Goal: Task Accomplishment & Management: Manage account settings

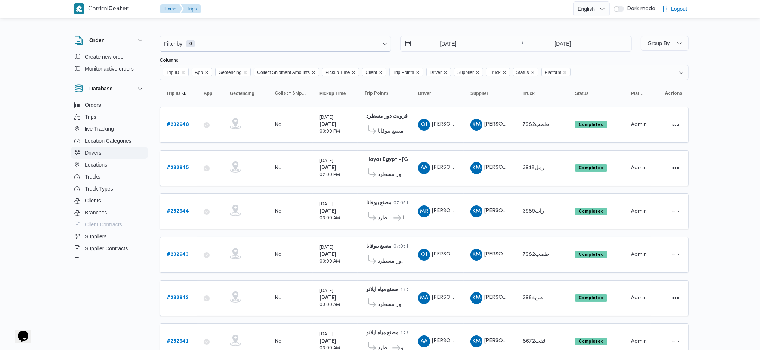
click at [89, 154] on span "Drivers" at bounding box center [93, 152] width 16 height 9
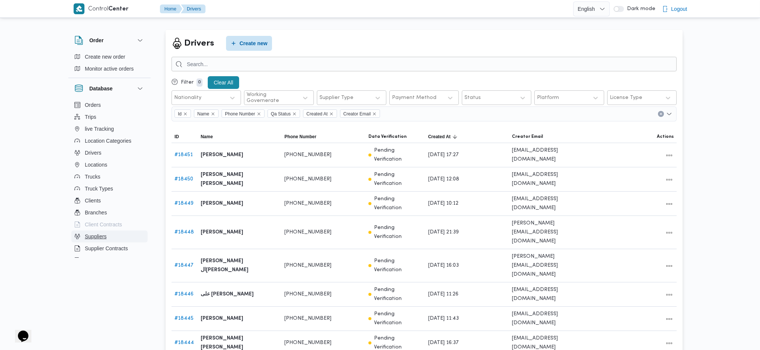
click at [103, 238] on span "Suppliers" at bounding box center [96, 236] width 22 height 9
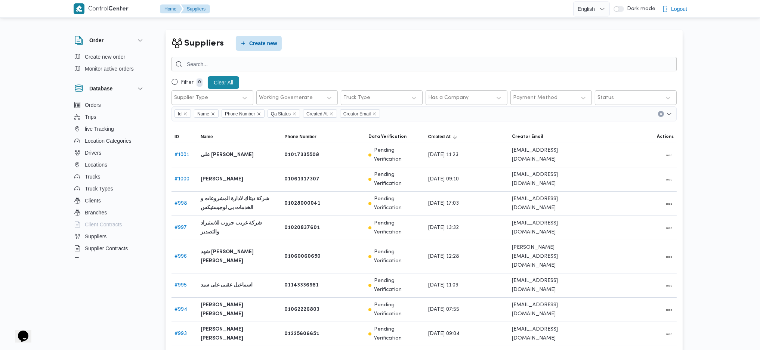
click at [437, 57] on div at bounding box center [423, 64] width 505 height 15
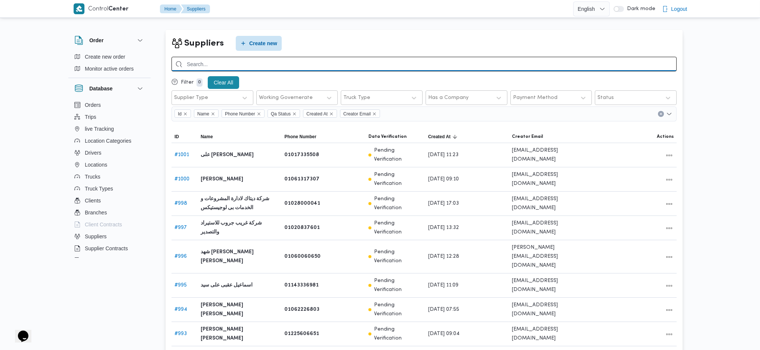
click at [434, 63] on input "search" at bounding box center [423, 64] width 505 height 15
type input "باشا"
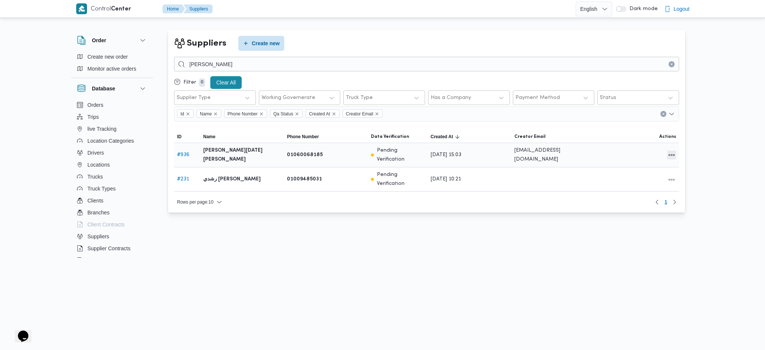
click at [670, 151] on button "All actions" at bounding box center [671, 155] width 9 height 9
click at [641, 138] on span "Preview" at bounding box center [648, 137] width 24 height 6
select select "8"
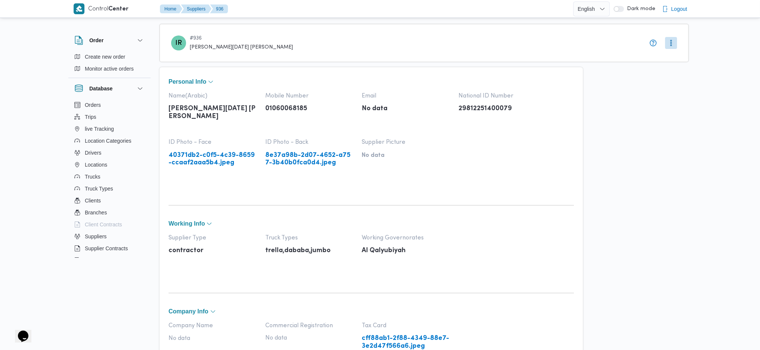
scroll to position [249, 0]
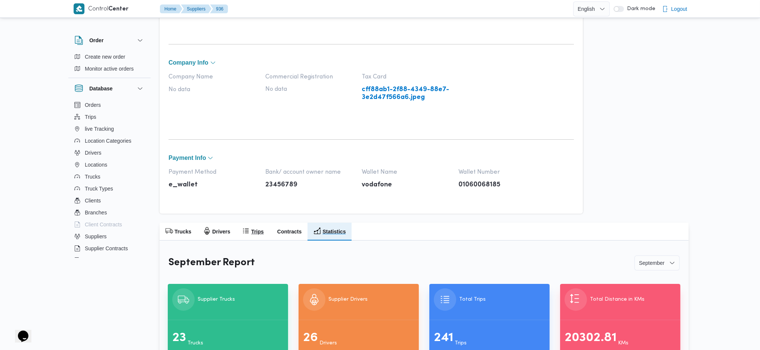
click at [220, 237] on button "Drivers" at bounding box center [216, 232] width 39 height 18
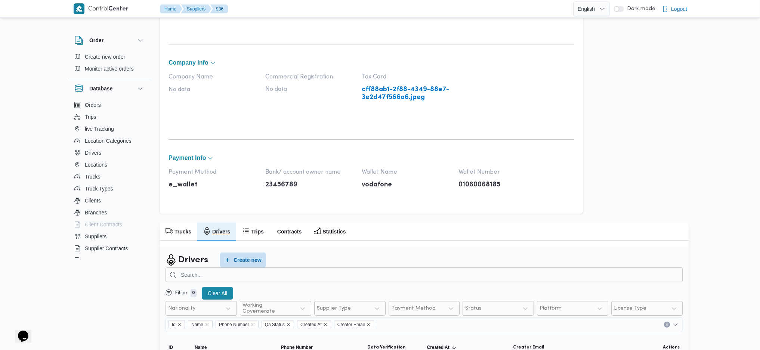
scroll to position [398, 0]
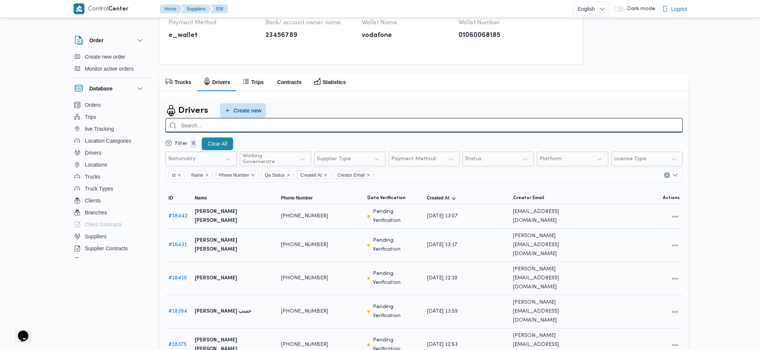
click at [342, 128] on input "search" at bounding box center [423, 125] width 517 height 15
type input "م"
type input "محمود ابراهيم"
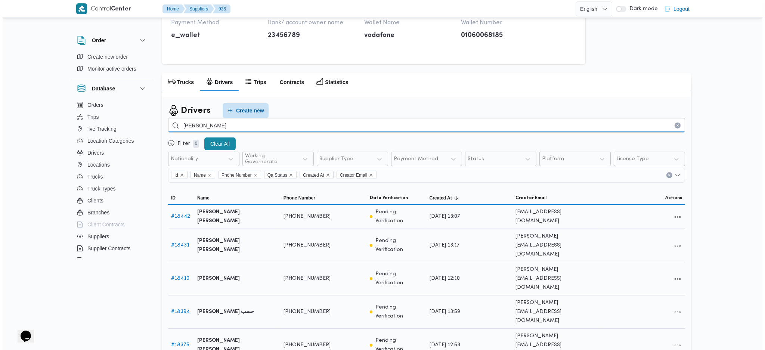
scroll to position [301, 0]
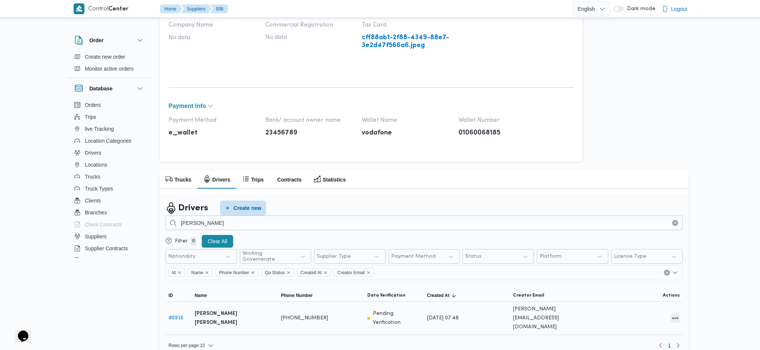
click at [676, 314] on button "All actions" at bounding box center [674, 318] width 9 height 9
click at [642, 313] on span "Edit" at bounding box center [651, 310] width 24 height 6
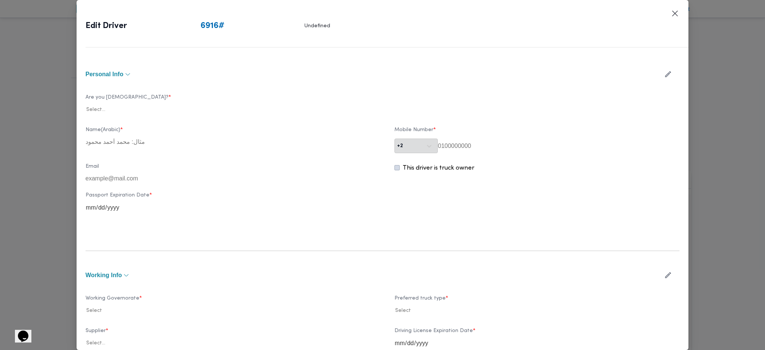
type input "محمود ابراهيم سعيد ابراهيم"
type input "01014430330"
type input "201014430330@illa.gamil.com"
type input "2029-04-23"
type input "2026-02-20"
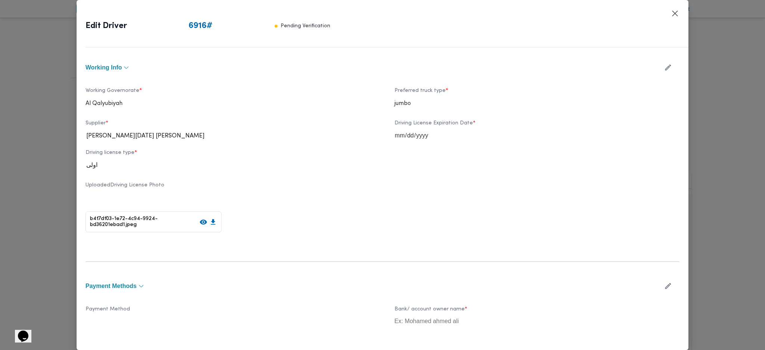
scroll to position [256, 0]
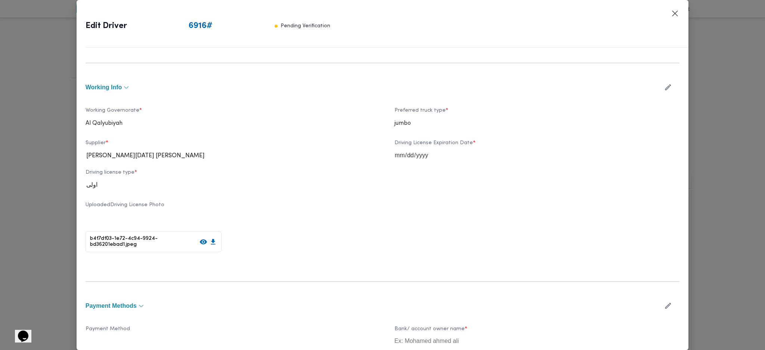
click at [665, 84] on icon "button" at bounding box center [668, 87] width 6 height 6
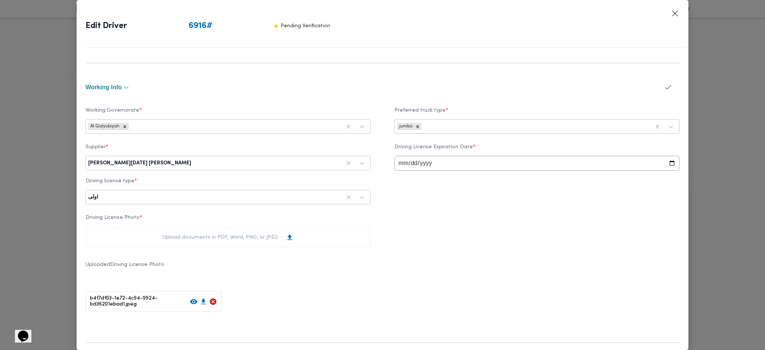
click at [204, 171] on div "Supplier * ابراهيم رمضان ابراهيم عثمان ابوباشا" at bounding box center [228, 157] width 285 height 27
click at [212, 168] on div "[PERSON_NAME][DATE] [PERSON_NAME]" at bounding box center [227, 162] width 281 height 13
type input "شهد"
drag, startPoint x: 125, startPoint y: 181, endPoint x: 129, endPoint y: 182, distance: 3.8
click at [125, 179] on div "شهد مصطفي احمد عبدة عباس حمودة" at bounding box center [228, 182] width 284 height 13
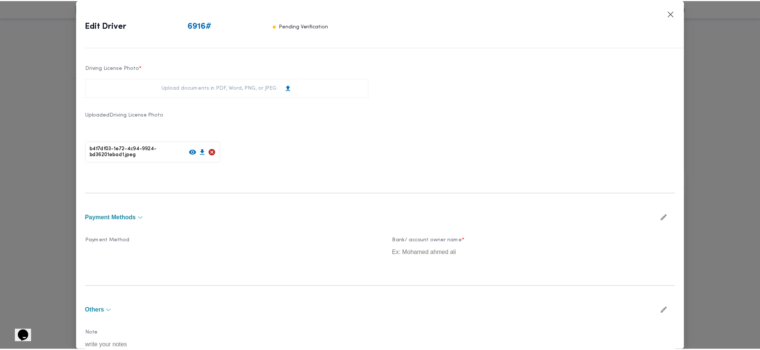
scroll to position [435, 0]
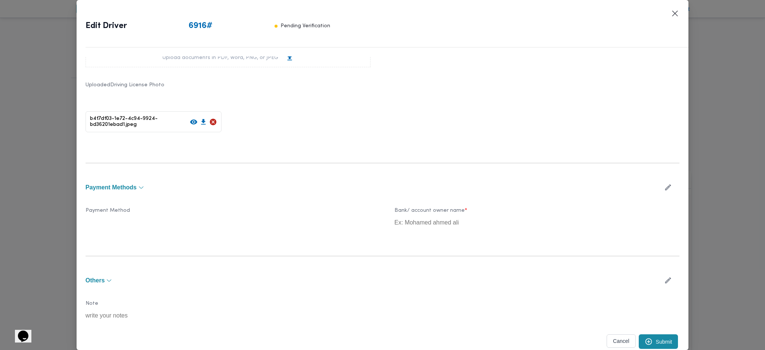
click at [654, 345] on button "Submit" at bounding box center [659, 341] width 40 height 15
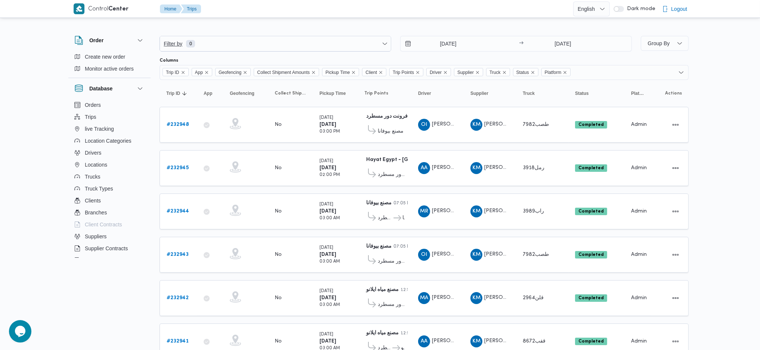
drag, startPoint x: 648, startPoint y: 0, endPoint x: 336, endPoint y: 48, distance: 315.2
click at [419, 194] on td "Driver MR مينا رؤوف فكري ثابت" at bounding box center [437, 211] width 52 height 36
drag, startPoint x: 709, startPoint y: 177, endPoint x: 710, endPoint y: 181, distance: 4.3
click at [710, 179] on div "Control Center Home Trips English عربي Dark mode Logout Order Create new order …" at bounding box center [380, 277] width 760 height 554
drag, startPoint x: 543, startPoint y: 44, endPoint x: 568, endPoint y: 50, distance: 25.7
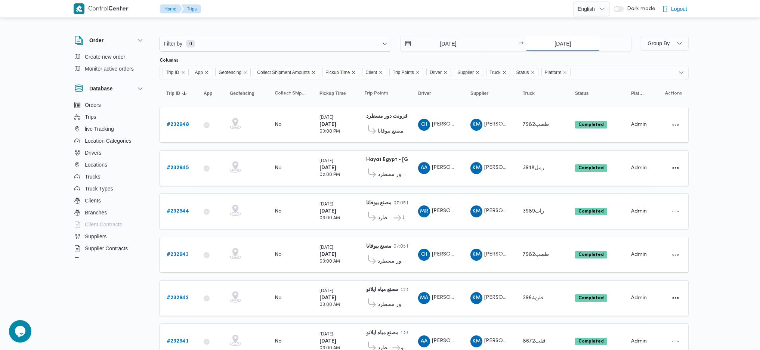
click at [548, 43] on input "[DATE]" at bounding box center [562, 43] width 74 height 15
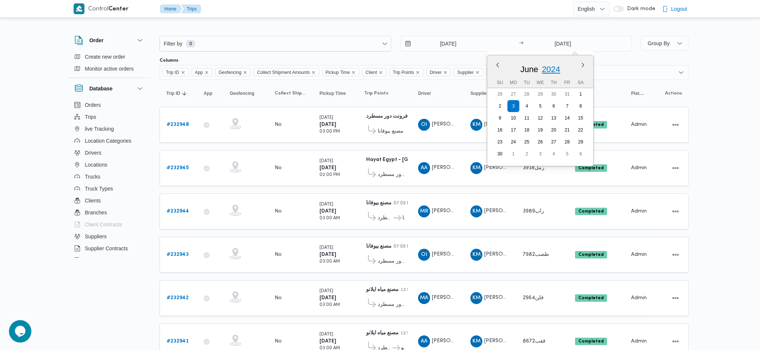
click at [554, 74] on span "2024" at bounding box center [551, 69] width 18 height 9
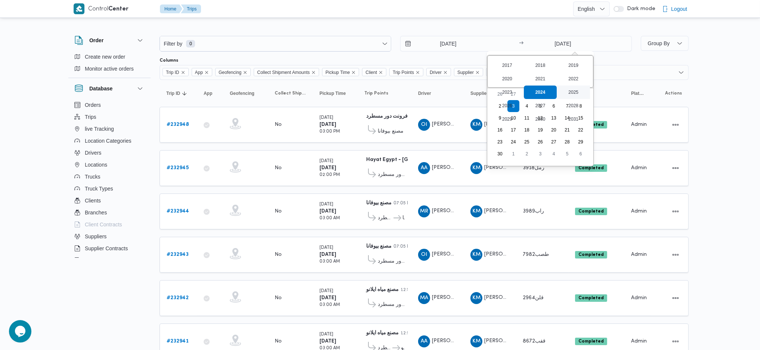
click at [575, 90] on div "2025" at bounding box center [572, 92] width 33 height 13
type input "[DATE]"
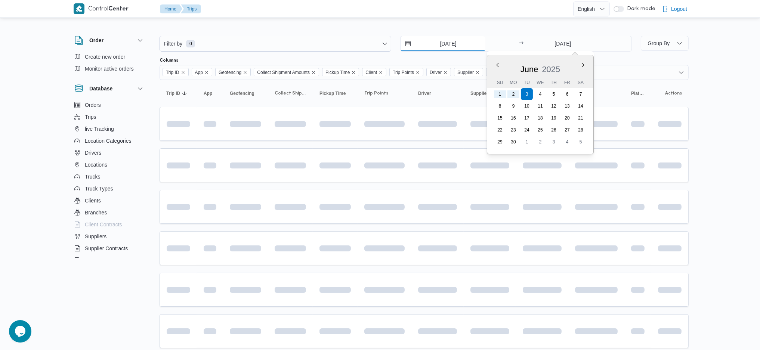
click at [455, 42] on input "[DATE]" at bounding box center [442, 43] width 85 height 15
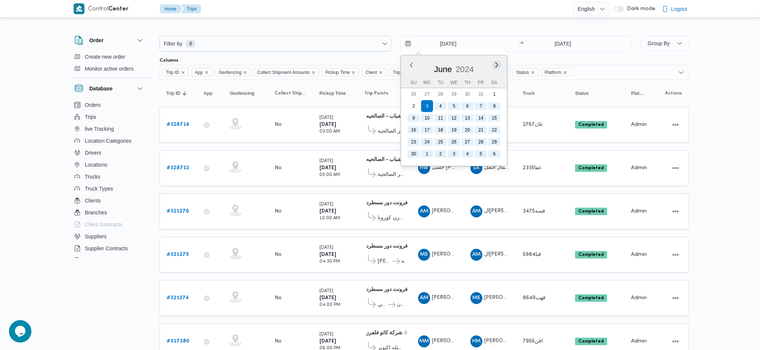
click at [496, 65] on button "Next month" at bounding box center [496, 64] width 7 height 7
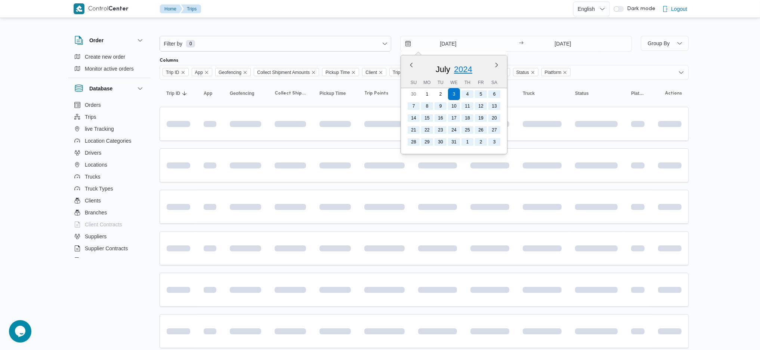
click at [465, 69] on span "2024" at bounding box center [463, 69] width 18 height 9
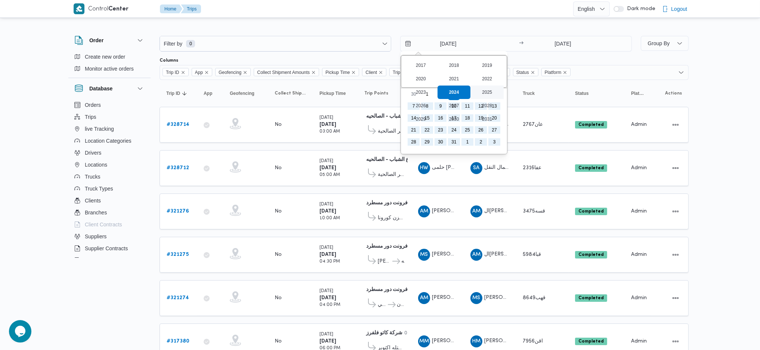
click at [487, 90] on div "2025" at bounding box center [486, 92] width 33 height 13
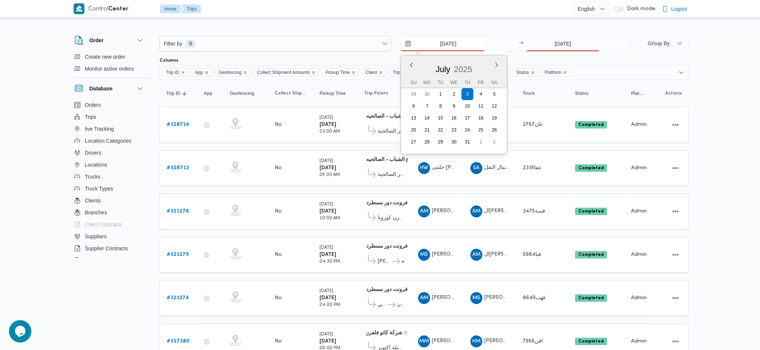
click at [447, 38] on input "[DATE]" at bounding box center [442, 43] width 85 height 15
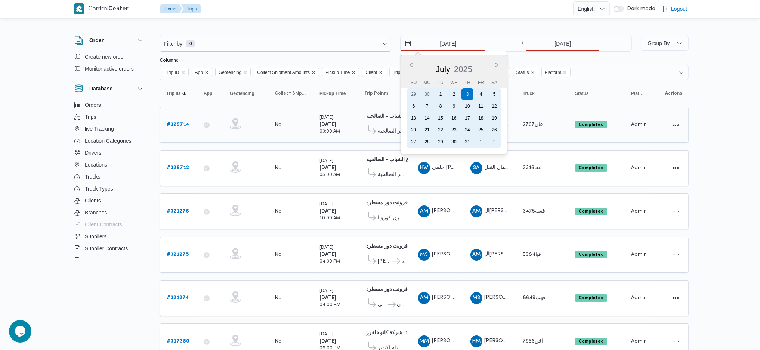
click at [479, 130] on div "25" at bounding box center [481, 130] width 12 height 12
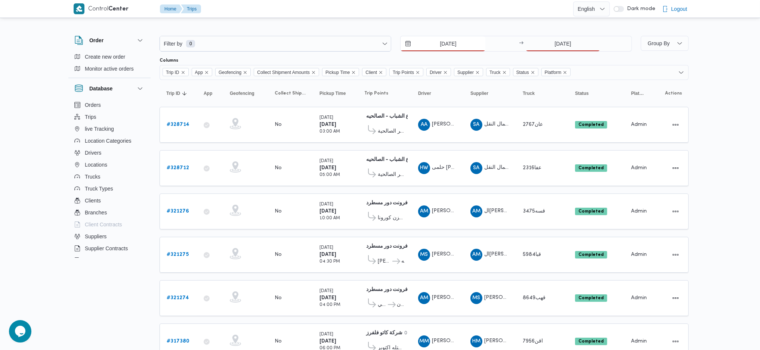
click at [452, 48] on input "25/7/2025" at bounding box center [442, 43] width 85 height 15
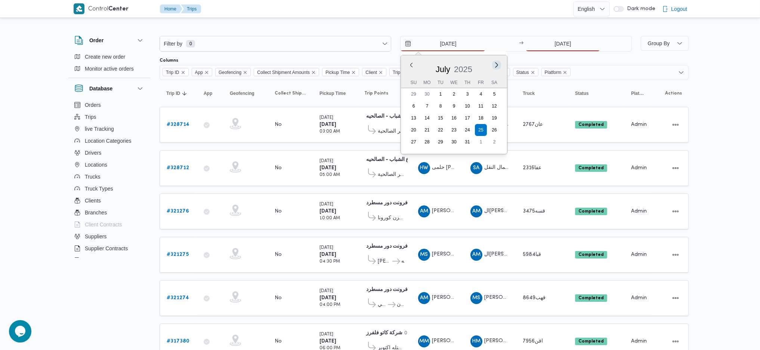
click at [494, 66] on button "Next month" at bounding box center [496, 64] width 7 height 7
click at [411, 61] on button "Previous Month" at bounding box center [410, 64] width 7 height 7
type input "[DATE]"
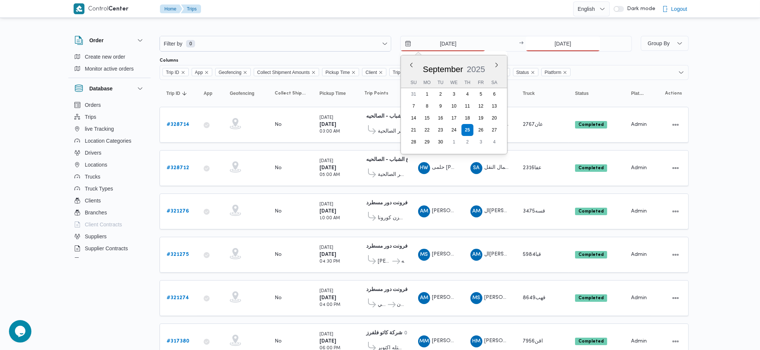
click at [559, 42] on input "[DATE]" at bounding box center [562, 43] width 74 height 15
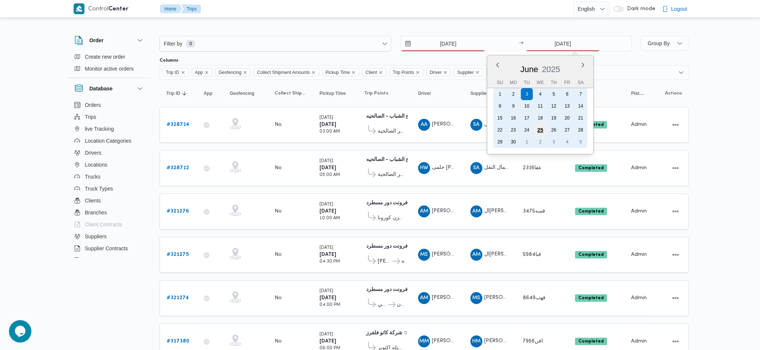
click at [536, 126] on div "25" at bounding box center [540, 130] width 14 height 14
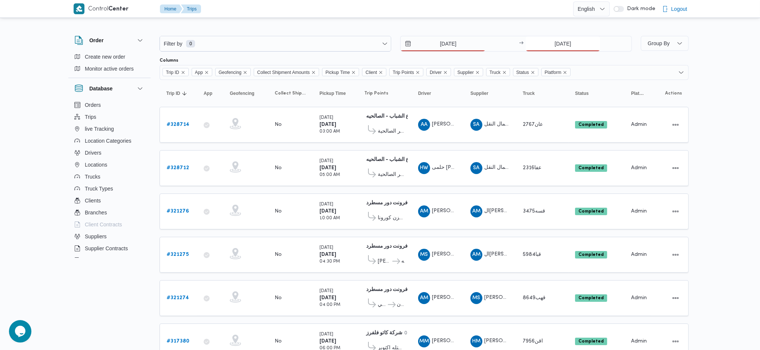
click at [560, 44] on input "25/6/2025" at bounding box center [562, 43] width 74 height 15
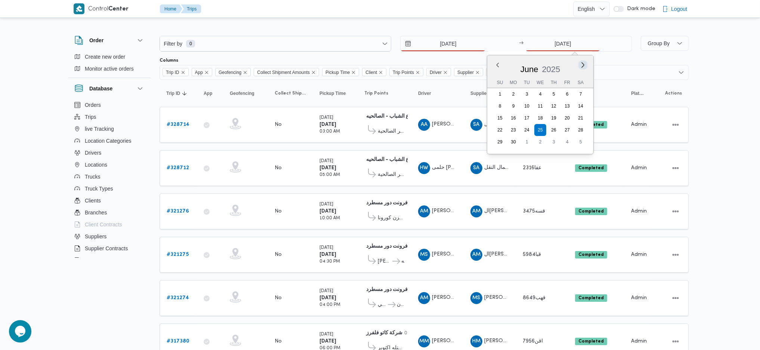
click at [585, 67] on button "Next month" at bounding box center [582, 64] width 7 height 7
type input "[DATE]"
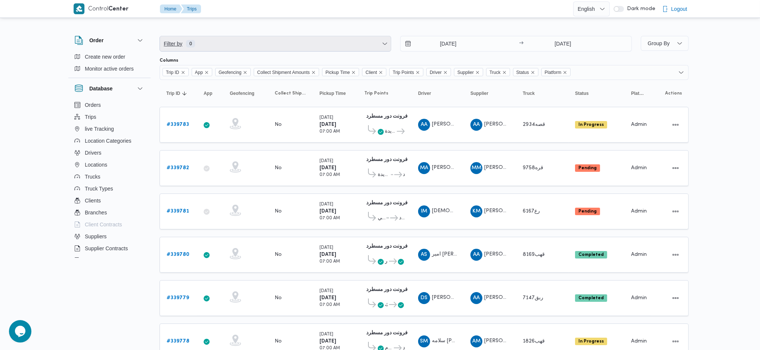
click at [248, 45] on span "Filter by 0" at bounding box center [275, 43] width 231 height 15
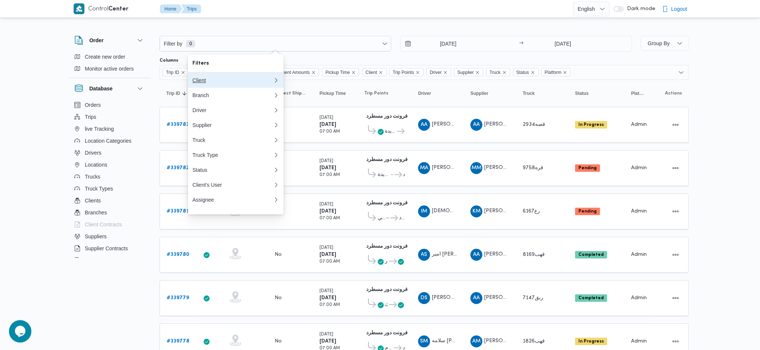
click at [226, 76] on button "Client" at bounding box center [236, 80] width 96 height 15
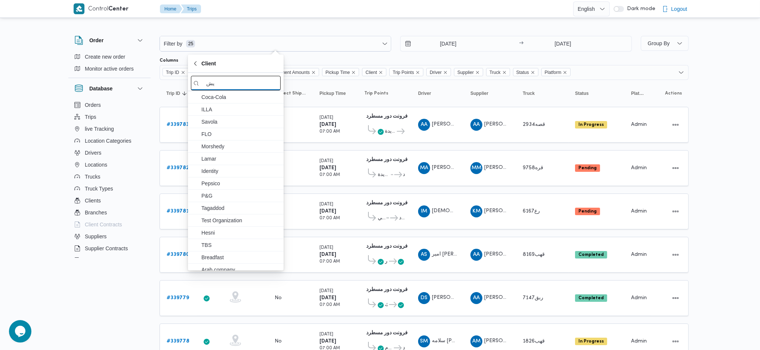
click at [230, 84] on input "يش" at bounding box center [236, 83] width 90 height 15
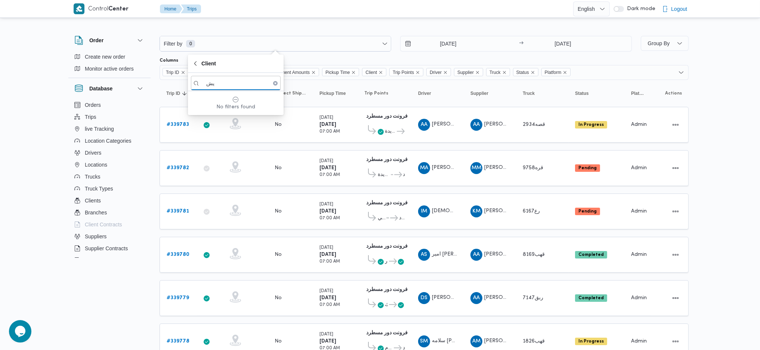
type input "ي"
type input "dan"
drag, startPoint x: 232, startPoint y: 107, endPoint x: 342, endPoint y: 208, distance: 149.1
click at [233, 107] on span "Dandy Stores" at bounding box center [240, 109] width 78 height 9
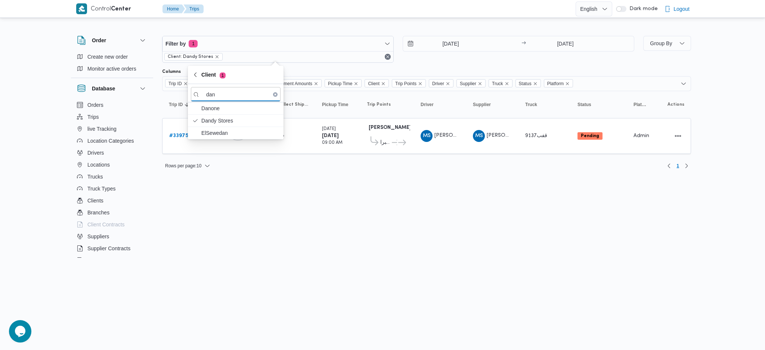
click at [308, 201] on html "Control Center Home Trips English عربي Dark mode Logout Order Create new order …" at bounding box center [382, 175] width 765 height 350
click at [183, 133] on b "# 339756" at bounding box center [180, 135] width 22 height 5
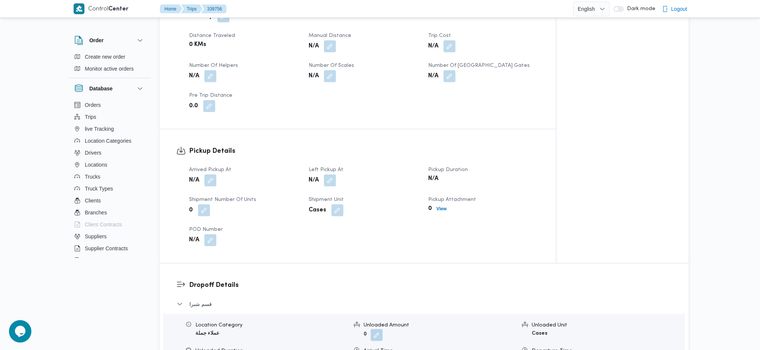
scroll to position [448, 0]
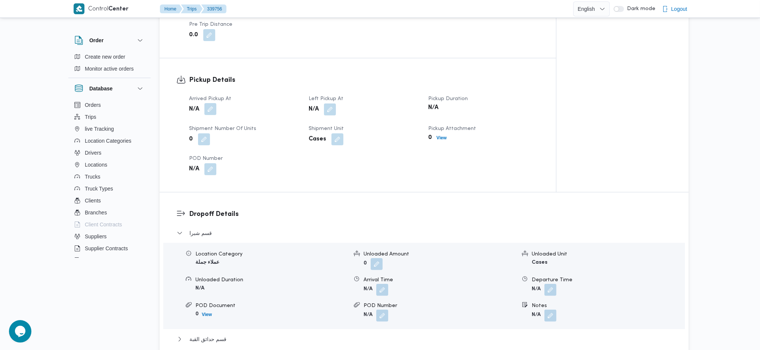
click at [208, 103] on button "button" at bounding box center [210, 109] width 12 height 12
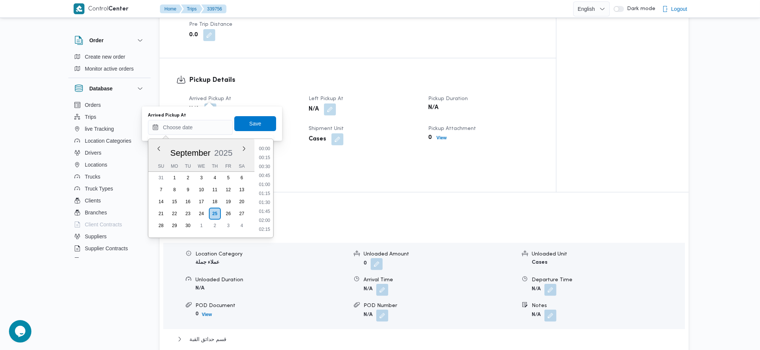
scroll to position [323, 0]
click at [263, 152] on ul "00:00 00:15 00:30 00:45 01:00 01:15 01:30 01:45 02:00 02:15 02:30 02:45 03:00 0…" at bounding box center [264, 188] width 17 height 87
click at [268, 169] on li "09:30" at bounding box center [264, 165] width 17 height 7
type input "25/09/2025 09:30"
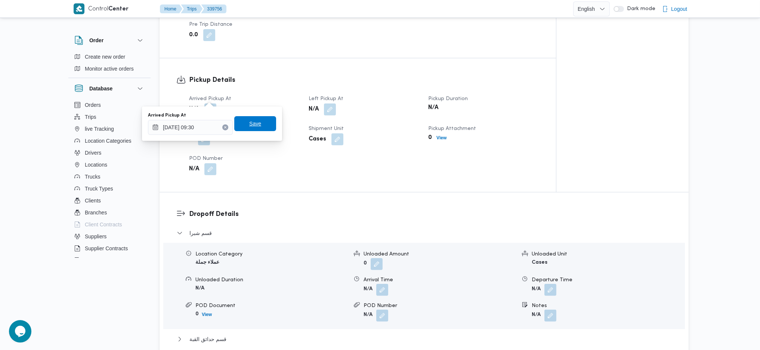
drag, startPoint x: 254, startPoint y: 122, endPoint x: 281, endPoint y: 117, distance: 27.6
click at [255, 121] on span "Save" at bounding box center [255, 123] width 42 height 15
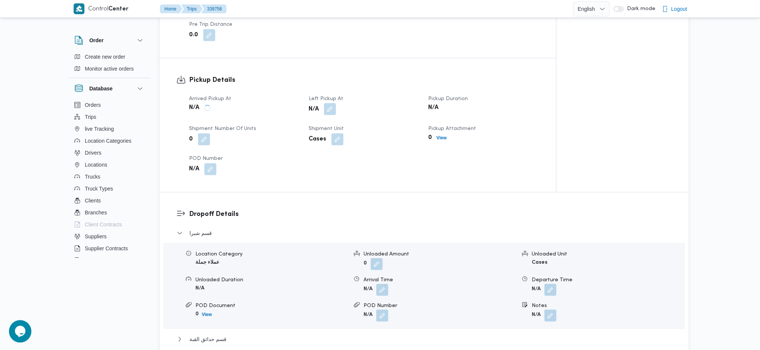
click at [326, 103] on button "button" at bounding box center [330, 109] width 12 height 12
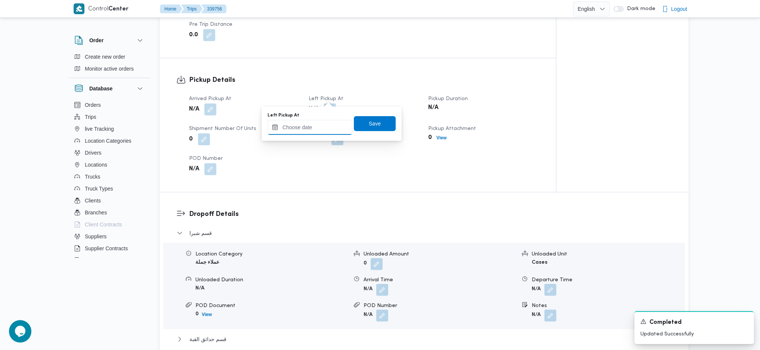
click at [317, 132] on input "Left Pickup At" at bounding box center [309, 127] width 85 height 15
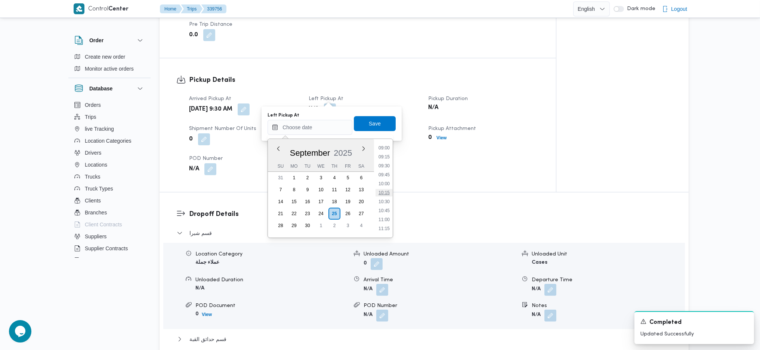
click at [386, 192] on li "10:15" at bounding box center [383, 192] width 17 height 7
type input "25/09/2025 10:15"
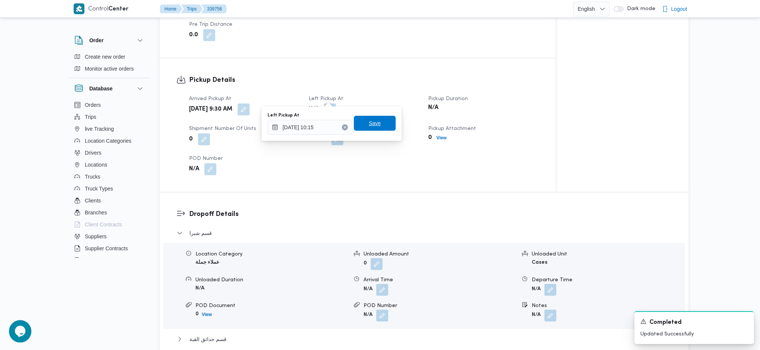
click at [369, 123] on span "Save" at bounding box center [375, 123] width 12 height 9
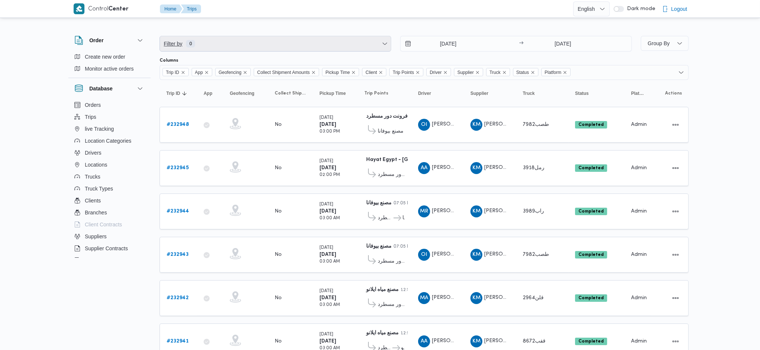
click at [262, 46] on span "Filter by 0" at bounding box center [275, 43] width 231 height 15
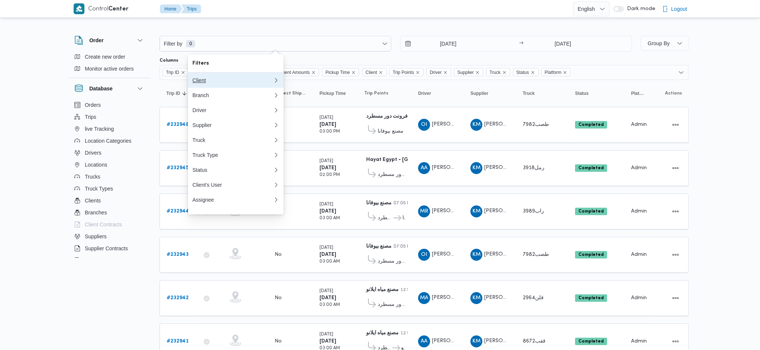
click at [221, 80] on div "Client" at bounding box center [232, 80] width 81 height 6
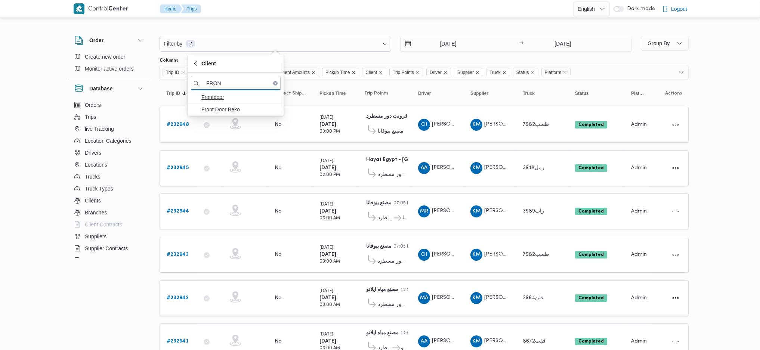
type input "FRON"
click at [235, 99] on span "Frontdoor" at bounding box center [240, 97] width 78 height 9
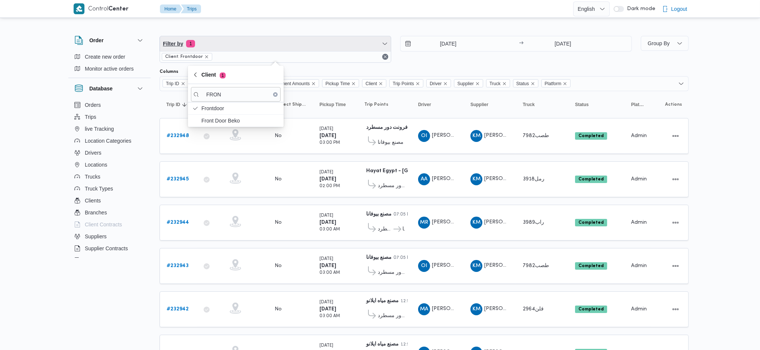
click at [221, 44] on span "Filter by 1" at bounding box center [275, 43] width 231 height 15
click at [240, 47] on span "Filter by 1" at bounding box center [275, 43] width 231 height 15
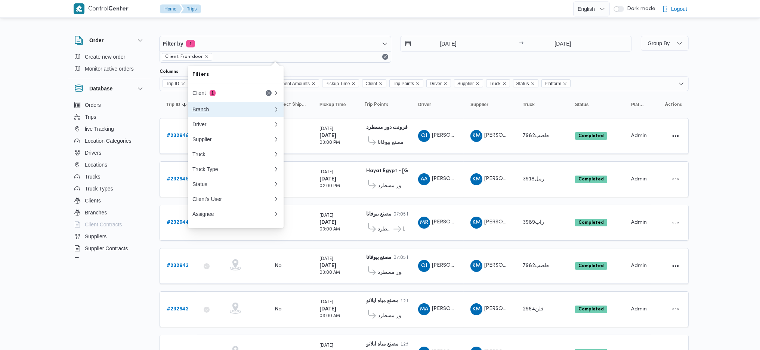
click at [223, 111] on div "Branch" at bounding box center [232, 109] width 81 height 6
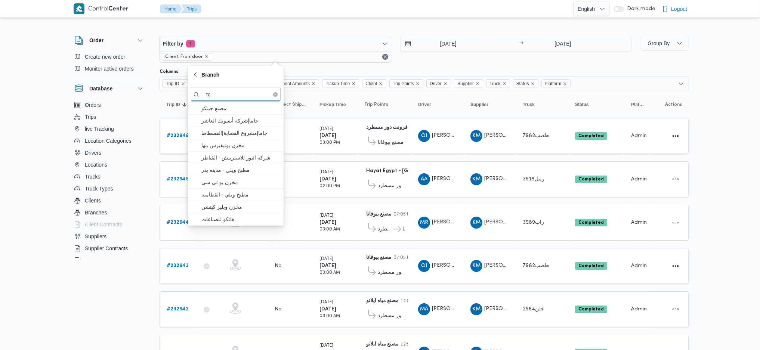
type input "t"
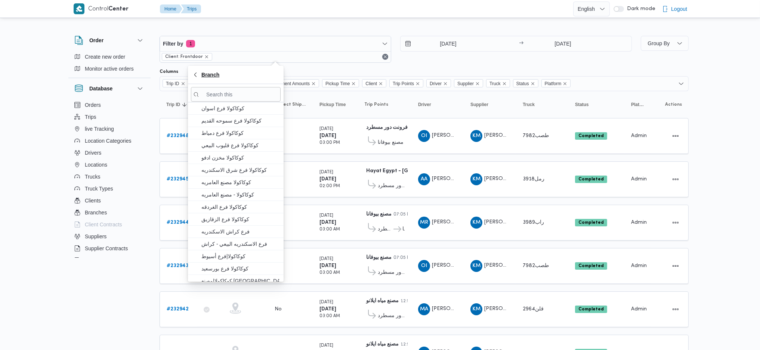
click at [225, 74] on span "Branch" at bounding box center [235, 74] width 87 height 9
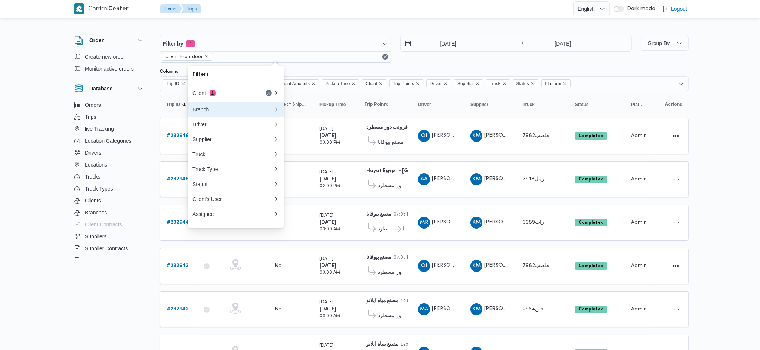
click at [247, 107] on div "Branch" at bounding box center [232, 109] width 81 height 6
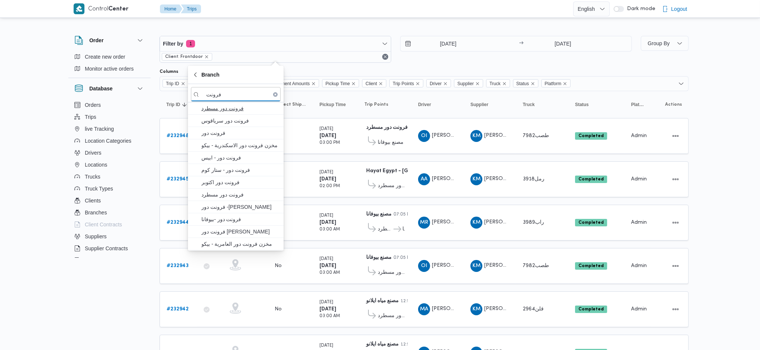
type input "فرونت"
click at [218, 110] on span "فرونت دور مسطرد" at bounding box center [240, 108] width 78 height 9
click at [202, 75] on span "Branch 1" at bounding box center [215, 74] width 28 height 9
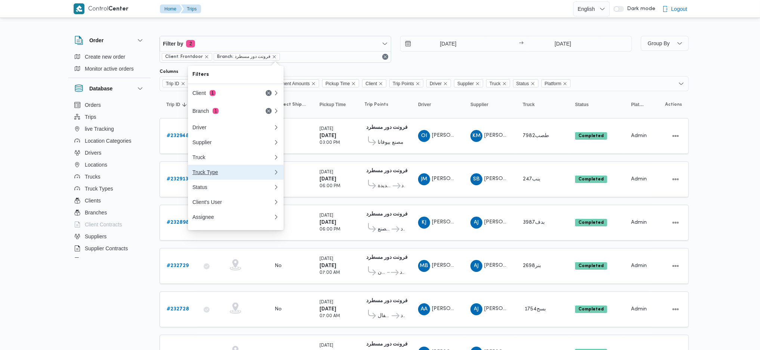
click at [220, 175] on div "Truck Type" at bounding box center [232, 172] width 81 height 6
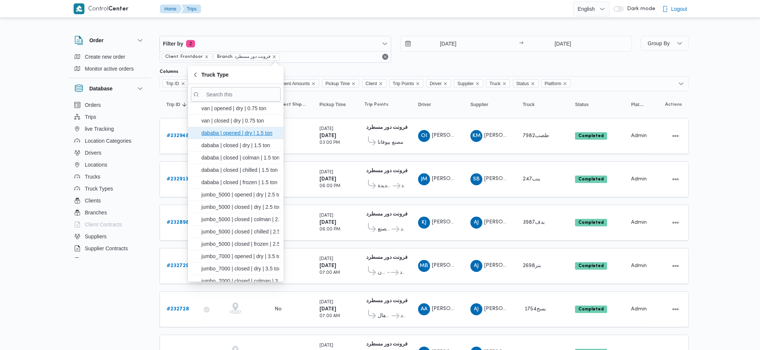
click at [238, 136] on span "dababa | opened | dry | 1.5 ton" at bounding box center [240, 132] width 78 height 9
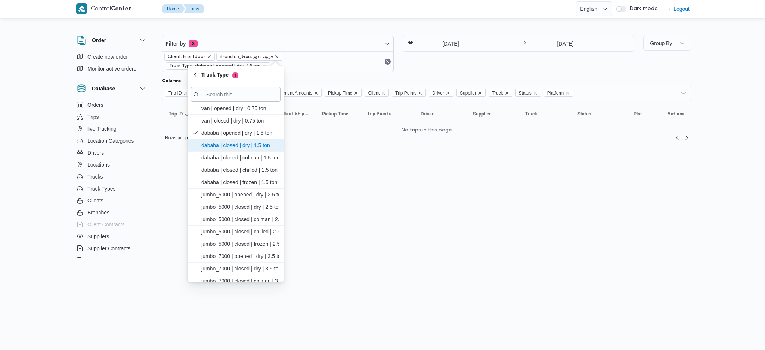
click at [235, 146] on span "dababa | closed | dry | 1.5 ton" at bounding box center [240, 145] width 78 height 9
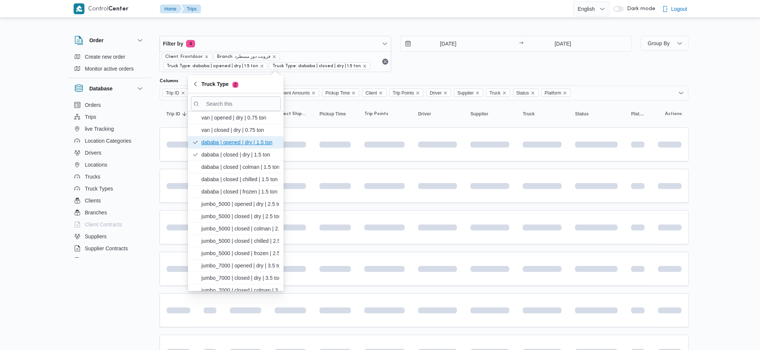
click at [233, 144] on span "dababa | opened | dry | 1.5 ton" at bounding box center [240, 142] width 78 height 9
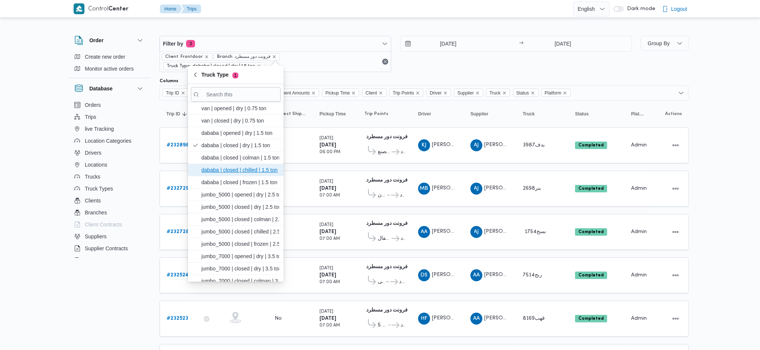
click at [238, 171] on span "dababa | closed | chilled | 1.5 ton" at bounding box center [240, 169] width 78 height 9
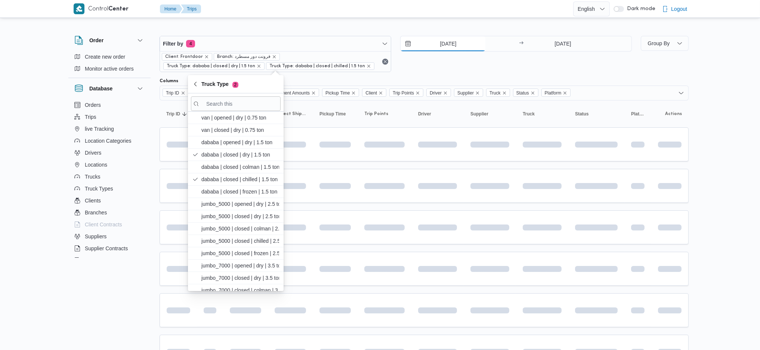
click at [446, 38] on input "[DATE]" at bounding box center [442, 43] width 85 height 15
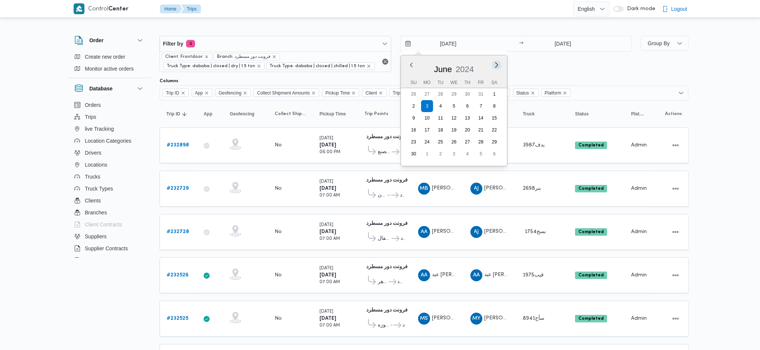
click at [497, 63] on button "Next month" at bounding box center [496, 64] width 7 height 7
click at [410, 65] on button "Previous Month" at bounding box center [410, 64] width 7 height 7
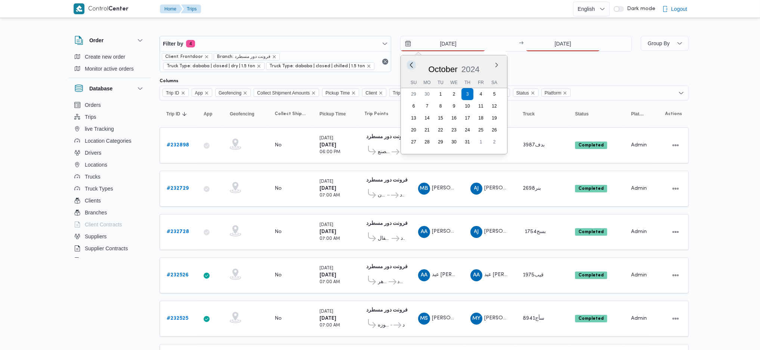
type input "3/9/2024"
click at [561, 44] on input "[DATE]" at bounding box center [562, 43] width 74 height 15
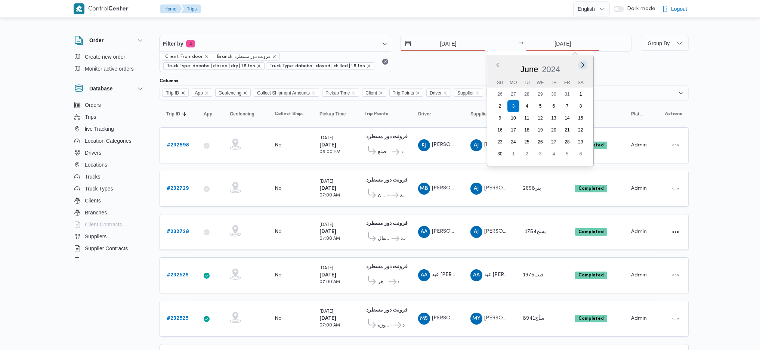
click at [584, 62] on button "Next month" at bounding box center [582, 64] width 7 height 7
click at [584, 63] on button "Next month" at bounding box center [582, 64] width 7 height 7
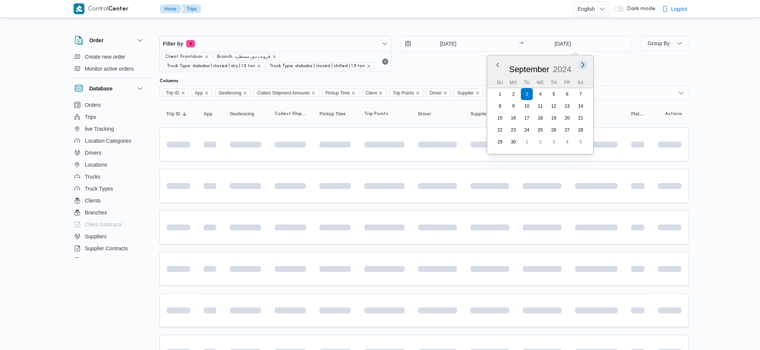
click at [584, 63] on button "Next month" at bounding box center [582, 64] width 7 height 7
click at [497, 65] on button "Previous Month" at bounding box center [497, 64] width 7 height 7
type input "3/9/2024"
click at [445, 41] on input "3/9/2024" at bounding box center [442, 43] width 85 height 15
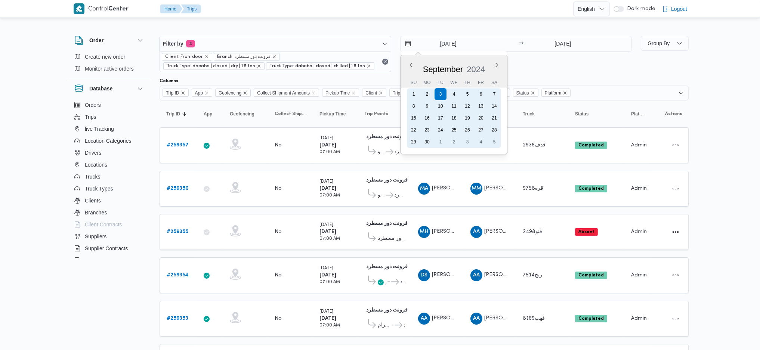
click at [430, 125] on div "23" at bounding box center [427, 130] width 12 height 12
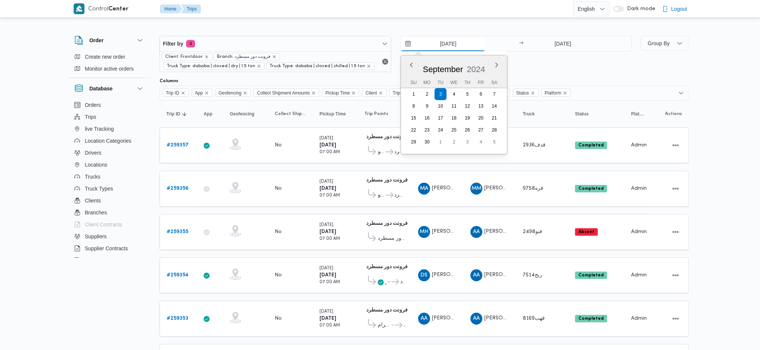
type input "23/9/2024"
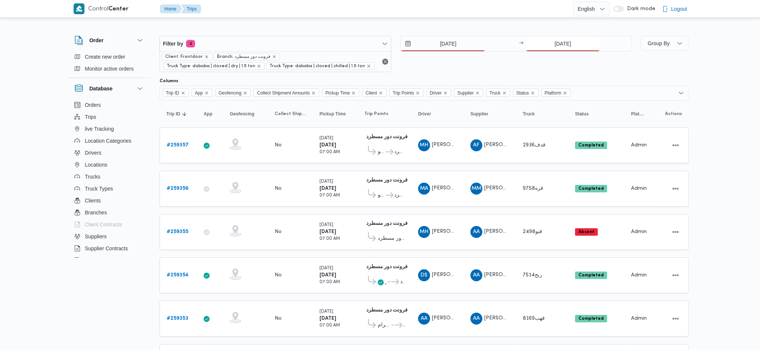
click at [563, 38] on input "3/9/2024" at bounding box center [562, 43] width 74 height 15
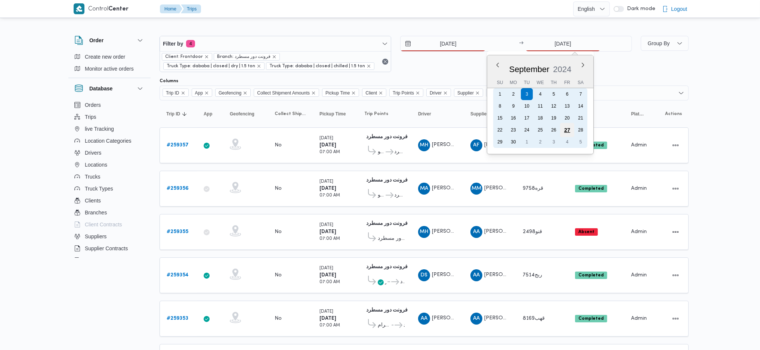
click at [573, 126] on div "27" at bounding box center [567, 130] width 14 height 14
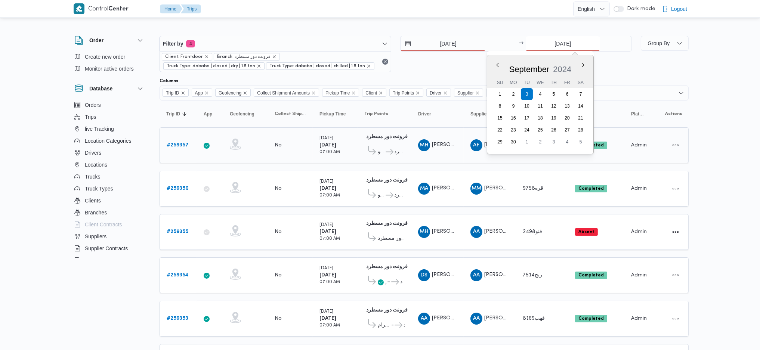
type input "27/9/2024"
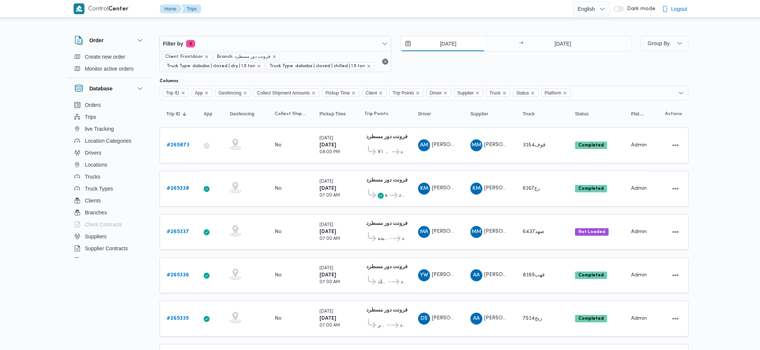
click at [445, 42] on input "23/9/2024" at bounding box center [442, 43] width 85 height 15
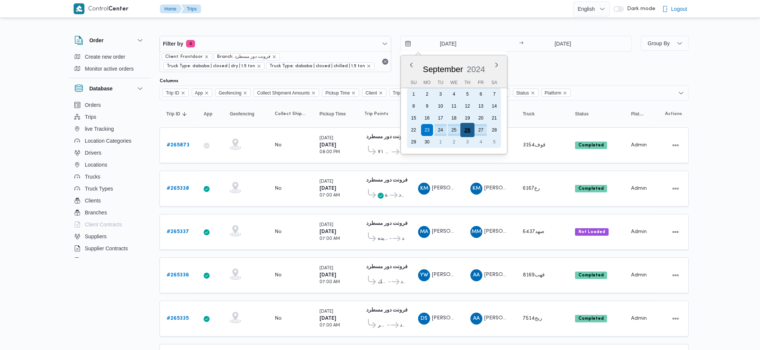
click at [465, 126] on div "26" at bounding box center [467, 130] width 14 height 14
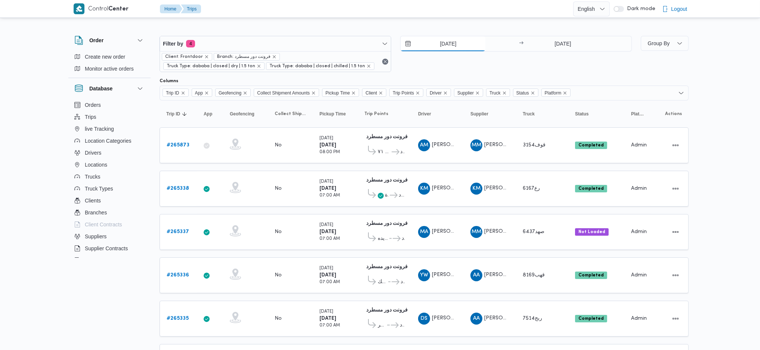
click at [450, 45] on input "26/9/2024" at bounding box center [442, 43] width 85 height 15
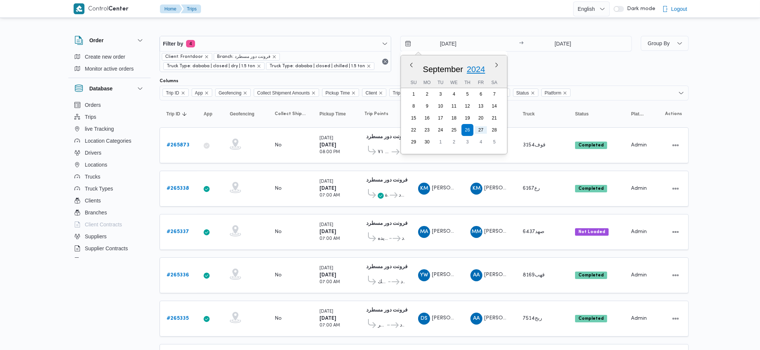
click at [480, 70] on span "2024" at bounding box center [475, 69] width 18 height 9
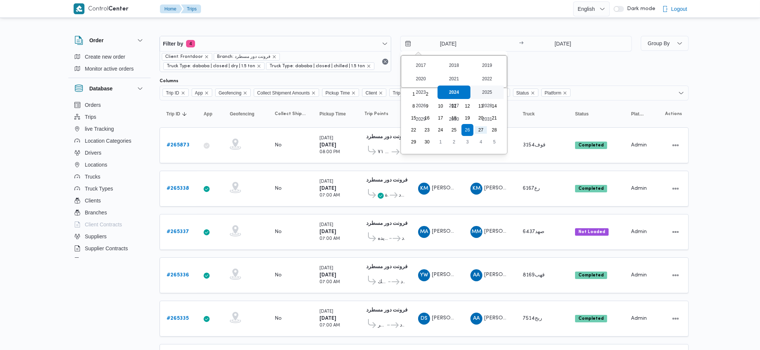
click at [487, 93] on div "2025" at bounding box center [486, 92] width 33 height 13
type input "26/9/2025"
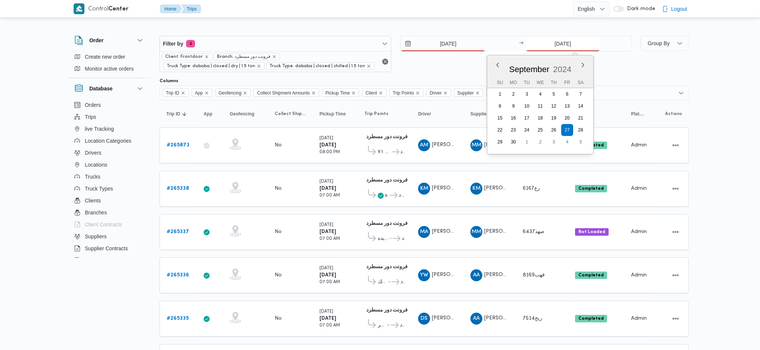
click at [576, 48] on input "27/9/2024" at bounding box center [562, 43] width 74 height 15
click at [564, 69] on span "2024" at bounding box center [562, 69] width 18 height 9
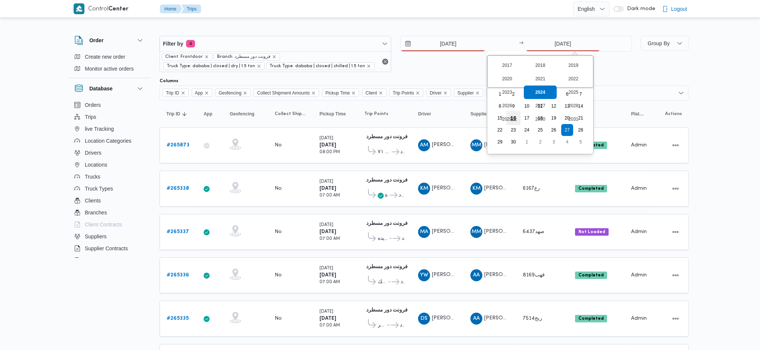
drag, startPoint x: 571, startPoint y: 89, endPoint x: 508, endPoint y: 112, distance: 67.2
click at [571, 89] on div "2025" at bounding box center [572, 92] width 33 height 13
type input "27/9/2025"
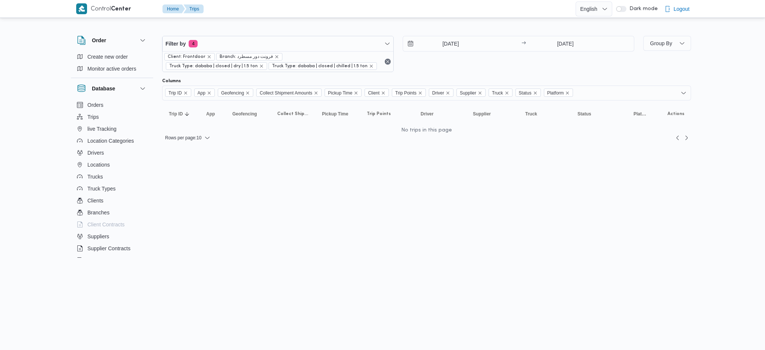
click at [392, 186] on html "Control Center Home Trips English عربي Dark mode Logout Order Create new order …" at bounding box center [382, 175] width 765 height 350
click at [449, 46] on input "26/9/2025" at bounding box center [445, 43] width 85 height 15
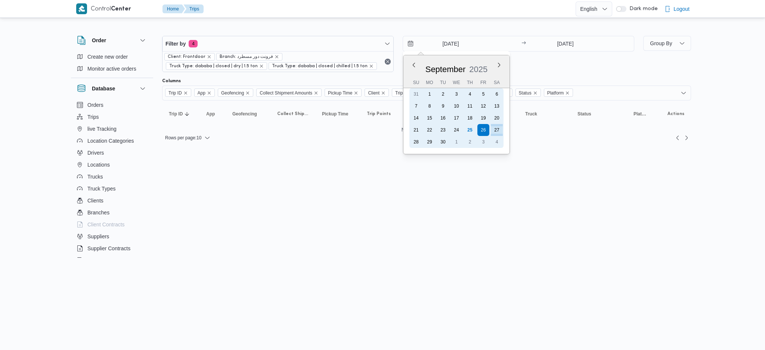
drag, startPoint x: 470, startPoint y: 124, endPoint x: 524, endPoint y: 83, distance: 67.9
click at [471, 124] on div "25" at bounding box center [470, 130] width 12 height 12
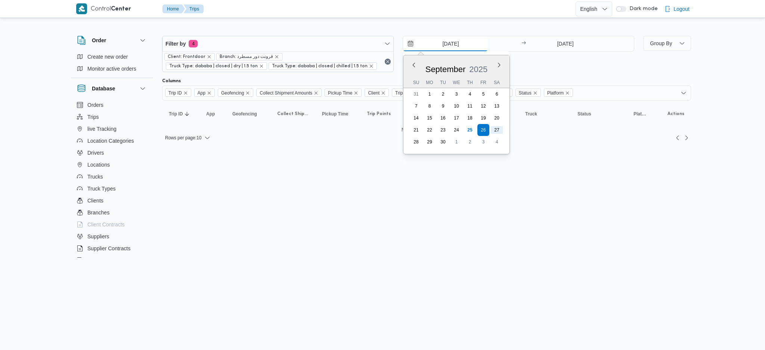
type input "[DATE]"
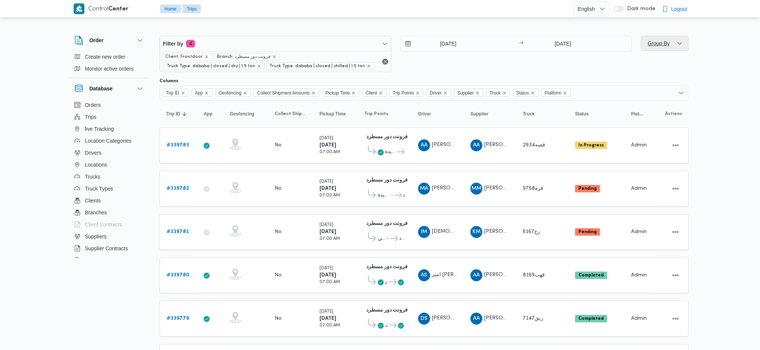
click at [653, 47] on span "Group By" at bounding box center [659, 43] width 24 height 9
click at [671, 157] on span "Truck Type" at bounding box center [693, 154] width 78 height 6
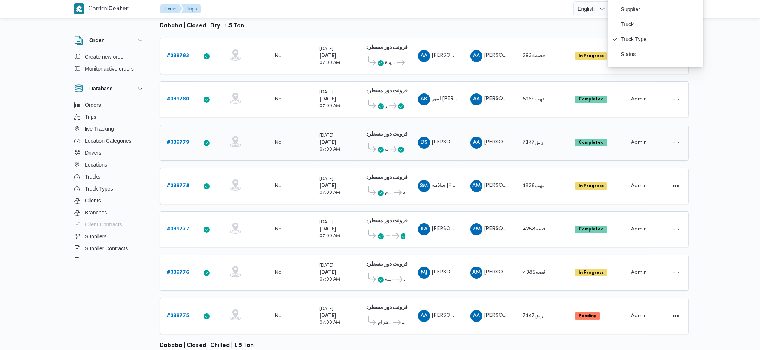
scroll to position [199, 0]
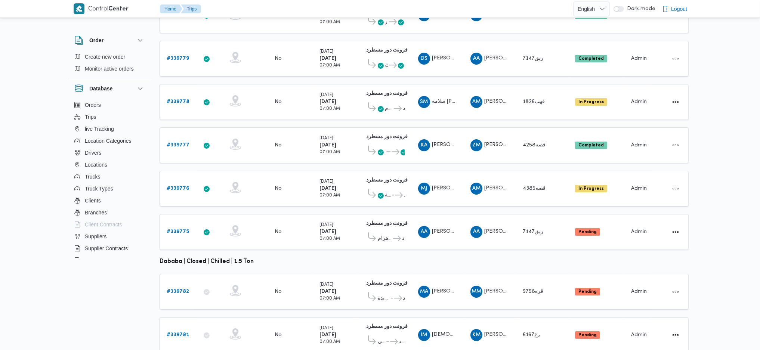
drag, startPoint x: 684, startPoint y: 1, endPoint x: 535, endPoint y: 150, distance: 210.7
click at [535, 150] on table "Trip ID Click to sort in ascending order App Click to sort in ascending order G…" at bounding box center [423, 136] width 529 height 450
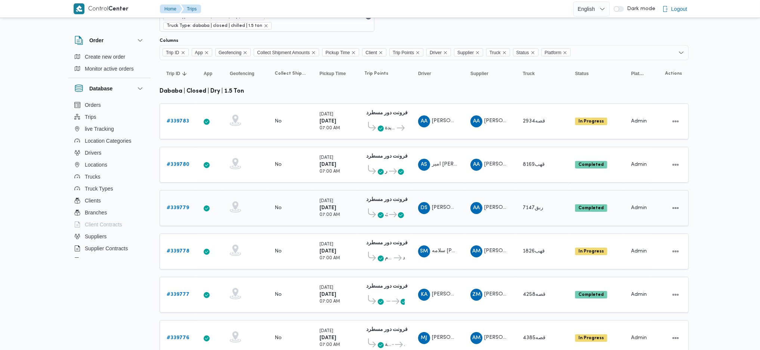
scroll to position [149, 0]
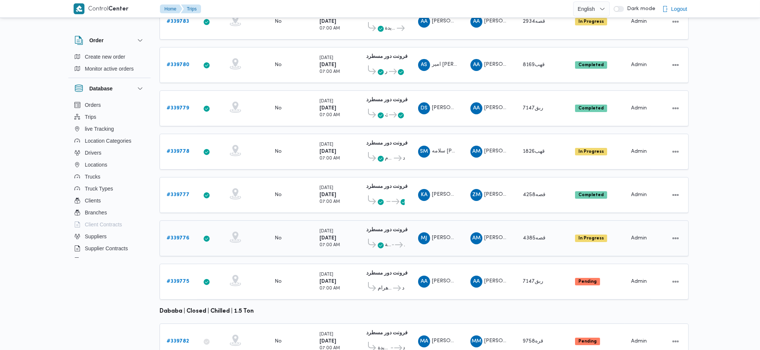
click at [545, 234] on span "قصه4385" at bounding box center [535, 238] width 25 height 9
click at [536, 189] on td "Truck قصه4258" at bounding box center [542, 195] width 52 height 36
click at [517, 329] on td "Truck قره9758" at bounding box center [542, 341] width 52 height 36
click at [539, 264] on td "Truck ربق7147" at bounding box center [542, 282] width 52 height 36
click at [528, 58] on div "قهب8169" at bounding box center [542, 65] width 45 height 15
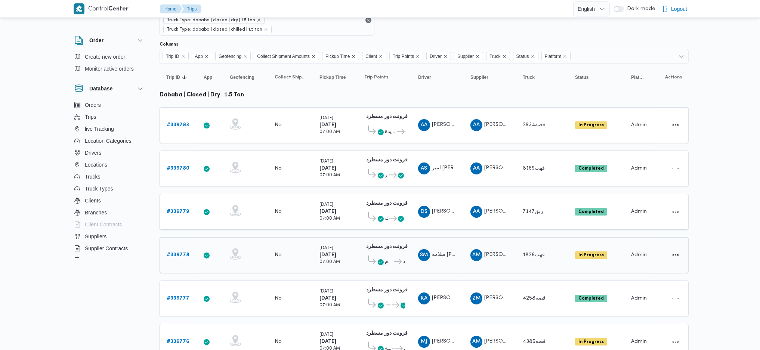
scroll to position [99, 0]
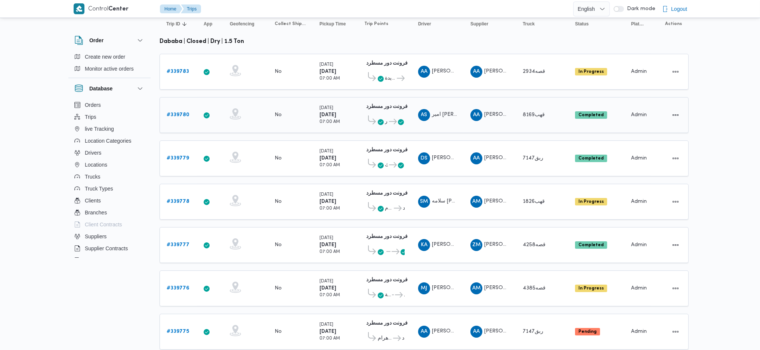
click at [174, 112] on b "# 339780" at bounding box center [178, 114] width 23 height 5
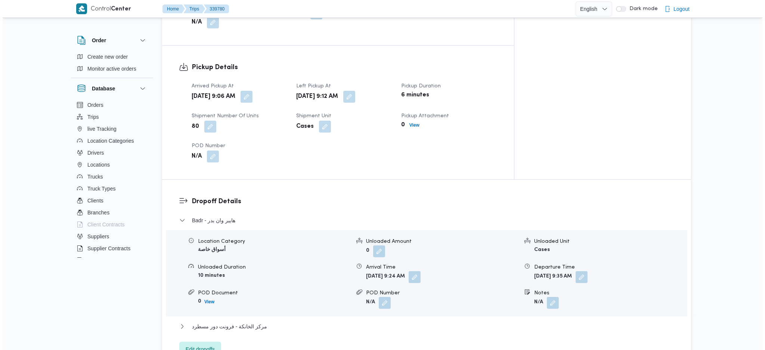
scroll to position [498, 0]
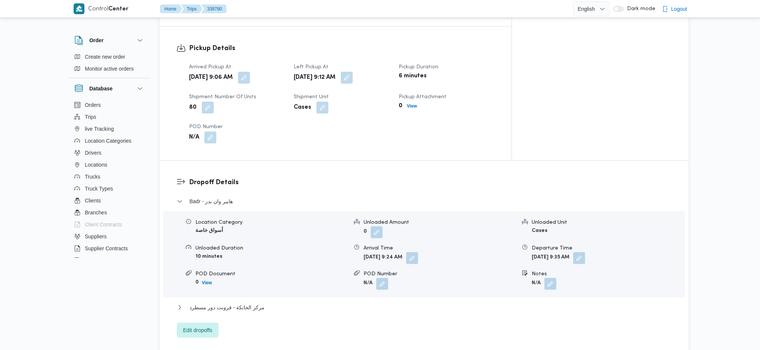
click at [199, 307] on div "Dropoff Details Badr - هايبر وان بدر Location Category أسواق خاصة Unloaded Amou…" at bounding box center [423, 258] width 529 height 194
click at [196, 325] on span "Edit dropoffs" at bounding box center [197, 329] width 29 height 9
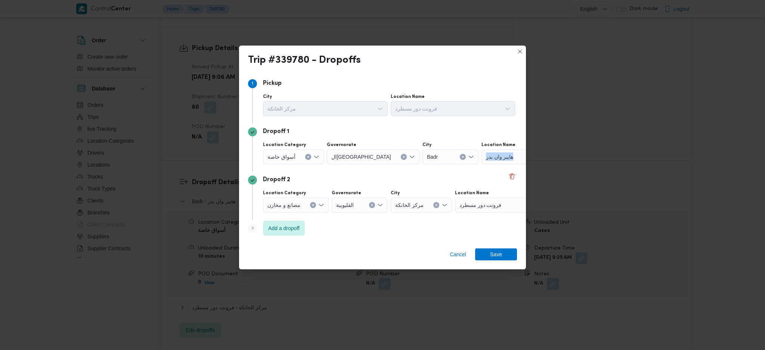
drag, startPoint x: 497, startPoint y: 148, endPoint x: 493, endPoint y: 156, distance: 8.4
click at [494, 155] on div "Location Name هايبر وان بدر" at bounding box center [527, 153] width 93 height 22
click at [493, 158] on div "هايبر وان بدر" at bounding box center [527, 156] width 93 height 15
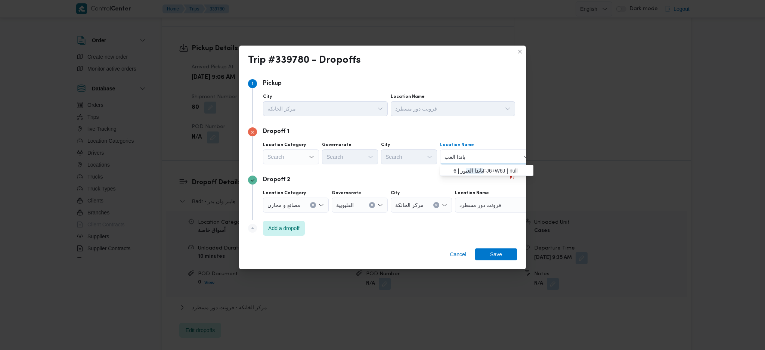
type input "باندا العب"
click at [500, 169] on span "باندا العب ور | 6FJ6+W6J | null" at bounding box center [490, 170] width 75 height 9
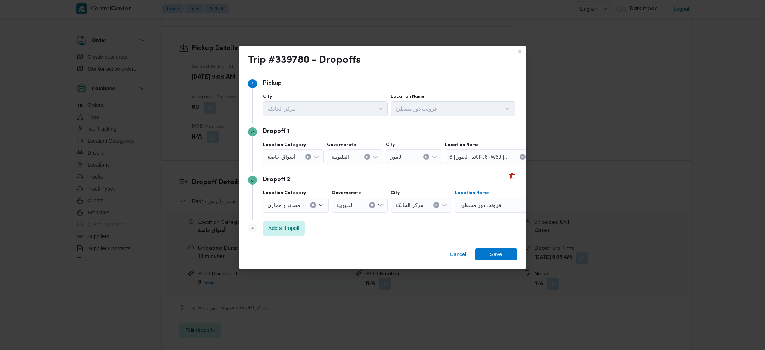
click at [495, 207] on span "فرونت دور مسطرد" at bounding box center [480, 205] width 42 height 8
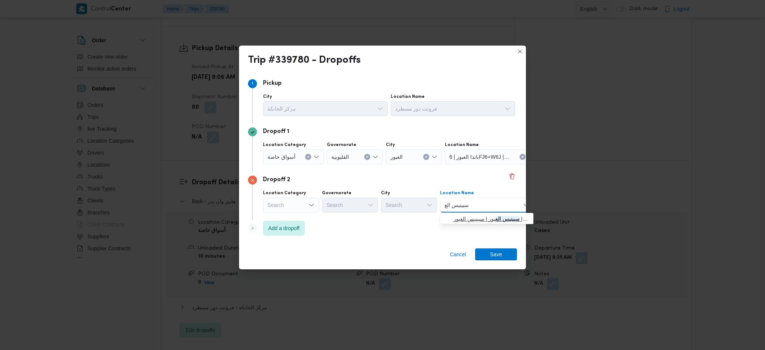
type input "سبينيس الع"
click at [485, 219] on span "سبينيس الع بور | سبينيس العبور | null" at bounding box center [490, 218] width 75 height 9
click at [296, 233] on span "Add a dropoff" at bounding box center [284, 227] width 42 height 15
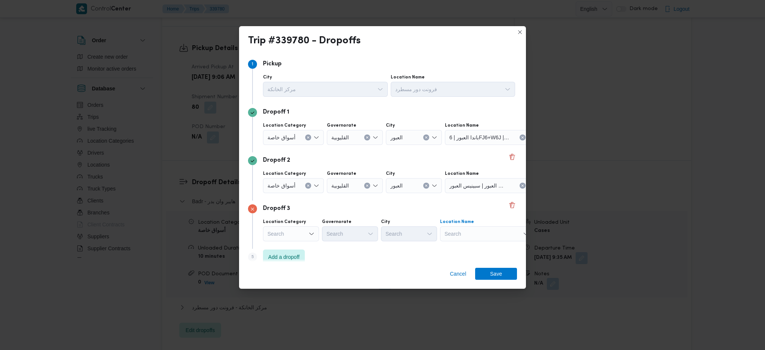
click at [503, 232] on div "Search" at bounding box center [486, 233] width 93 height 15
type input "كارفور سا"
click at [478, 256] on span "كارفور سا يلو القاهرة الجديدة | C3 Mall El Shorouk | null" at bounding box center [490, 258] width 75 height 9
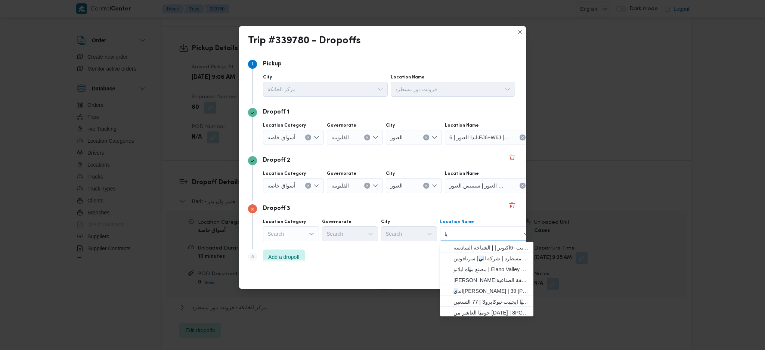
type input "ي"
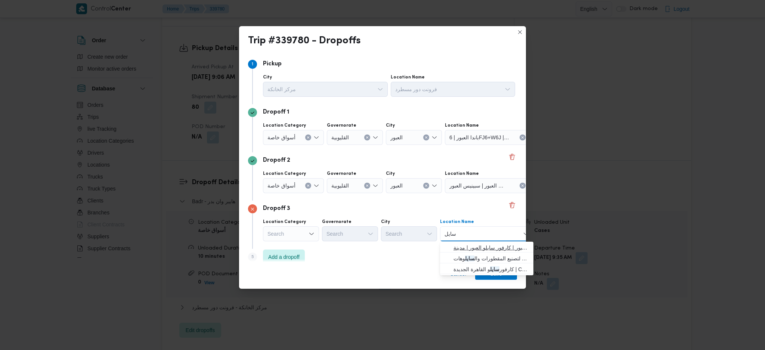
type input "سايل"
click at [506, 249] on span "كارفور سايل و العبور | كارفور سايلو العبور | مدينة العبور" at bounding box center [490, 247] width 75 height 9
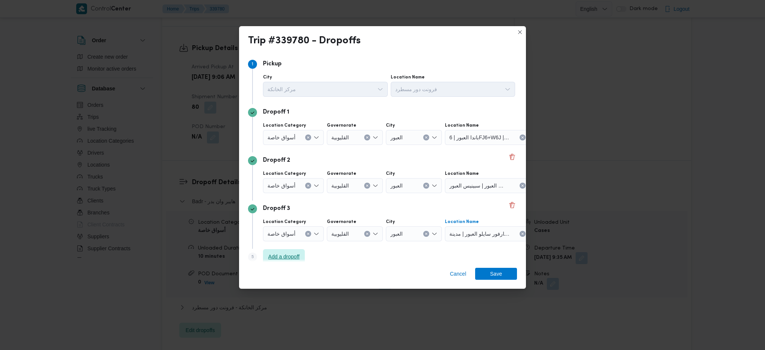
click at [291, 256] on span "Add a dropoff" at bounding box center [283, 256] width 31 height 9
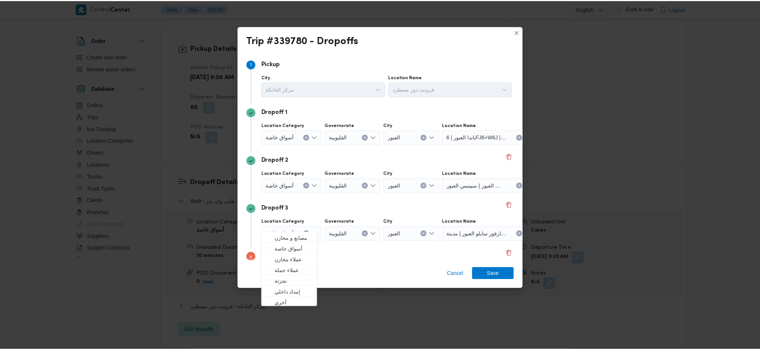
scroll to position [57, 0]
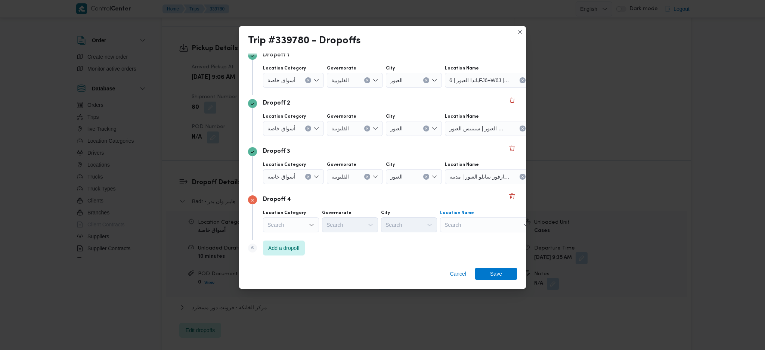
click at [498, 230] on div "Search" at bounding box center [486, 224] width 93 height 15
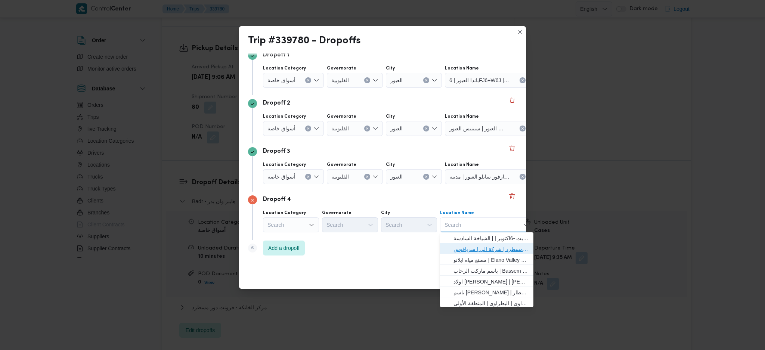
click at [497, 245] on span "فرونت دور مسطرد | شركة الي | سرياقوس" at bounding box center [490, 249] width 75 height 9
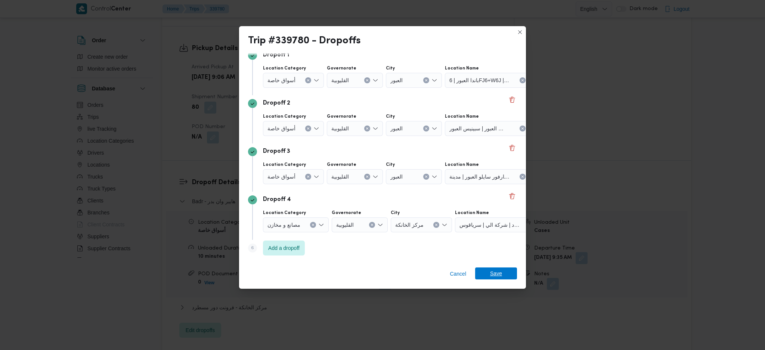
click at [490, 277] on span "Save" at bounding box center [496, 273] width 42 height 12
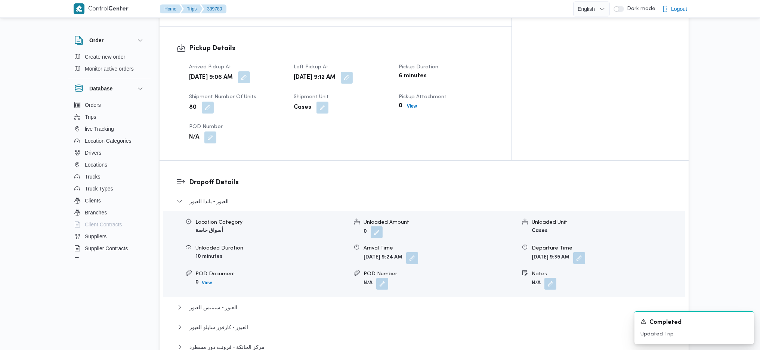
click at [250, 71] on button "button" at bounding box center [244, 77] width 12 height 12
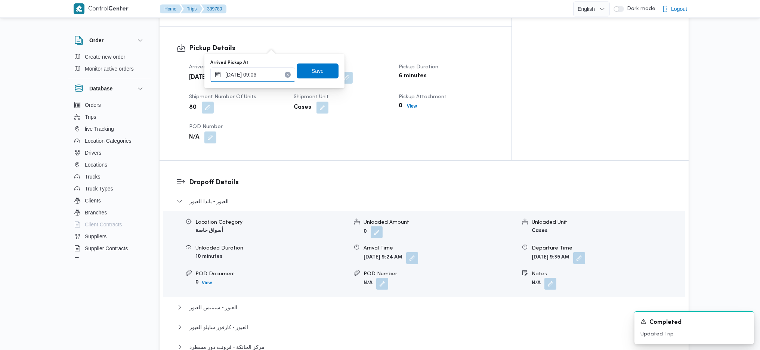
click at [266, 76] on input "25/09/2025 09:06" at bounding box center [252, 74] width 85 height 15
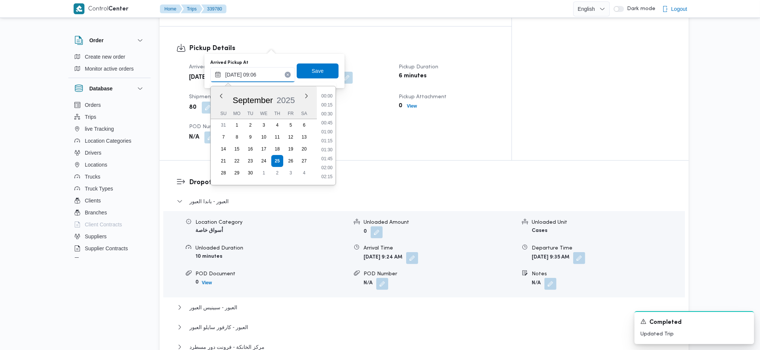
scroll to position [278, 0]
click at [320, 97] on li "07:45" at bounding box center [326, 95] width 17 height 7
type input "25/09/2025 07:45"
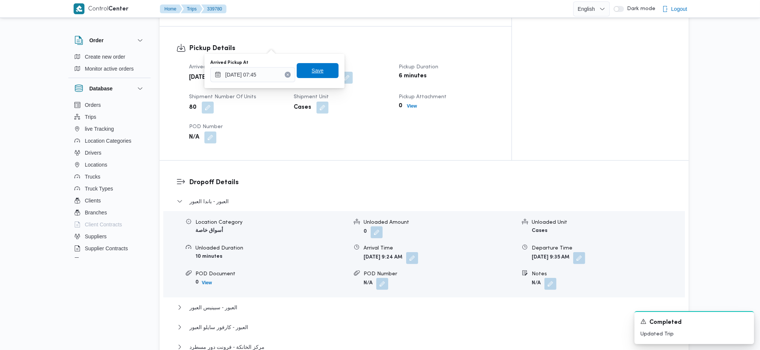
click at [320, 71] on span "Save" at bounding box center [318, 70] width 42 height 15
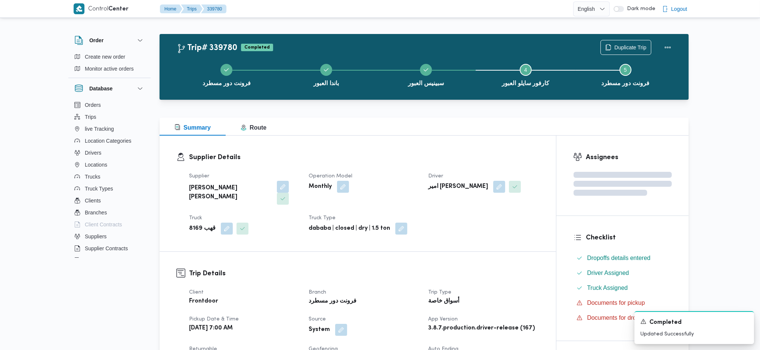
scroll to position [0, 0]
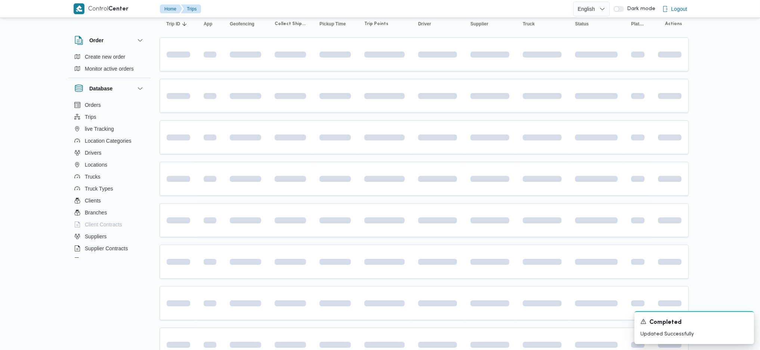
scroll to position [109, 0]
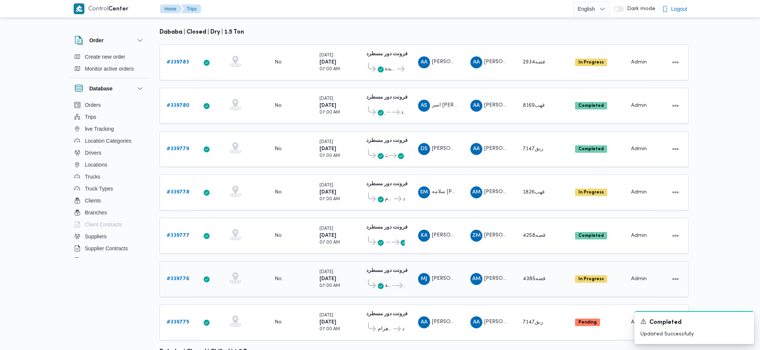
click at [180, 276] on b "# 339776" at bounding box center [178, 278] width 23 height 5
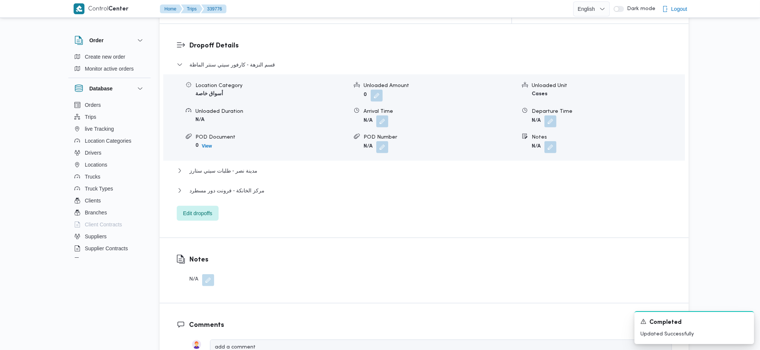
scroll to position [706, 0]
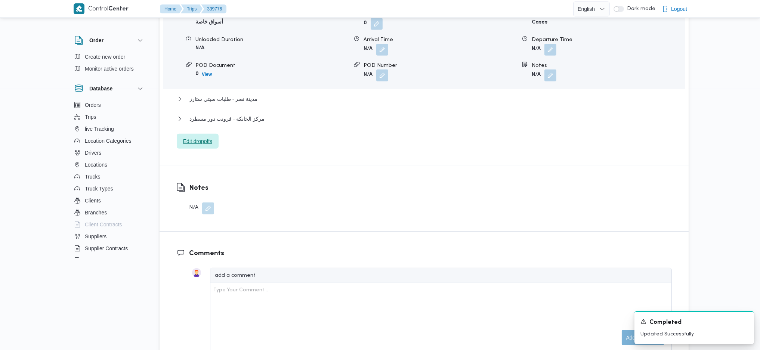
click at [205, 137] on span "Edit dropoffs" at bounding box center [197, 141] width 29 height 9
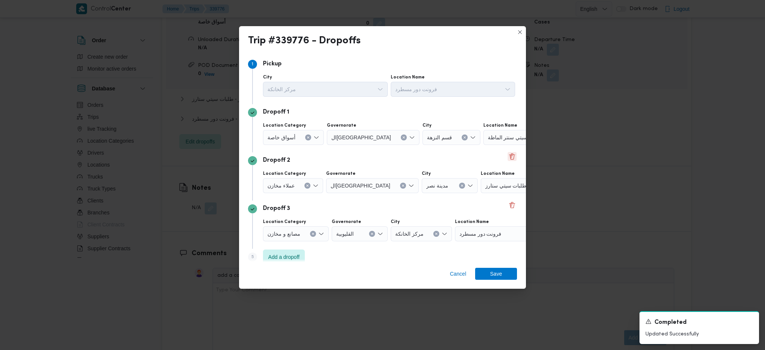
click at [508, 160] on button "Delete" at bounding box center [512, 156] width 9 height 9
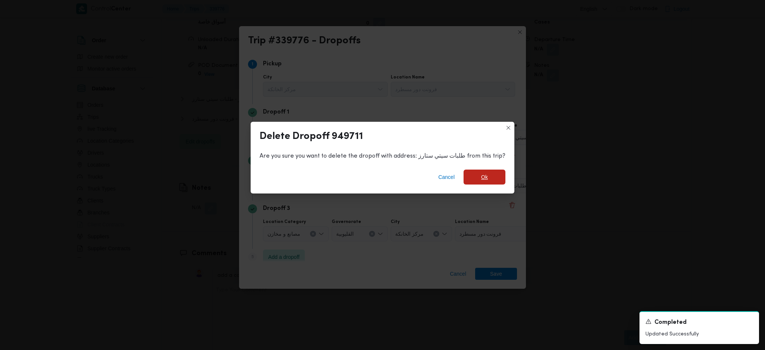
click at [472, 175] on span "Ok" at bounding box center [484, 177] width 42 height 15
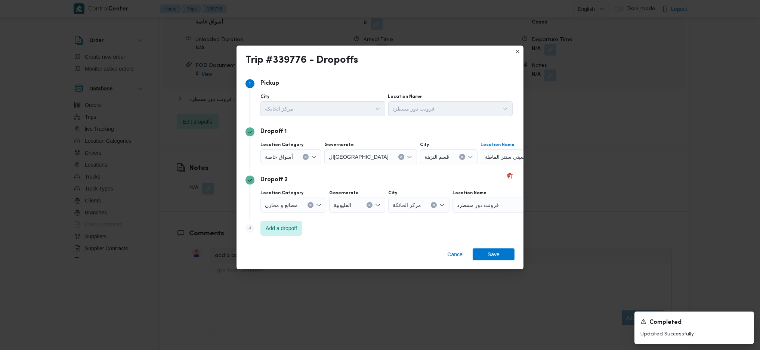
click at [500, 157] on span "كارفور سيتي سنتر الماظة" at bounding box center [513, 156] width 56 height 8
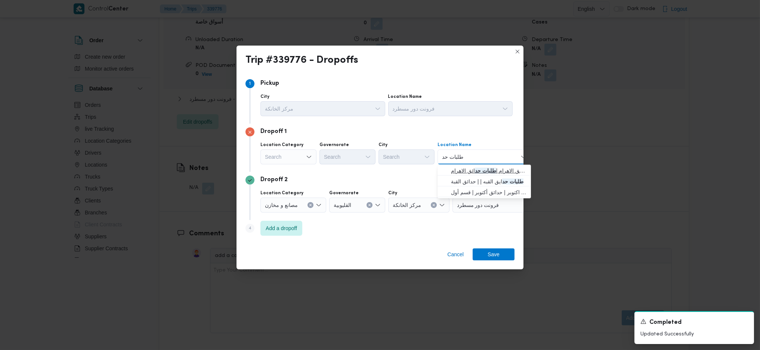
type input "طلبات حد"
click at [489, 171] on mark "طلبات حد" at bounding box center [485, 171] width 21 height 6
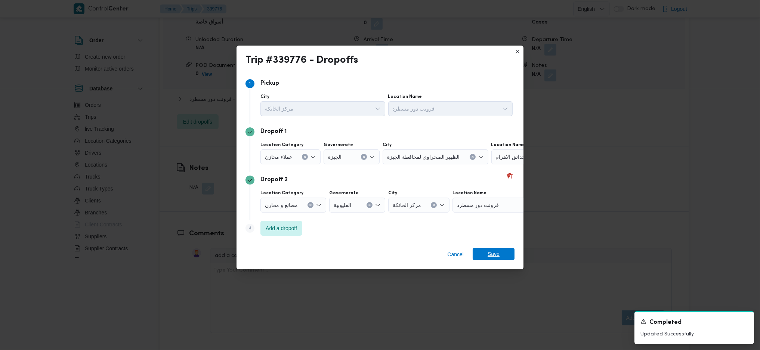
click at [495, 255] on span "Save" at bounding box center [493, 254] width 12 height 12
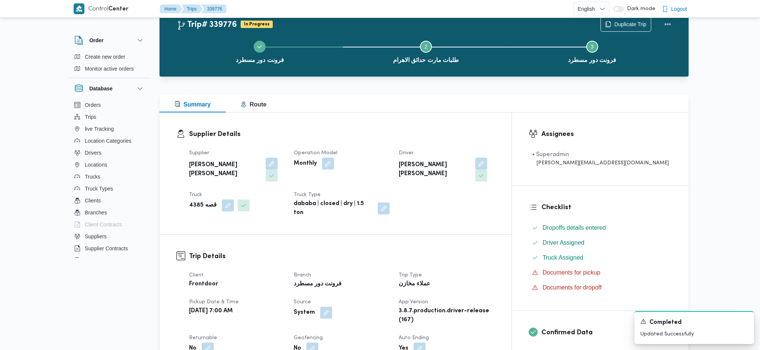
scroll to position [0, 0]
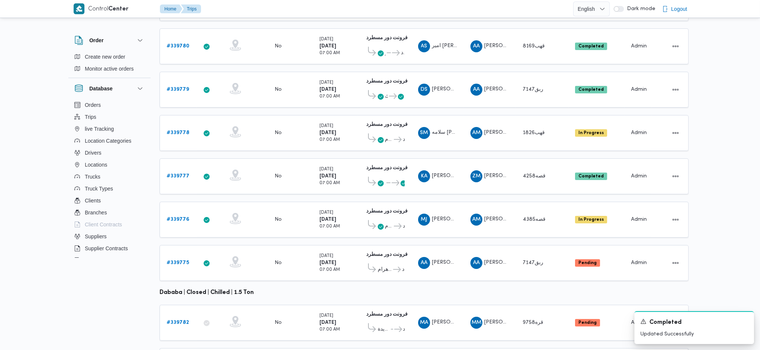
scroll to position [208, 0]
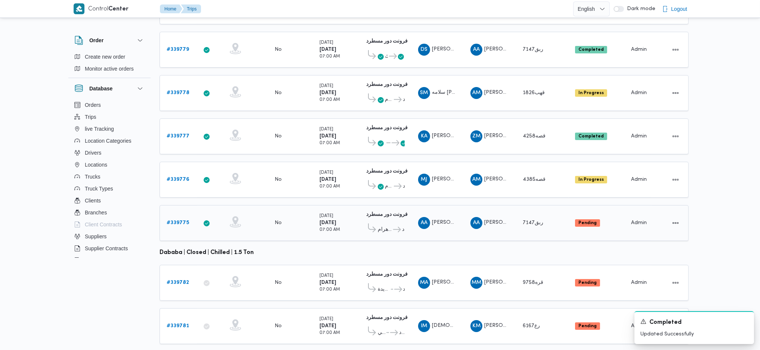
click at [183, 216] on div "# 339775" at bounding box center [179, 223] width 30 height 15
click at [181, 220] on b "# 339775" at bounding box center [178, 222] width 22 height 5
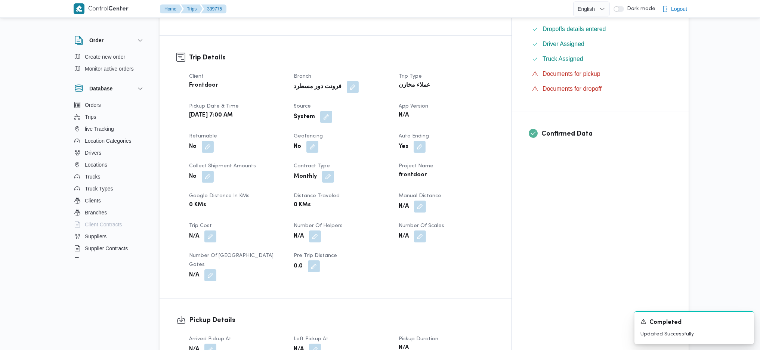
scroll to position [348, 0]
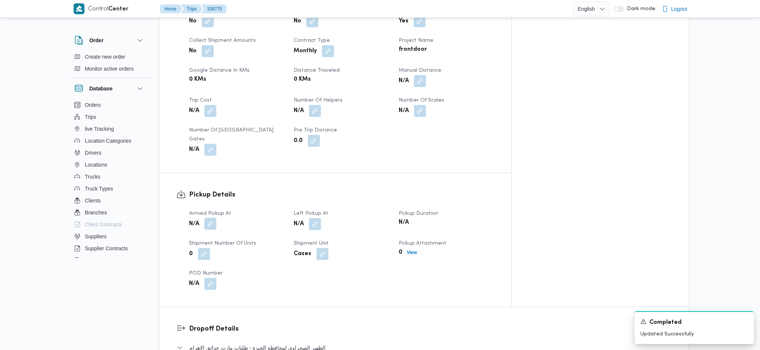
click at [213, 218] on button "button" at bounding box center [210, 224] width 12 height 12
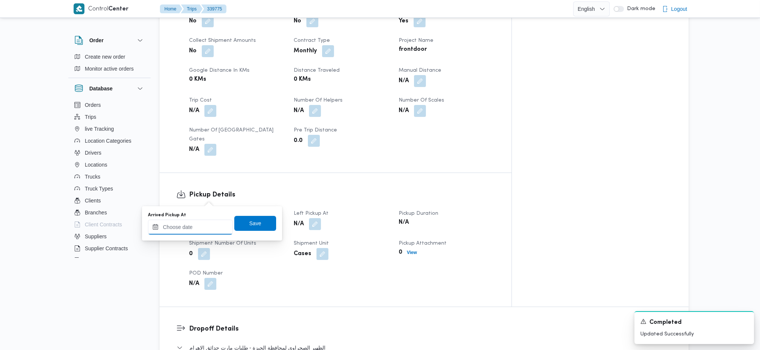
click at [194, 229] on input "Arrived Pickup At" at bounding box center [190, 227] width 85 height 15
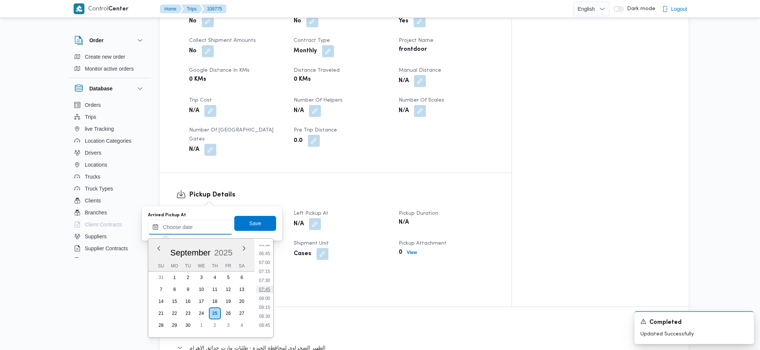
scroll to position [233, 0]
click at [268, 265] on li "07:00" at bounding box center [264, 266] width 17 height 7
type input "25/09/2025 07:00"
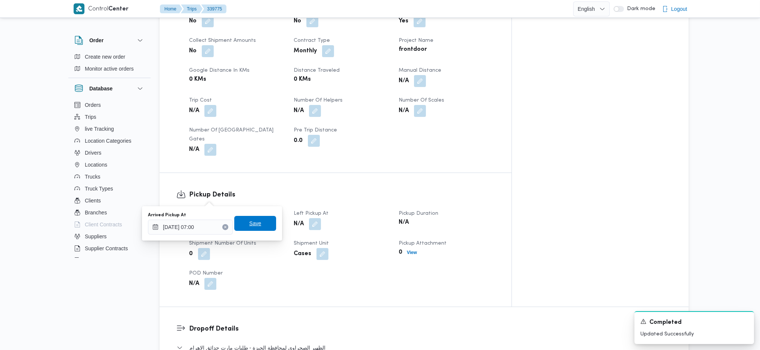
click at [252, 219] on span "Save" at bounding box center [255, 223] width 12 height 9
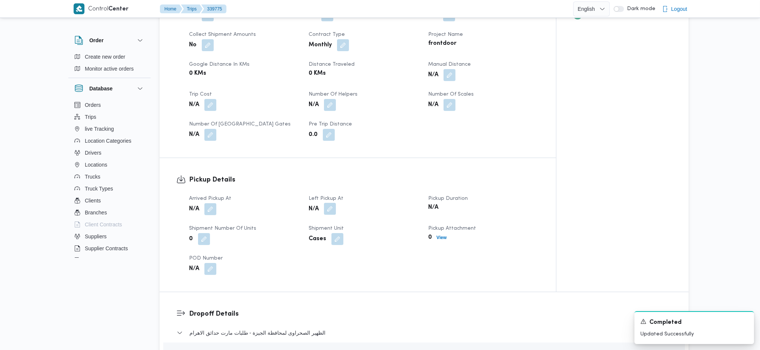
drag, startPoint x: 326, startPoint y: 205, endPoint x: 331, endPoint y: 195, distance: 11.5
click at [328, 202] on div "Arrived Pickup At N/A Left Pickup At N/A Pickup Duration N/A Shipment Number of…" at bounding box center [364, 235] width 359 height 90
click at [331, 203] on button "button" at bounding box center [330, 209] width 12 height 12
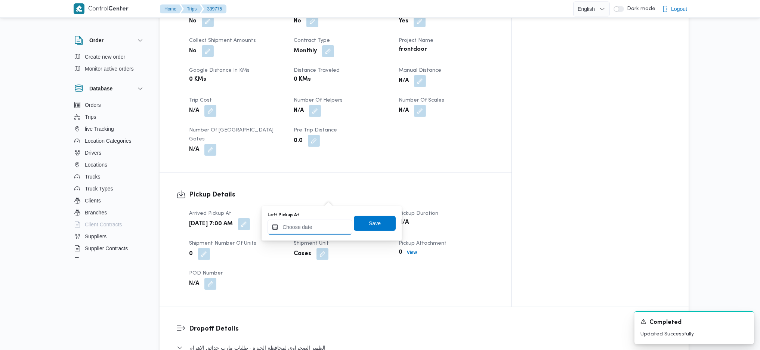
drag, startPoint x: 307, startPoint y: 233, endPoint x: 312, endPoint y: 232, distance: 5.3
click at [308, 232] on input "Left Pickup At" at bounding box center [309, 227] width 85 height 15
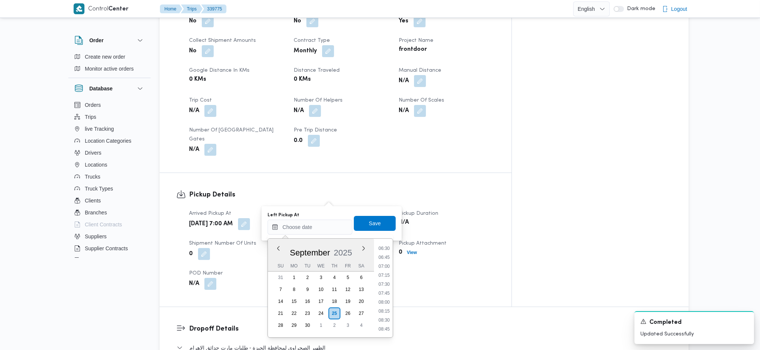
click at [387, 267] on li "07:00" at bounding box center [383, 266] width 17 height 7
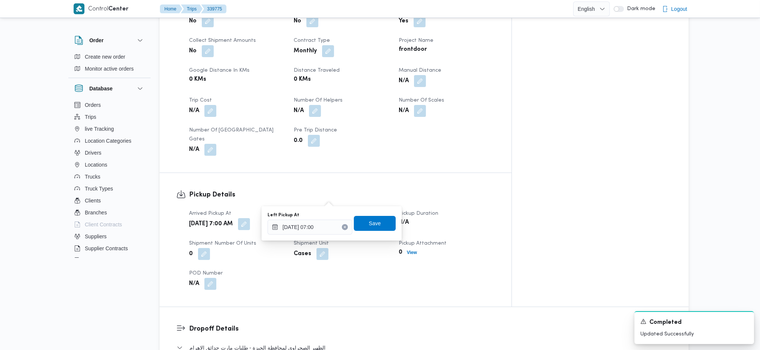
drag, startPoint x: 312, startPoint y: 217, endPoint x: 318, endPoint y: 228, distance: 12.5
click at [314, 219] on div "Left Pickup At 25/09/2025 07:00" at bounding box center [309, 223] width 85 height 22
click at [320, 231] on input "25/09/2025 07:00" at bounding box center [309, 227] width 85 height 15
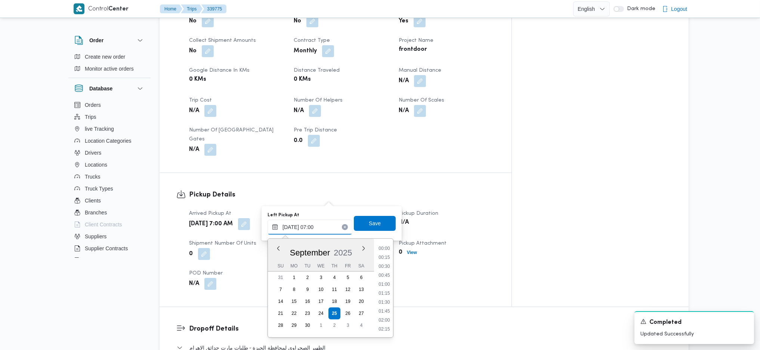
scroll to position [207, 0]
click at [385, 329] on div "Time 00:00 00:15 00:30 00:45 01:00 01:15 01:30 01:45 02:00 02:15 02:30 02:45 03…" at bounding box center [383, 288] width 19 height 99
click at [384, 327] on li "08:00" at bounding box center [383, 328] width 17 height 7
type input "25/09/2025 08:00"
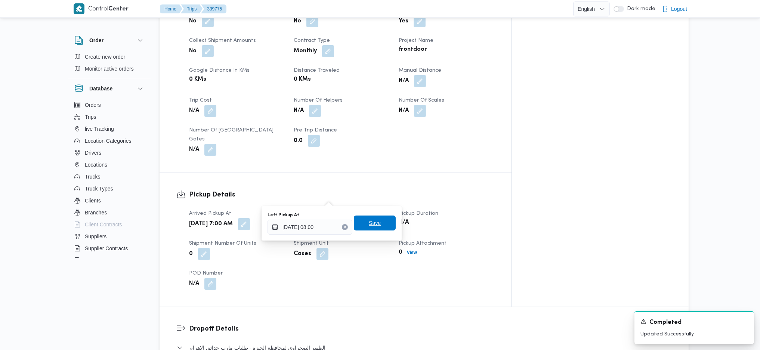
click at [376, 222] on span "Save" at bounding box center [375, 223] width 42 height 15
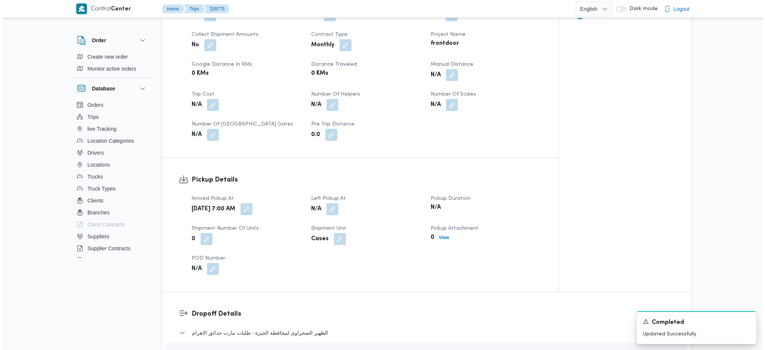
scroll to position [647, 0]
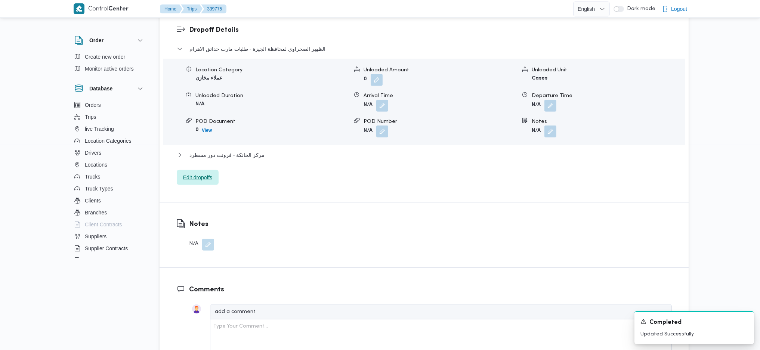
drag, startPoint x: 204, startPoint y: 148, endPoint x: 218, endPoint y: 154, distance: 16.0
click at [206, 173] on span "Edit dropoffs" at bounding box center [197, 177] width 29 height 9
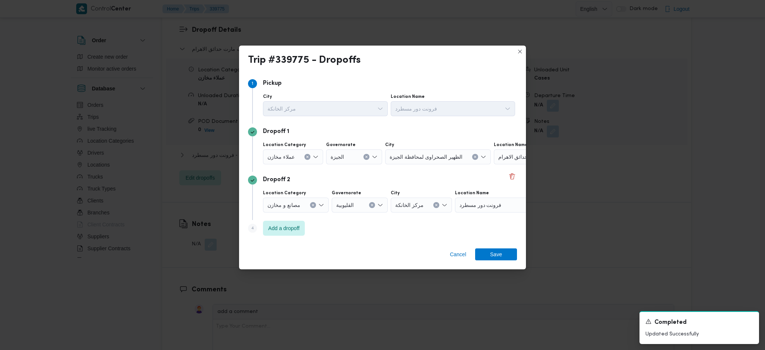
drag, startPoint x: 511, startPoint y: 158, endPoint x: 515, endPoint y: 161, distance: 4.4
click at [511, 158] on span "طلبات مارت حدائق الاهرام" at bounding box center [527, 156] width 59 height 8
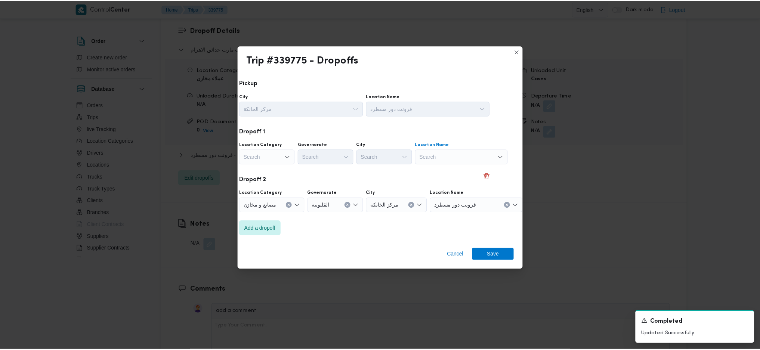
scroll to position [0, 19]
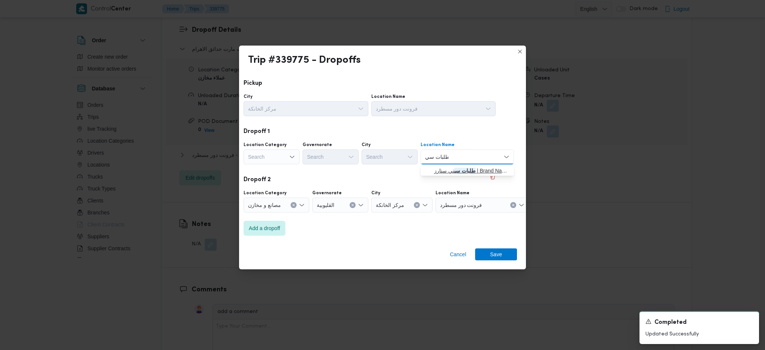
type input "طلبات سي"
click at [462, 170] on mark "طلبات سي" at bounding box center [464, 171] width 21 height 6
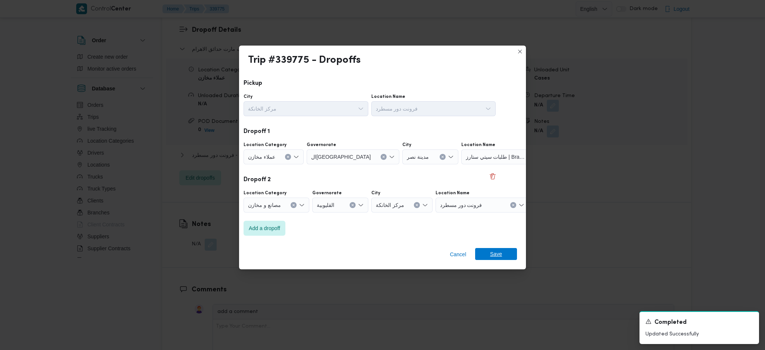
click at [505, 260] on span "Save" at bounding box center [496, 254] width 42 height 12
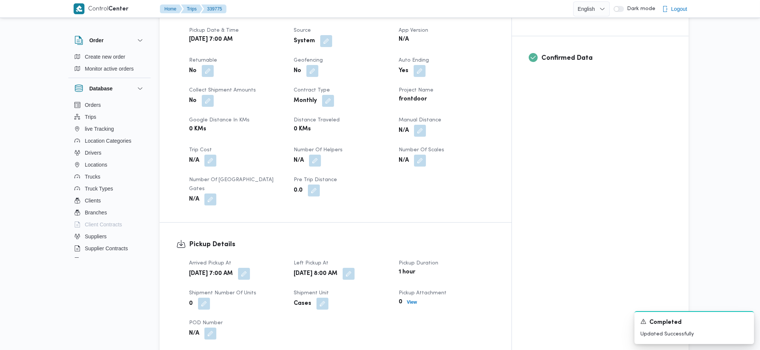
scroll to position [0, 0]
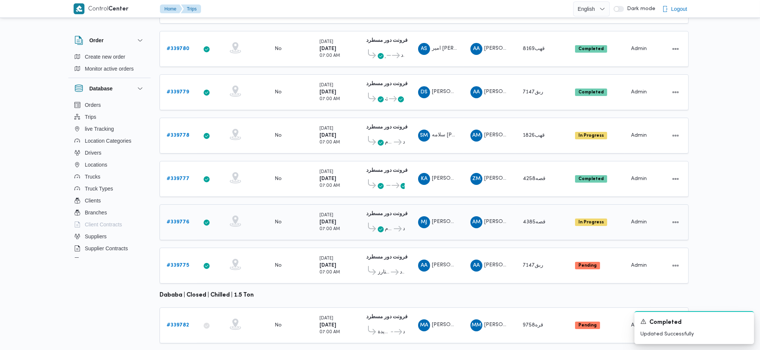
scroll to position [183, 0]
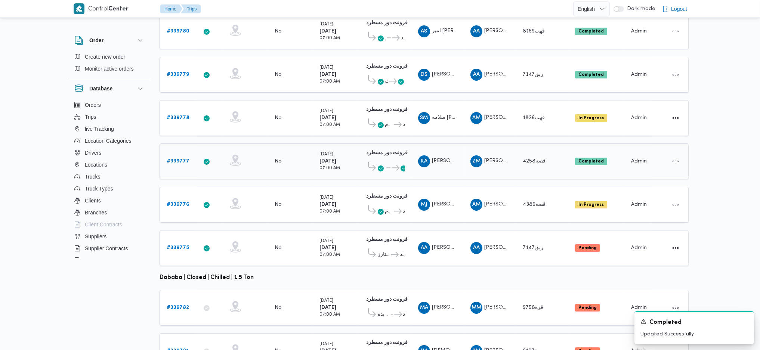
click at [178, 154] on div "# 339777" at bounding box center [179, 161] width 30 height 15
click at [184, 159] on b "# 339777" at bounding box center [178, 161] width 23 height 5
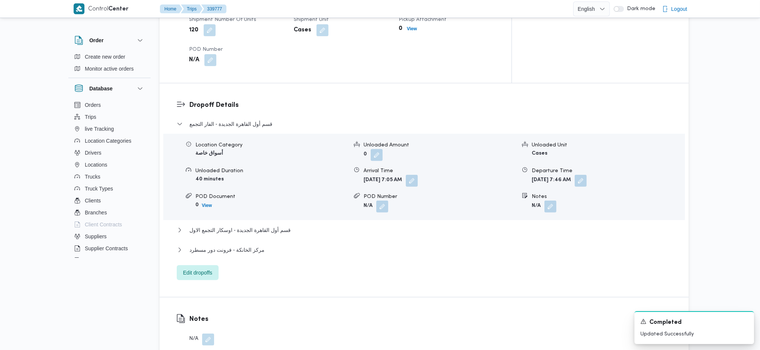
scroll to position [631, 0]
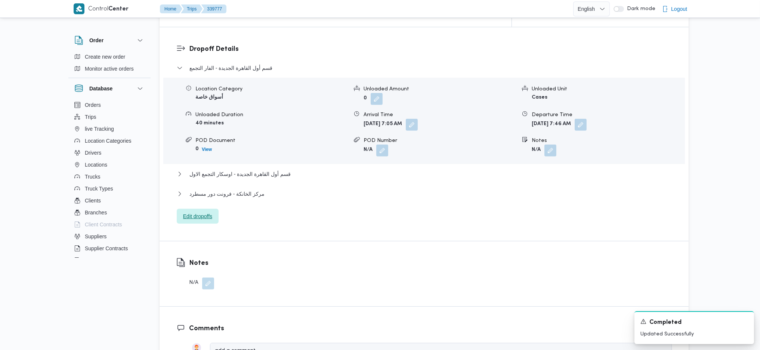
click at [198, 209] on span "Edit dropoffs" at bounding box center [198, 216] width 42 height 15
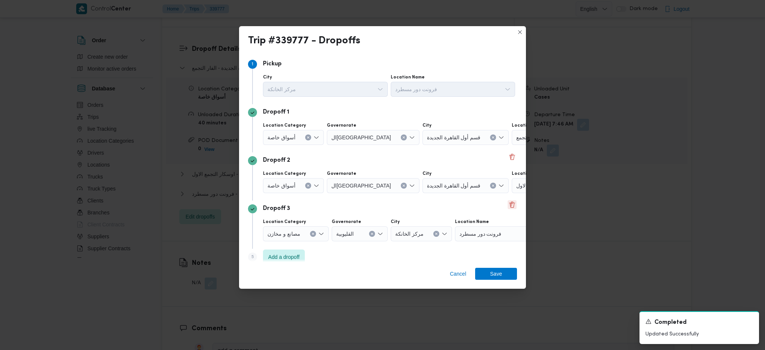
click at [508, 205] on button "Delete" at bounding box center [512, 204] width 9 height 9
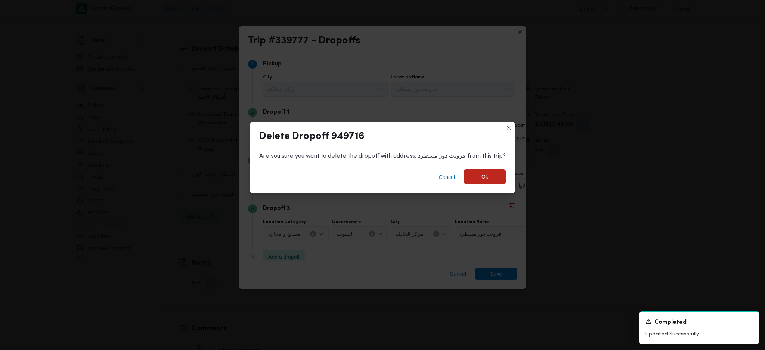
click at [492, 176] on span "Ok" at bounding box center [485, 176] width 42 height 15
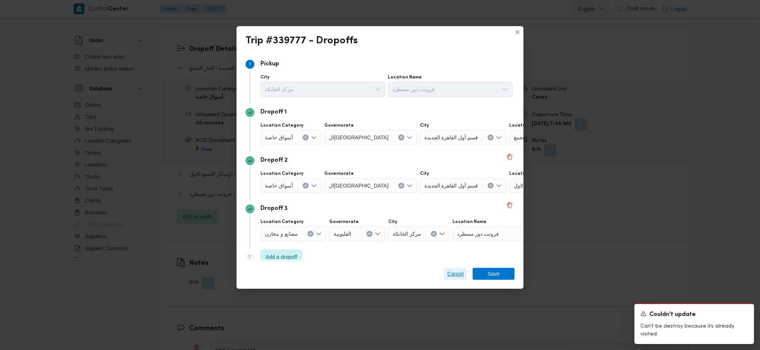
click at [459, 274] on span "Cancel" at bounding box center [455, 273] width 16 height 9
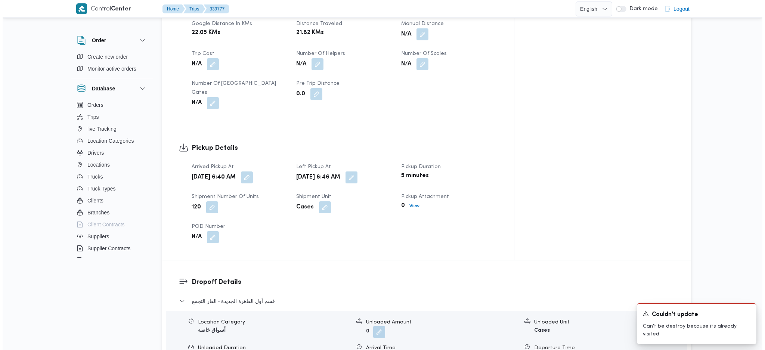
scroll to position [598, 0]
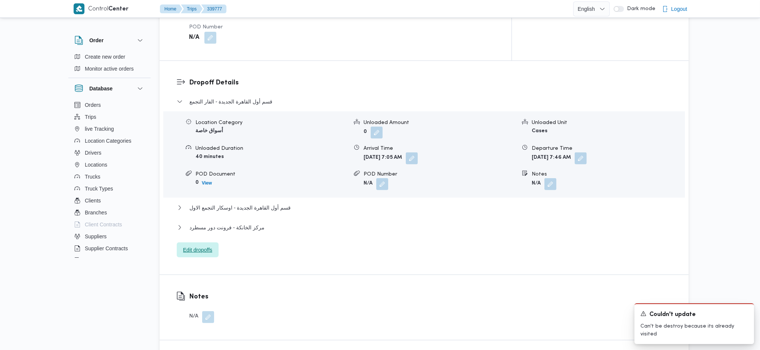
click at [214, 242] on span "Edit dropoffs" at bounding box center [198, 249] width 42 height 15
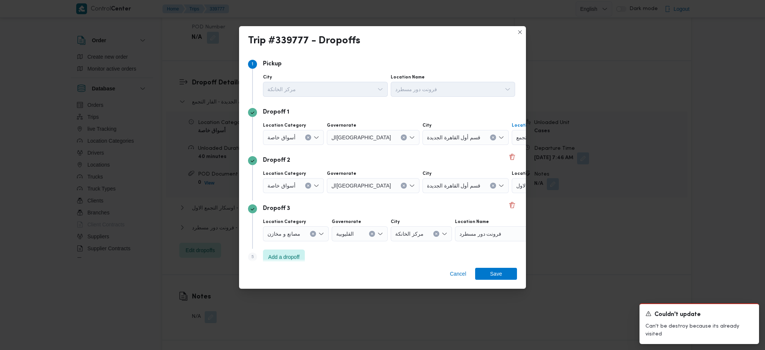
click at [516, 137] on span "الفار التجمع" at bounding box center [528, 137] width 25 height 8
type input "طلبات س"
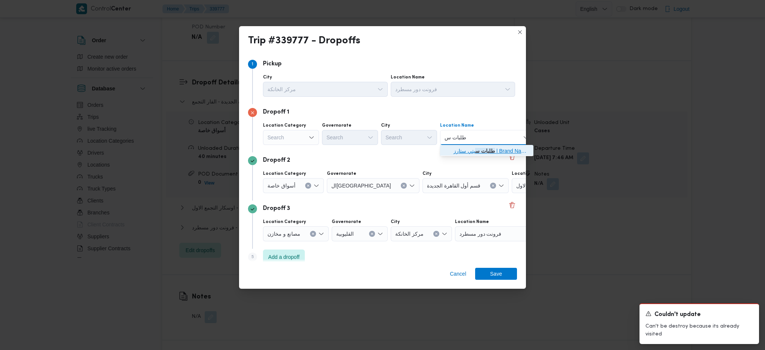
click at [495, 152] on span "طلبات س يتي ستارز | Brand Names | مساكن المهندسين" at bounding box center [490, 150] width 75 height 9
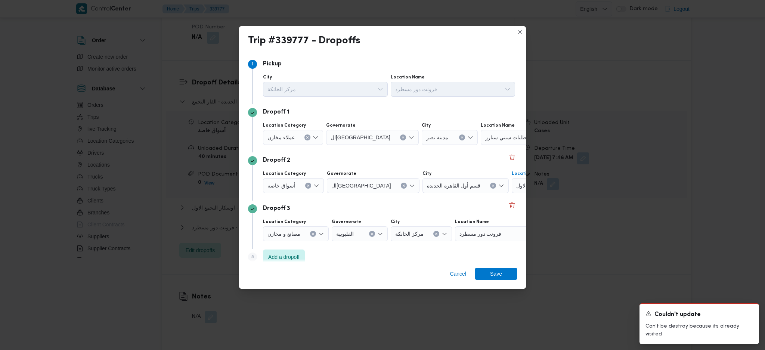
click at [516, 186] on span "اوسكار التجمع الاول" at bounding box center [537, 185] width 43 height 8
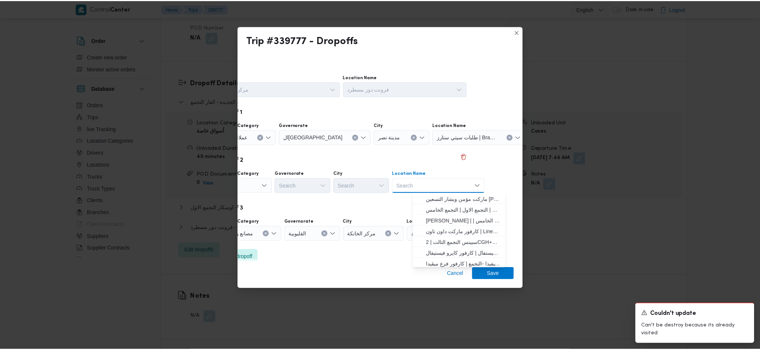
scroll to position [0, 25]
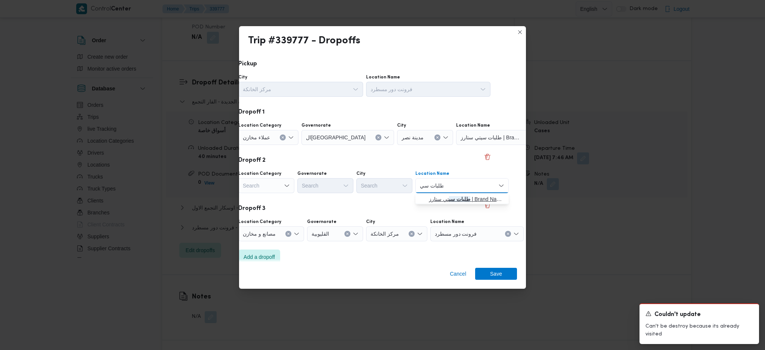
type input "طلبات سي"
click at [453, 202] on span "طلبات سي تي ستارز | Brand Names | مساكن المهندسين" at bounding box center [466, 199] width 75 height 9
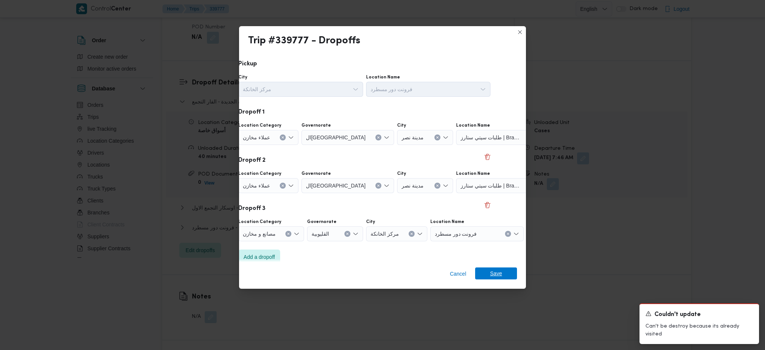
click at [506, 272] on span "Save" at bounding box center [496, 273] width 42 height 12
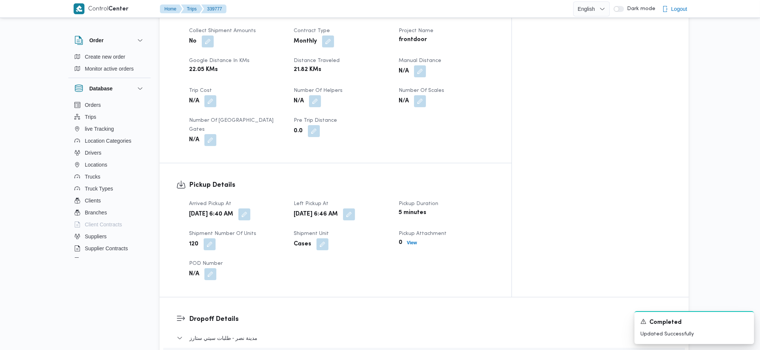
scroll to position [448, 0]
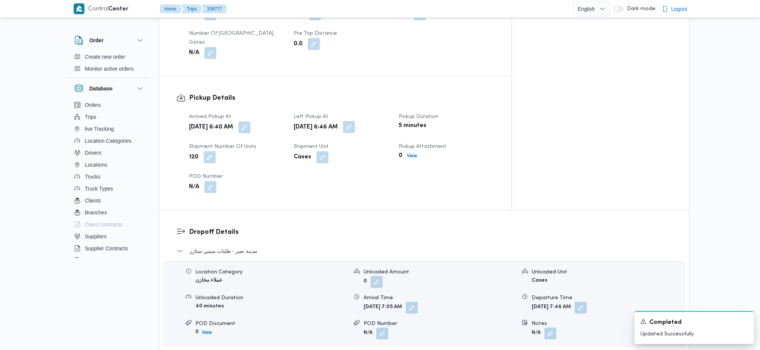
click at [355, 121] on button "button" at bounding box center [349, 127] width 12 height 12
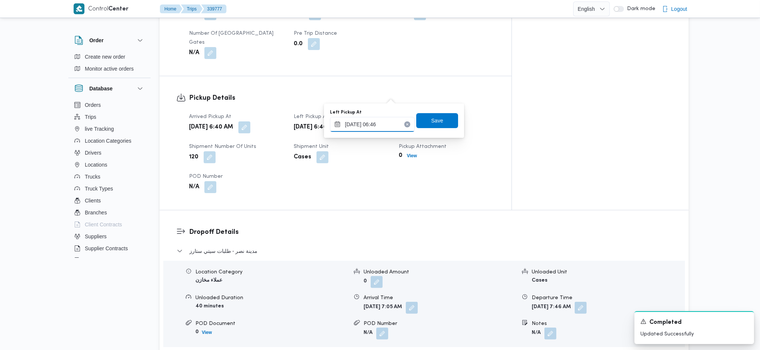
click at [372, 124] on input "25/09/2025 06:46" at bounding box center [372, 124] width 85 height 15
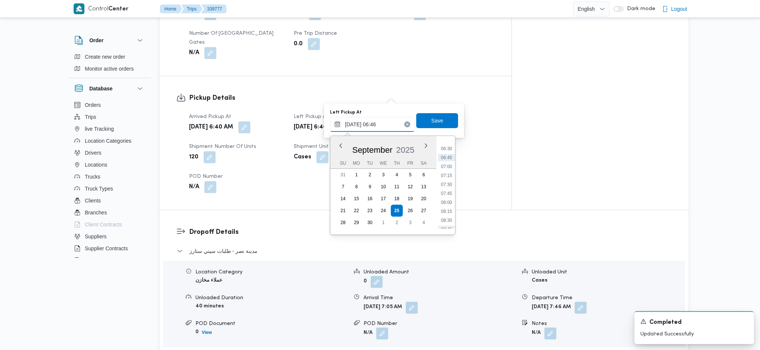
scroll to position [247, 0]
click at [447, 207] on ul "00:00 00:15 00:30 00:45 01:00 01:15 01:30 01:45 02:00 02:15 02:30 02:45 03:00 0…" at bounding box center [446, 185] width 17 height 87
click at [443, 149] on li "07:00" at bounding box center [446, 149] width 17 height 7
type input "25/09/2025 07:00"
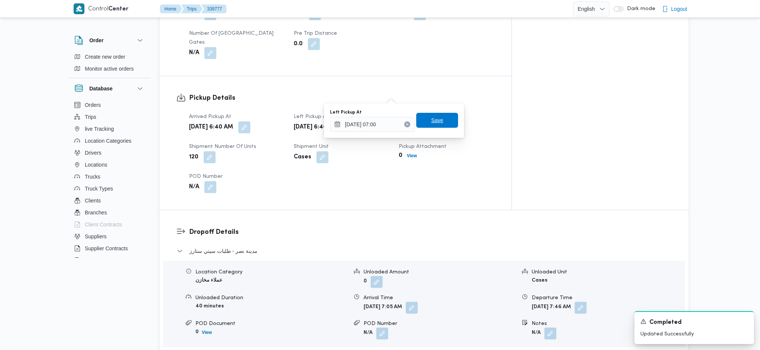
click at [431, 122] on span "Save" at bounding box center [437, 120] width 12 height 9
drag, startPoint x: 447, startPoint y: 169, endPoint x: 436, endPoint y: 164, distance: 11.7
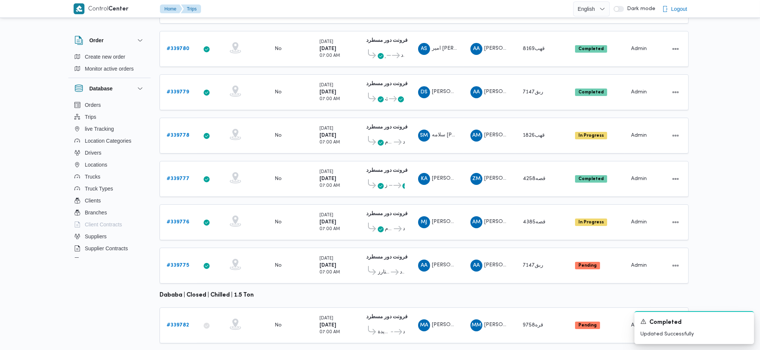
scroll to position [208, 0]
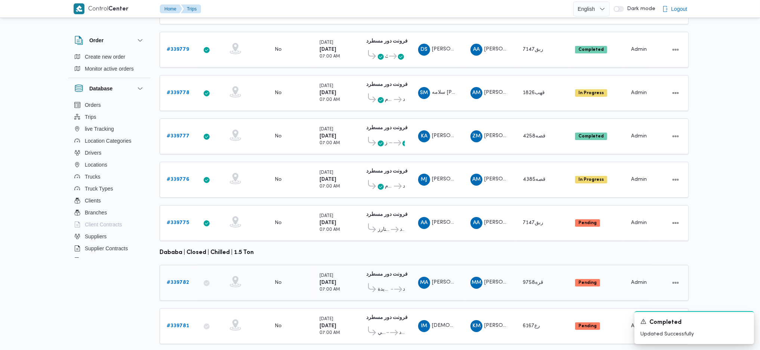
click at [172, 278] on link "# 339782" at bounding box center [178, 282] width 22 height 9
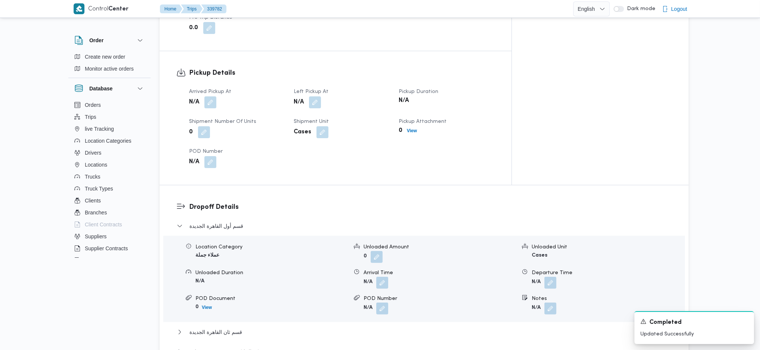
scroll to position [548, 0]
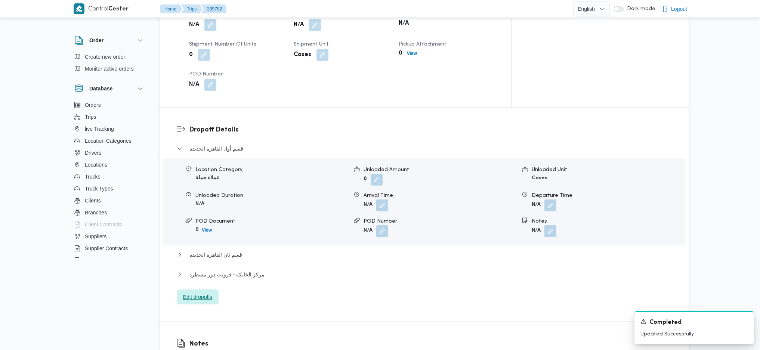
click at [213, 289] on span "Edit dropoffs" at bounding box center [198, 296] width 42 height 15
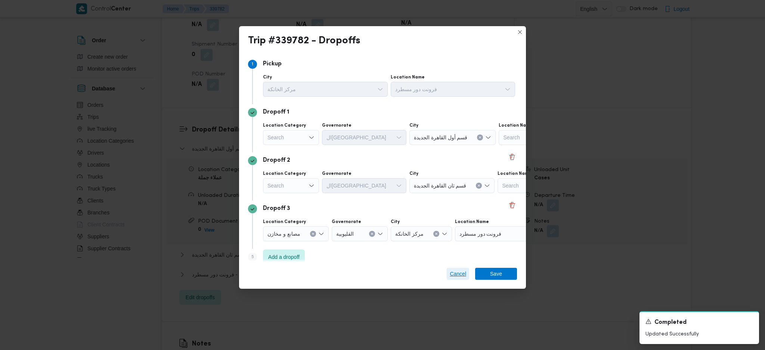
click at [456, 276] on span "Cancel" at bounding box center [458, 273] width 16 height 9
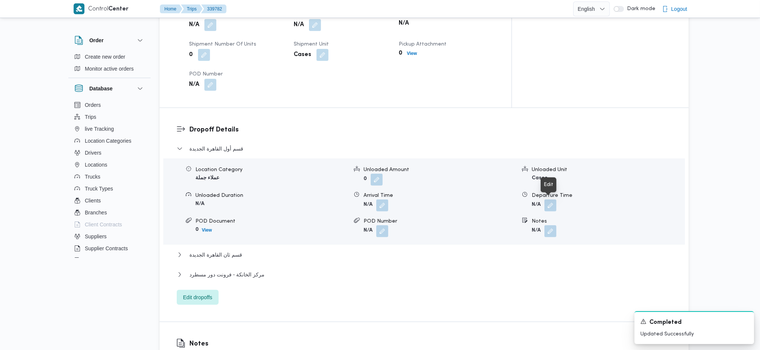
drag, startPoint x: 552, startPoint y: 207, endPoint x: 552, endPoint y: 211, distance: 4.9
click at [552, 225] on button "button" at bounding box center [550, 231] width 12 height 12
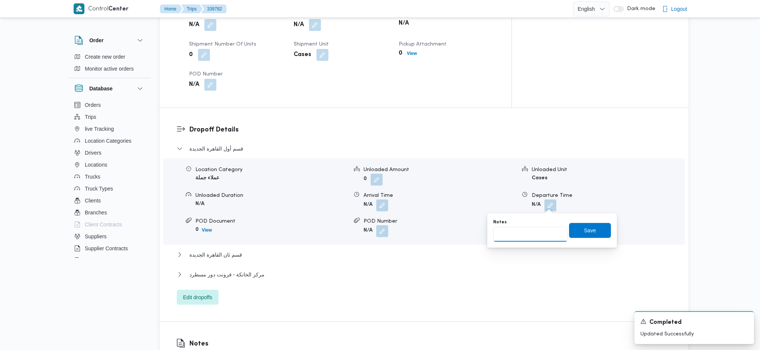
click at [521, 233] on input "Notes" at bounding box center [530, 234] width 74 height 15
type input "رابيت وزهران وطلبات ومحمود الفار"
click at [592, 231] on span "Save" at bounding box center [590, 230] width 42 height 15
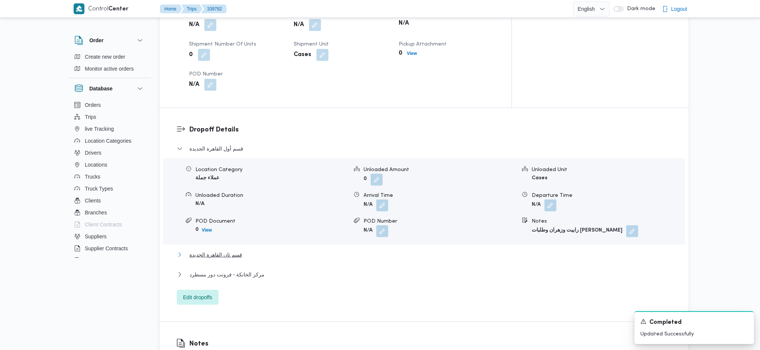
click at [249, 250] on button "قسم ثان القاهرة الجديدة" at bounding box center [424, 254] width 495 height 9
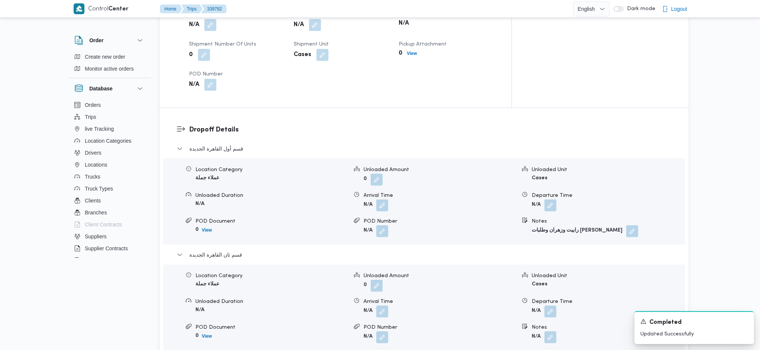
scroll to position [697, 0]
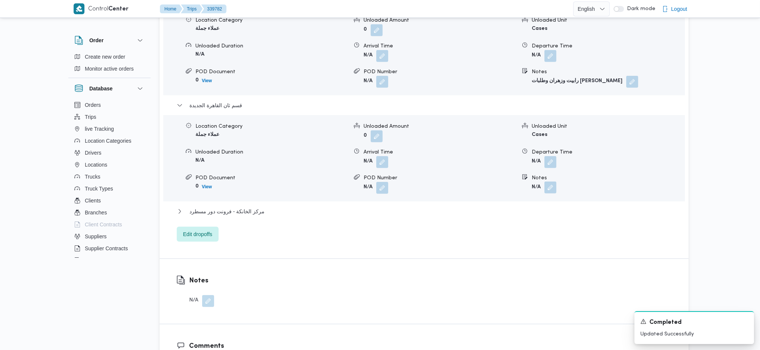
click at [552, 182] on button "button" at bounding box center [550, 188] width 12 height 12
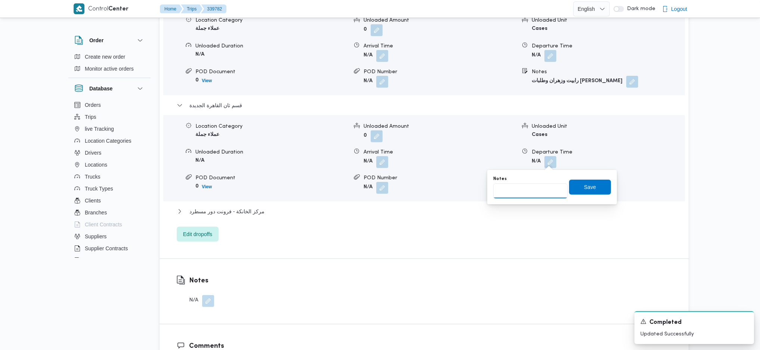
drag, startPoint x: 546, startPoint y: 188, endPoint x: 697, endPoint y: 214, distance: 152.5
click at [546, 188] on input "Notes" at bounding box center [530, 190] width 74 height 15
type input "رابيت الرحاب وطلبات الرحاب ورابيت مدينتىوطلبات مدينتى"
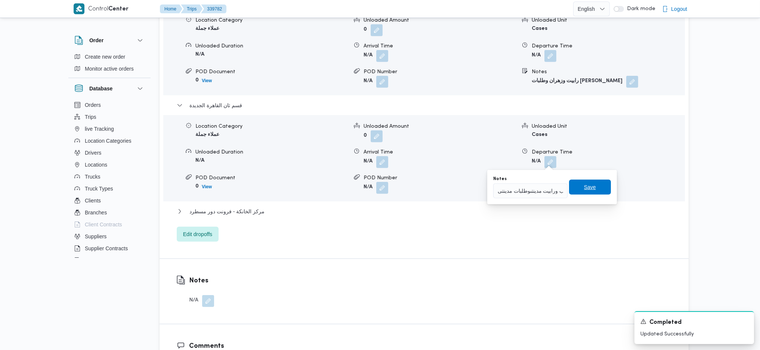
click button "Save" at bounding box center [590, 187] width 42 height 15
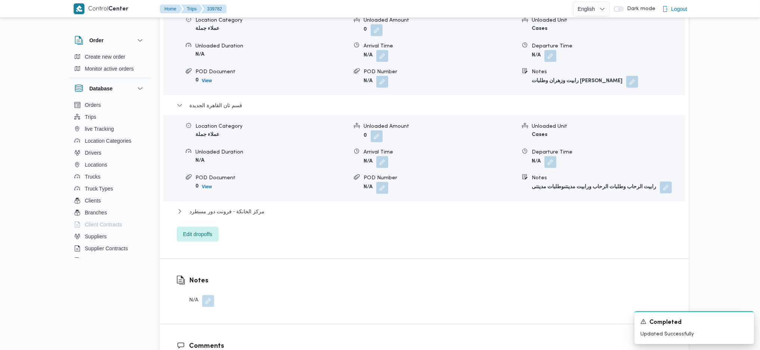
click at [667, 182] on button "button" at bounding box center [666, 188] width 12 height 12
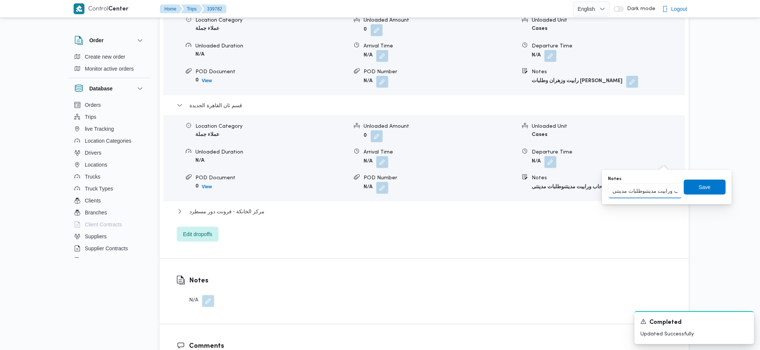
click at [647, 191] on input "رابيت الرحاب وطلبات الرحاب ورابيت مدينتىوطلبات مدينتى" at bounding box center [645, 190] width 74 height 15
type input "رابيت الرحاب وطلبات الرحاب ورابيت مدينتى وطلبات مدينتى"
click button "Save" at bounding box center [704, 187] width 42 height 15
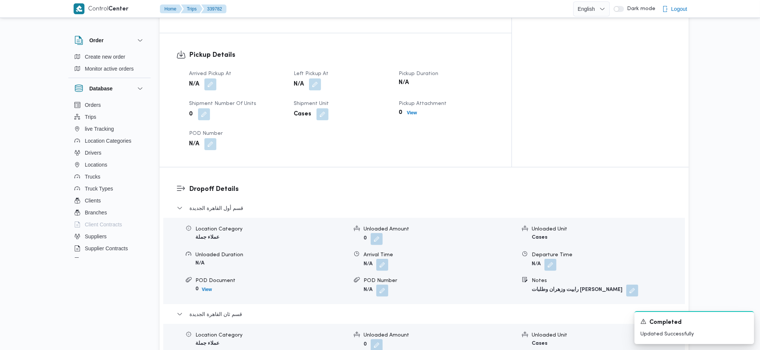
scroll to position [398, 0]
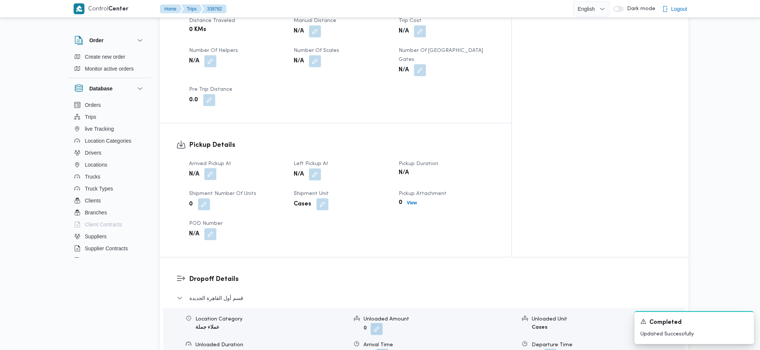
click at [210, 168] on button "button" at bounding box center [210, 174] width 12 height 12
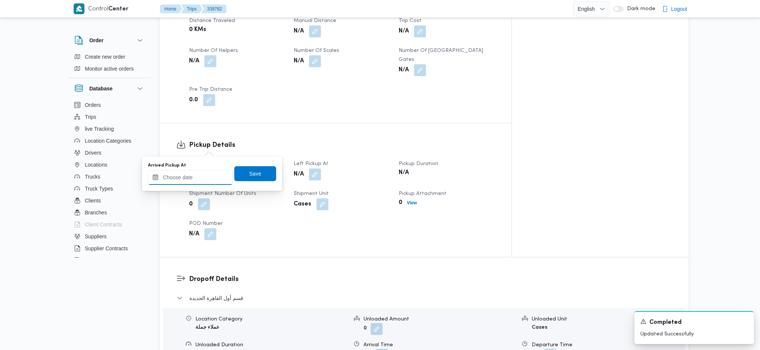
click at [192, 176] on input "Arrived Pickup At" at bounding box center [190, 177] width 85 height 15
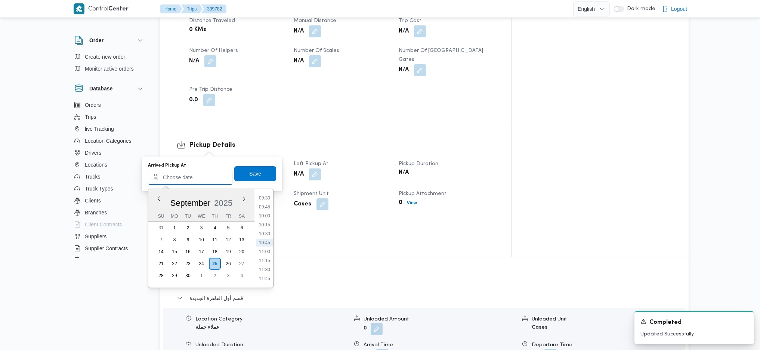
scroll to position [242, 0]
click at [263, 216] on li "07:15" at bounding box center [264, 216] width 17 height 7
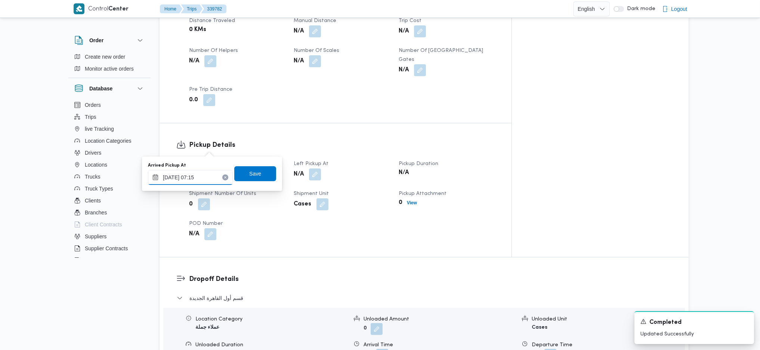
type input "25/09/2025 07:15"
click at [251, 177] on span "Save" at bounding box center [255, 173] width 12 height 9
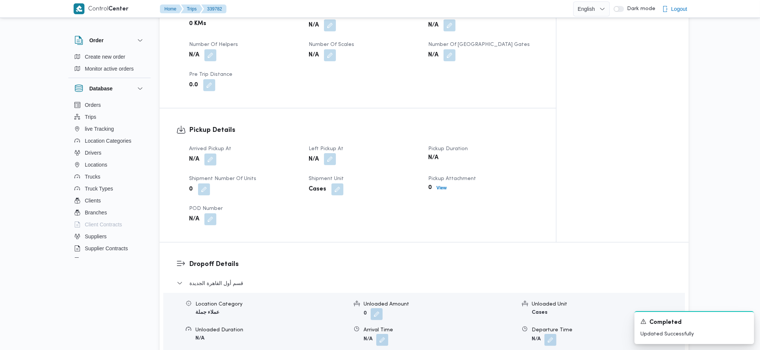
click at [325, 153] on button "button" at bounding box center [330, 159] width 12 height 12
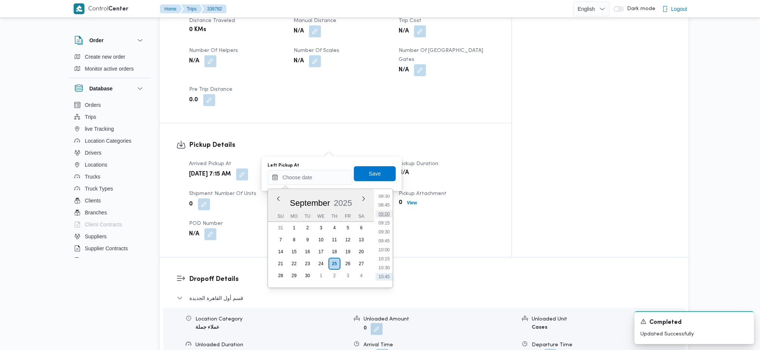
scroll to position [291, 0]
click at [384, 224] on ul "00:00 00:15 00:30 00:45 01:00 01:15 01:30 01:45 02:00 02:15 02:30 02:45 03:00 0…" at bounding box center [383, 238] width 17 height 87
drag, startPoint x: 384, startPoint y: 223, endPoint x: 384, endPoint y: 218, distance: 4.5
click at [384, 222] on li "08:45" at bounding box center [383, 220] width 17 height 7
type input "[DATE] 08:45"
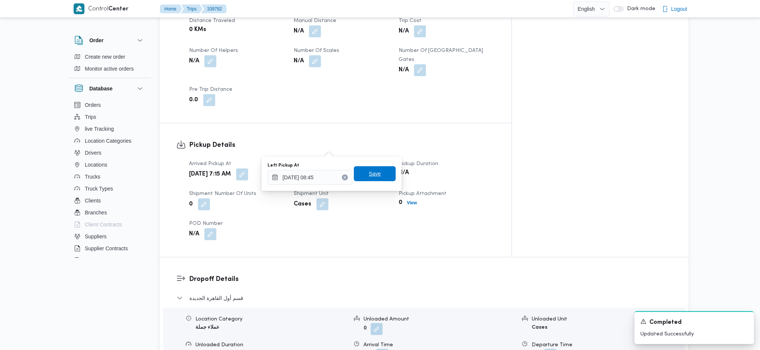
click at [365, 179] on span "Save" at bounding box center [375, 173] width 42 height 15
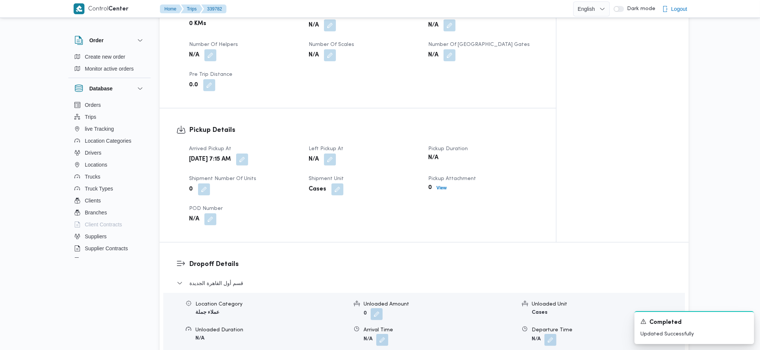
scroll to position [0, 0]
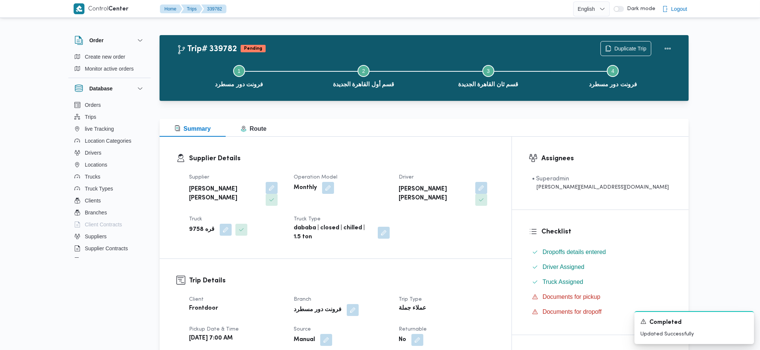
drag, startPoint x: 372, startPoint y: 193, endPoint x: 355, endPoint y: 176, distance: 24.3
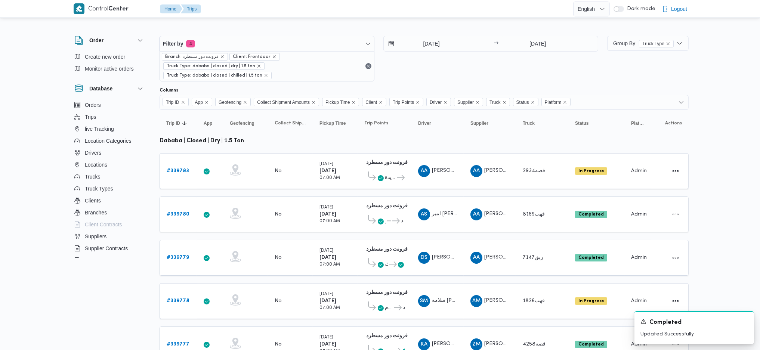
scroll to position [183, 0]
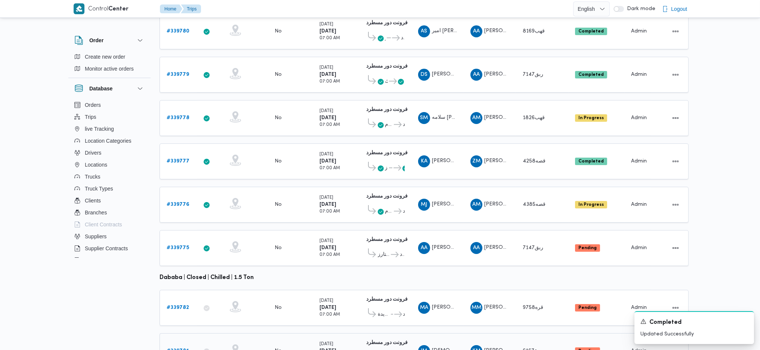
click at [170, 348] on b "# 339781" at bounding box center [178, 350] width 22 height 5
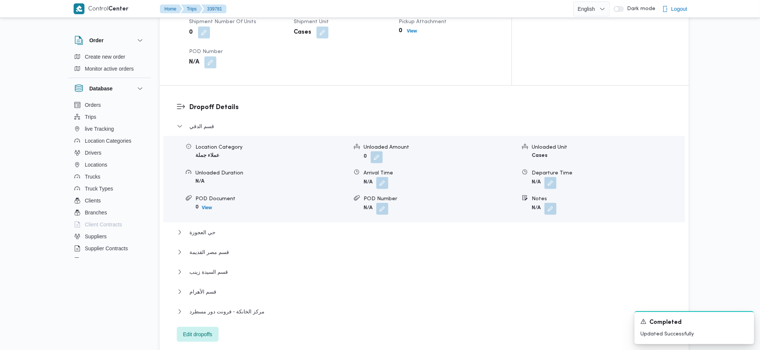
scroll to position [731, 0]
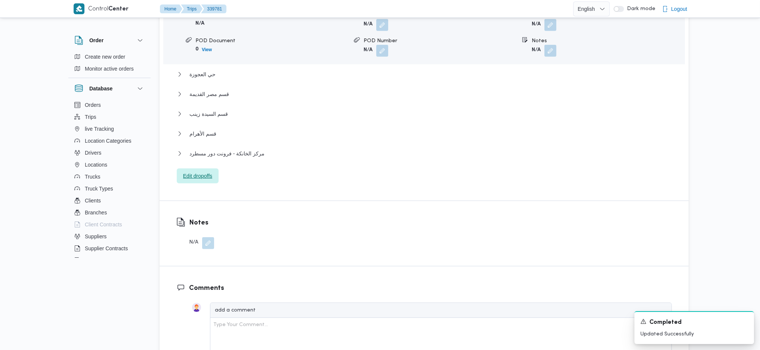
click at [202, 171] on span "Edit dropoffs" at bounding box center [197, 175] width 29 height 9
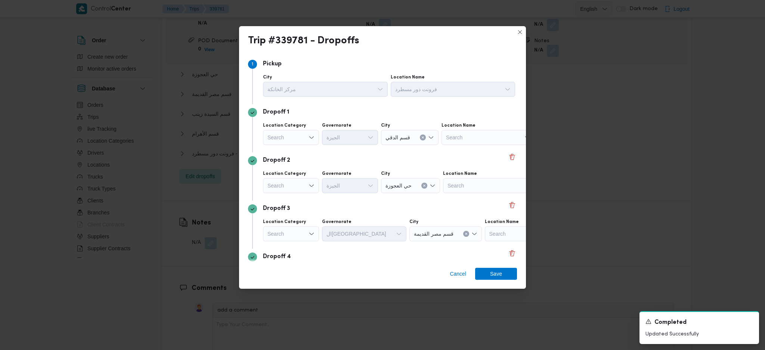
click at [503, 147] on div "Dropoff 1 Location Category Search Governorate الجيزة City قسم الدقي Location N…" at bounding box center [382, 128] width 269 height 48
click at [508, 160] on button "Delete" at bounding box center [512, 156] width 9 height 9
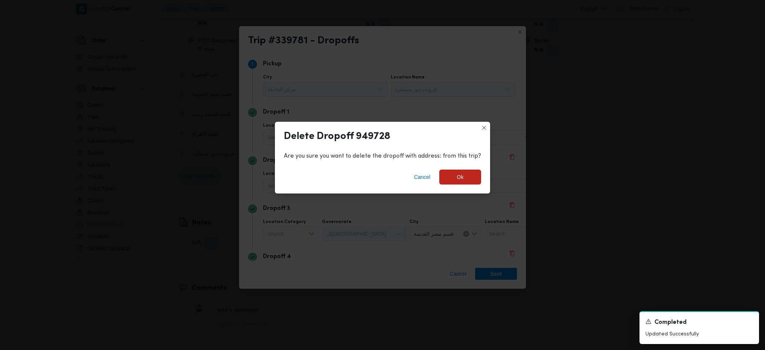
click at [482, 170] on div "Cancel Ok" at bounding box center [382, 179] width 215 height 30
click at [466, 181] on span "Ok" at bounding box center [460, 176] width 42 height 15
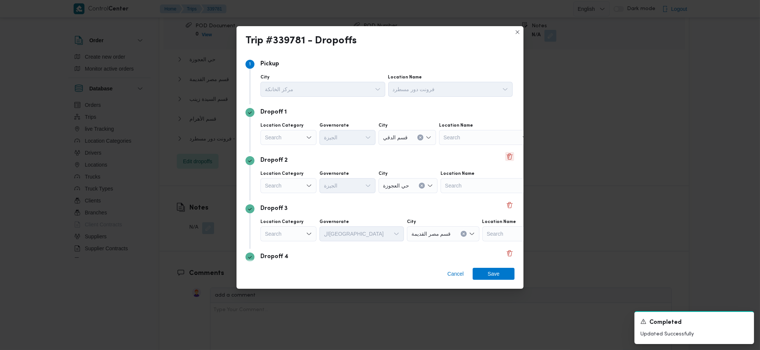
click at [505, 157] on button "Delete" at bounding box center [509, 156] width 9 height 9
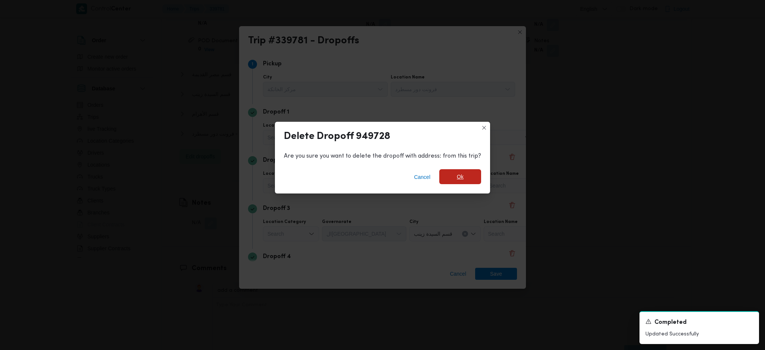
click at [464, 174] on span "Ok" at bounding box center [460, 176] width 42 height 15
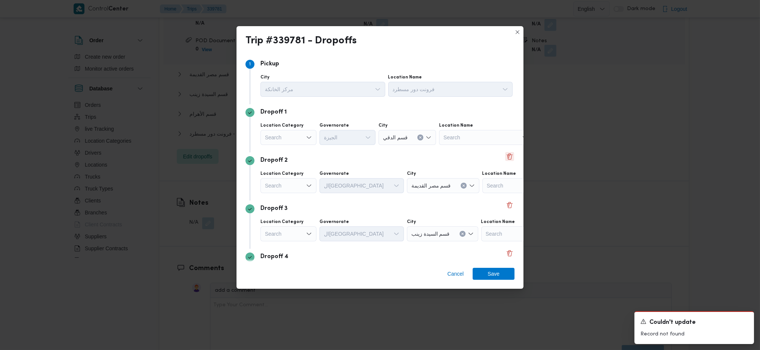
click at [505, 155] on button "Delete" at bounding box center [509, 156] width 9 height 9
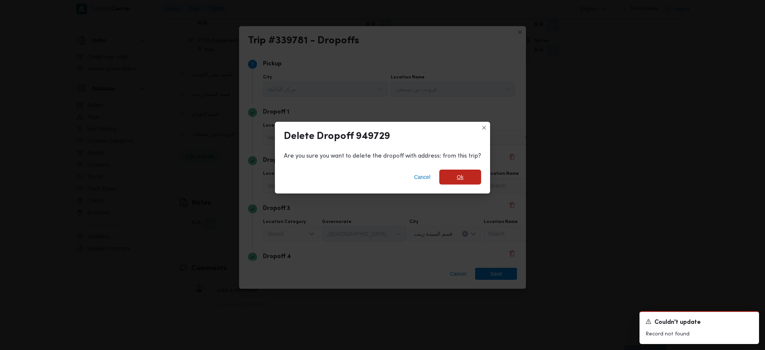
click at [462, 177] on span "Ok" at bounding box center [460, 177] width 42 height 15
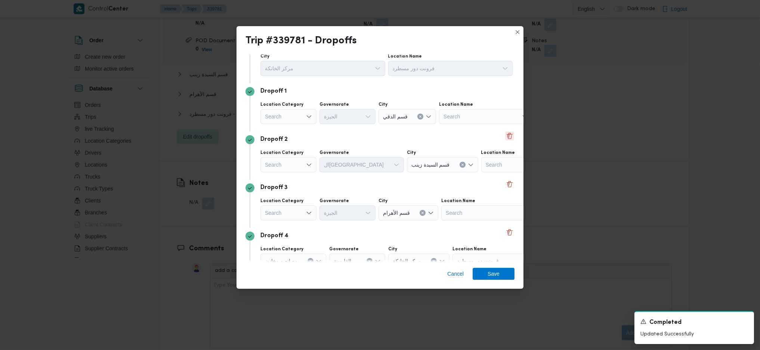
scroll to position [0, 0]
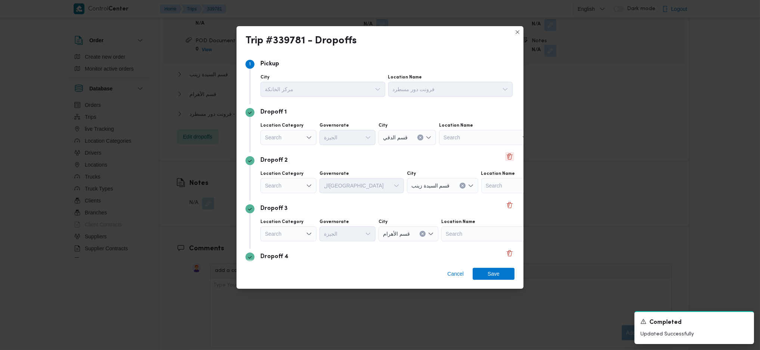
click at [505, 157] on button "Delete" at bounding box center [509, 156] width 9 height 9
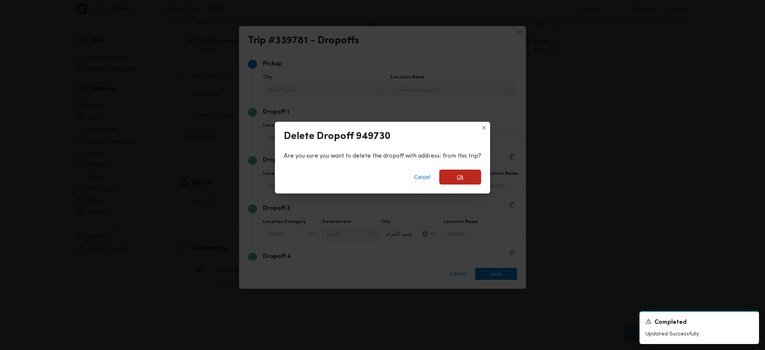
click at [466, 181] on span "Ok" at bounding box center [460, 177] width 42 height 15
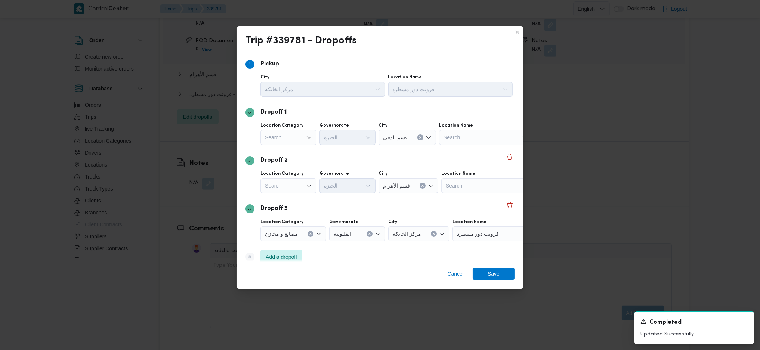
click at [292, 132] on div "Search" at bounding box center [288, 137] width 56 height 15
click at [294, 183] on span "عملاء جملة" at bounding box center [293, 183] width 38 height 9
click at [294, 183] on div "Search" at bounding box center [288, 185] width 56 height 15
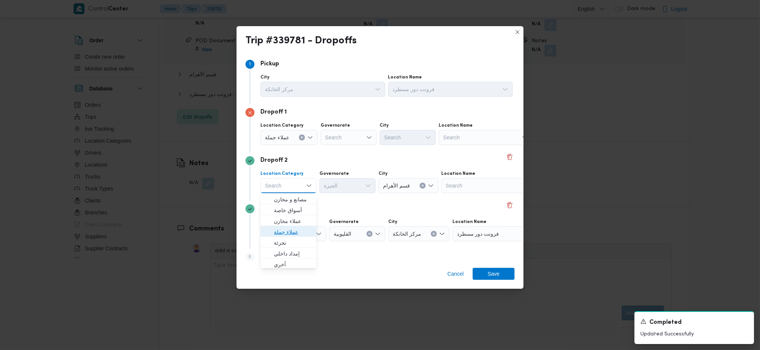
click at [290, 230] on span "عملاء جملة" at bounding box center [293, 231] width 38 height 9
click at [347, 132] on div "Search" at bounding box center [348, 137] width 56 height 15
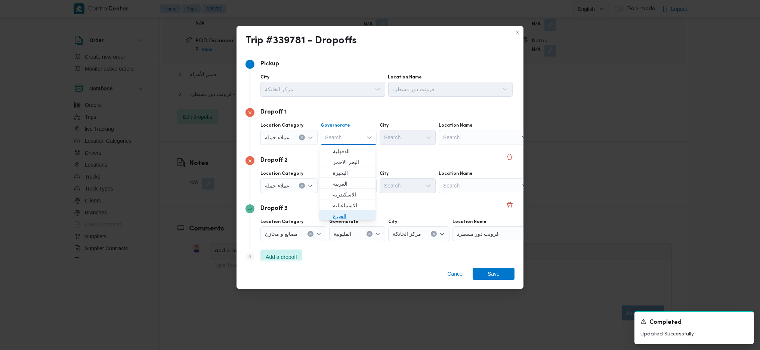
drag, startPoint x: 345, startPoint y: 213, endPoint x: 389, endPoint y: 191, distance: 49.1
click at [345, 212] on span "الجيزة" at bounding box center [352, 216] width 38 height 9
click at [405, 118] on div "Dropoff 1 Location Category عملاء جملة Governorate الجيزة Combo box. Selected. …" at bounding box center [379, 128] width 269 height 48
drag, startPoint x: 397, startPoint y: 137, endPoint x: 412, endPoint y: 143, distance: 16.0
click at [397, 137] on div "Search" at bounding box center [407, 137] width 56 height 15
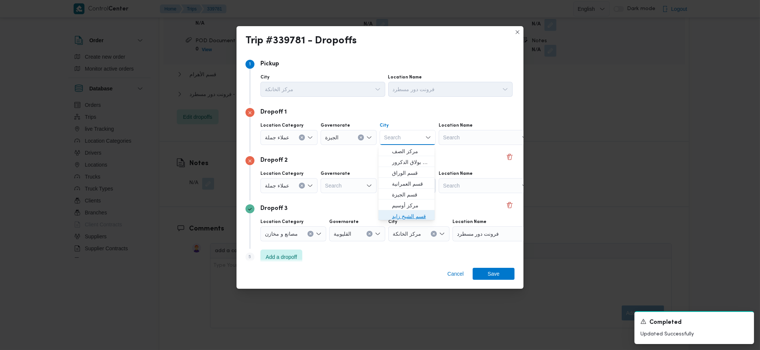
click at [415, 212] on span "قسم الشيخ زايد" at bounding box center [411, 216] width 38 height 9
drag, startPoint x: 338, startPoint y: 195, endPoint x: 357, endPoint y: 185, distance: 20.9
click at [339, 195] on div "Dropoff 2 Location Category عملاء جملة Governorate Search City Search Location …" at bounding box center [379, 176] width 269 height 48
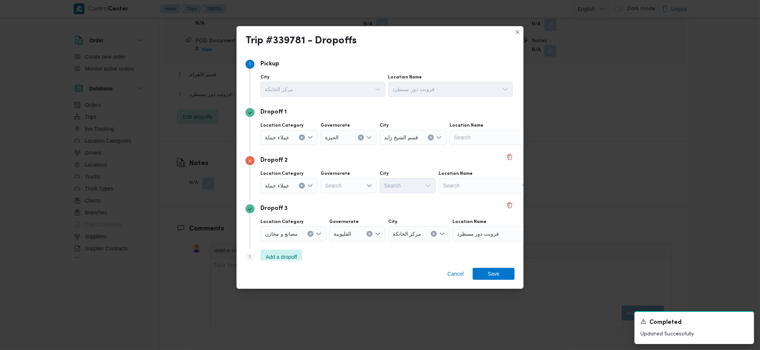
click at [357, 185] on div "Search" at bounding box center [348, 185] width 56 height 15
click at [350, 263] on span "الجيزة" at bounding box center [352, 264] width 38 height 9
click at [405, 176] on div "City" at bounding box center [407, 174] width 56 height 6
click at [403, 188] on div "Search" at bounding box center [407, 185] width 56 height 15
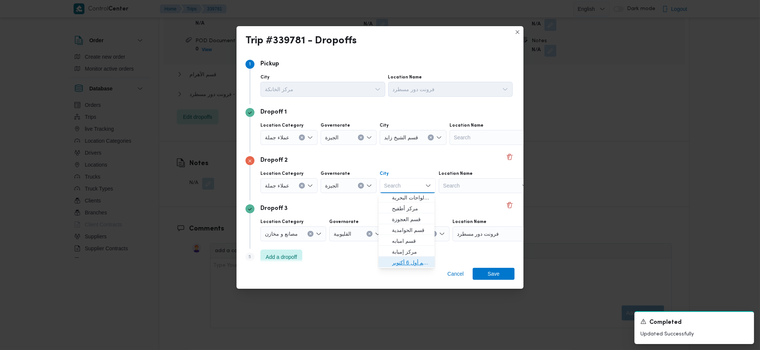
click at [409, 259] on span "قسم أول 6 أكتوبر" at bounding box center [411, 262] width 38 height 9
click at [494, 272] on span "Save" at bounding box center [493, 274] width 12 height 12
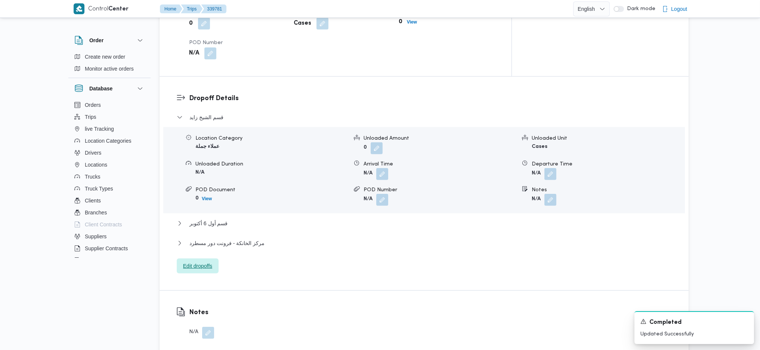
scroll to position [582, 0]
click at [552, 194] on button "button" at bounding box center [550, 200] width 12 height 12
click at [530, 204] on input "Notes" at bounding box center [530, 200] width 74 height 15
type input "سعودي سوديك ورابيت سوديك والفار زايد وطلبات زايد 1 و 2"
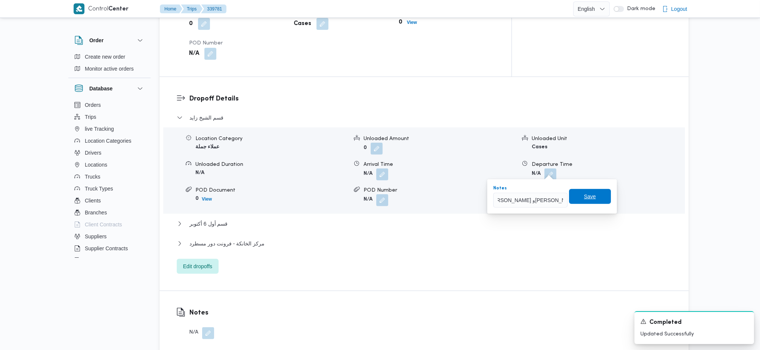
click button "Save" at bounding box center [590, 196] width 42 height 15
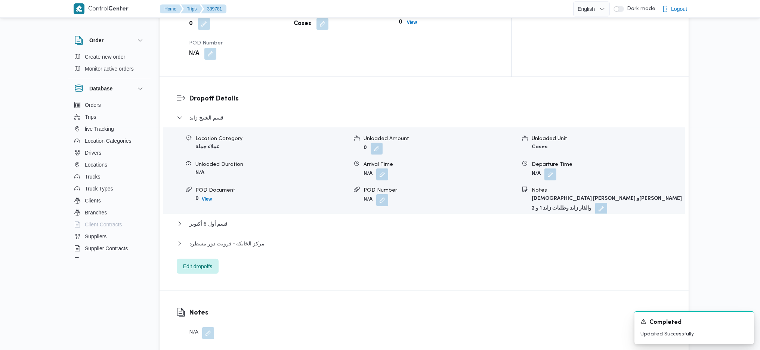
click at [607, 203] on button "button" at bounding box center [601, 209] width 12 height 12
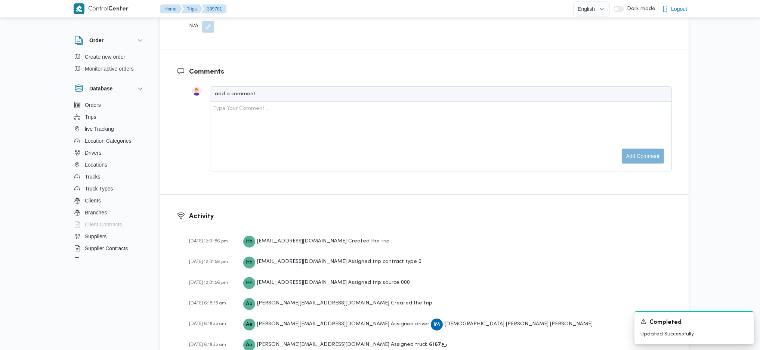
scroll to position [489, 0]
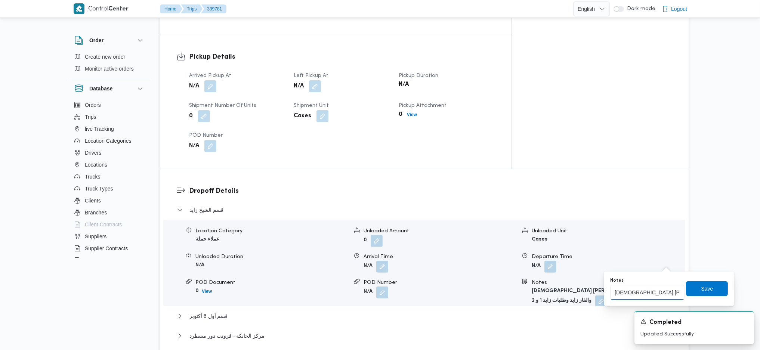
click at [614, 295] on input "سعودي سوديك ورابيت سوديك والفار زايد وطلبات زايد 1 و 2" at bounding box center [647, 292] width 74 height 15
type input "وطلبات بالم هيلز سعودي سوديك ورابيت سوديك والفار زايد وطلبات زايد 1 و 2"
click button "Save" at bounding box center [707, 288] width 42 height 15
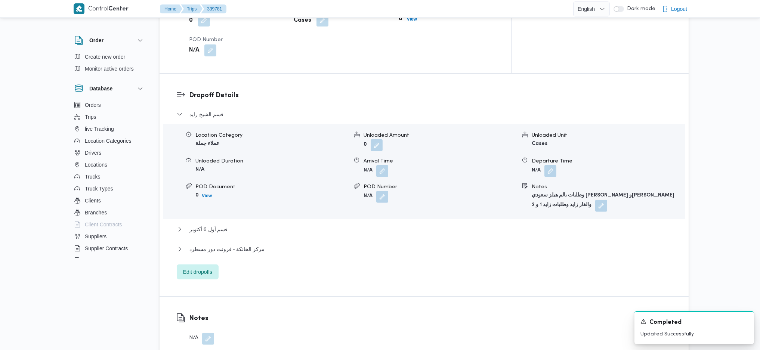
scroll to position [639, 0]
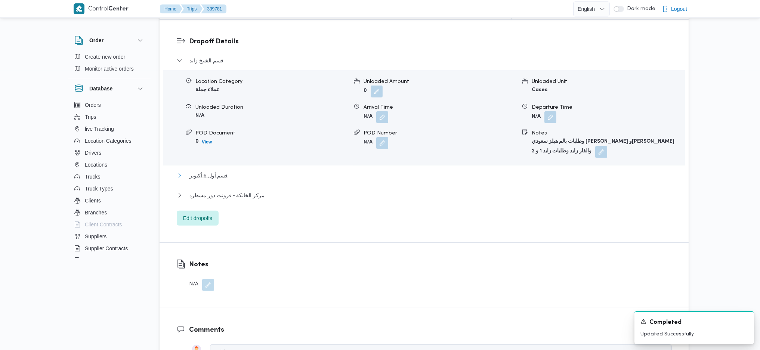
click at [213, 171] on span "قسم أول 6 أكتوبر" at bounding box center [208, 175] width 38 height 9
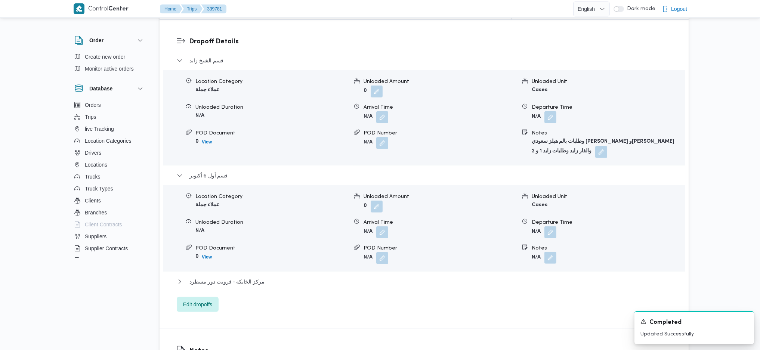
click at [554, 252] on button "button" at bounding box center [550, 258] width 12 height 12
click at [539, 256] on input "Notes" at bounding box center [530, 258] width 74 height 15
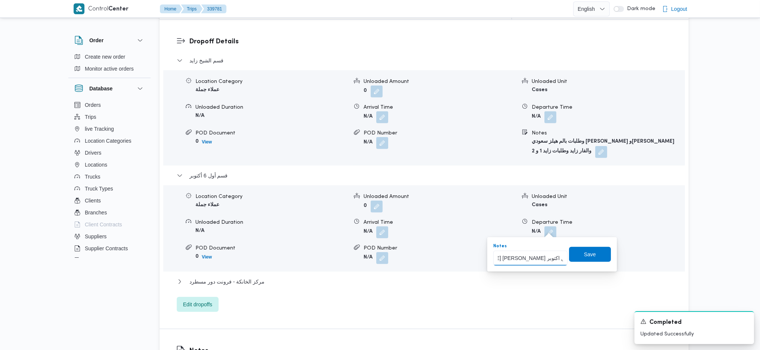
scroll to position [0, 41]
type input "رابيت دريم ورابيت اكتوبر وطلبات حدائق اكتوبر"
click at [578, 248] on span "Save" at bounding box center [590, 253] width 42 height 15
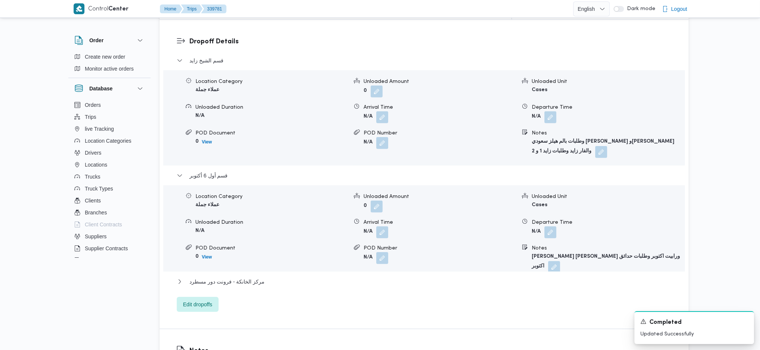
scroll to position [390, 0]
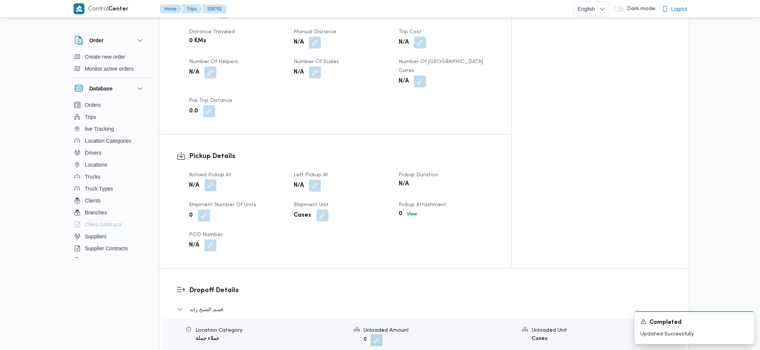
click at [211, 179] on button "button" at bounding box center [210, 185] width 12 height 12
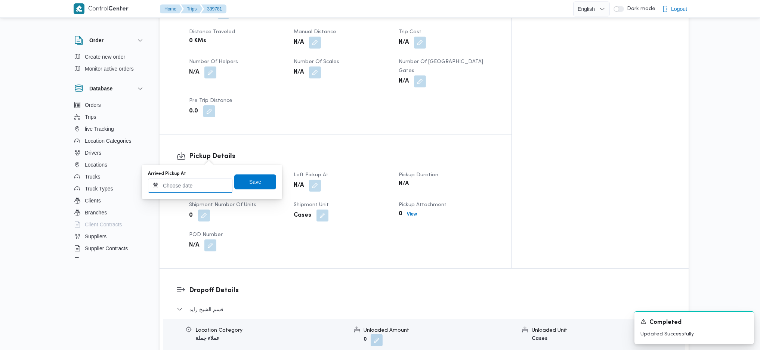
click at [187, 180] on input "Arrived Pickup At" at bounding box center [190, 185] width 85 height 15
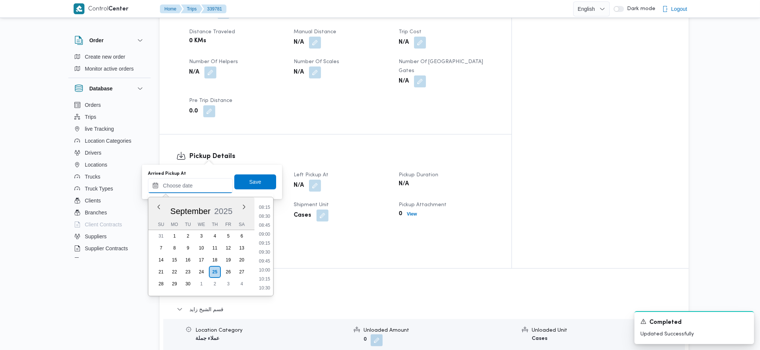
scroll to position [242, 0]
click at [262, 209] on li "06:45" at bounding box center [264, 207] width 17 height 7
type input "25/09/2025 06:45"
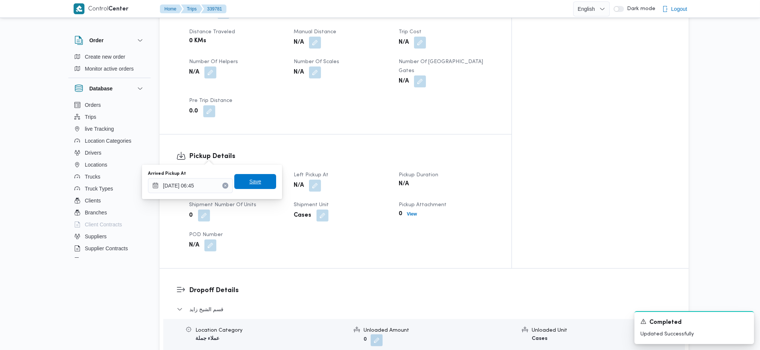
click at [255, 180] on span "Save" at bounding box center [255, 181] width 42 height 15
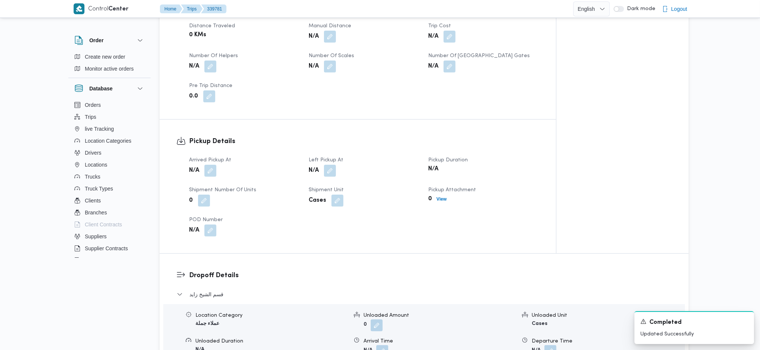
click at [330, 165] on button "button" at bounding box center [330, 171] width 12 height 12
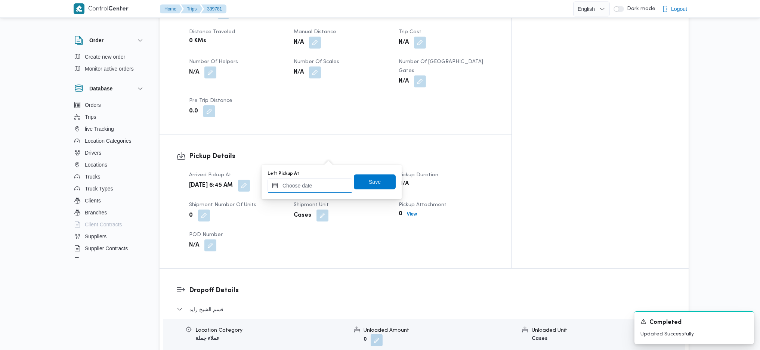
click at [311, 181] on input "Left Pickup At" at bounding box center [309, 185] width 85 height 15
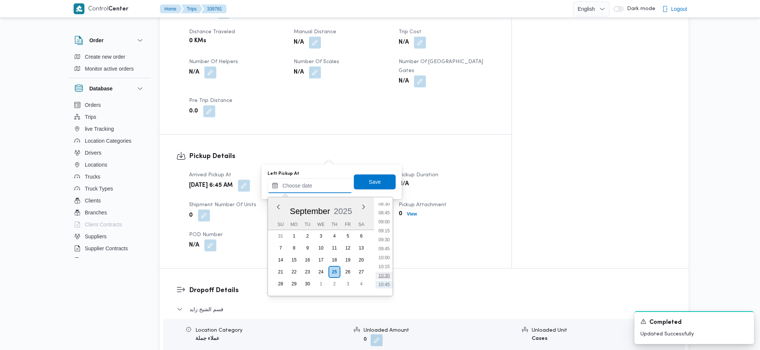
scroll to position [291, 0]
click at [388, 231] on li "08:45" at bounding box center [383, 229] width 17 height 7
type input "[DATE] 08:45"
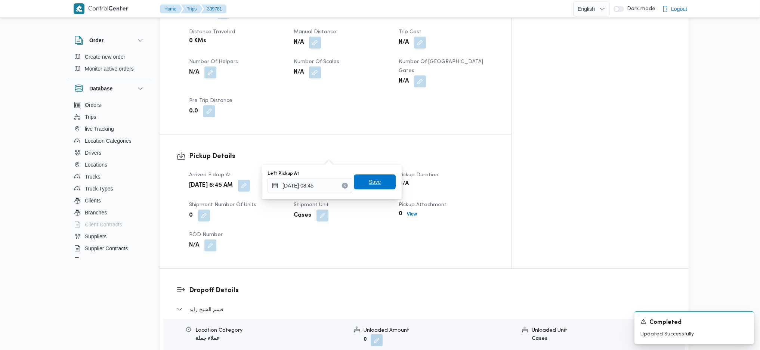
click at [375, 187] on span "Save" at bounding box center [375, 181] width 42 height 15
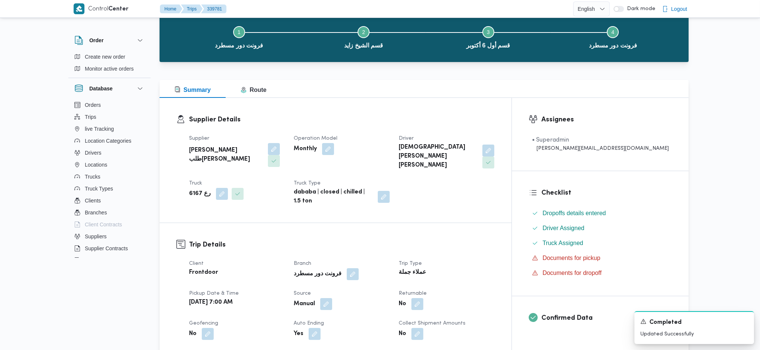
scroll to position [0, 0]
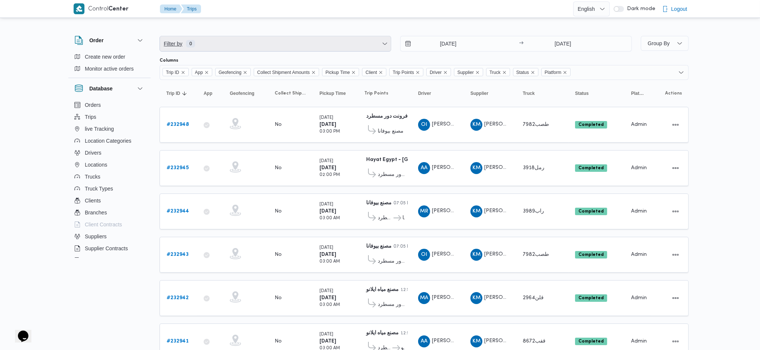
drag, startPoint x: 239, startPoint y: 44, endPoint x: 227, endPoint y: 71, distance: 30.1
click at [239, 44] on span "Filter by 0" at bounding box center [275, 43] width 231 height 15
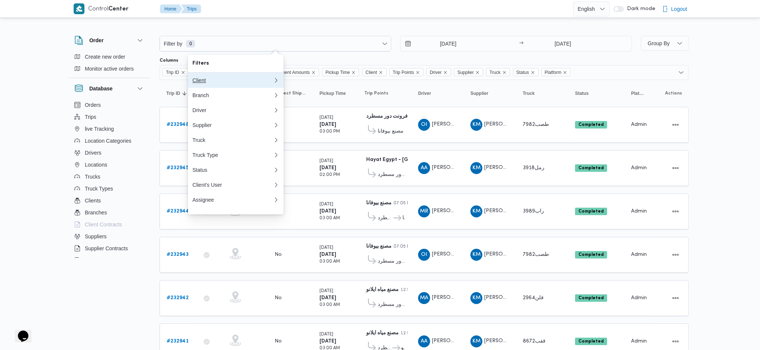
click at [229, 79] on div "Client" at bounding box center [232, 80] width 81 height 6
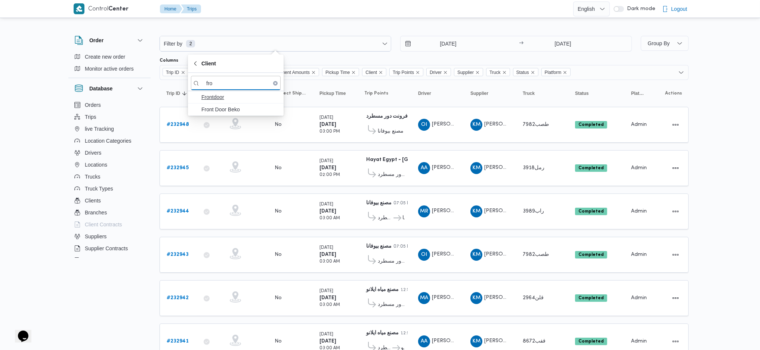
type input "fro"
click at [231, 95] on span "Frontdoor" at bounding box center [240, 97] width 78 height 9
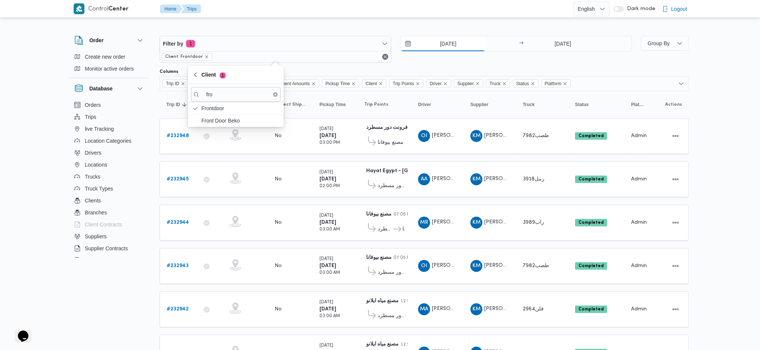
click at [449, 50] on input "[DATE]" at bounding box center [442, 43] width 85 height 15
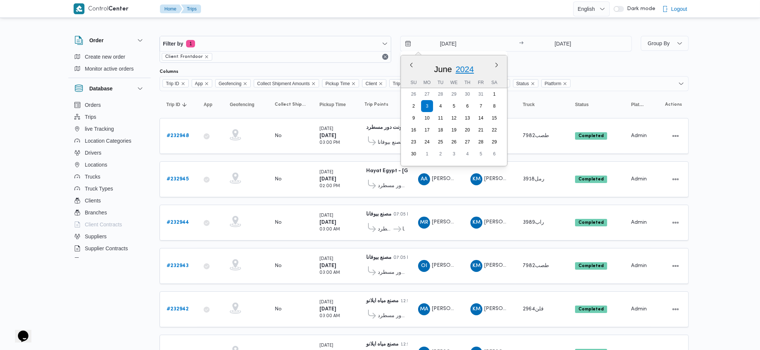
click at [465, 71] on span "2024" at bounding box center [464, 69] width 18 height 9
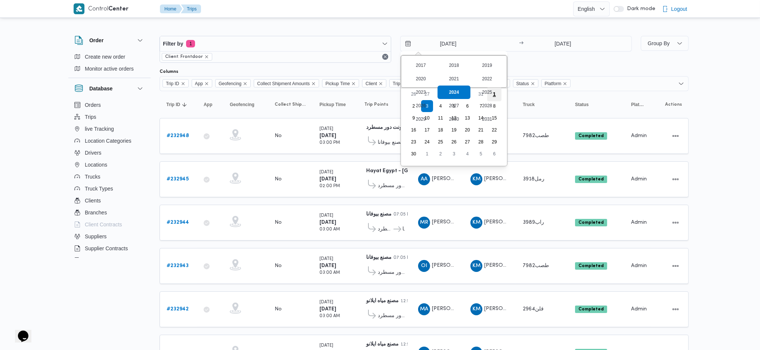
drag, startPoint x: 484, startPoint y: 92, endPoint x: 492, endPoint y: 89, distance: 7.6
click at [484, 92] on div "2025" at bounding box center [486, 92] width 33 height 13
type input "[DATE]"
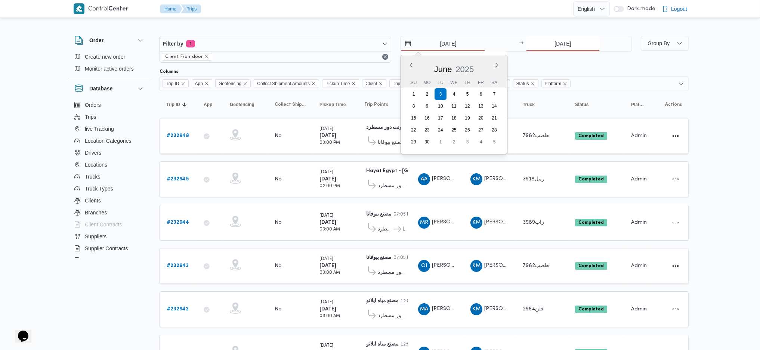
click at [564, 46] on input "[DATE]" at bounding box center [562, 43] width 74 height 15
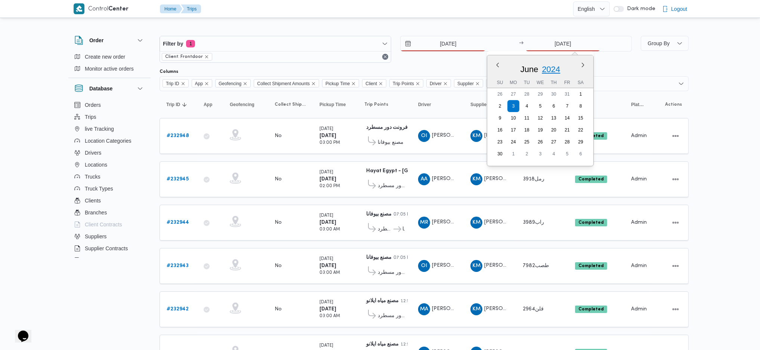
click at [557, 69] on span "2024" at bounding box center [551, 69] width 18 height 9
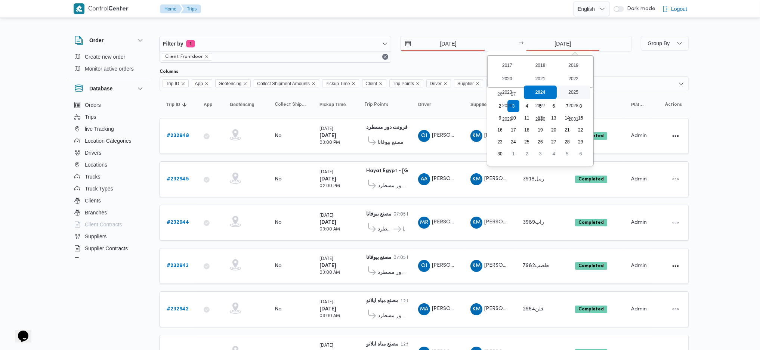
click at [572, 91] on div "2025" at bounding box center [572, 92] width 33 height 13
type input "[DATE]"
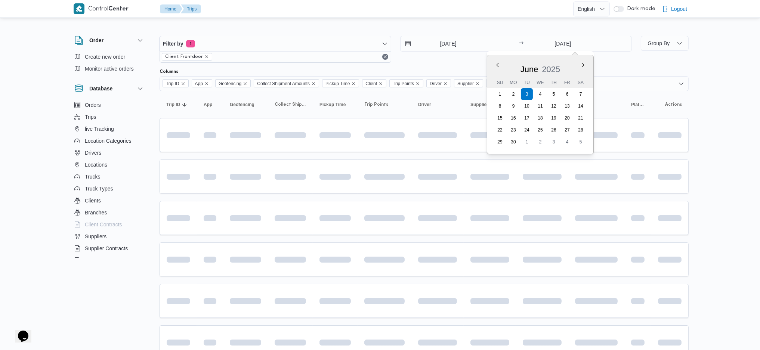
click at [432, 34] on div "Filter by 1 Client: Frontdoor [DATE] → [DATE] Previous Month Next month [DATE] …" at bounding box center [395, 49] width 481 height 36
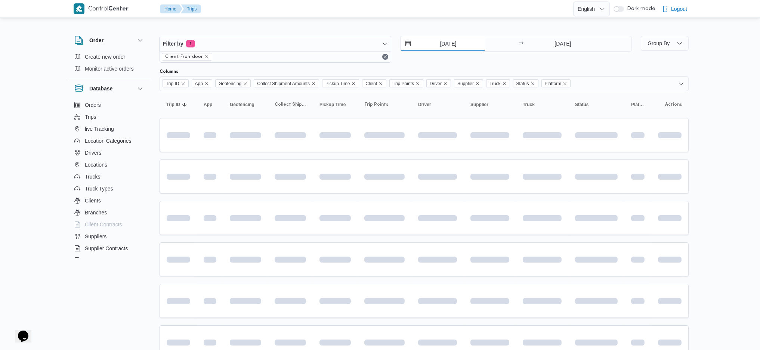
click at [449, 44] on input "[DATE]" at bounding box center [442, 43] width 85 height 15
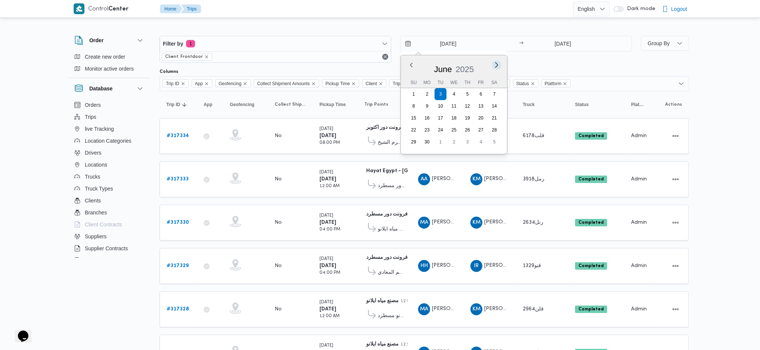
click at [497, 65] on button "Next month" at bounding box center [496, 64] width 7 height 7
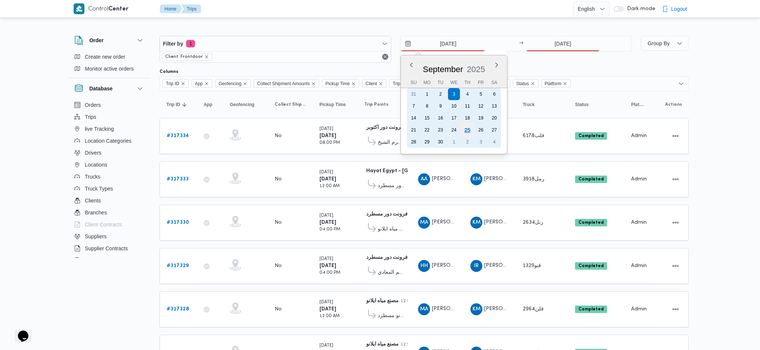
click at [463, 127] on div "25" at bounding box center [467, 130] width 14 height 14
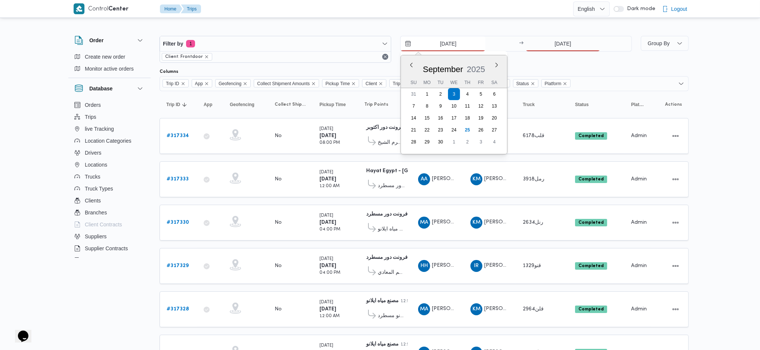
type input "[DATE]"
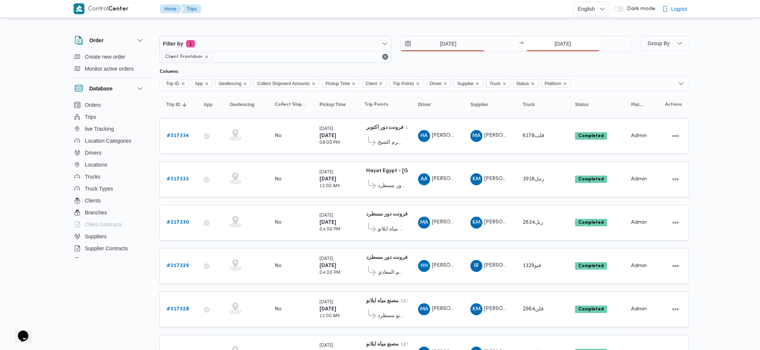
click at [569, 41] on input "[DATE]" at bounding box center [562, 43] width 74 height 15
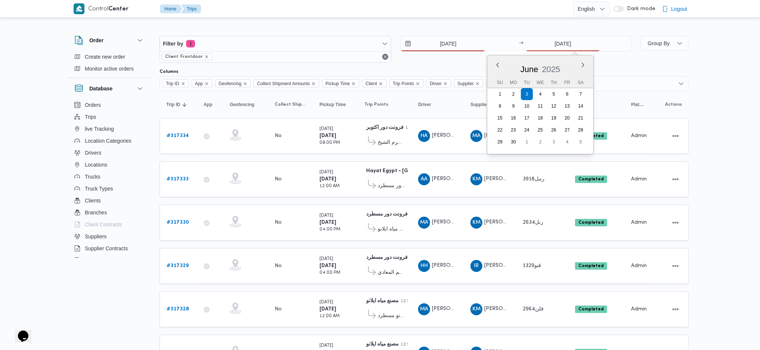
click at [585, 61] on div "[DATE]" at bounding box center [540, 67] width 106 height 19
click at [583, 63] on button "Next month" at bounding box center [582, 64] width 7 height 7
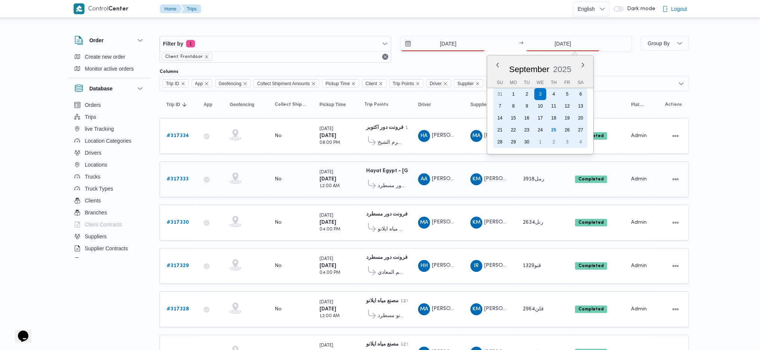
drag, startPoint x: 553, startPoint y: 124, endPoint x: 523, endPoint y: 187, distance: 70.0
click at [552, 124] on div "25" at bounding box center [554, 130] width 12 height 12
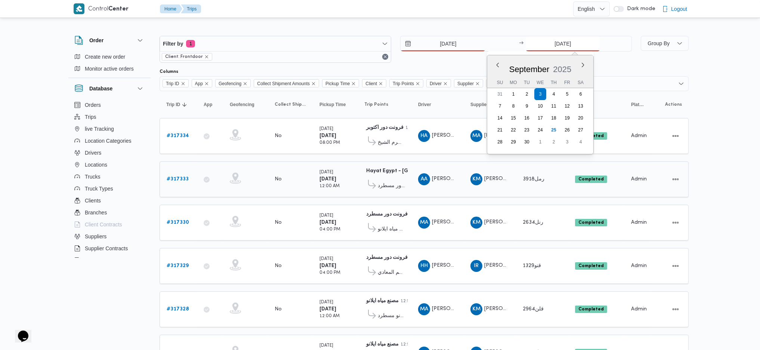
type input "[DATE]"
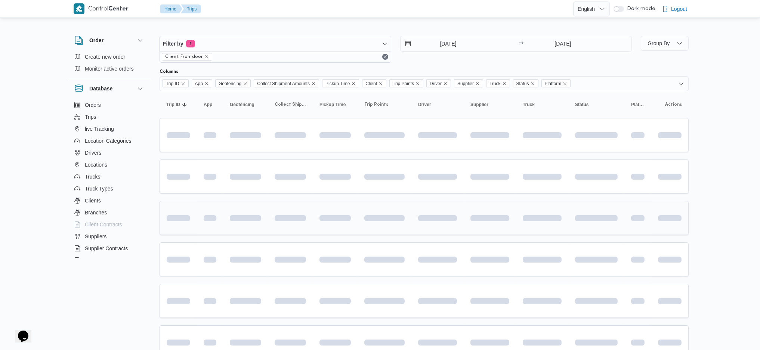
click at [515, 210] on td at bounding box center [489, 218] width 52 height 34
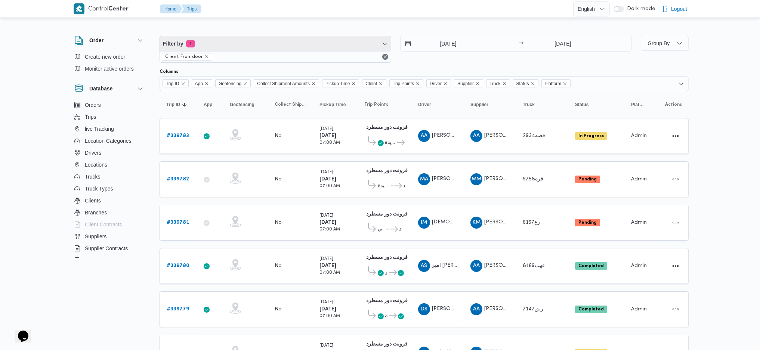
click at [341, 44] on span "Filter by 1" at bounding box center [275, 43] width 231 height 15
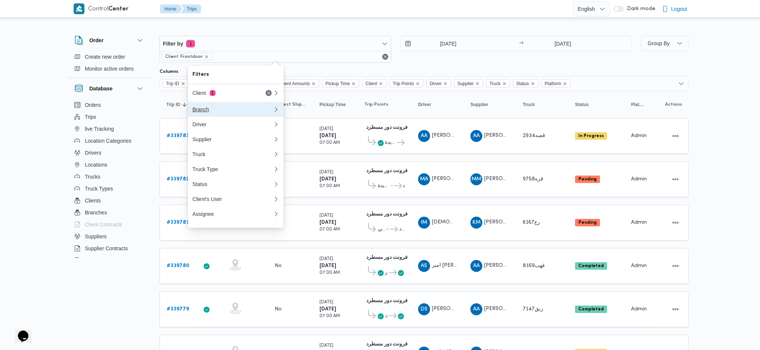
click at [232, 105] on button "Branch" at bounding box center [236, 109] width 96 height 15
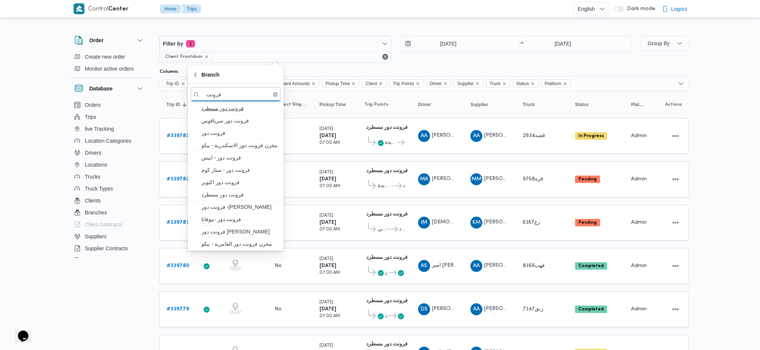
type input "فرونت"
click at [233, 112] on span "فرونت دور مسطرد" at bounding box center [240, 108] width 78 height 9
click at [231, 46] on span "Filter by 2" at bounding box center [275, 43] width 231 height 15
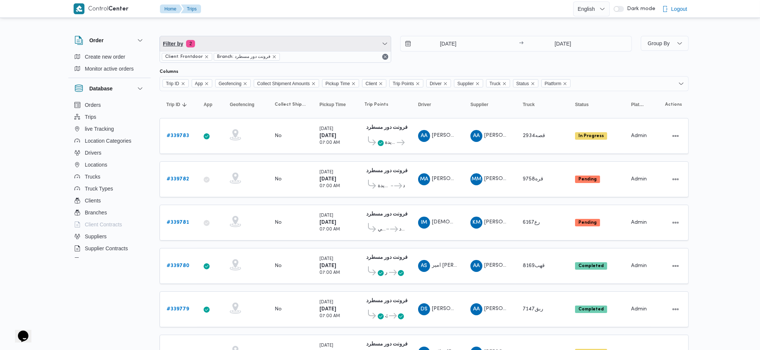
click at [231, 46] on span "Filter by 2" at bounding box center [275, 43] width 231 height 15
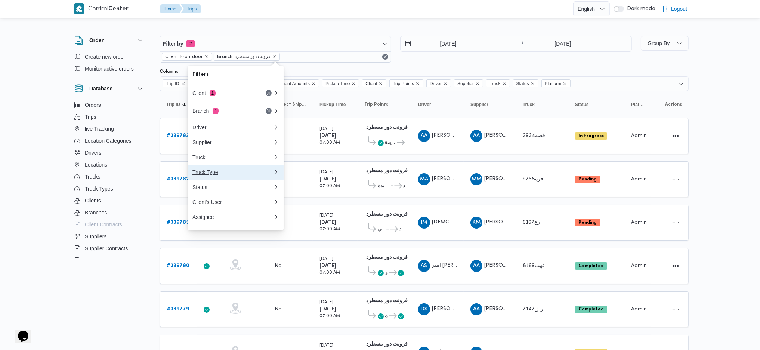
click at [224, 172] on div "Truck Type" at bounding box center [232, 172] width 81 height 6
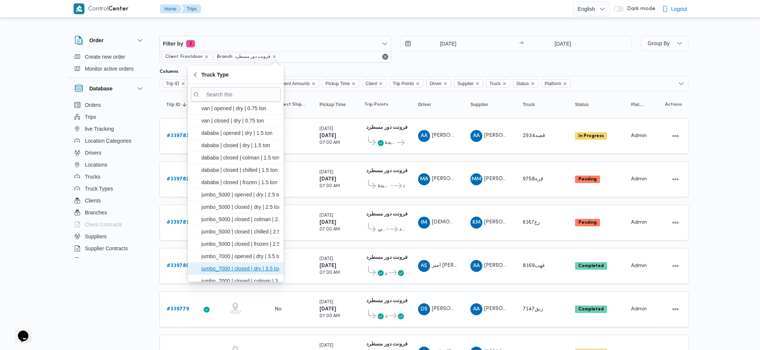
click at [245, 271] on span "jumbo_7000 | closed | dry | 3.5 ton" at bounding box center [240, 268] width 78 height 9
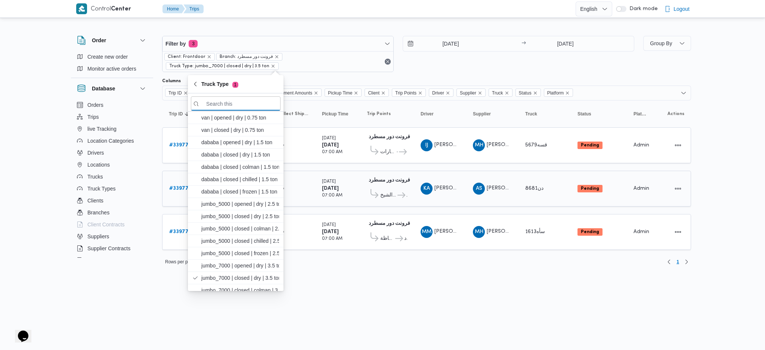
click at [429, 195] on div "KA كريم احمد على ابراهيم" at bounding box center [440, 189] width 45 height 18
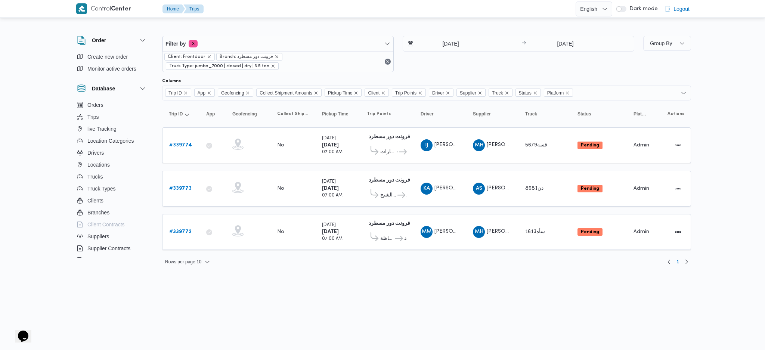
click at [655, 52] on div "Group By" at bounding box center [667, 54] width 48 height 36
click at [657, 44] on span "Group By" at bounding box center [661, 43] width 22 height 6
click at [657, 112] on span "Driver" at bounding box center [696, 109] width 78 height 6
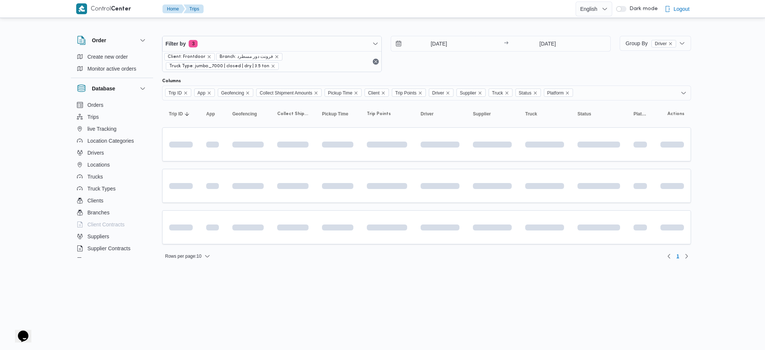
click at [475, 204] on table "Trip ID Click to sort in ascending order App Click to sort in ascending order G…" at bounding box center [426, 175] width 529 height 151
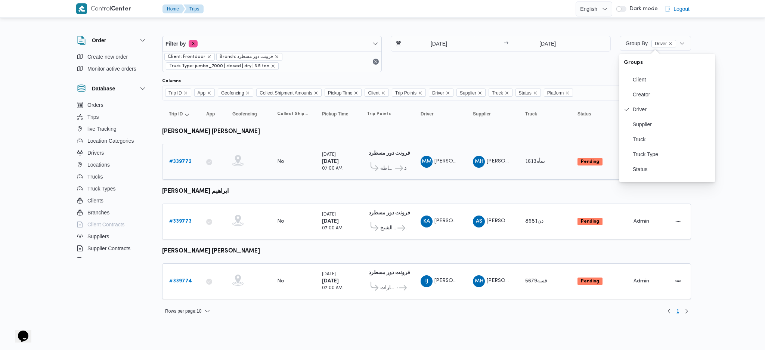
click at [407, 168] on div "فرونت دور مسطرد 01:09 AM كارفور سيتي سنتر الماظة فرونت دور مسطرد" at bounding box center [387, 161] width 46 height 31
click at [176, 221] on b "# 339773" at bounding box center [180, 221] width 22 height 5
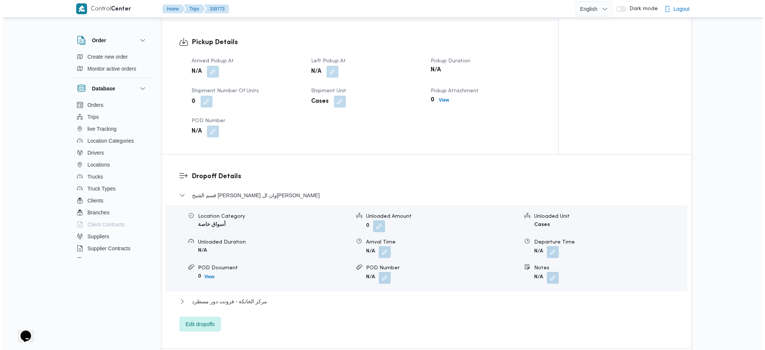
scroll to position [498, 0]
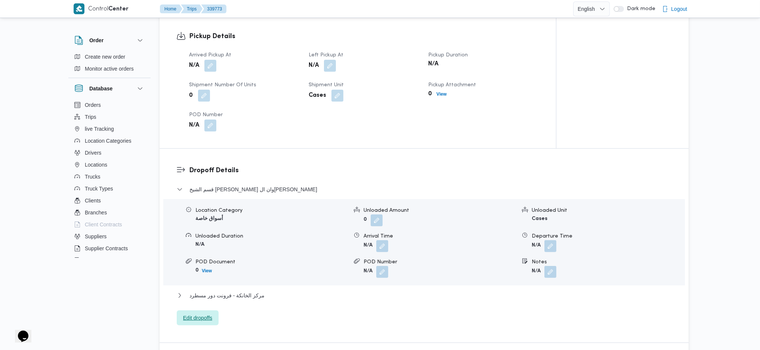
click at [194, 313] on span "Edit dropoffs" at bounding box center [197, 317] width 29 height 9
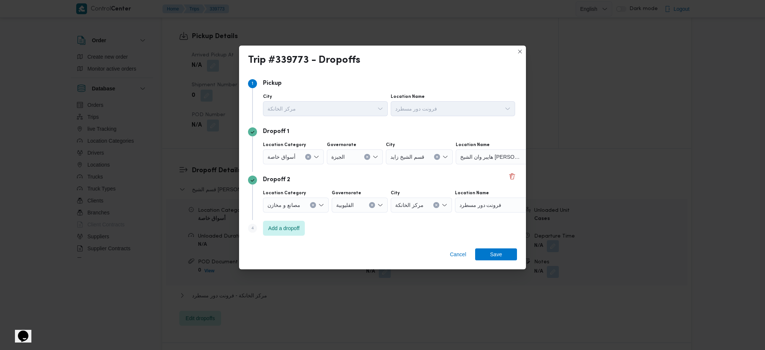
click at [493, 158] on span "هايبر وان الشيخ زايد" at bounding box center [490, 156] width 61 height 8
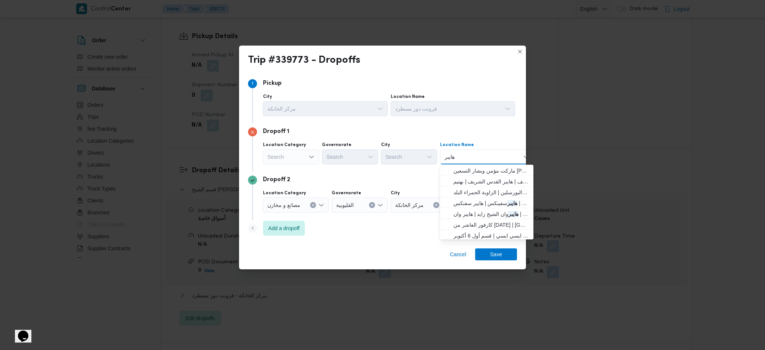
type input "هايبر"
click at [288, 155] on div "Search" at bounding box center [291, 156] width 56 height 15
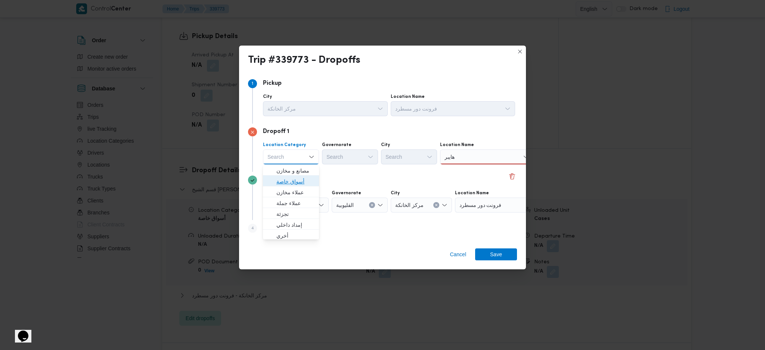
click at [295, 178] on span "أسواق خاصة" at bounding box center [295, 181] width 38 height 9
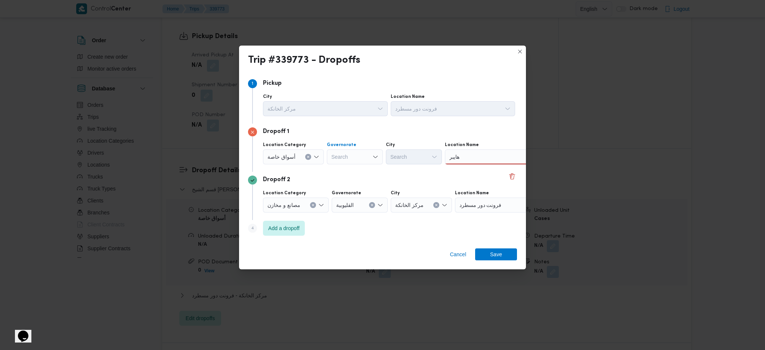
click at [353, 158] on div "Search" at bounding box center [355, 156] width 56 height 15
type input "شر"
click at [332, 168] on icon "button" at bounding box center [334, 171] width 6 height 6
click at [368, 157] on div "الدقهلية Combo box. Selected. الدقهلية. Press Backspace to delete الدقهلية. Com…" at bounding box center [355, 156] width 56 height 15
click at [367, 156] on icon "Clear input" at bounding box center [367, 156] width 3 height 3
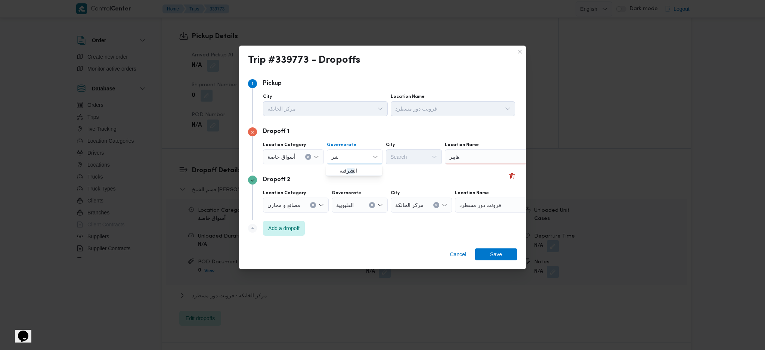
type input "شر"
drag, startPoint x: 336, startPoint y: 169, endPoint x: 382, endPoint y: 177, distance: 47.3
click at [336, 169] on icon "button" at bounding box center [334, 171] width 6 height 6
click at [497, 158] on div "هايبر هايبر" at bounding box center [491, 156] width 93 height 15
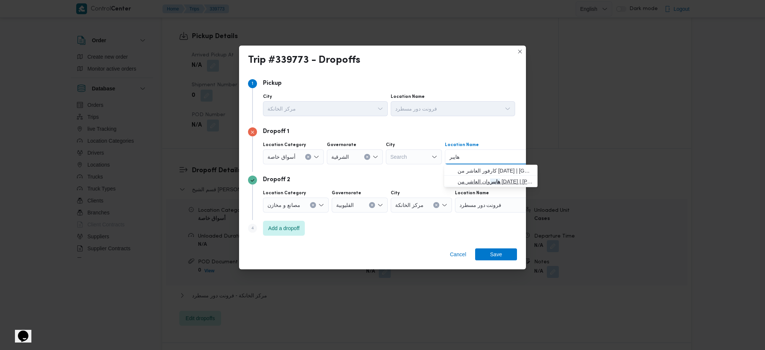
type input "هايبر"
click at [472, 184] on span "هايبر وان العاشر من رمضان | هايبر وان العاشر من رمضان | null" at bounding box center [495, 181] width 75 height 9
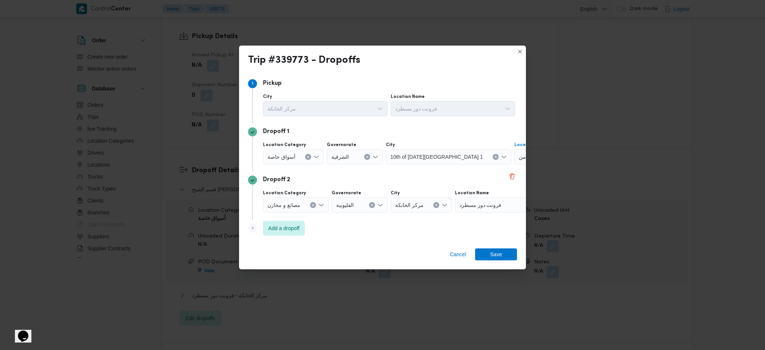
click at [312, 205] on icon "Clear input" at bounding box center [312, 205] width 3 height 3
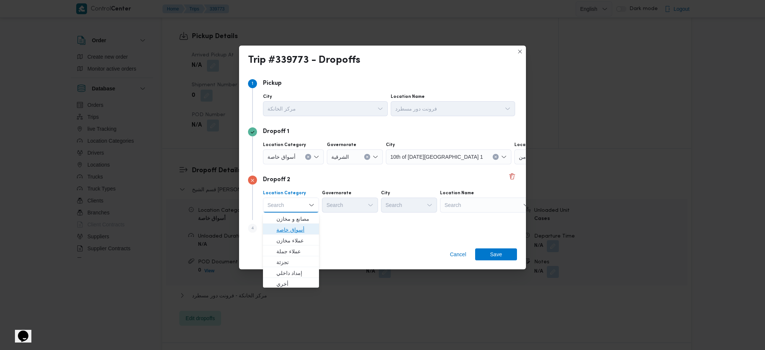
click at [294, 229] on span "أسواق خاصة" at bounding box center [295, 229] width 38 height 9
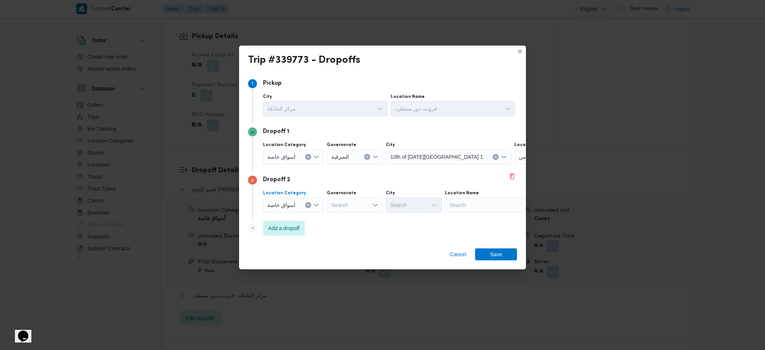
click at [360, 206] on div "Search" at bounding box center [355, 205] width 56 height 15
type input "شر"
drag, startPoint x: 335, startPoint y: 218, endPoint x: 422, endPoint y: 218, distance: 86.6
click at [335, 218] on icon "button" at bounding box center [334, 219] width 6 height 6
click at [480, 207] on div "Search" at bounding box center [491, 205] width 93 height 15
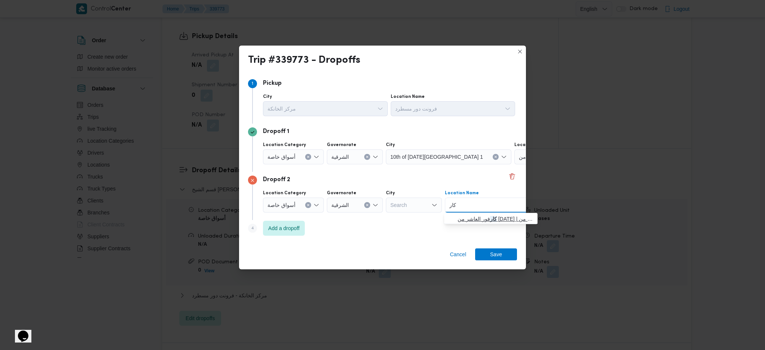
type input "كار"
click at [502, 219] on span "كار فور العاشر من رمضان | كارفور هايبر ماركت العاشر من رمضان | null" at bounding box center [495, 218] width 75 height 9
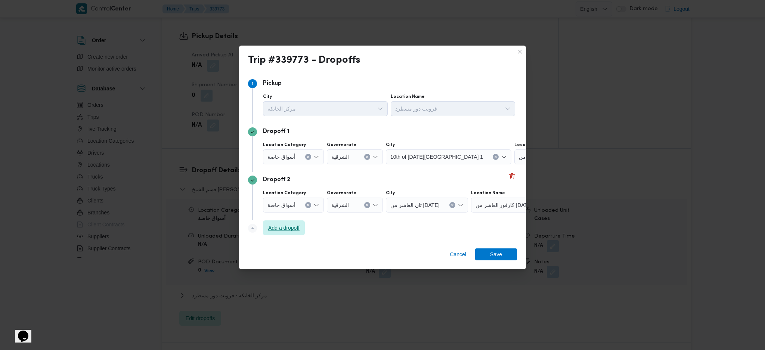
click at [282, 221] on span "Add a dropoff" at bounding box center [284, 227] width 42 height 15
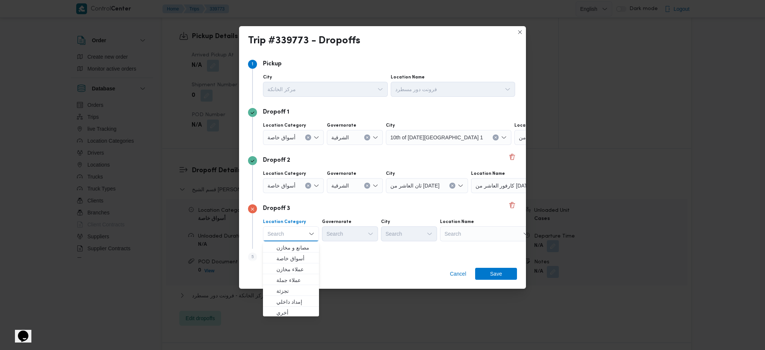
click at [484, 235] on div "Search" at bounding box center [486, 233] width 93 height 15
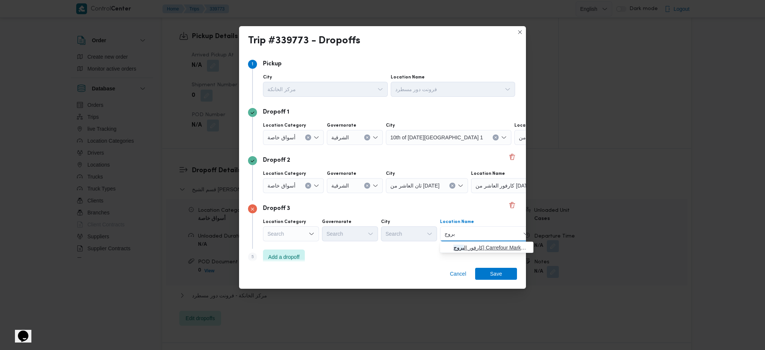
type input "بروج"
click at [474, 249] on span "كارفور ال بروج | Carrefour Market | null" at bounding box center [490, 247] width 75 height 9
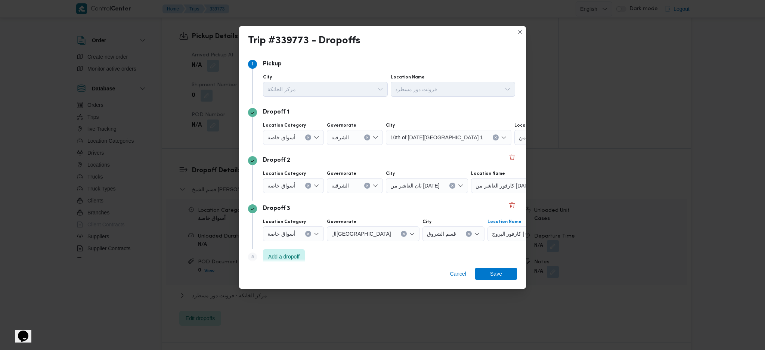
click at [288, 251] on span "Add a dropoff" at bounding box center [284, 256] width 42 height 15
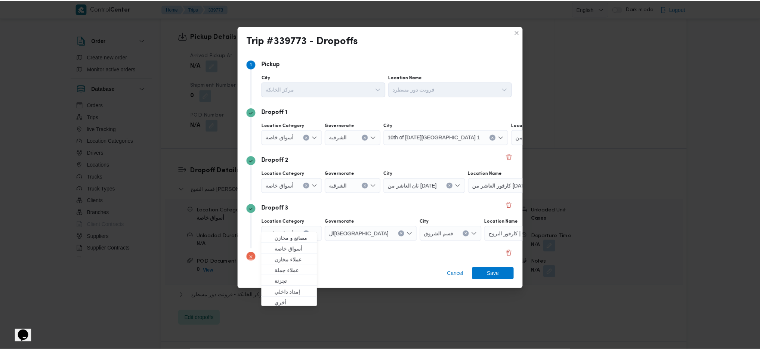
scroll to position [57, 0]
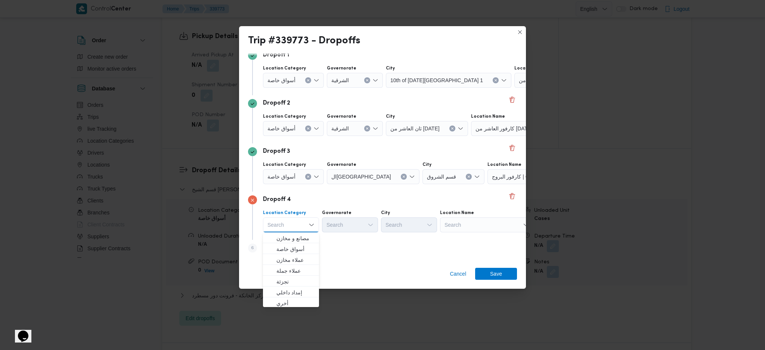
click at [479, 224] on div "Search" at bounding box center [486, 224] width 93 height 15
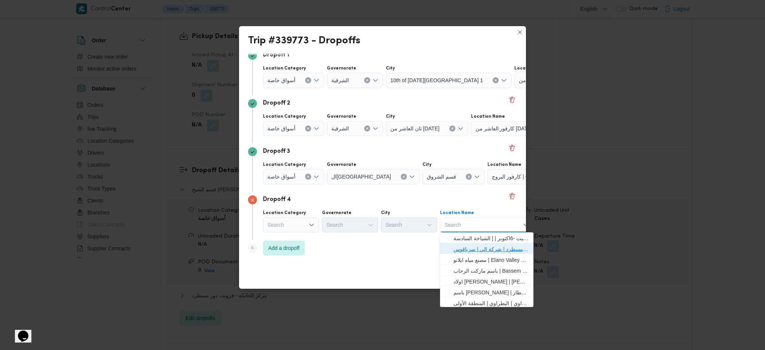
click at [461, 246] on span "فرونت دور مسطرد | شركة الي | سرياقوس" at bounding box center [490, 249] width 75 height 9
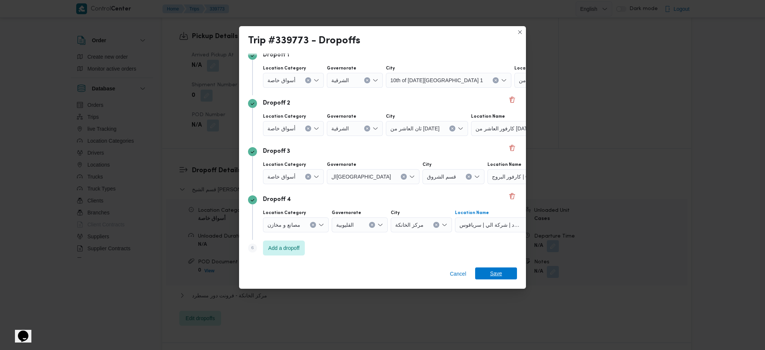
click at [494, 269] on span "Save" at bounding box center [496, 273] width 12 height 12
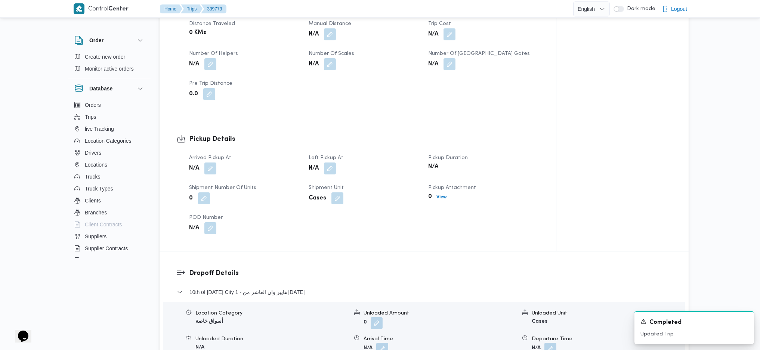
scroll to position [398, 0]
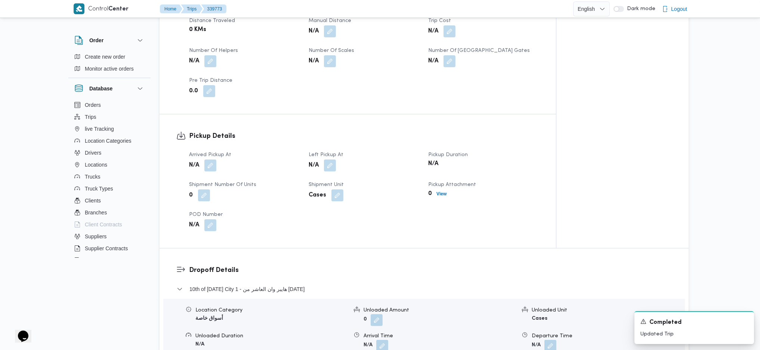
click at [208, 159] on button "button" at bounding box center [210, 165] width 12 height 12
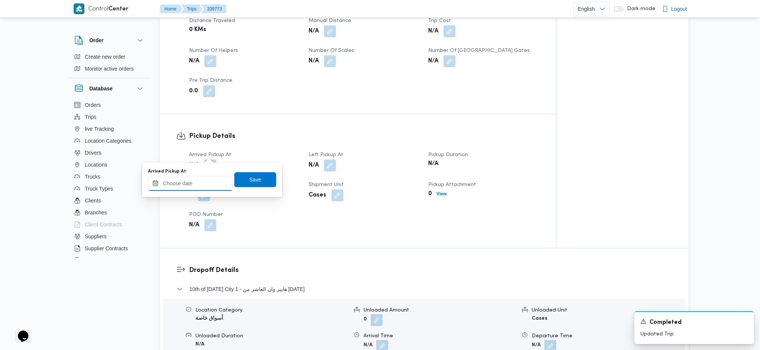
click at [192, 179] on input "Arrived Pickup At" at bounding box center [190, 183] width 85 height 15
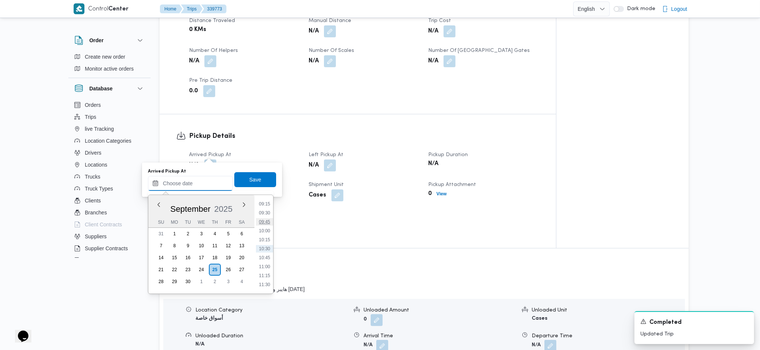
scroll to position [233, 0]
click at [266, 221] on li "07:00" at bounding box center [264, 222] width 17 height 7
type input "25/09/2025 07:00"
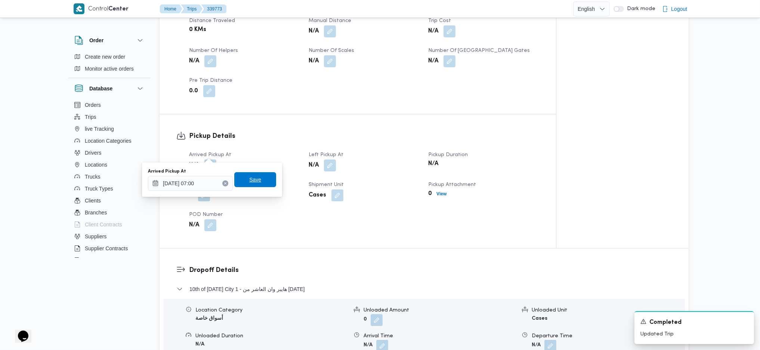
drag, startPoint x: 252, startPoint y: 177, endPoint x: 276, endPoint y: 181, distance: 24.3
click at [252, 176] on span "Save" at bounding box center [255, 179] width 12 height 9
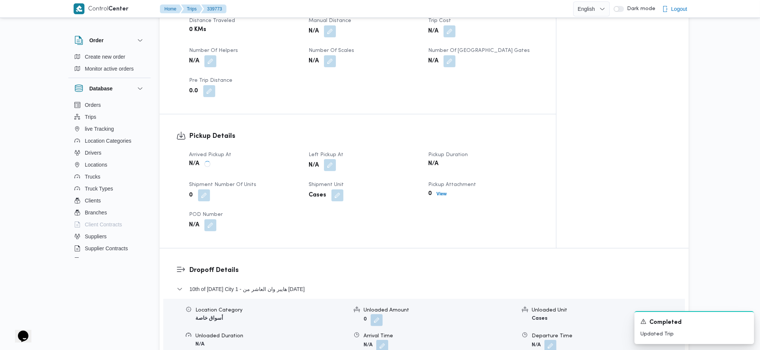
click at [330, 159] on button "button" at bounding box center [330, 165] width 12 height 12
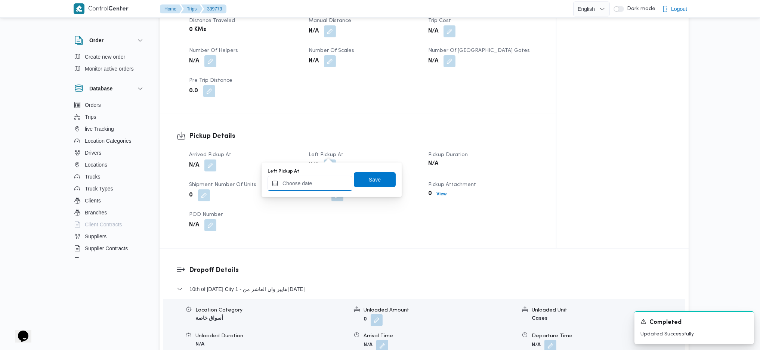
click at [313, 182] on input "Left Pickup At" at bounding box center [309, 183] width 85 height 15
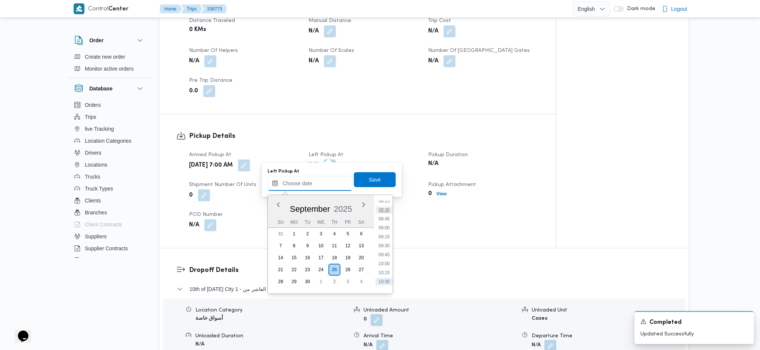
scroll to position [283, 0]
click at [384, 227] on li "08:30" at bounding box center [383, 226] width 17 height 7
type input "25/09/2025 08:30"
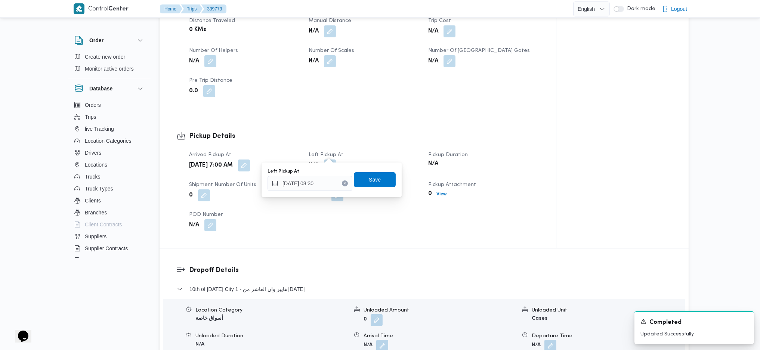
click at [378, 175] on span "Save" at bounding box center [375, 179] width 42 height 15
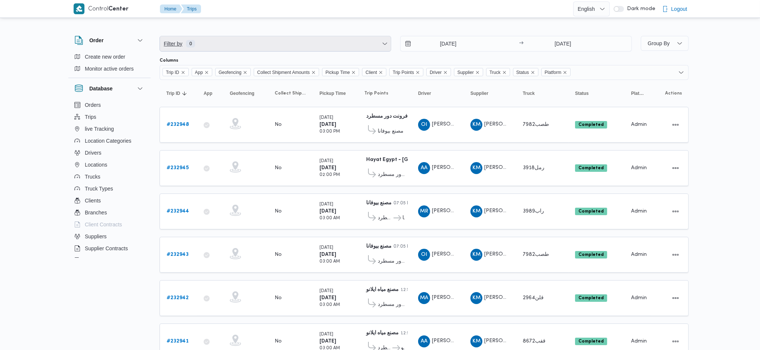
click at [255, 49] on span "Filter by 0" at bounding box center [275, 43] width 231 height 15
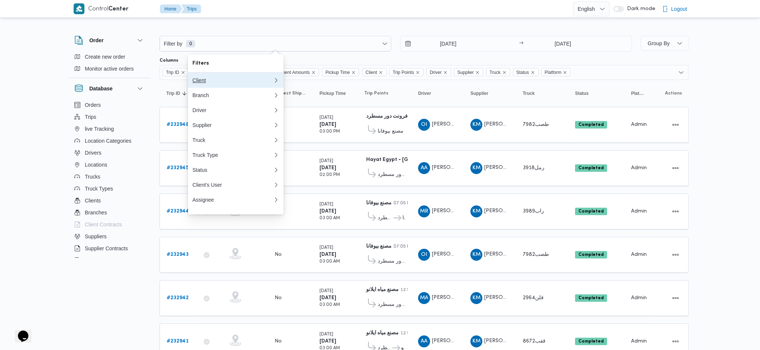
click at [223, 76] on button "Client" at bounding box center [236, 80] width 96 height 15
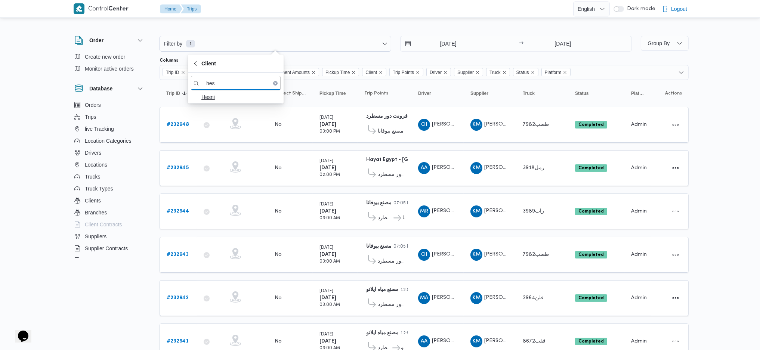
type input "hes"
click at [226, 99] on span "Hesni" at bounding box center [240, 97] width 78 height 9
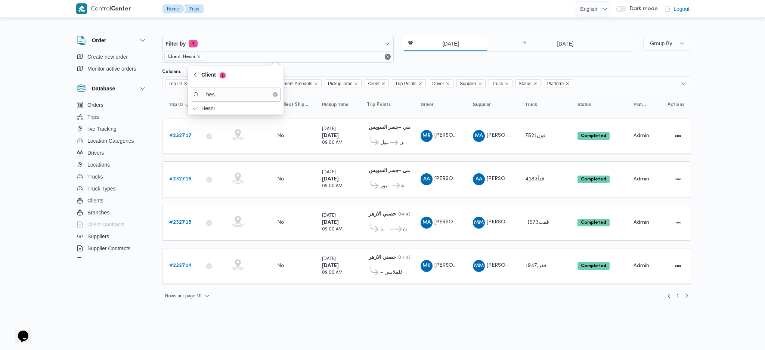
click at [434, 46] on input "[DATE]" at bounding box center [445, 43] width 85 height 15
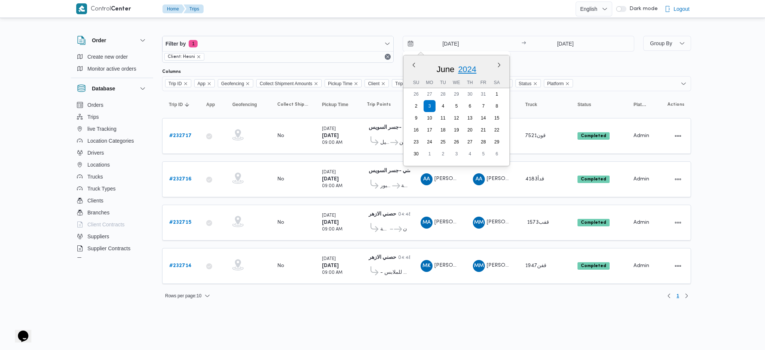
click at [473, 66] on span "2024" at bounding box center [467, 69] width 18 height 9
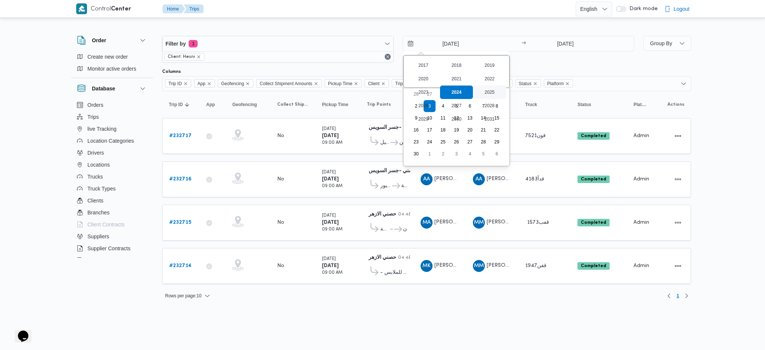
click at [492, 90] on div "2025" at bounding box center [489, 92] width 33 height 13
type input "[DATE]"
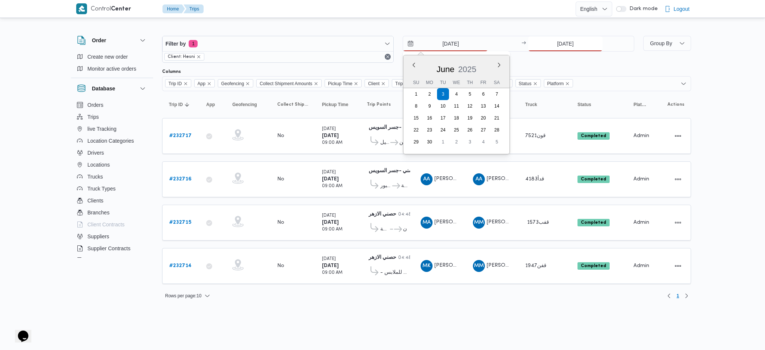
click at [548, 48] on input "[DATE]" at bounding box center [565, 43] width 74 height 15
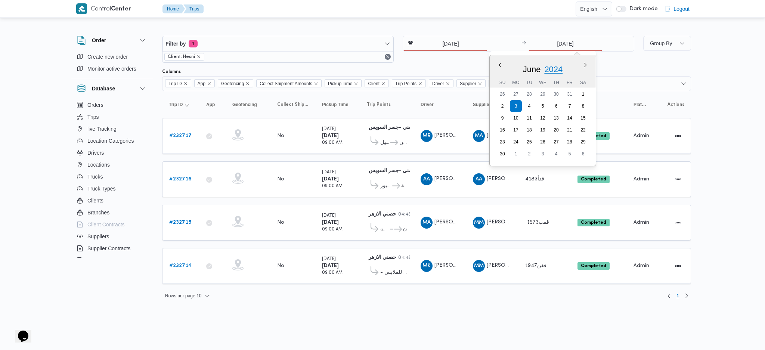
click at [558, 70] on span "2024" at bounding box center [553, 69] width 18 height 9
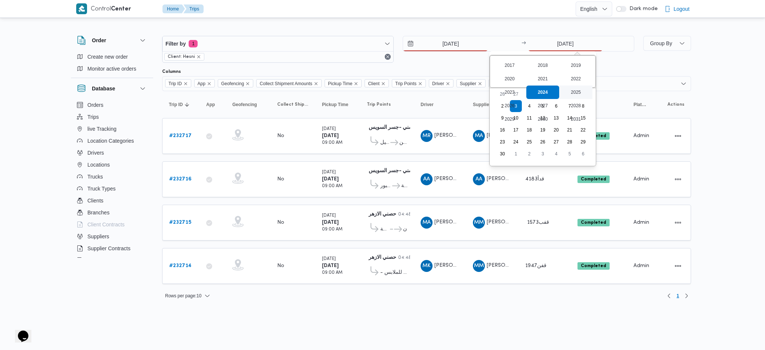
click at [570, 95] on div "2025" at bounding box center [575, 92] width 33 height 13
type input "[DATE]"
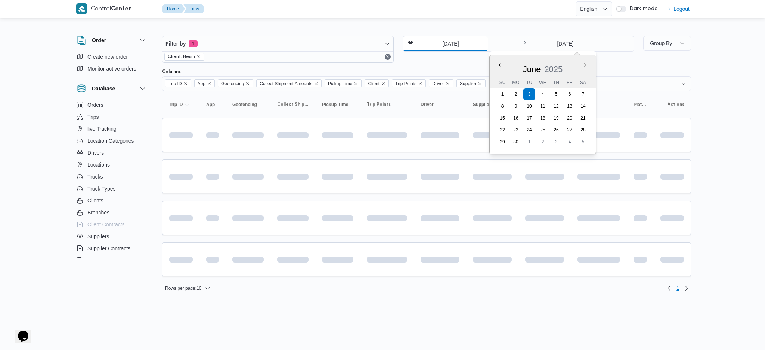
click at [432, 46] on input "[DATE]" at bounding box center [445, 43] width 85 height 15
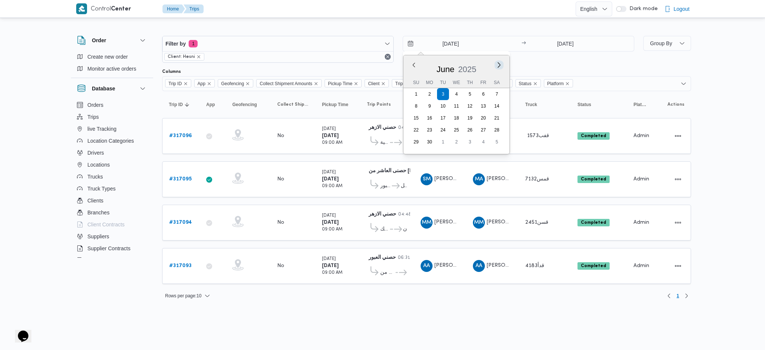
click at [498, 66] on button "Next month" at bounding box center [498, 64] width 7 height 7
type input "[DATE]"
click at [578, 40] on input "[DATE]" at bounding box center [565, 43] width 74 height 15
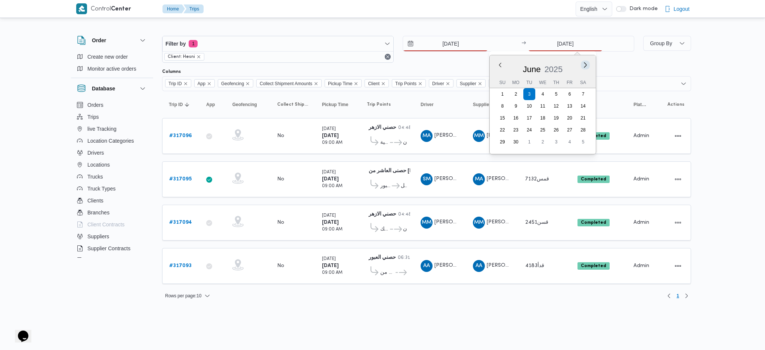
click at [584, 64] on button "Next month" at bounding box center [585, 64] width 7 height 7
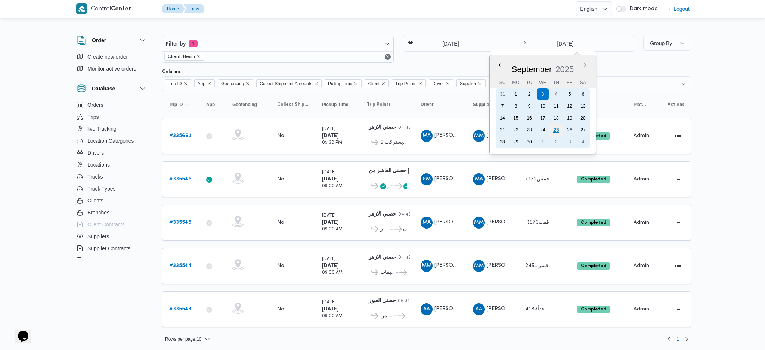
click at [555, 130] on div "25" at bounding box center [556, 130] width 14 height 14
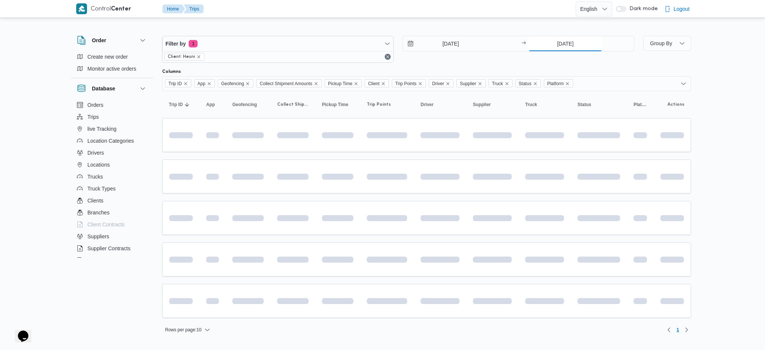
type input "25/9/2025"
click at [440, 35] on div "Filter by 1 Client: Hesni 3/9/2025 → 25/9/2025" at bounding box center [398, 49] width 481 height 36
click at [452, 47] on input "3/9/2025" at bounding box center [445, 43] width 85 height 15
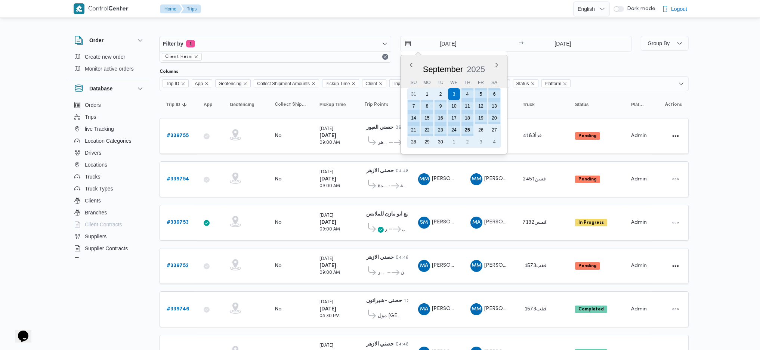
click at [465, 128] on div "25" at bounding box center [467, 130] width 12 height 12
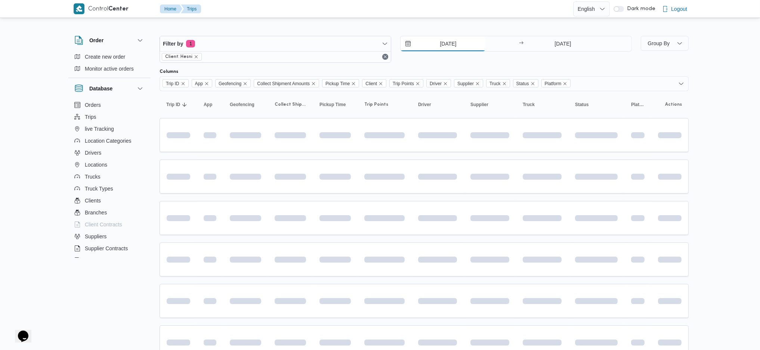
type input "25/9/2025"
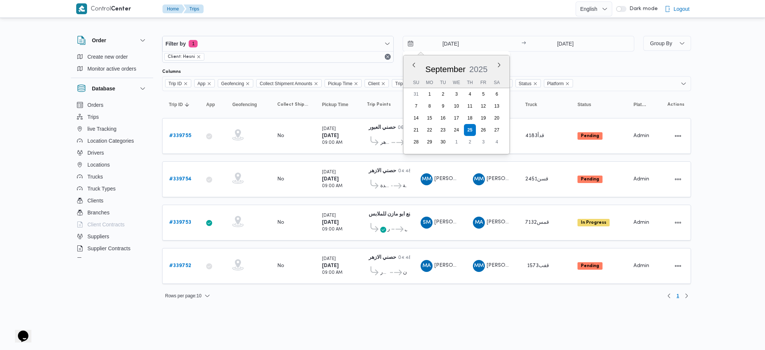
click at [315, 157] on table "Trip ID Click to sort in ascending order App Click to sort in ascending order G…" at bounding box center [426, 191] width 529 height 200
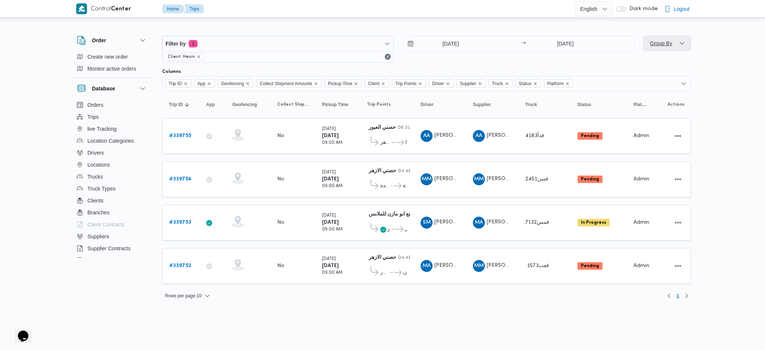
click at [678, 41] on span "Group By" at bounding box center [667, 43] width 42 height 15
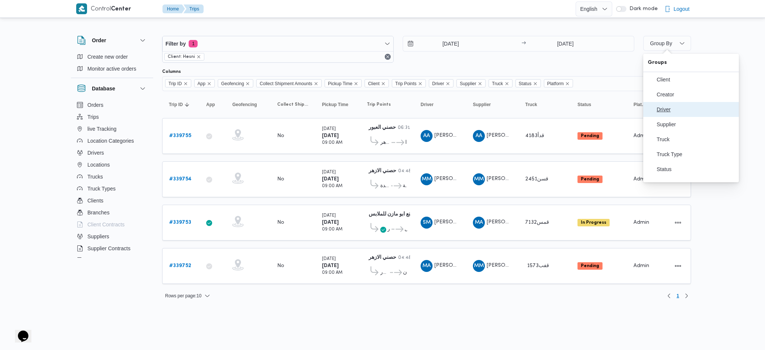
click at [666, 112] on span "Driver" at bounding box center [696, 109] width 78 height 6
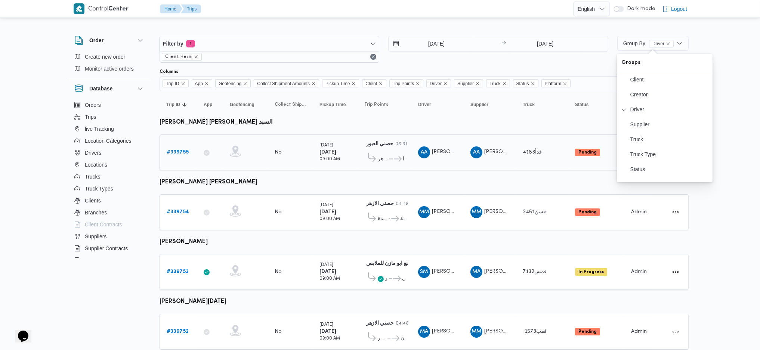
click at [180, 150] on b "# 339755" at bounding box center [178, 152] width 22 height 5
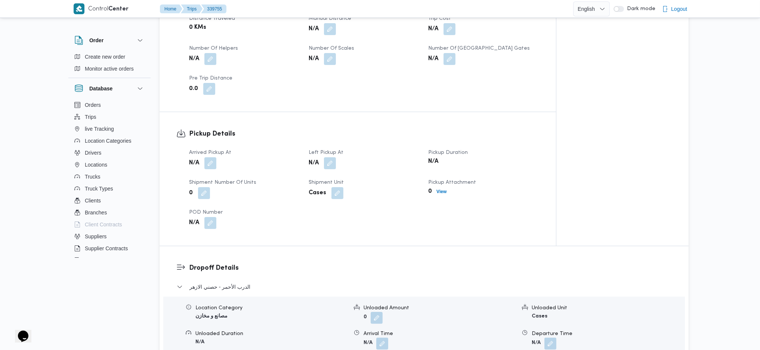
scroll to position [398, 0]
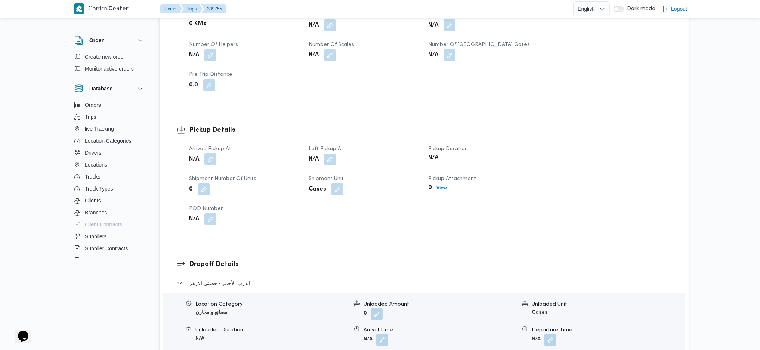
click at [212, 153] on button "button" at bounding box center [210, 159] width 12 height 12
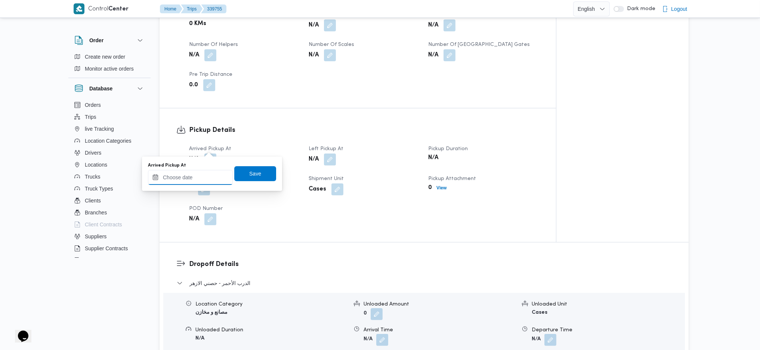
click at [193, 170] on input "Arrived Pickup At" at bounding box center [190, 177] width 85 height 15
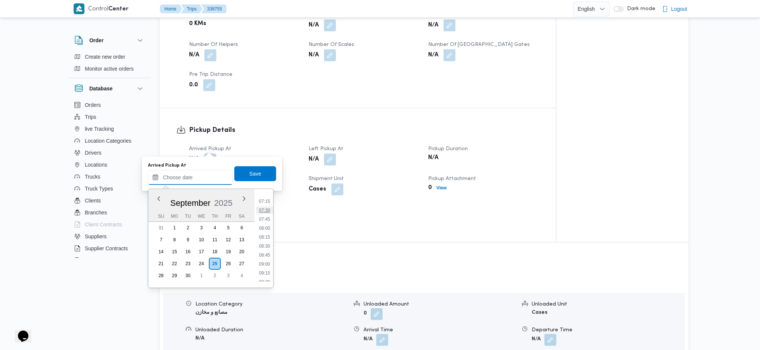
scroll to position [273, 0]
drag, startPoint x: 264, startPoint y: 248, endPoint x: 262, endPoint y: 223, distance: 25.2
click at [264, 248] on li "09:00" at bounding box center [264, 247] width 17 height 7
type input "25/09/2025 09:00"
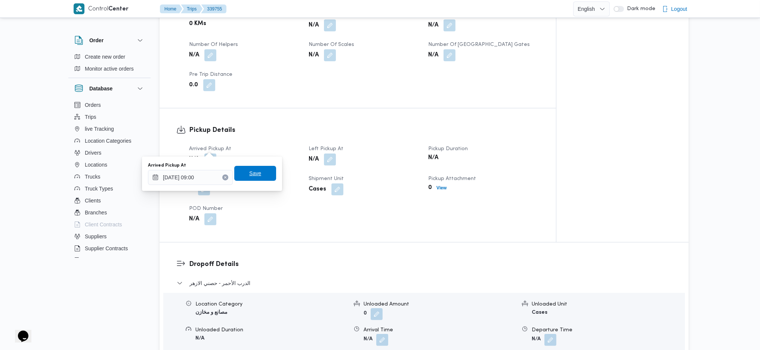
drag, startPoint x: 253, startPoint y: 182, endPoint x: 259, endPoint y: 177, distance: 7.7
click at [253, 181] on div "Arrived Pickup At 25/09/2025 09:00 Save" at bounding box center [212, 174] width 130 height 24
drag, startPoint x: 263, startPoint y: 173, endPoint x: 309, endPoint y: 155, distance: 49.4
click at [263, 173] on span "Save" at bounding box center [255, 173] width 42 height 15
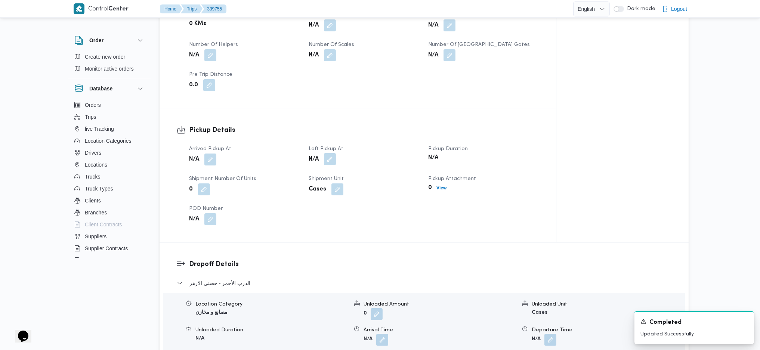
drag, startPoint x: 330, startPoint y: 146, endPoint x: 331, endPoint y: 152, distance: 6.4
click at [331, 153] on button "button" at bounding box center [330, 159] width 12 height 12
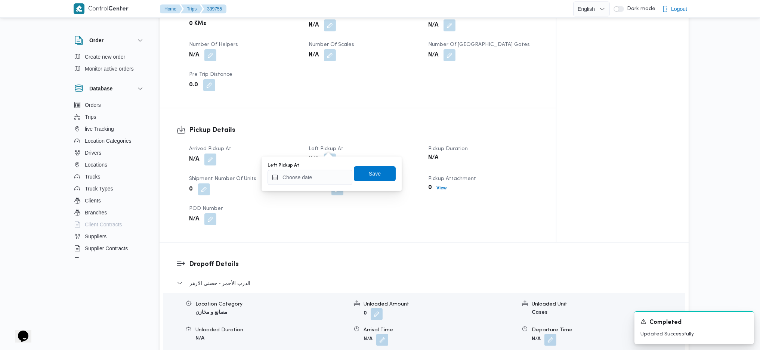
click at [315, 185] on div "Left Pickup At Save" at bounding box center [332, 174] width 130 height 24
click at [327, 176] on input "Left Pickup At" at bounding box center [309, 177] width 85 height 15
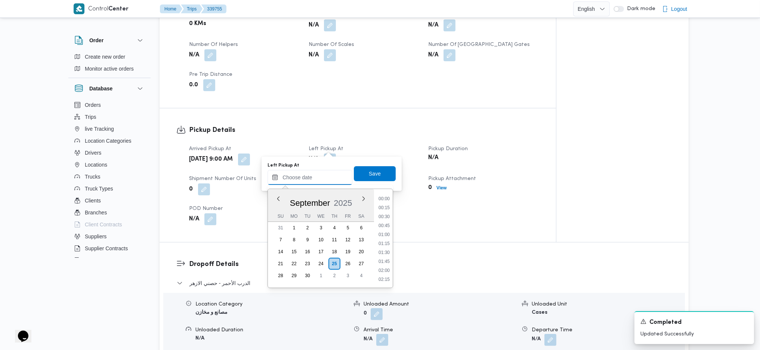
scroll to position [323, 0]
click at [384, 235] on li "10:00" at bounding box center [383, 233] width 17 height 7
type input "25/09/2025 10:00"
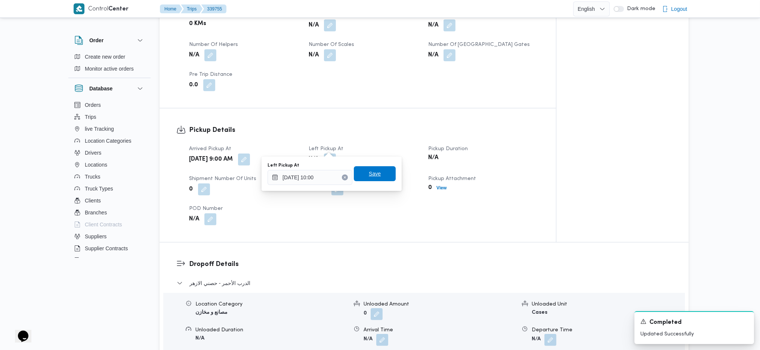
drag, startPoint x: 372, startPoint y: 170, endPoint x: 384, endPoint y: 188, distance: 22.2
click at [372, 169] on span "Save" at bounding box center [375, 173] width 12 height 9
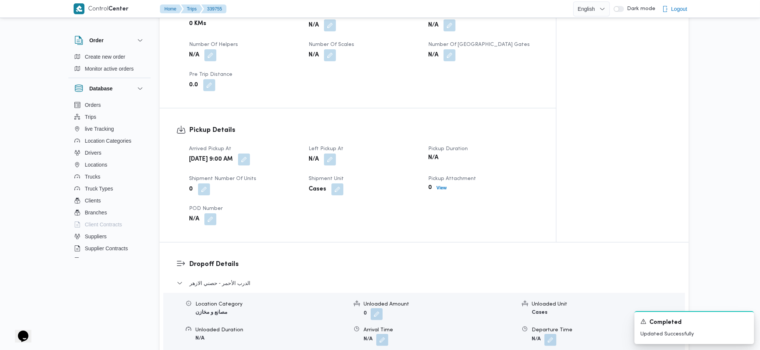
scroll to position [598, 0]
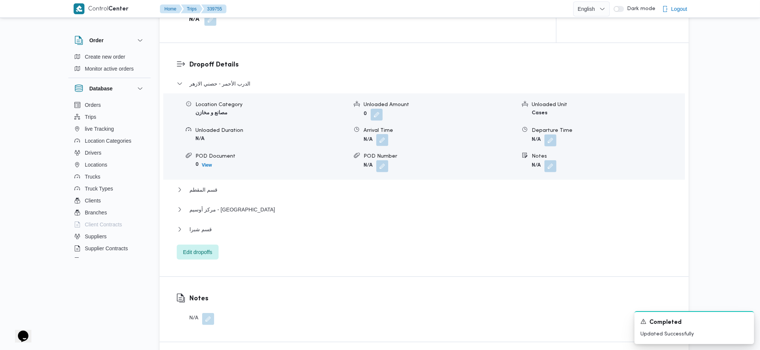
click at [383, 134] on button "button" at bounding box center [382, 140] width 12 height 12
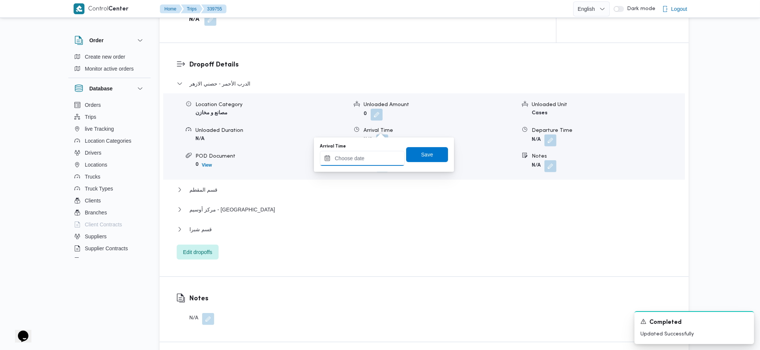
click at [365, 161] on input "Arrival Time" at bounding box center [362, 158] width 85 height 15
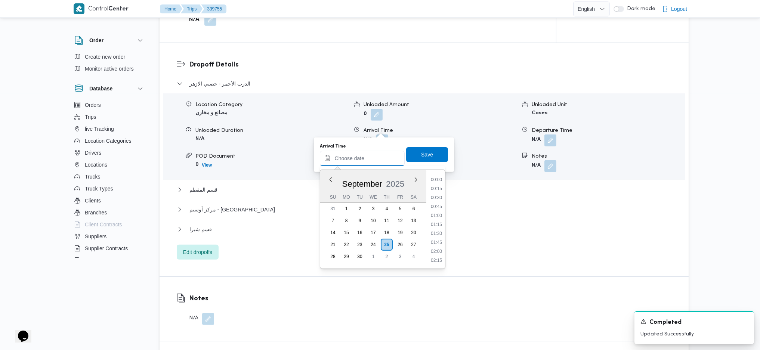
scroll to position [323, 0]
click at [436, 229] on li "10:30" at bounding box center [436, 232] width 17 height 7
type input "25/09/2025 10:30"
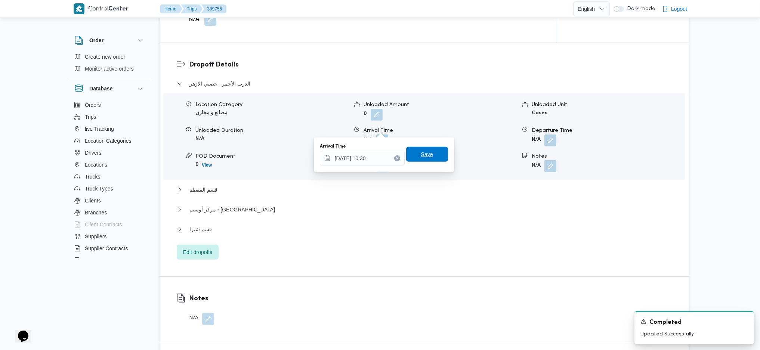
click at [423, 155] on span "Save" at bounding box center [427, 154] width 12 height 9
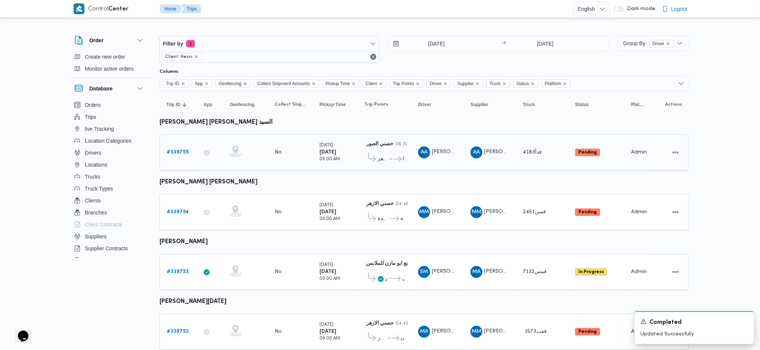
click at [379, 157] on span "حصني الازهر" at bounding box center [383, 159] width 10 height 9
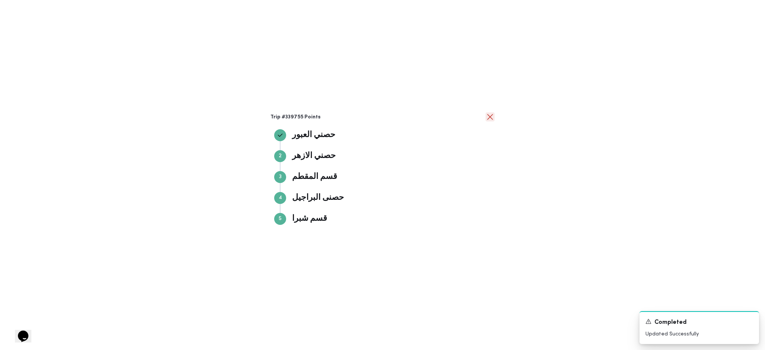
click at [493, 120] on button "close" at bounding box center [490, 116] width 9 height 9
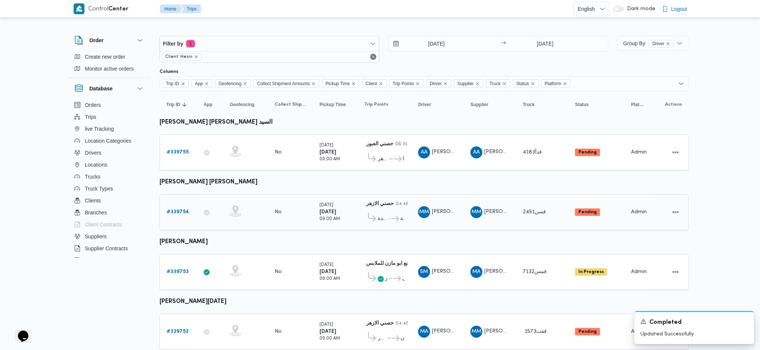
click at [177, 215] on div "# 339754" at bounding box center [179, 212] width 30 height 15
click at [177, 210] on b "# 339754" at bounding box center [178, 212] width 22 height 5
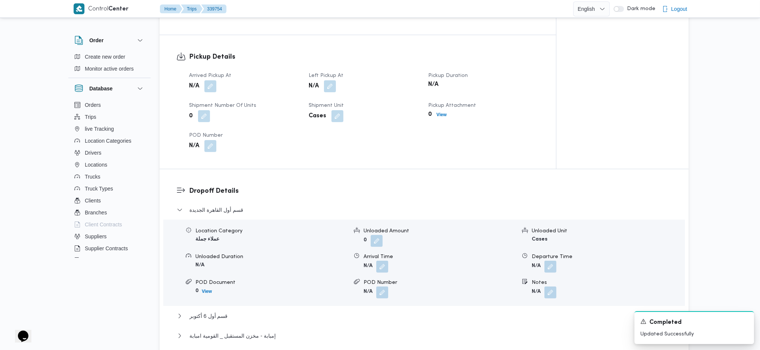
scroll to position [498, 0]
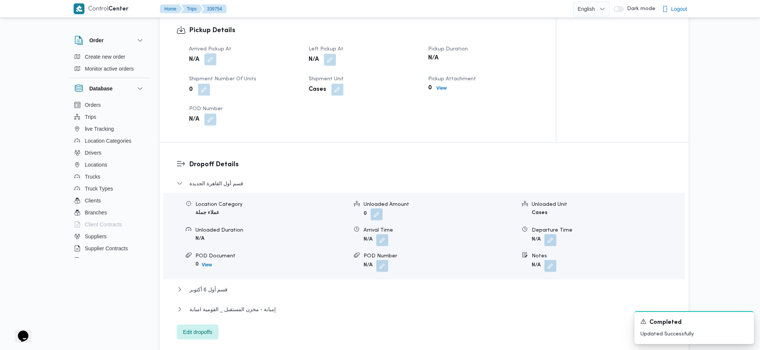
click at [213, 53] on button "button" at bounding box center [210, 59] width 12 height 12
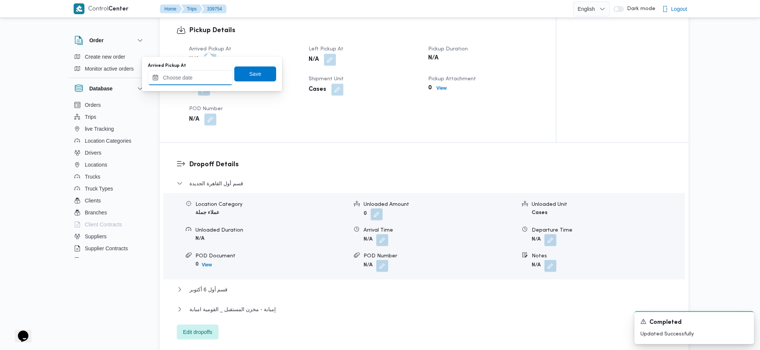
click at [196, 76] on input "Arrived Pickup At" at bounding box center [190, 77] width 85 height 15
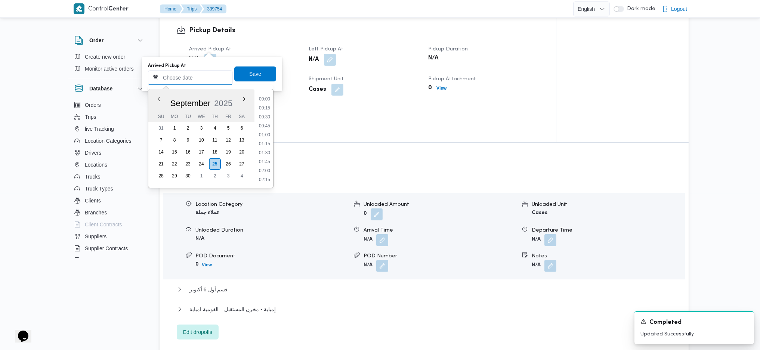
scroll to position [323, 0]
click at [266, 113] on li "09:30" at bounding box center [264, 115] width 17 height 7
type input "25/09/2025 09:30"
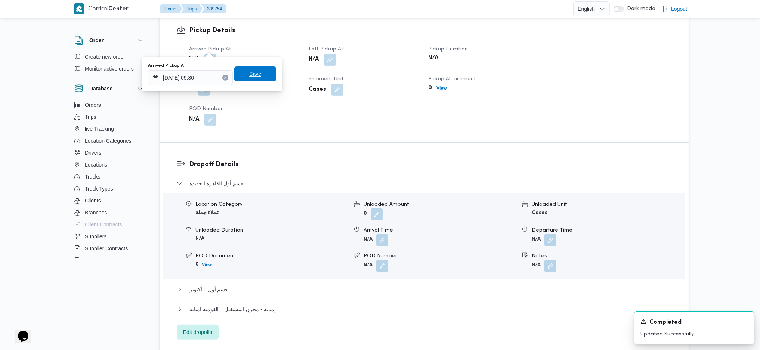
drag, startPoint x: 257, startPoint y: 75, endPoint x: 308, endPoint y: 63, distance: 52.6
click at [258, 75] on span "Save" at bounding box center [255, 73] width 42 height 15
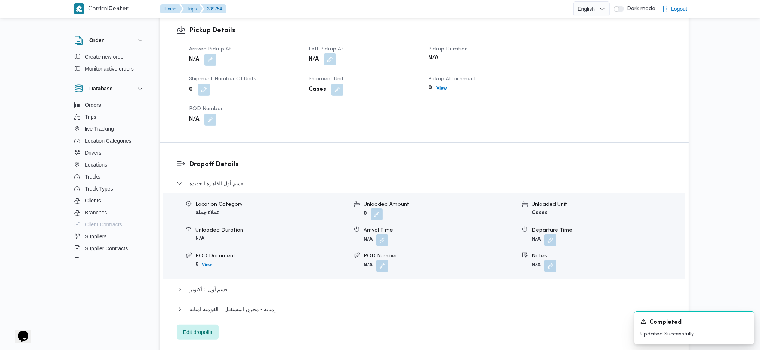
click at [331, 53] on button "button" at bounding box center [330, 59] width 12 height 12
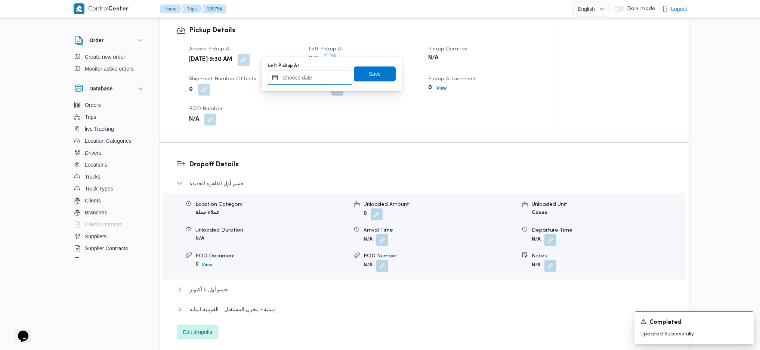
click at [317, 84] on div at bounding box center [309, 77] width 85 height 15
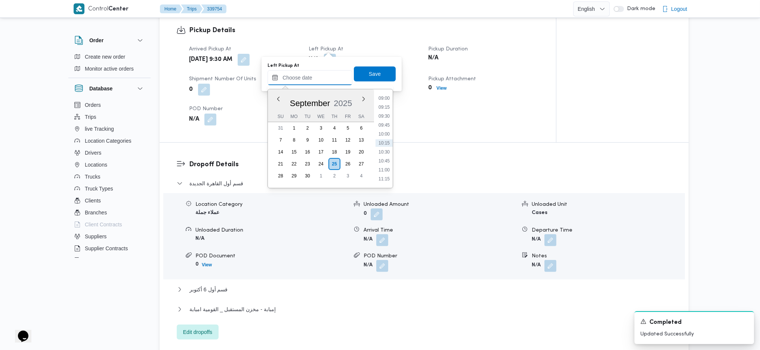
click at [318, 83] on input "Left Pickup At" at bounding box center [309, 77] width 85 height 15
click at [381, 154] on li "10:30" at bounding box center [383, 151] width 17 height 7
type input "25/09/2025 10:30"
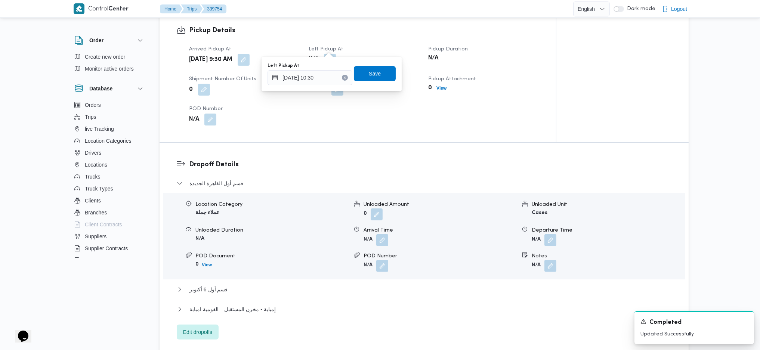
click at [377, 71] on span "Save" at bounding box center [375, 73] width 42 height 15
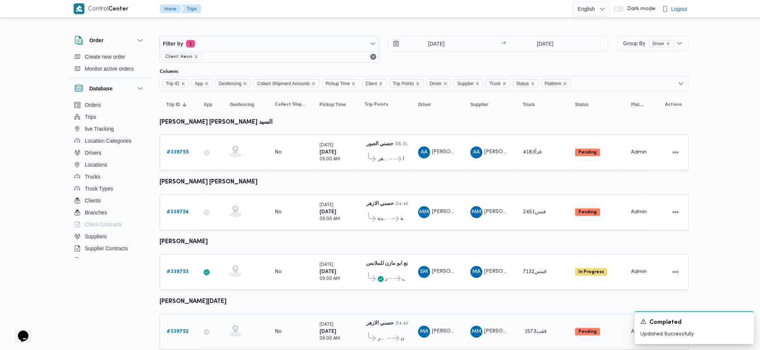
click at [176, 329] on b "# 339752" at bounding box center [178, 331] width 22 height 5
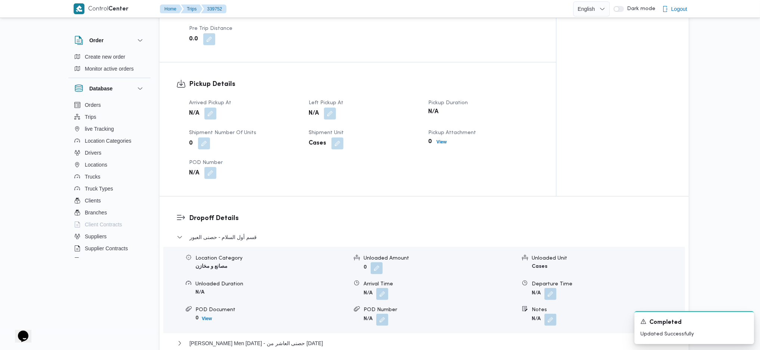
scroll to position [448, 0]
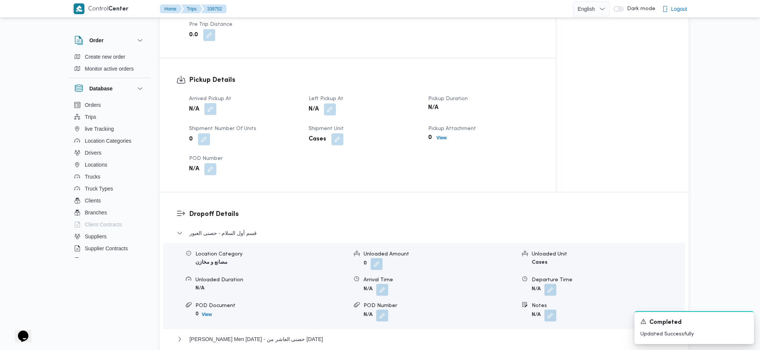
click at [208, 103] on button "button" at bounding box center [210, 109] width 12 height 12
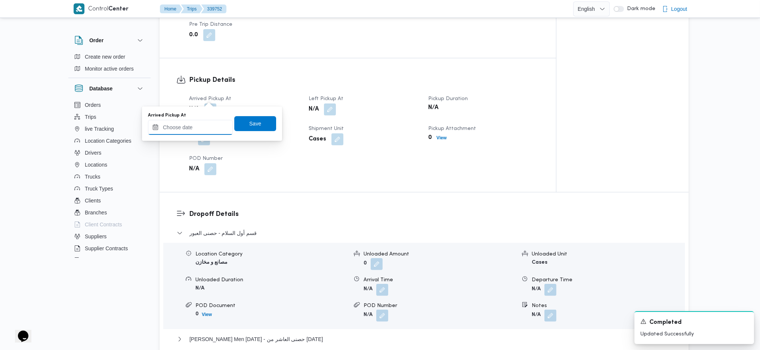
click at [192, 132] on input "Arrived Pickup At" at bounding box center [190, 127] width 85 height 15
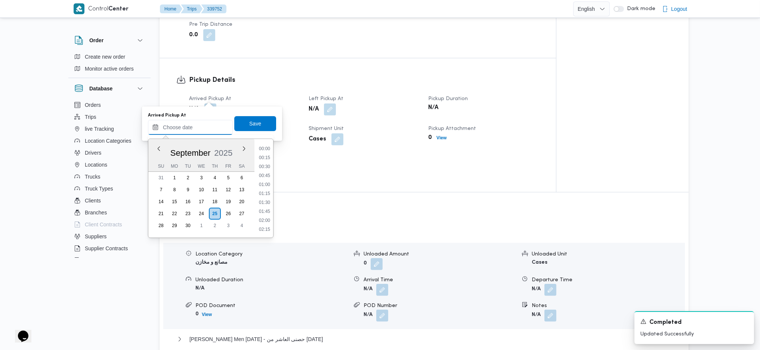
scroll to position [323, 0]
click at [260, 148] on li "09:00" at bounding box center [264, 147] width 17 height 7
type input "25/09/2025 09:00"
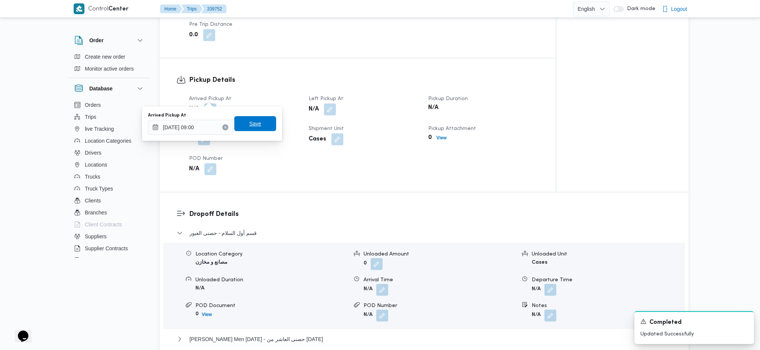
drag, startPoint x: 257, startPoint y: 120, endPoint x: 318, endPoint y: 114, distance: 61.2
click at [257, 120] on span "Save" at bounding box center [255, 123] width 42 height 15
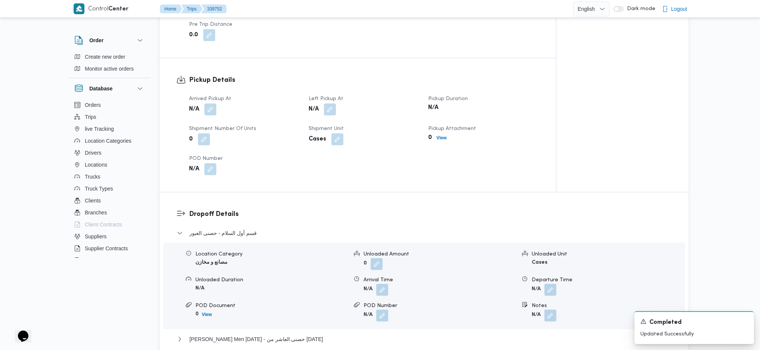
click at [330, 103] on button "button" at bounding box center [330, 109] width 12 height 12
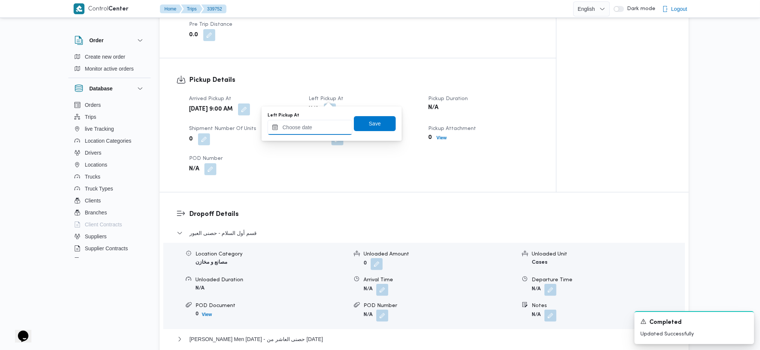
drag, startPoint x: 325, startPoint y: 123, endPoint x: 349, endPoint y: 134, distance: 26.7
click at [326, 123] on input "Left Pickup At" at bounding box center [309, 127] width 85 height 15
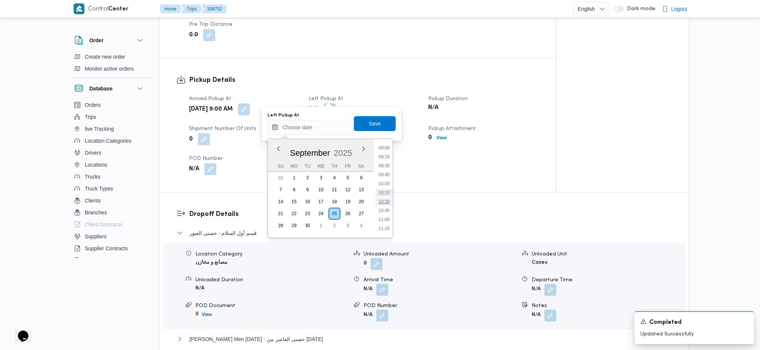
click at [387, 199] on li "10:30" at bounding box center [383, 201] width 17 height 7
type input "25/09/2025 10:30"
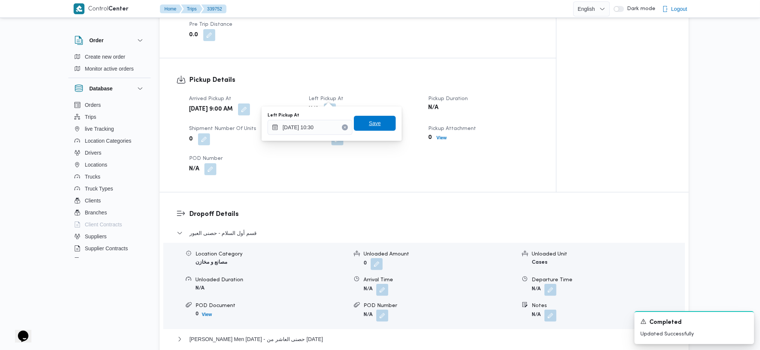
click at [373, 122] on span "Save" at bounding box center [375, 123] width 12 height 9
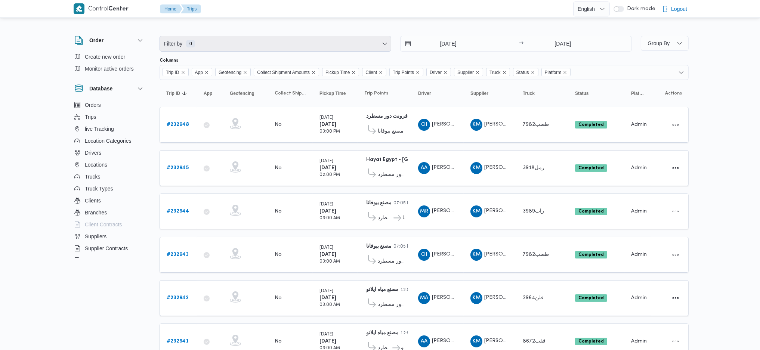
click at [294, 39] on span "Filter by 0" at bounding box center [275, 43] width 231 height 15
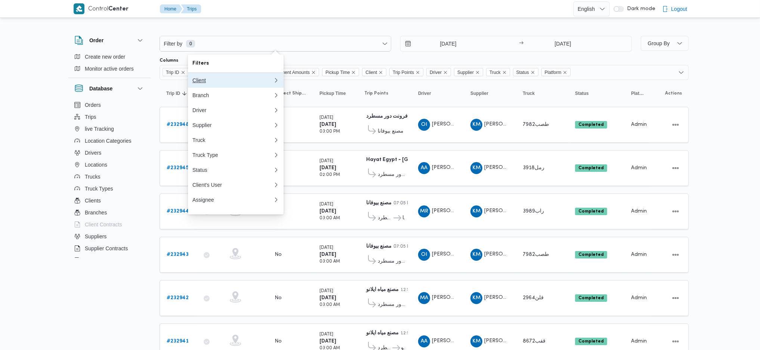
click at [223, 82] on div "Client" at bounding box center [232, 80] width 81 height 6
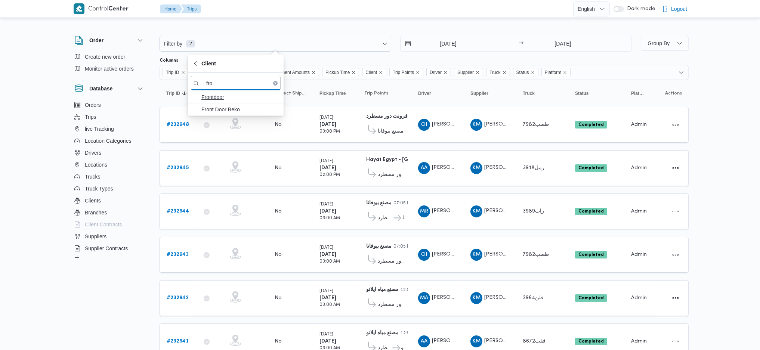
type input "fro"
click at [210, 99] on span "Frontdoor" at bounding box center [240, 97] width 78 height 9
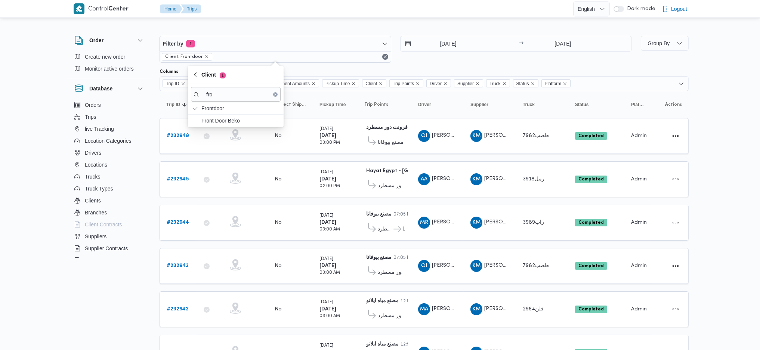
click at [207, 77] on span "Client 1" at bounding box center [213, 74] width 24 height 9
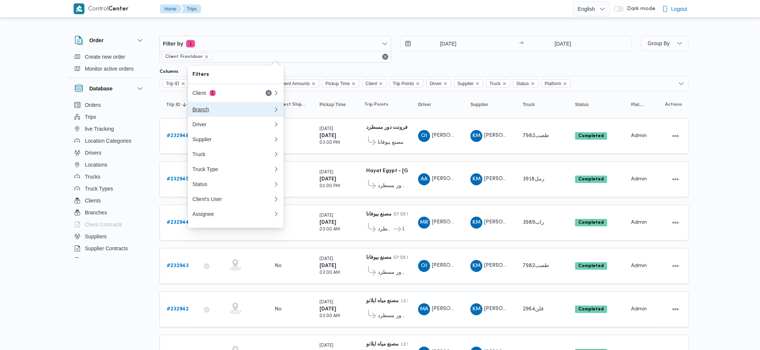
click at [226, 112] on div "Branch" at bounding box center [232, 109] width 81 height 6
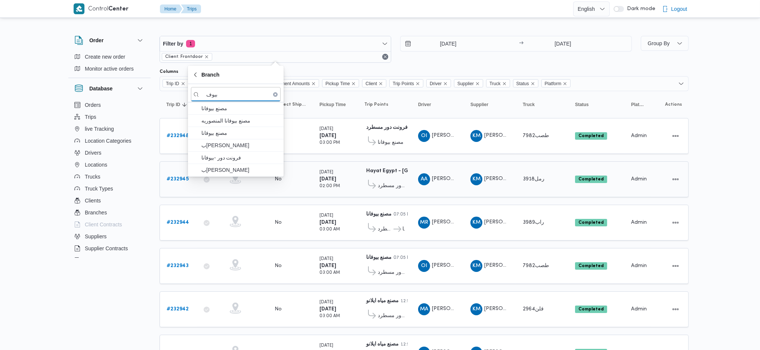
type input "بيوف"
click at [228, 156] on span "فرونت دور -بيوفانا" at bounding box center [240, 157] width 78 height 9
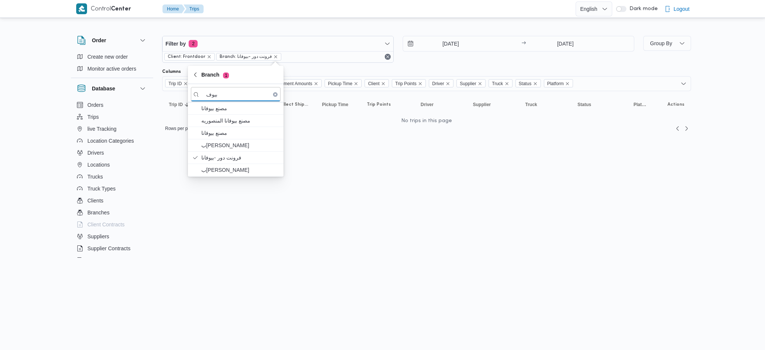
click at [452, 43] on input "[DATE]" at bounding box center [445, 43] width 85 height 15
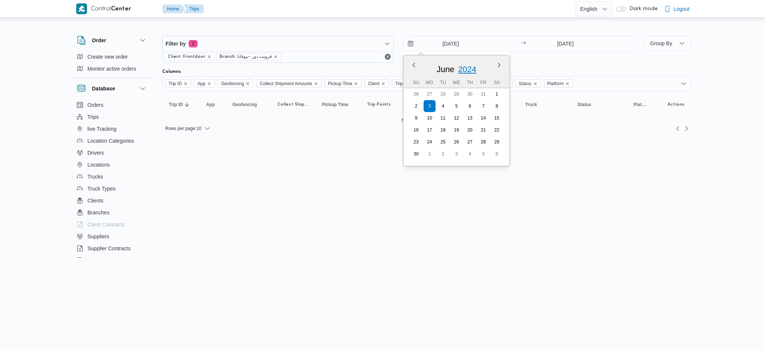
click at [465, 66] on span "2024" at bounding box center [467, 69] width 18 height 9
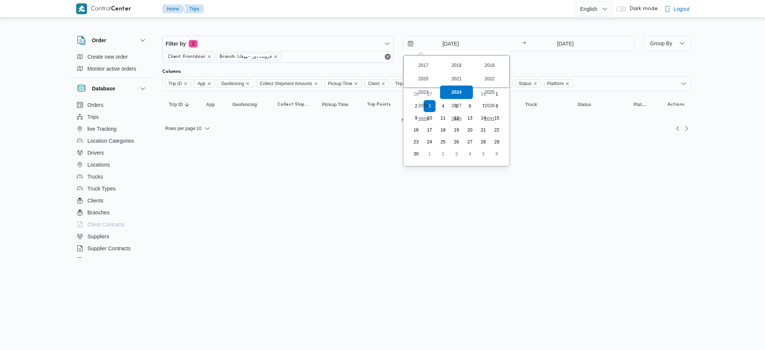
drag, startPoint x: 490, startPoint y: 94, endPoint x: 569, endPoint y: 48, distance: 91.5
click at [491, 94] on div "2025" at bounding box center [489, 92] width 33 height 13
type input "[DATE]"
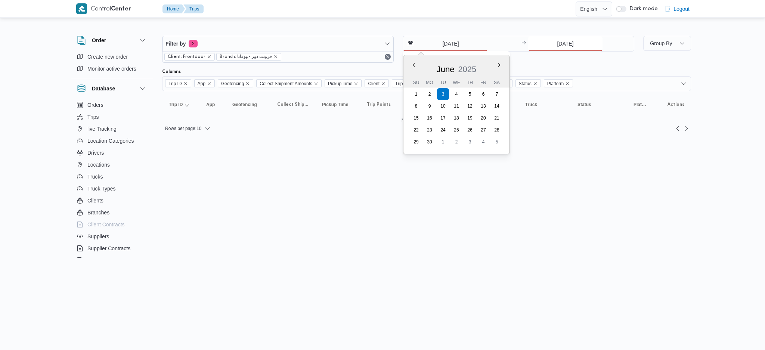
drag, startPoint x: 562, startPoint y: 44, endPoint x: 571, endPoint y: 48, distance: 9.0
click at [565, 44] on input "[DATE]" at bounding box center [565, 43] width 74 height 15
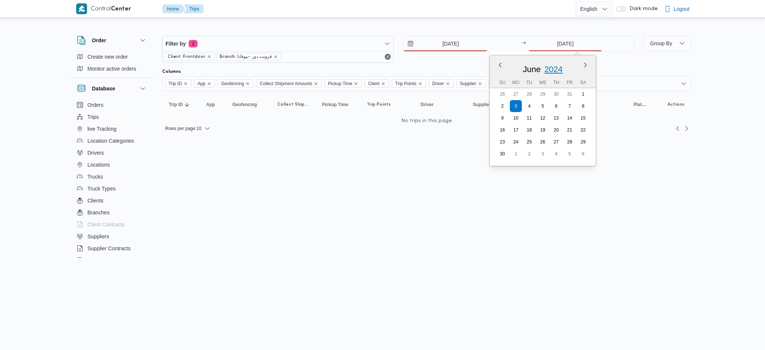
click at [554, 66] on span "2024" at bounding box center [553, 69] width 18 height 9
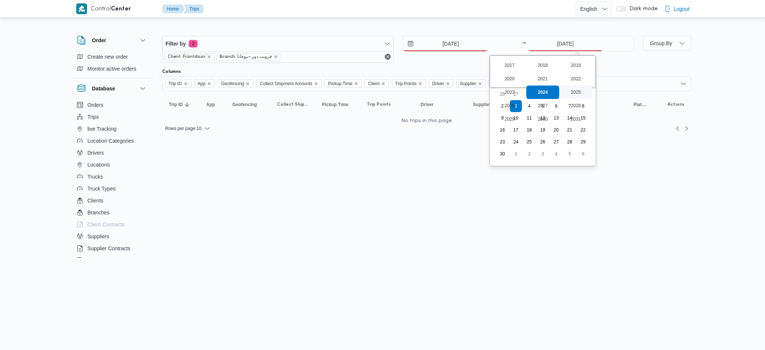
click at [575, 93] on div "2025" at bounding box center [575, 92] width 33 height 13
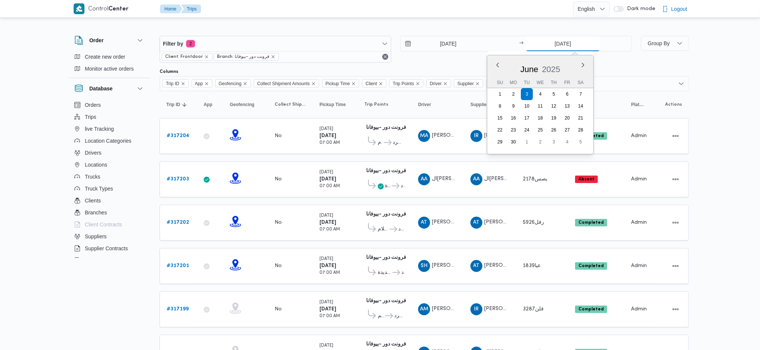
click at [560, 39] on input "[DATE]" at bounding box center [562, 43] width 74 height 15
click at [583, 63] on button "Next month" at bounding box center [582, 64] width 7 height 7
type input "[DATE]"
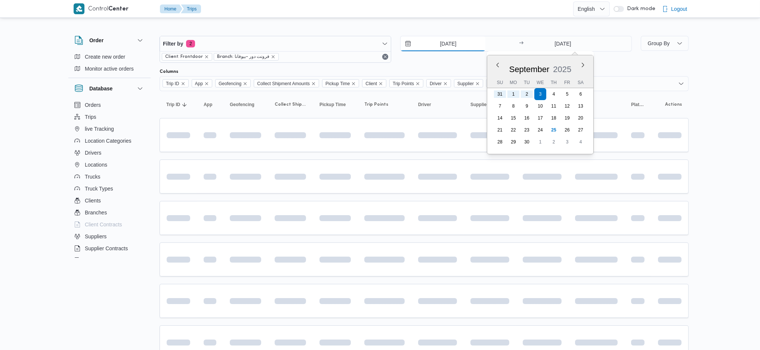
drag, startPoint x: 443, startPoint y: 40, endPoint x: 443, endPoint y: 44, distance: 3.8
click at [441, 40] on input "[DATE]" at bounding box center [442, 43] width 85 height 15
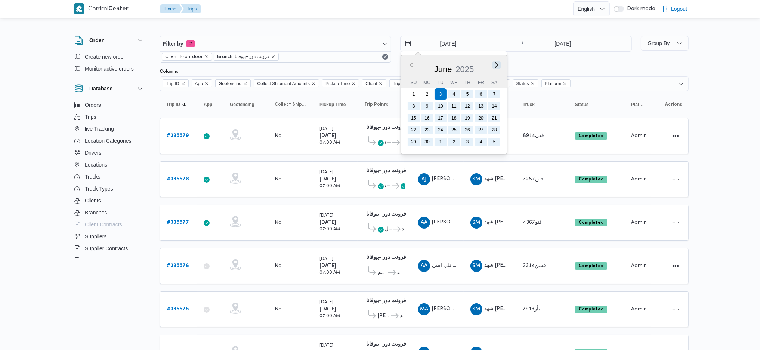
click at [493, 66] on button "Next month" at bounding box center [496, 64] width 7 height 7
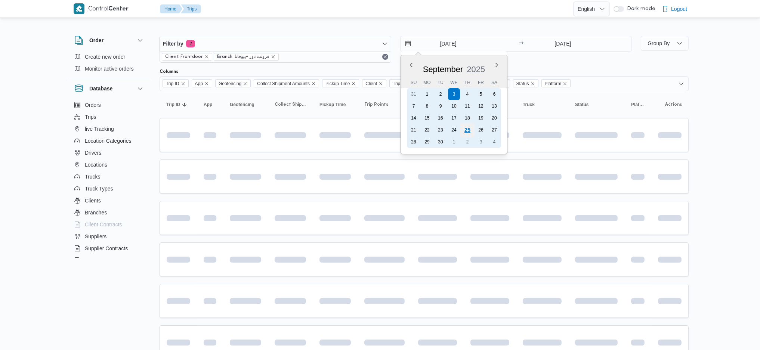
click at [464, 126] on div "25" at bounding box center [467, 130] width 14 height 14
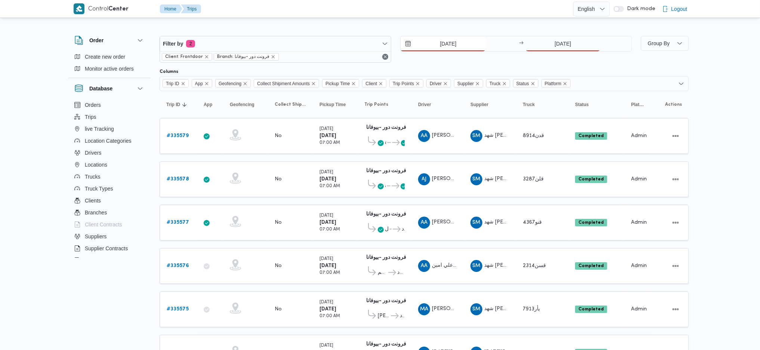
type input "[DATE]"
click at [559, 40] on input "[DATE]" at bounding box center [562, 43] width 74 height 15
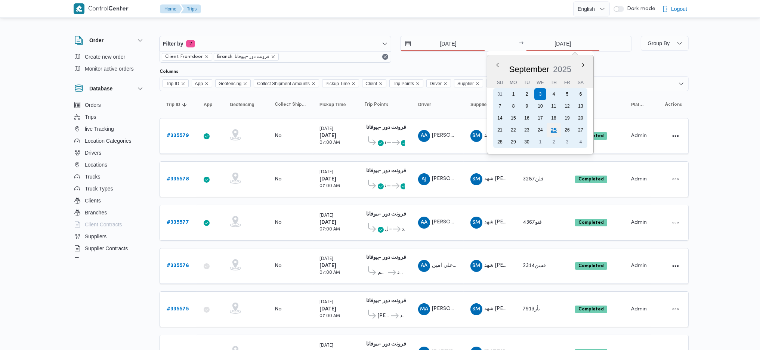
click at [555, 128] on div "25" at bounding box center [553, 130] width 14 height 14
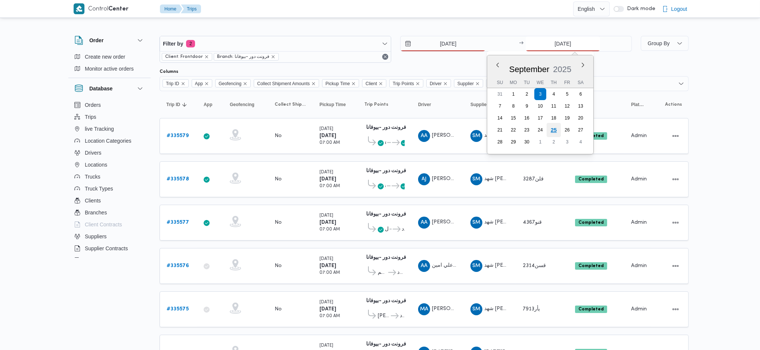
type input "[DATE]"
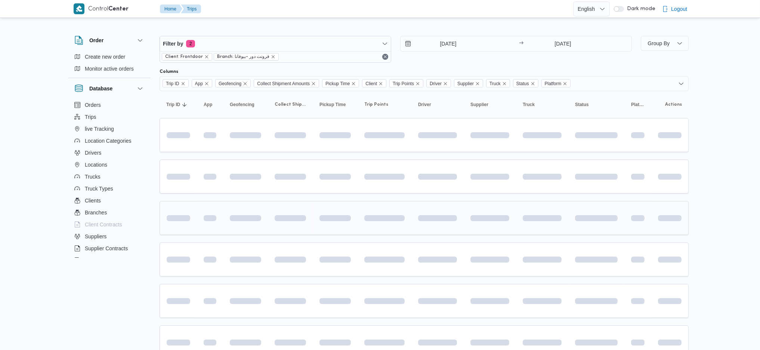
click at [452, 216] on span at bounding box center [416, 218] width 86 height 6
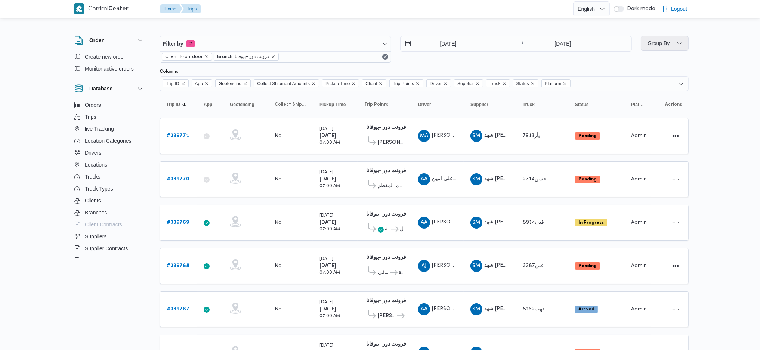
click at [672, 42] on span "Group By" at bounding box center [665, 43] width 42 height 15
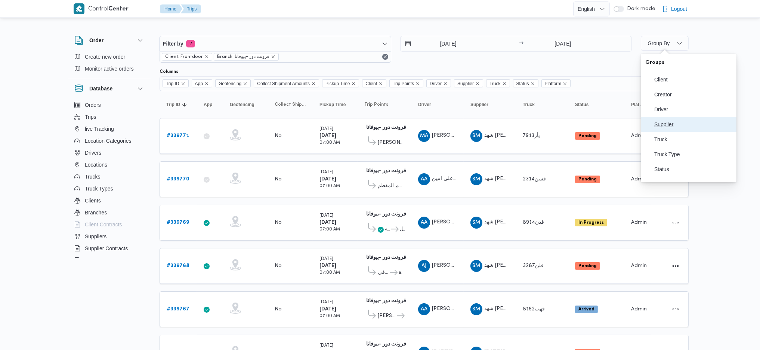
click at [676, 131] on button "Supplier" at bounding box center [689, 124] width 96 height 15
click at [474, 194] on table "Trip ID Click to sort in ascending order App Click to sort in ascending order G…" at bounding box center [423, 321] width 529 height 460
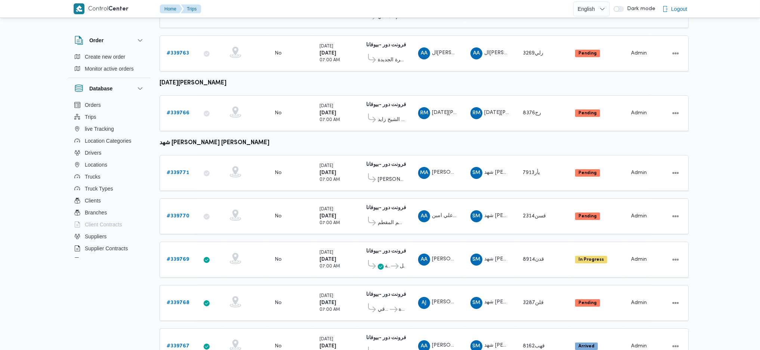
scroll to position [273, 0]
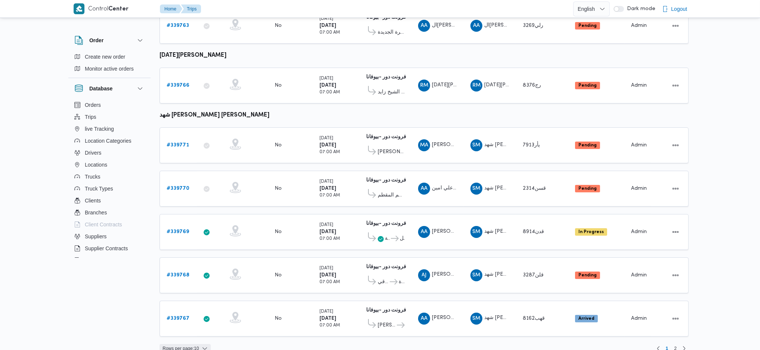
click at [192, 344] on span "Rows per page : 10" at bounding box center [180, 348] width 36 height 9
click at [189, 322] on span "20 rows" at bounding box center [195, 319] width 24 height 6
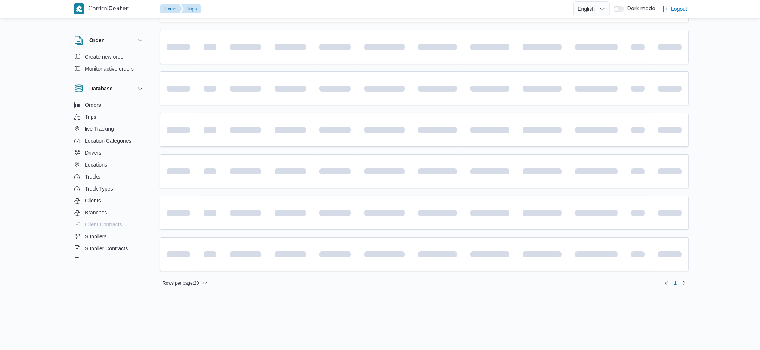
click at [386, 224] on span at bounding box center [384, 213] width 40 height 24
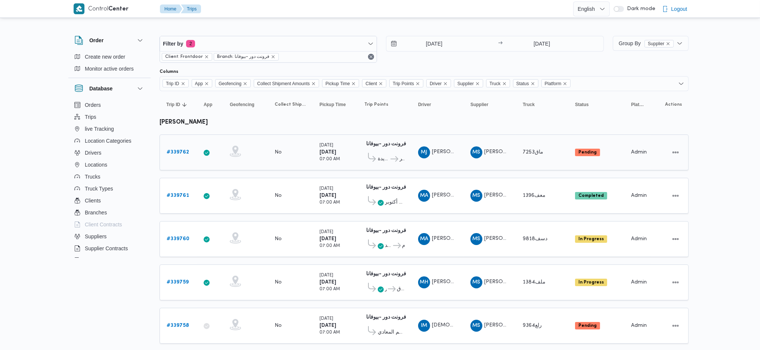
scroll to position [99, 0]
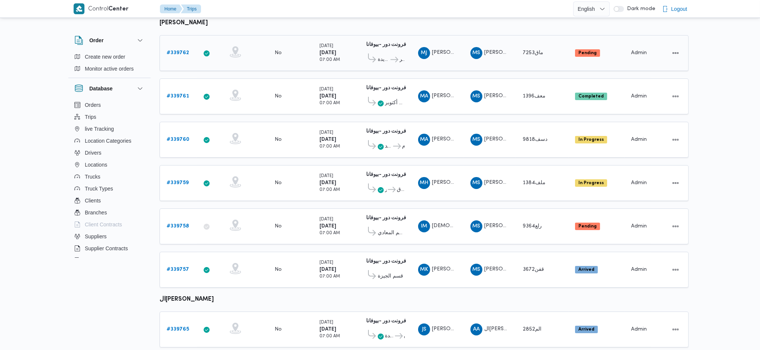
click at [178, 52] on b "# 339762" at bounding box center [178, 52] width 22 height 5
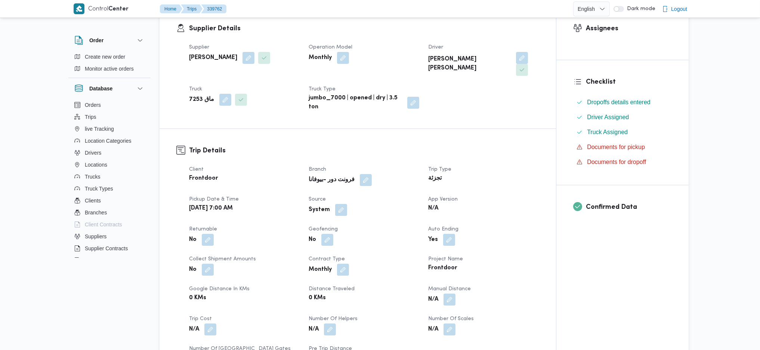
scroll to position [199, 0]
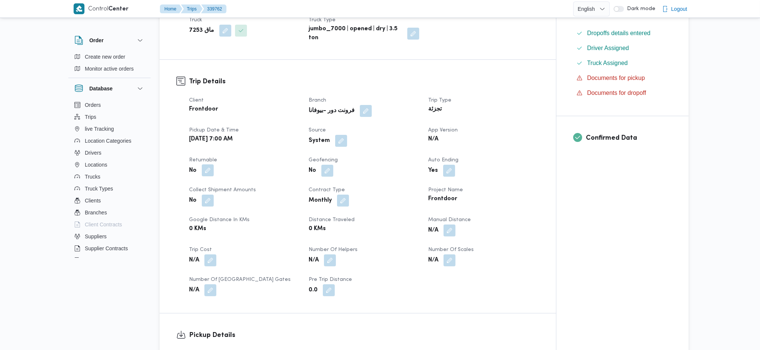
drag, startPoint x: 208, startPoint y: 155, endPoint x: 204, endPoint y: 160, distance: 6.6
click at [205, 164] on button "button" at bounding box center [208, 170] width 12 height 12
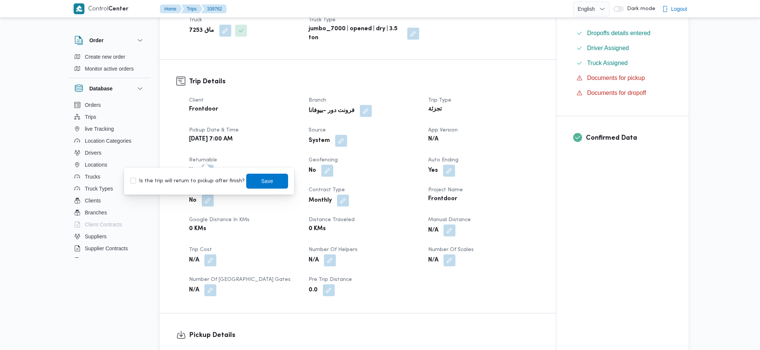
drag, startPoint x: 194, startPoint y: 183, endPoint x: 198, endPoint y: 182, distance: 3.8
click at [194, 183] on label "Is the trip will return to pickup after finish?" at bounding box center [187, 181] width 115 height 9
checkbox input "true"
click at [251, 183] on span "Save" at bounding box center [267, 180] width 42 height 15
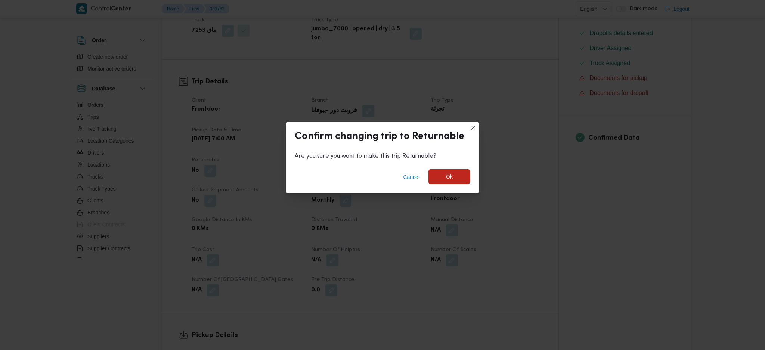
click at [442, 179] on span "Ok" at bounding box center [449, 176] width 42 height 15
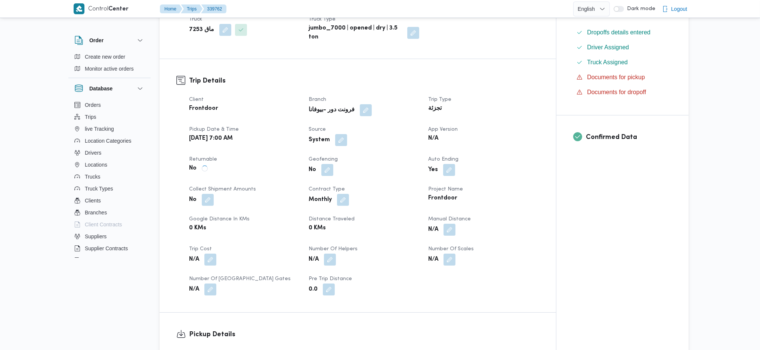
scroll to position [448, 0]
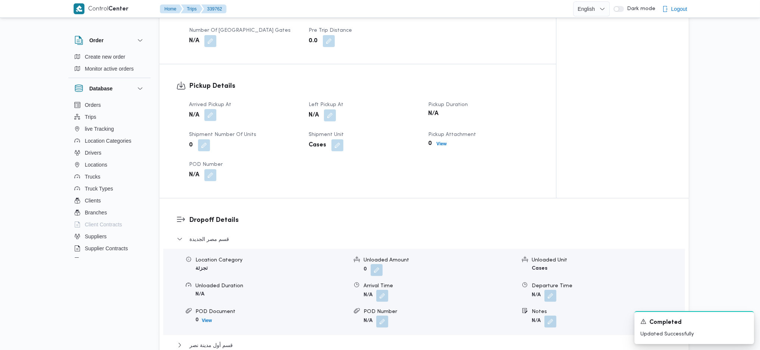
click at [212, 109] on button "button" at bounding box center [210, 115] width 12 height 12
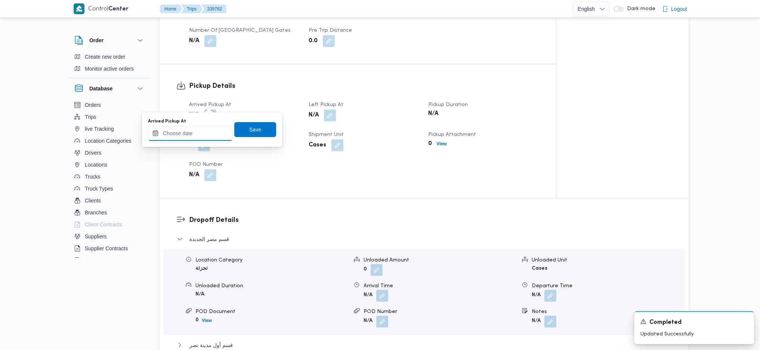
click at [198, 137] on input "Arrived Pickup At" at bounding box center [190, 133] width 85 height 15
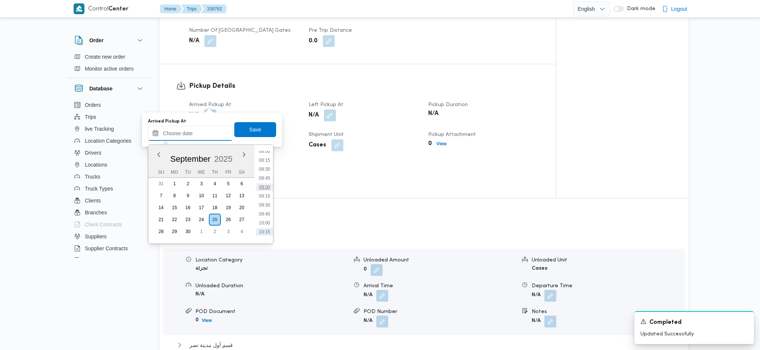
scroll to position [273, 0]
click at [268, 184] on li "08:30" at bounding box center [264, 185] width 17 height 7
type input "[DATE] 08:30"
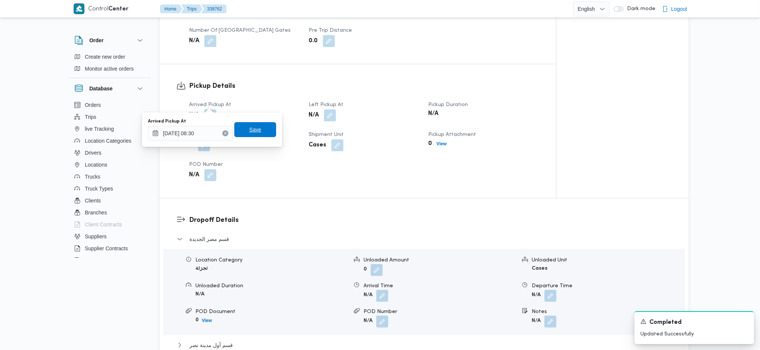
click at [250, 126] on span "Save" at bounding box center [255, 129] width 12 height 9
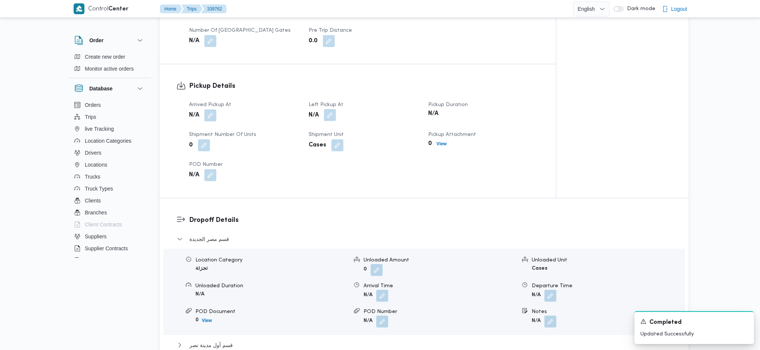
click at [329, 109] on button "button" at bounding box center [330, 115] width 12 height 12
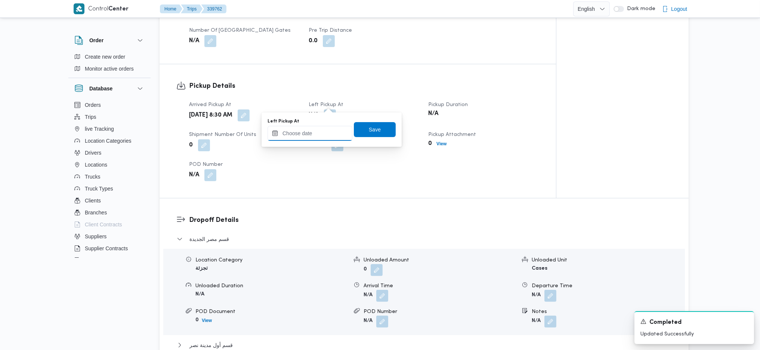
drag, startPoint x: 318, startPoint y: 132, endPoint x: 398, endPoint y: 169, distance: 87.6
click at [318, 132] on input "Left Pickup At" at bounding box center [309, 133] width 85 height 15
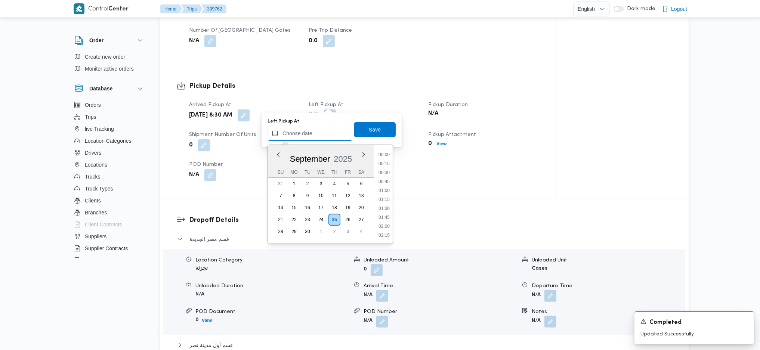
scroll to position [323, 0]
click at [381, 182] on li "09:45" at bounding box center [383, 180] width 17 height 7
type input "[DATE] 09:45"
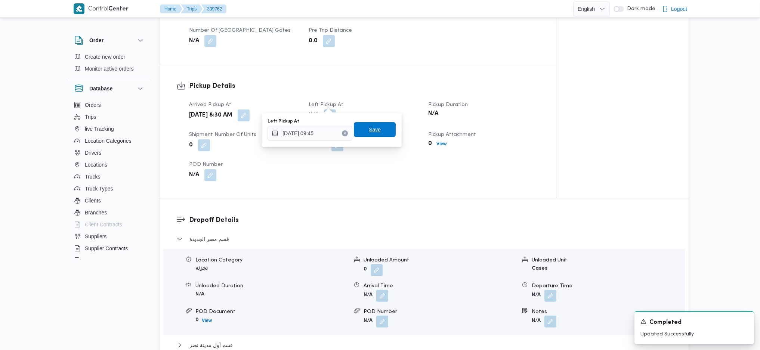
click at [369, 130] on span "Save" at bounding box center [375, 129] width 12 height 9
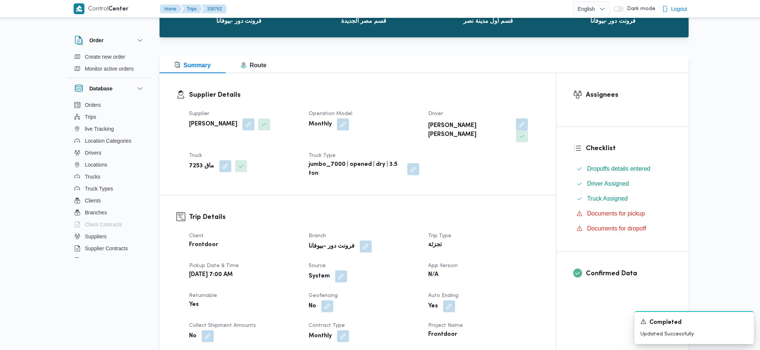
scroll to position [0, 0]
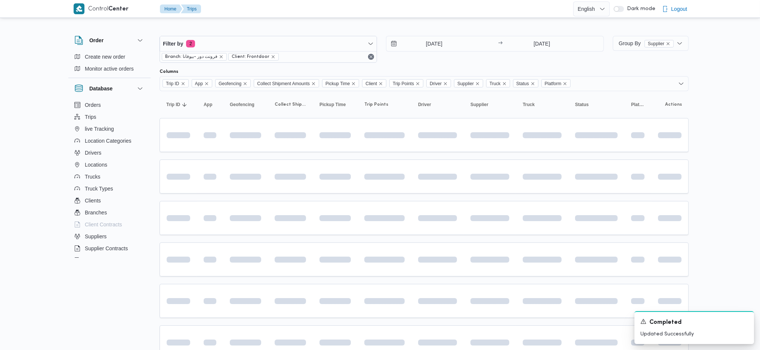
scroll to position [99, 0]
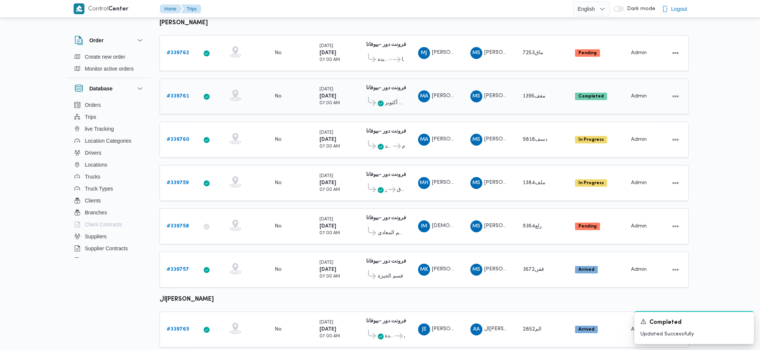
click at [185, 95] on b "# 339761" at bounding box center [178, 96] width 22 height 5
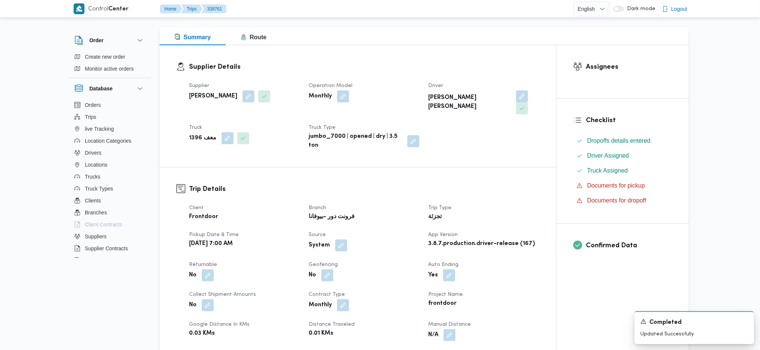
scroll to position [99, 0]
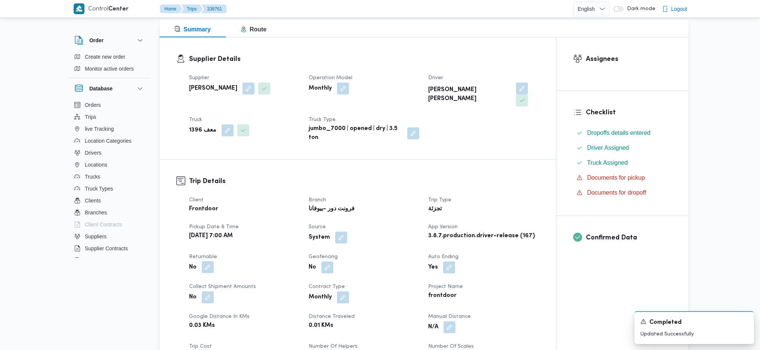
click at [204, 261] on button "button" at bounding box center [208, 267] width 12 height 12
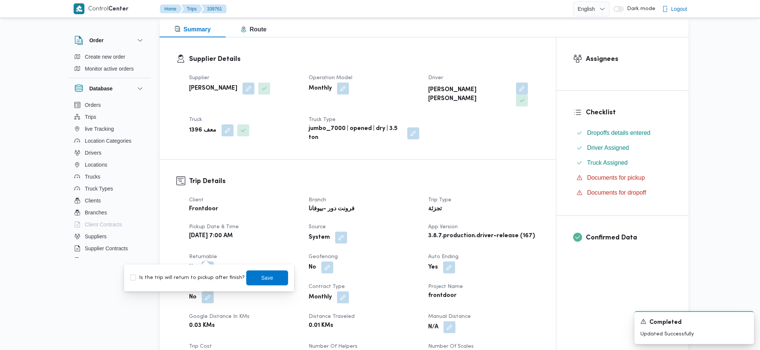
click at [205, 279] on label "Is the trip will return to pickup after finish?" at bounding box center [187, 277] width 115 height 9
checkbox input "true"
click at [249, 279] on span "Save" at bounding box center [267, 277] width 42 height 15
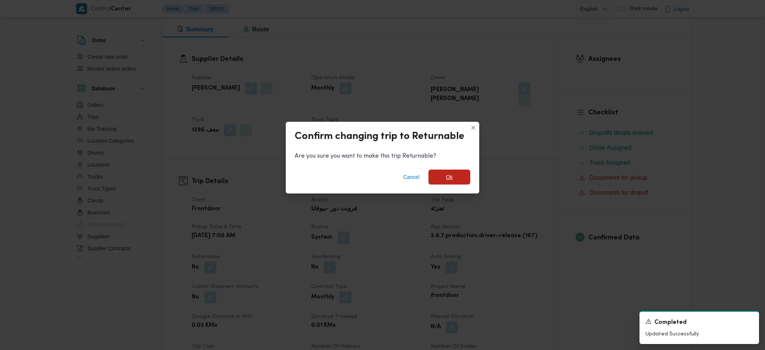
click at [443, 173] on span "Ok" at bounding box center [449, 177] width 42 height 15
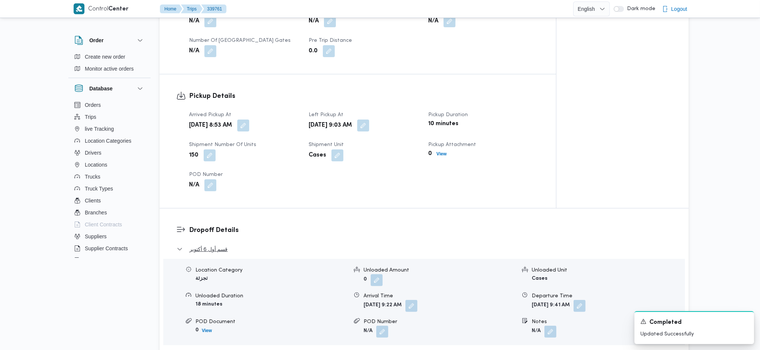
scroll to position [398, 0]
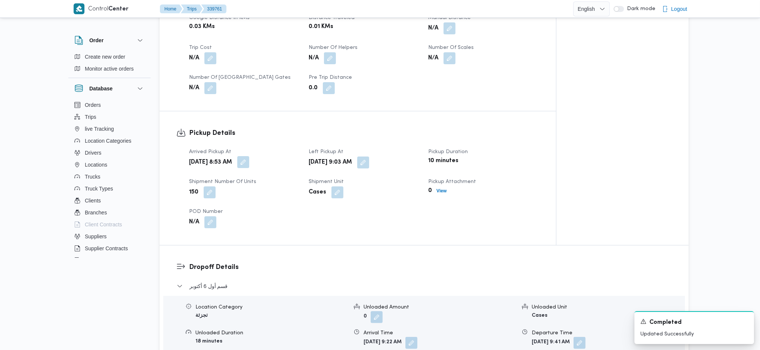
click at [249, 156] on button "button" at bounding box center [243, 162] width 12 height 12
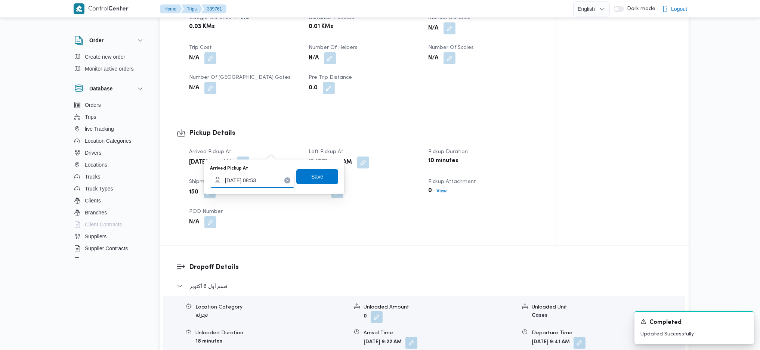
click at [257, 174] on input "[DATE] 08:53" at bounding box center [252, 180] width 85 height 15
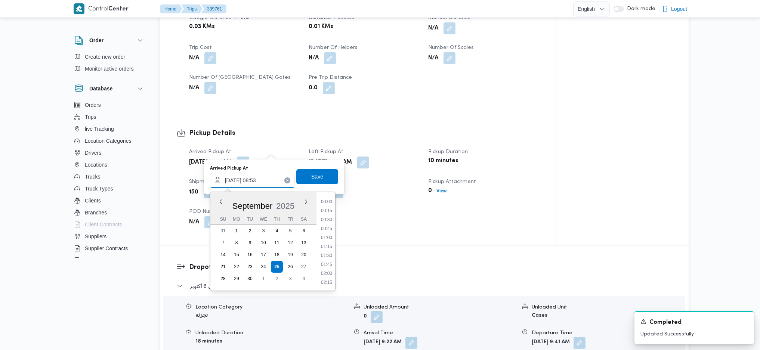
scroll to position [269, 0]
click at [329, 246] on li "08:45" at bounding box center [326, 245] width 17 height 7
type input "[DATE] 08:45"
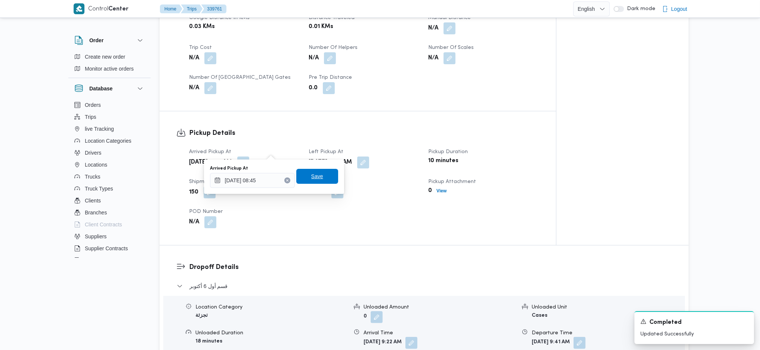
click at [315, 178] on span "Save" at bounding box center [317, 176] width 12 height 9
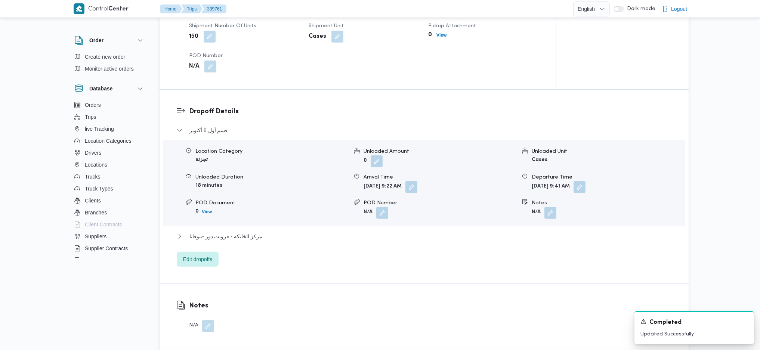
scroll to position [598, 0]
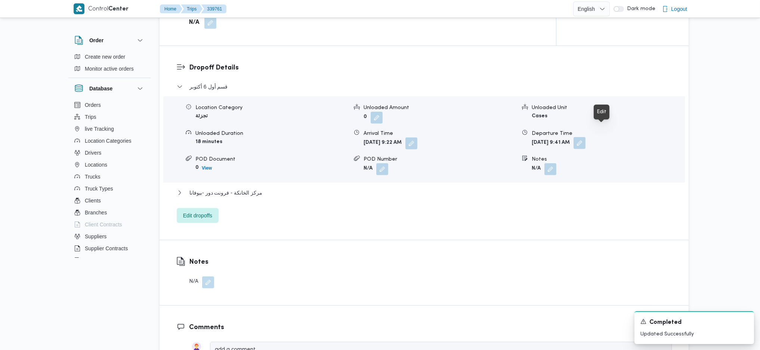
click at [585, 137] on button "button" at bounding box center [579, 143] width 12 height 12
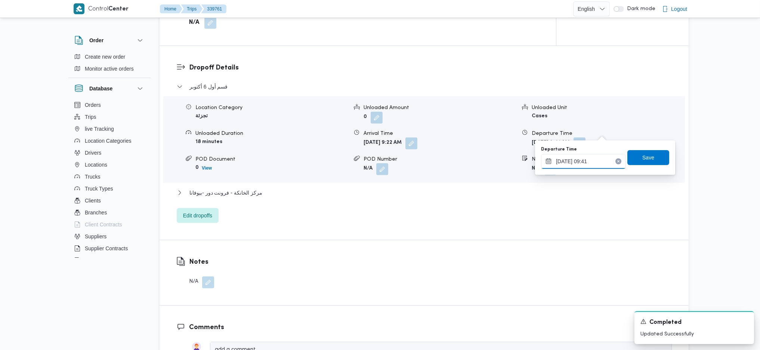
click at [590, 160] on input "[DATE] 09:41" at bounding box center [583, 161] width 85 height 15
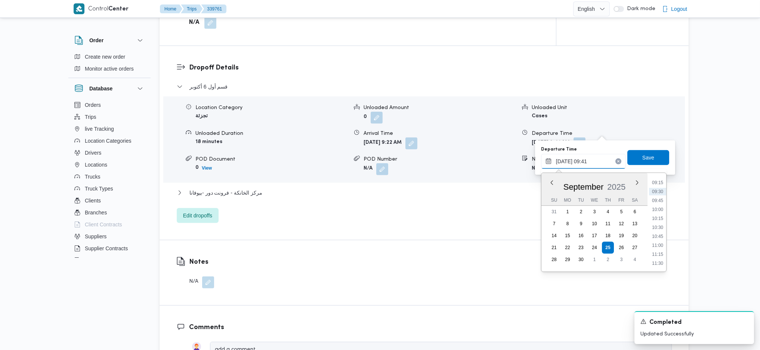
scroll to position [346, 0]
click at [654, 235] on ul "00:00 00:15 00:30 00:45 01:00 01:15 01:30 01:45 02:00 02:15 02:30 02:45 03:00 0…" at bounding box center [657, 222] width 17 height 87
click at [660, 251] on li "11:30" at bounding box center [657, 248] width 17 height 7
type input "[DATE] 11:30"
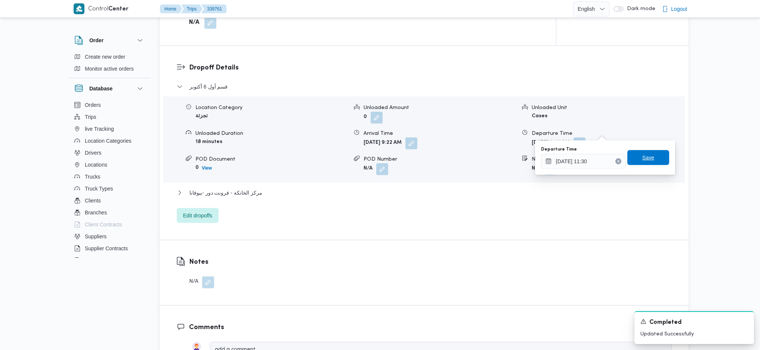
drag, startPoint x: 644, startPoint y: 155, endPoint x: 534, endPoint y: 148, distance: 110.8
click at [644, 154] on span "Save" at bounding box center [648, 157] width 12 height 9
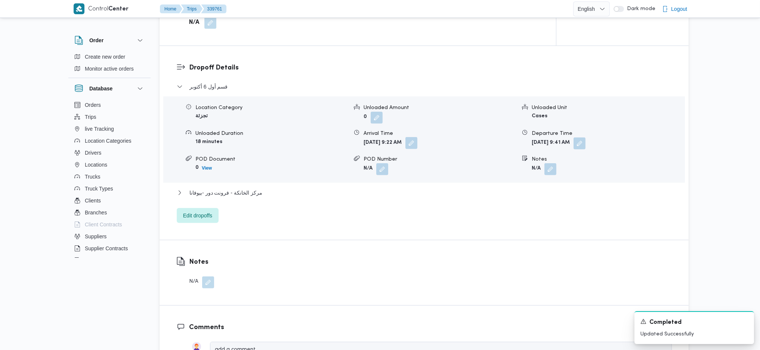
click at [417, 137] on button "button" at bounding box center [411, 143] width 12 height 12
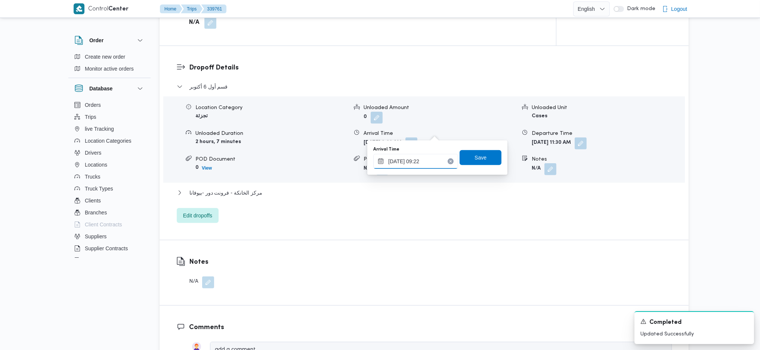
click at [430, 161] on input "[DATE] 09:22" at bounding box center [415, 161] width 85 height 15
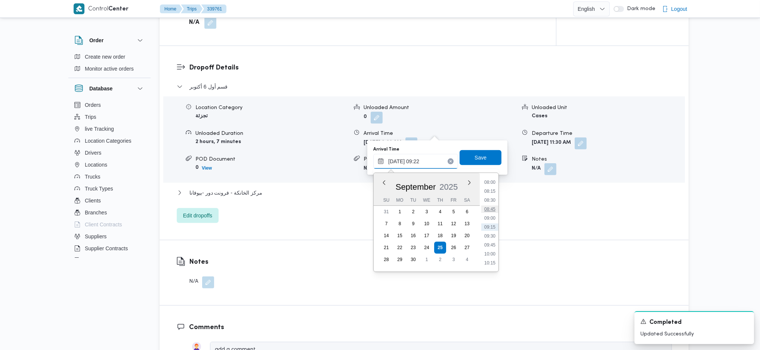
scroll to position [387, 0]
click at [492, 218] on li "11:45" at bounding box center [489, 217] width 17 height 7
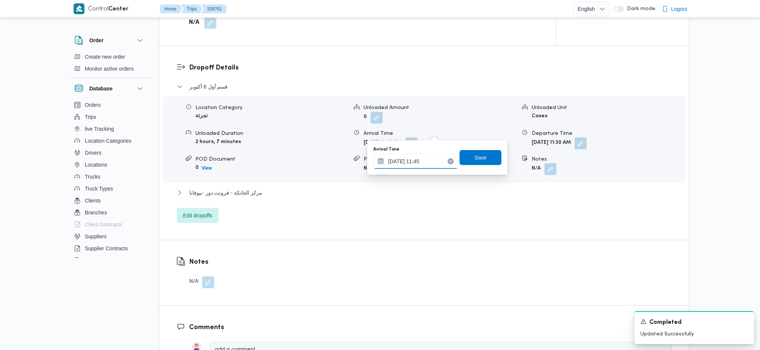
click at [437, 159] on input "[DATE] 11:45" at bounding box center [415, 161] width 85 height 15
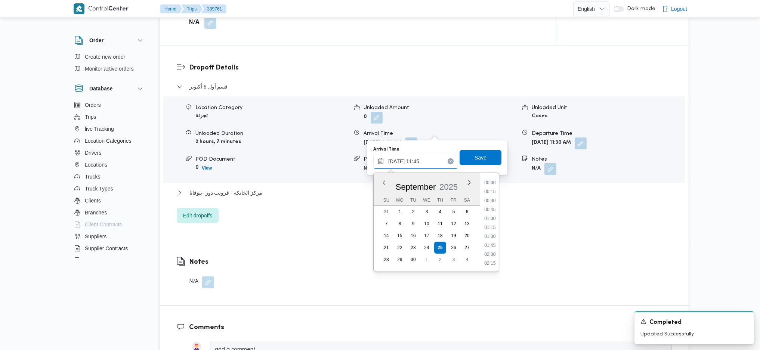
scroll to position [377, 0]
click at [495, 209] on div "Dropoff Details قسم أول [DATE] Location Category تجزئة Unloaded Amount 0 Unload…" at bounding box center [423, 143] width 529 height 194
type input "[DATE] 09:22"
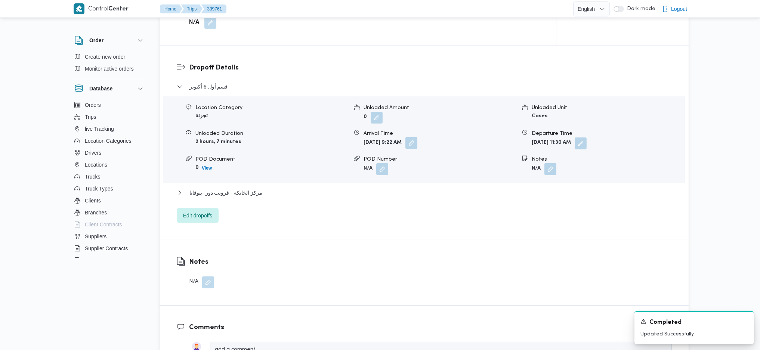
click at [417, 137] on button "button" at bounding box center [411, 143] width 12 height 12
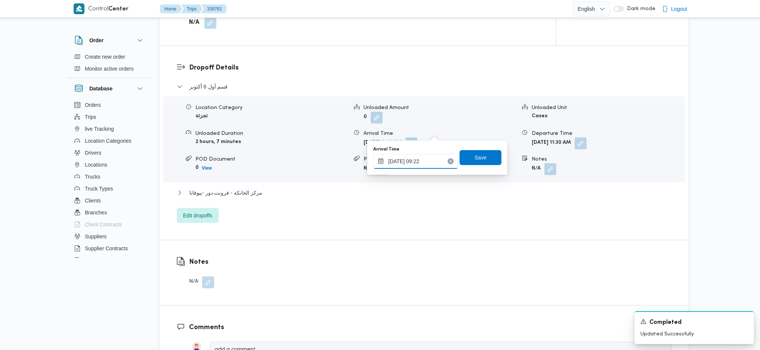
click at [417, 164] on input "[DATE] 09:22" at bounding box center [415, 161] width 85 height 15
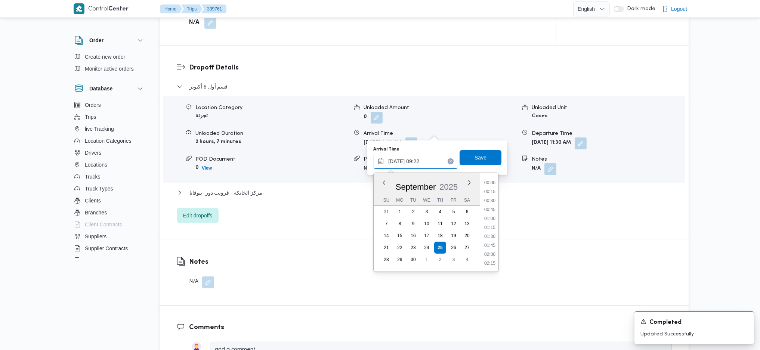
scroll to position [287, 0]
click at [486, 207] on li "08:45" at bounding box center [489, 208] width 17 height 7
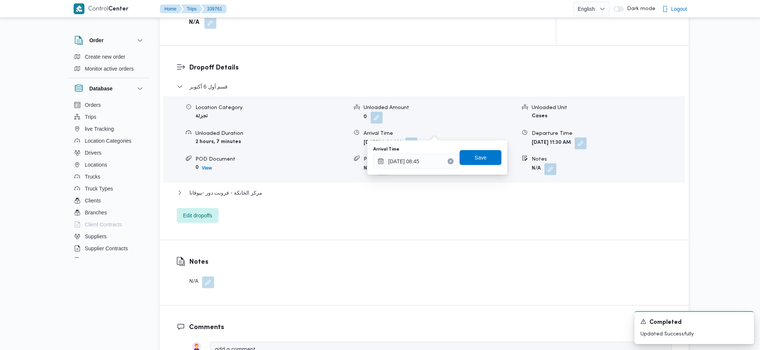
click at [422, 151] on div "Arrival Time" at bounding box center [415, 149] width 85 height 6
click at [423, 167] on input "[DATE] 08:45" at bounding box center [415, 161] width 85 height 15
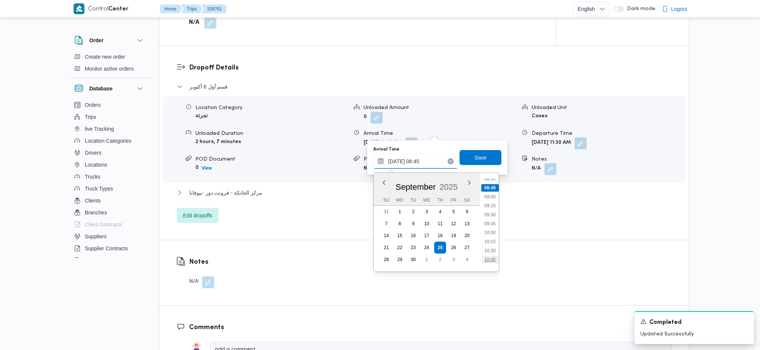
scroll to position [319, 0]
click at [489, 230] on li "10:15" at bounding box center [489, 230] width 17 height 7
type input "[DATE] 10:15"
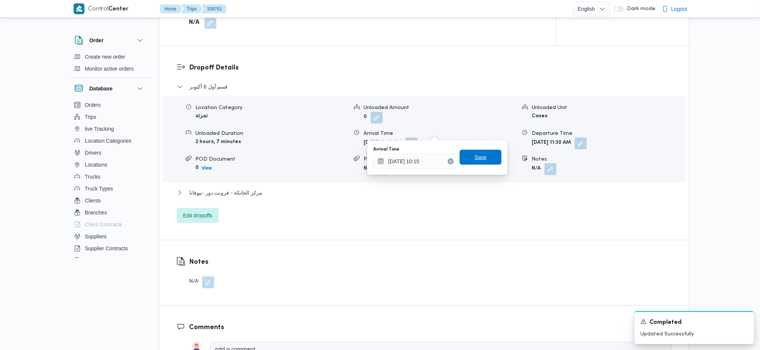
click at [480, 156] on span "Save" at bounding box center [480, 157] width 12 height 9
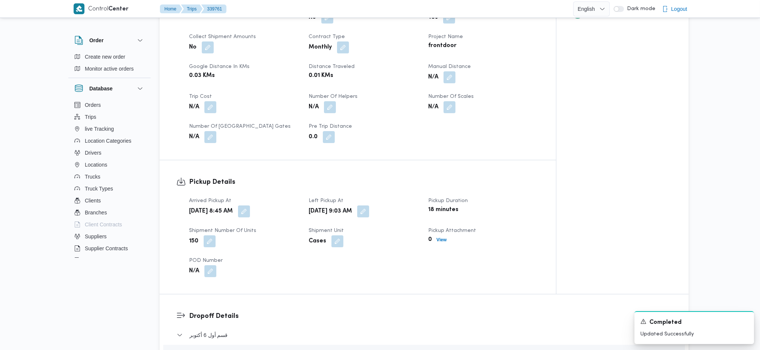
scroll to position [348, 0]
drag, startPoint x: 387, startPoint y: 199, endPoint x: 392, endPoint y: 211, distance: 12.6
click at [369, 206] on button "button" at bounding box center [363, 212] width 12 height 12
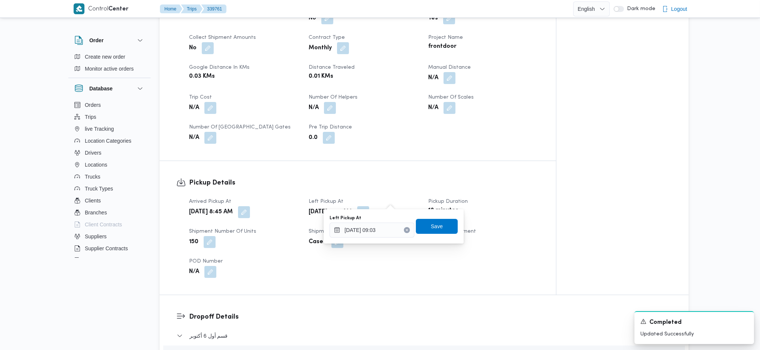
click at [375, 241] on div "You are in a dialog. To close this dialog, hit escape. Left Pickup At [DATE] 09…" at bounding box center [393, 226] width 140 height 34
click at [378, 227] on input "[DATE] 09:03" at bounding box center [371, 230] width 85 height 15
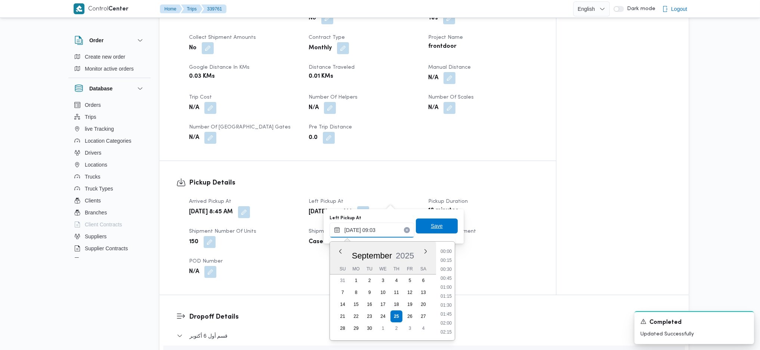
scroll to position [278, 0]
click at [447, 322] on li "09:45" at bounding box center [445, 322] width 17 height 7
type input "[DATE] 09:45"
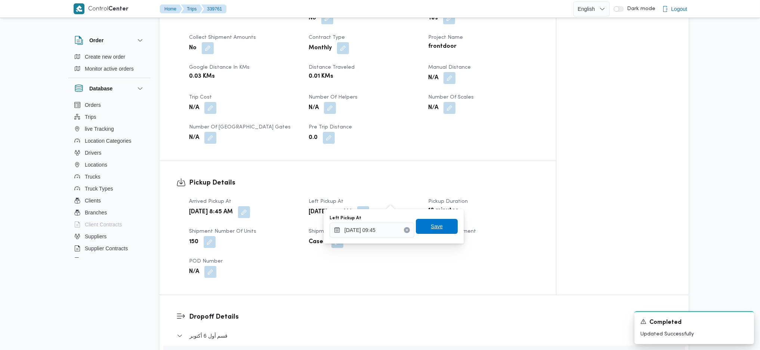
click at [432, 221] on span "Save" at bounding box center [437, 226] width 42 height 15
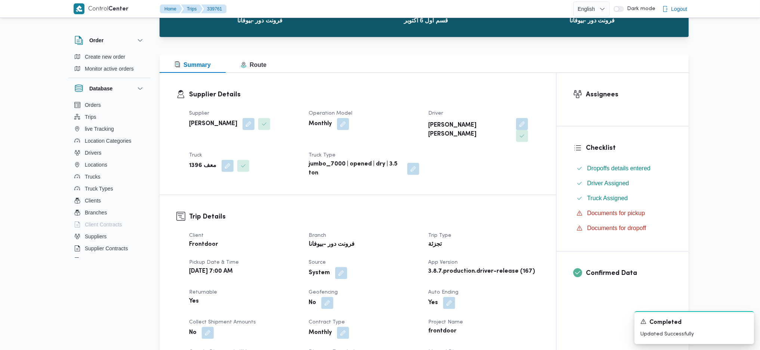
scroll to position [0, 0]
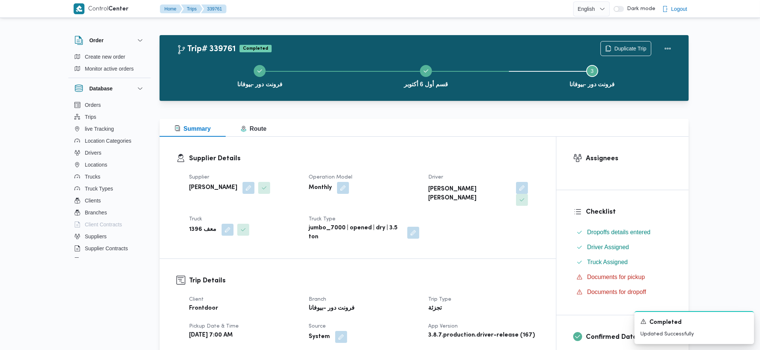
drag, startPoint x: 401, startPoint y: 187, endPoint x: 398, endPoint y: 183, distance: 5.3
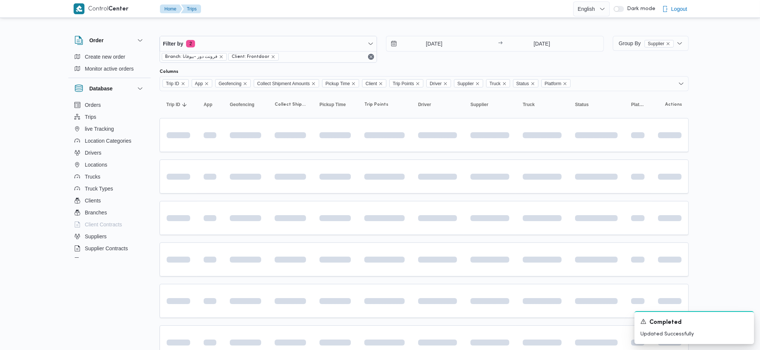
scroll to position [99, 0]
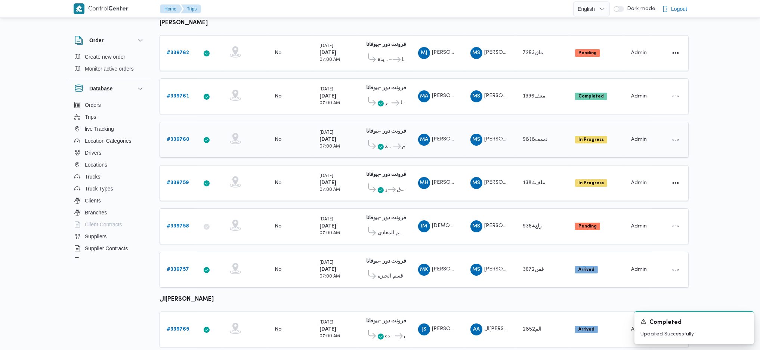
click at [176, 132] on div "# 339760" at bounding box center [179, 139] width 30 height 15
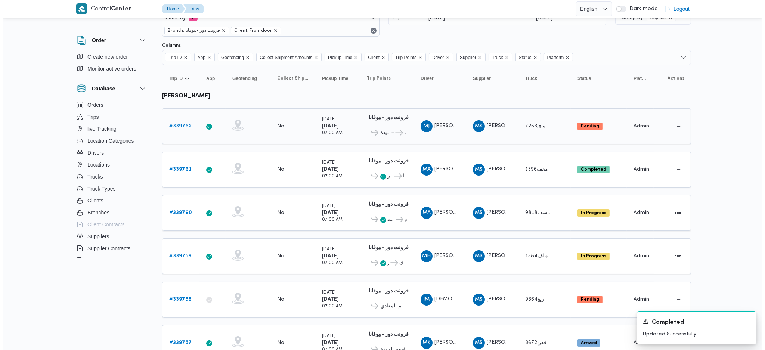
scroll to position [0, 0]
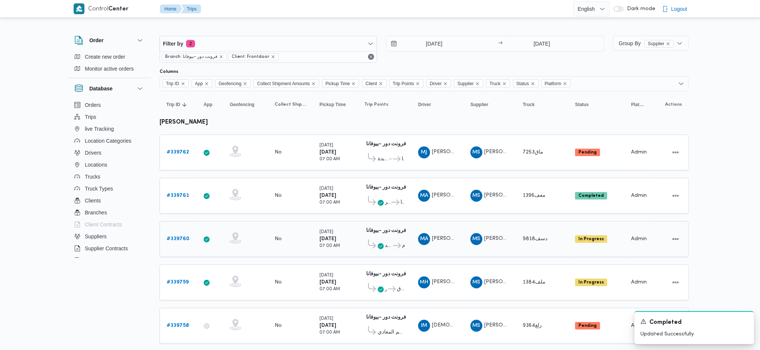
click at [171, 236] on b "# 339760" at bounding box center [178, 238] width 23 height 5
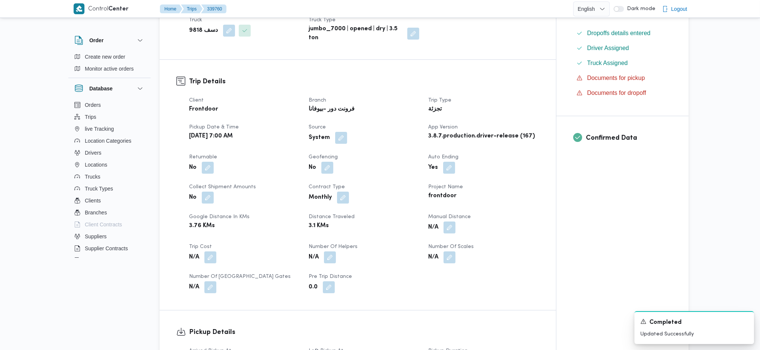
scroll to position [398, 0]
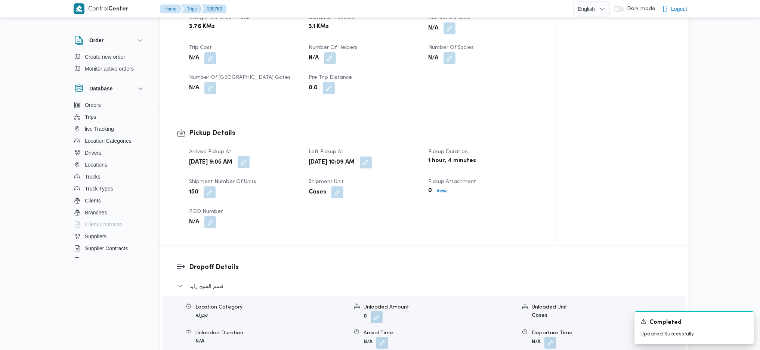
click at [249, 156] on button "button" at bounding box center [244, 162] width 12 height 12
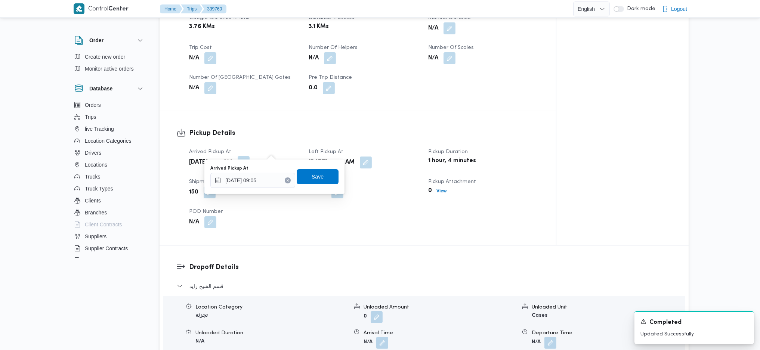
click at [249, 156] on button "button" at bounding box center [244, 162] width 12 height 12
drag, startPoint x: 255, startPoint y: 187, endPoint x: 258, endPoint y: 185, distance: 4.5
click at [256, 186] on div "[DATE] 09:05" at bounding box center [252, 180] width 85 height 15
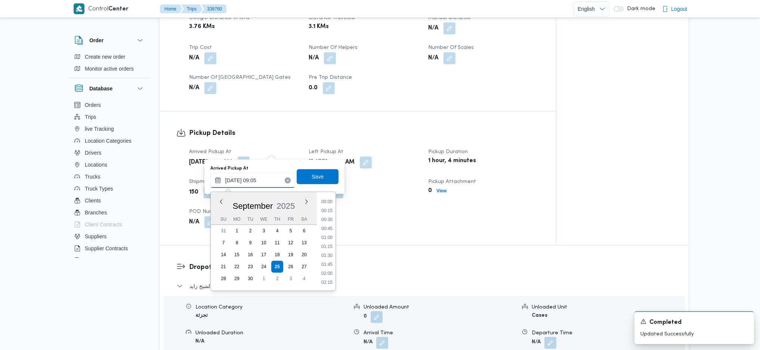
click at [260, 184] on input "[DATE] 09:05" at bounding box center [252, 180] width 85 height 15
click at [327, 235] on li "08:45" at bounding box center [326, 236] width 17 height 7
type input "[DATE] 08:45"
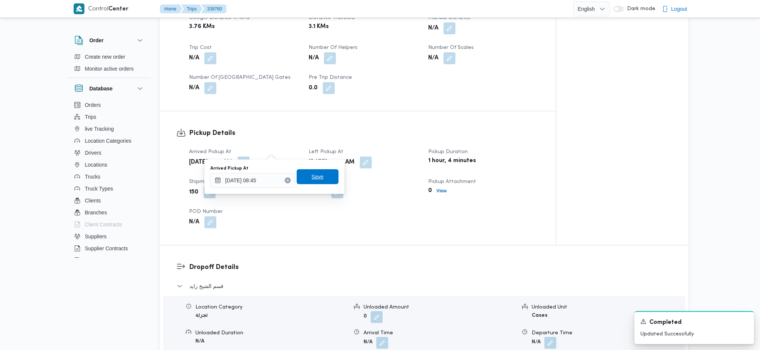
click at [313, 174] on span "Save" at bounding box center [317, 176] width 12 height 9
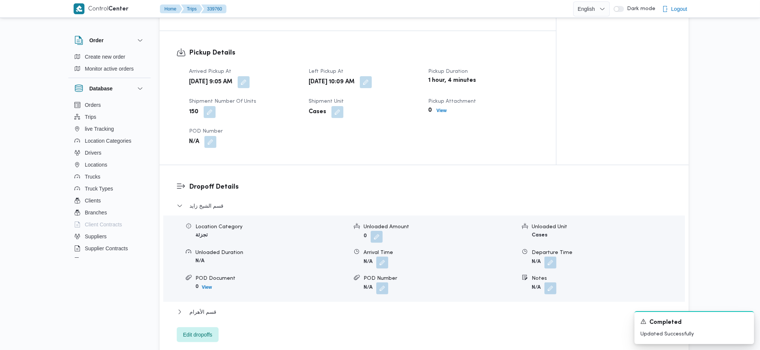
scroll to position [598, 0]
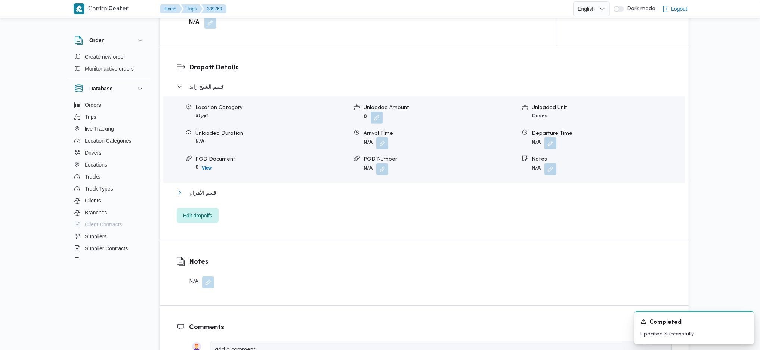
click at [214, 188] on span "قسم الأهرام" at bounding box center [202, 192] width 27 height 9
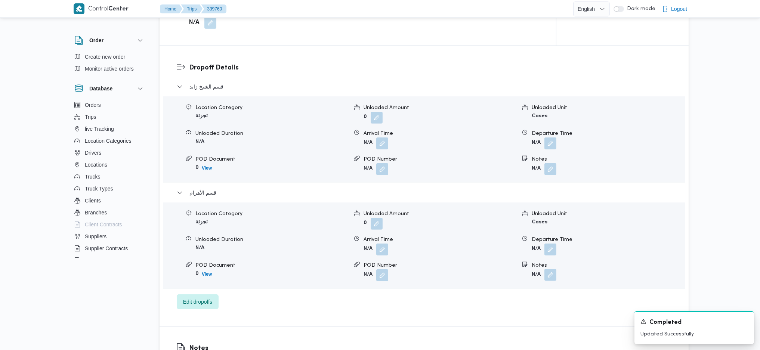
click at [548, 269] on button "button" at bounding box center [550, 275] width 12 height 12
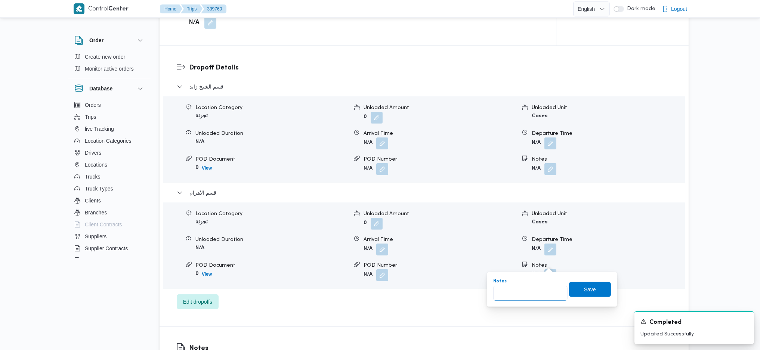
click at [534, 295] on input "Notes" at bounding box center [530, 293] width 74 height 15
type input "حدائق الاهرام"
click button "Save" at bounding box center [590, 289] width 42 height 15
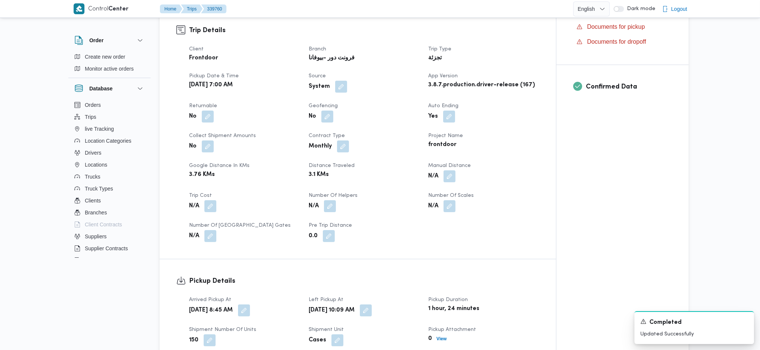
scroll to position [249, 0]
click at [210, 112] on button "button" at bounding box center [208, 118] width 12 height 12
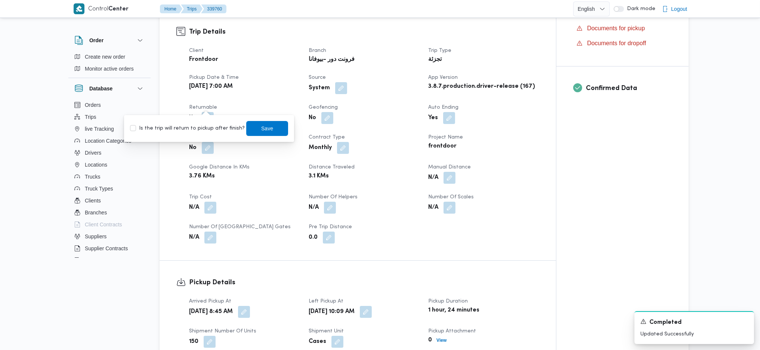
click at [201, 129] on label "Is the trip will return to pickup after finish?" at bounding box center [187, 128] width 115 height 9
checkbox input "true"
click at [258, 133] on span "Save" at bounding box center [267, 128] width 42 height 15
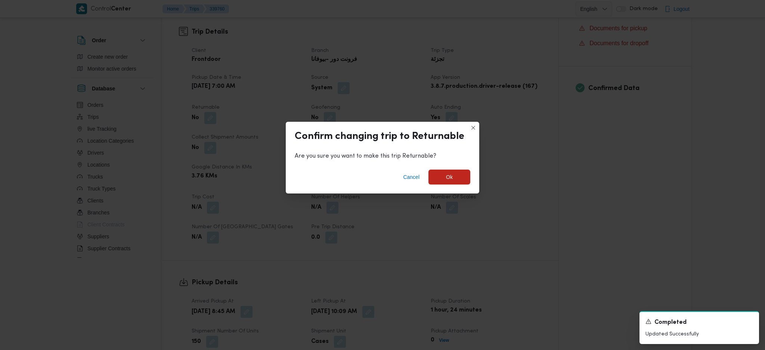
click at [463, 185] on div "Cancel Ok" at bounding box center [382, 179] width 193 height 30
click at [461, 173] on span "Ok" at bounding box center [449, 177] width 42 height 15
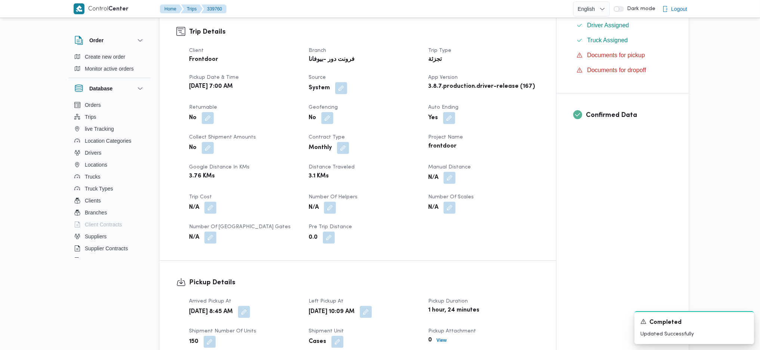
click at [544, 202] on div "Trip Details Client Frontdoor Branch فرونت دور -بيوفانا Trip Type تجزئة Pickup …" at bounding box center [357, 135] width 396 height 250
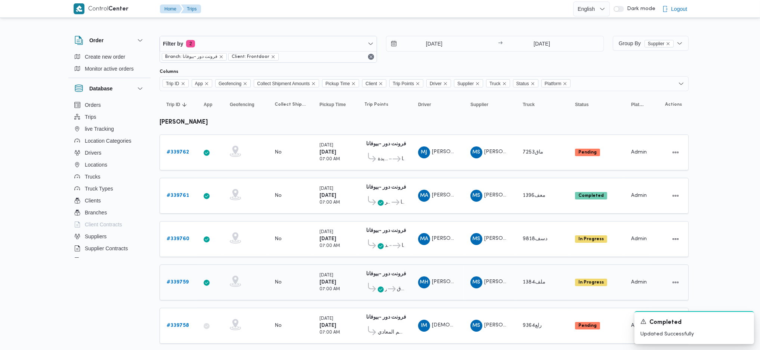
click at [179, 280] on b "# 339759" at bounding box center [178, 282] width 22 height 5
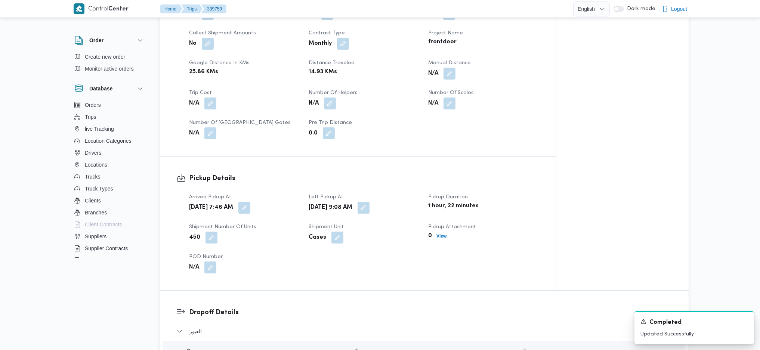
scroll to position [398, 0]
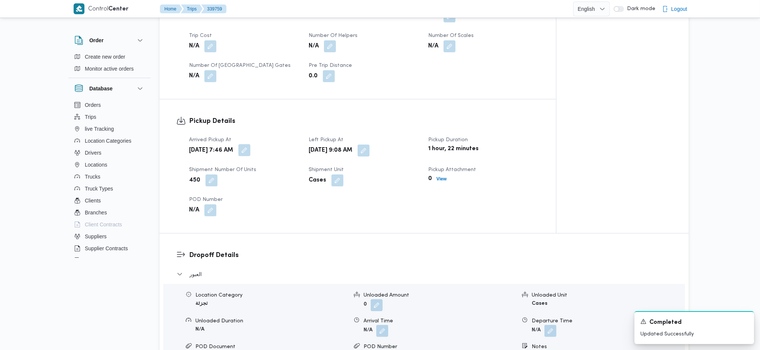
click at [250, 152] on button "button" at bounding box center [244, 150] width 12 height 12
click at [252, 185] on input "25/09/2025 07:46" at bounding box center [252, 180] width 85 height 15
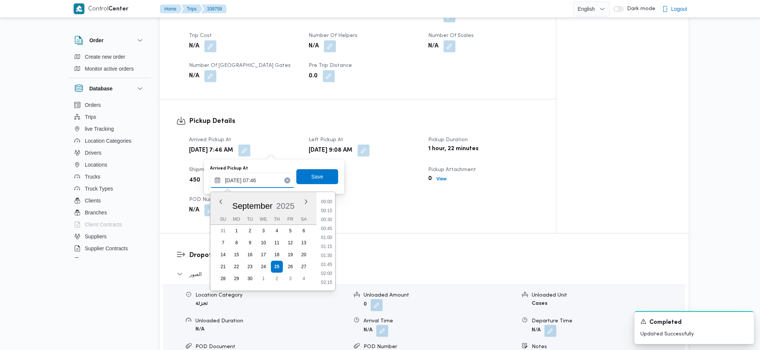
scroll to position [233, 0]
click at [324, 281] on li "08:45" at bounding box center [326, 281] width 17 height 7
type input "25/09/2025 08:45"
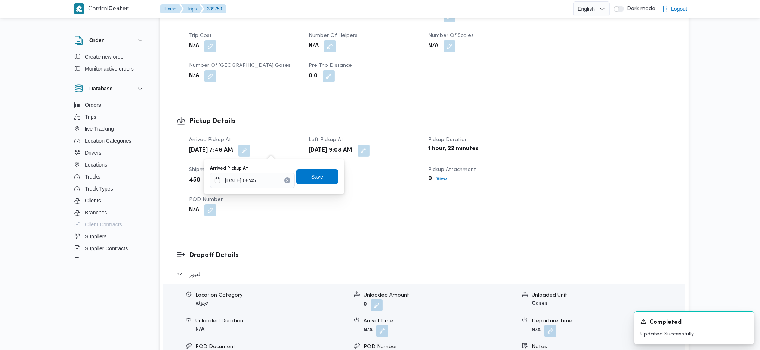
click at [313, 166] on div "Arrived Pickup At 25/09/2025 08:45 Save" at bounding box center [274, 177] width 130 height 24
click at [311, 183] on span "Save" at bounding box center [317, 176] width 42 height 15
click at [369, 148] on button "button" at bounding box center [363, 150] width 12 height 12
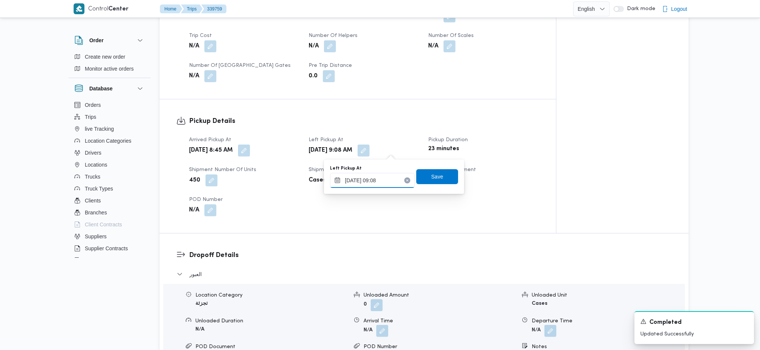
click at [372, 182] on input "25/09/2025 09:08" at bounding box center [372, 180] width 85 height 15
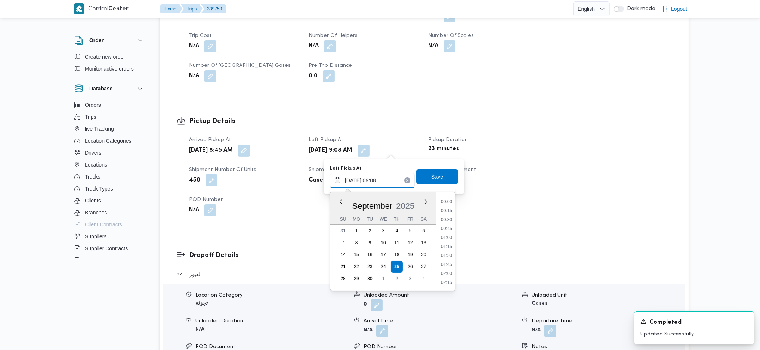
scroll to position [278, 0]
click at [444, 274] on li "09:45" at bounding box center [446, 272] width 17 height 7
type input "25/09/2025 09:45"
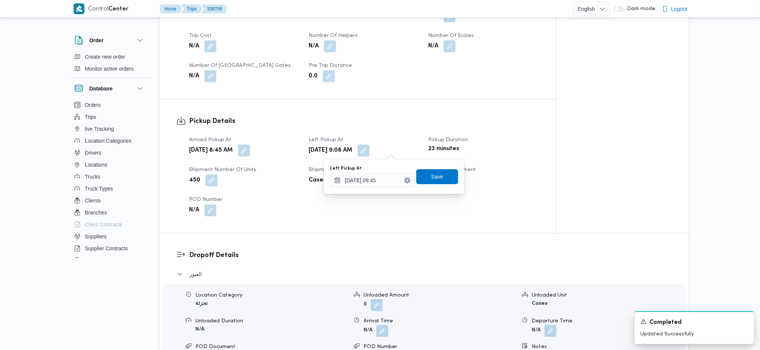
click at [433, 167] on div "Left Pickup At 25/09/2025 09:45 Save" at bounding box center [394, 177] width 130 height 24
click at [431, 174] on span "Save" at bounding box center [437, 176] width 12 height 9
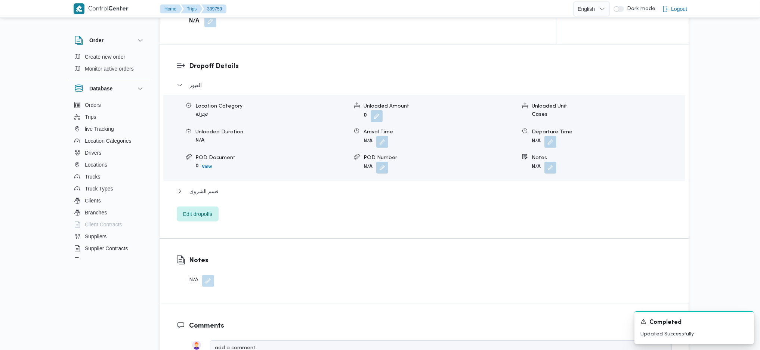
scroll to position [598, 0]
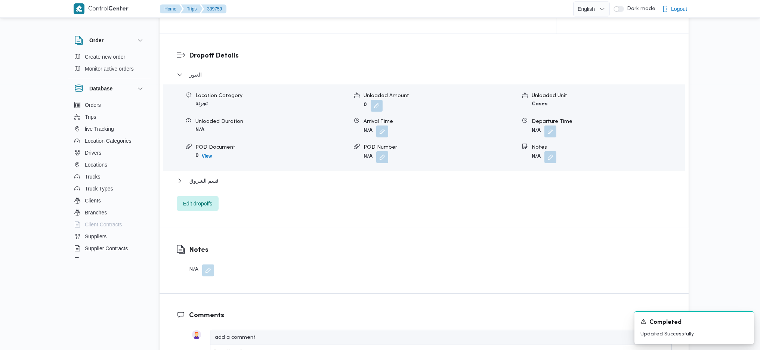
click at [210, 186] on div "قسم الشروق" at bounding box center [424, 183] width 495 height 14
drag, startPoint x: 221, startPoint y: 177, endPoint x: 285, endPoint y: 207, distance: 70.2
click at [221, 178] on button "قسم الشروق" at bounding box center [424, 180] width 495 height 9
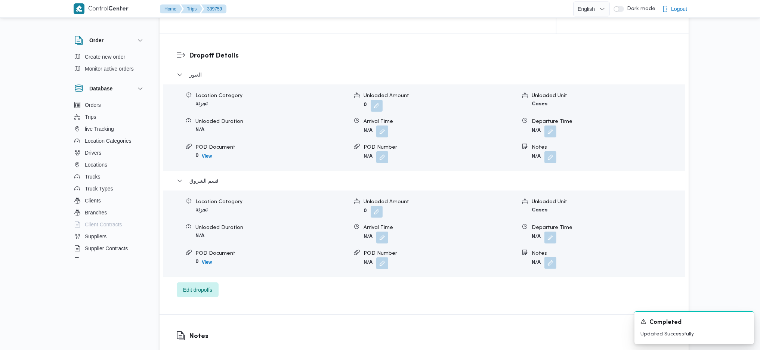
drag, startPoint x: 548, startPoint y: 264, endPoint x: 551, endPoint y: 267, distance: 4.2
click at [549, 264] on button "button" at bounding box center [550, 263] width 12 height 12
click at [541, 290] on input "Notes" at bounding box center [530, 293] width 74 height 15
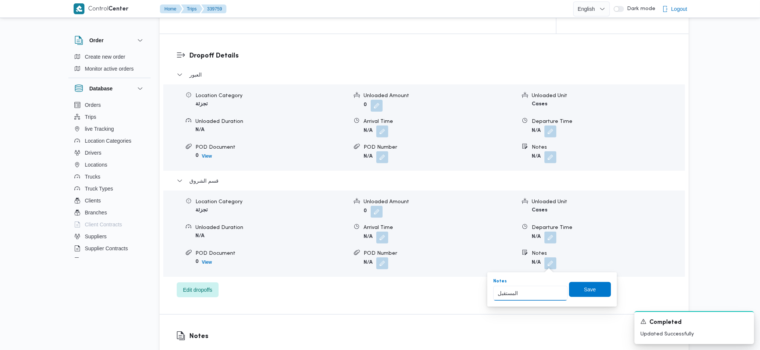
type input "المستقبل"
click button "Save" at bounding box center [590, 289] width 42 height 15
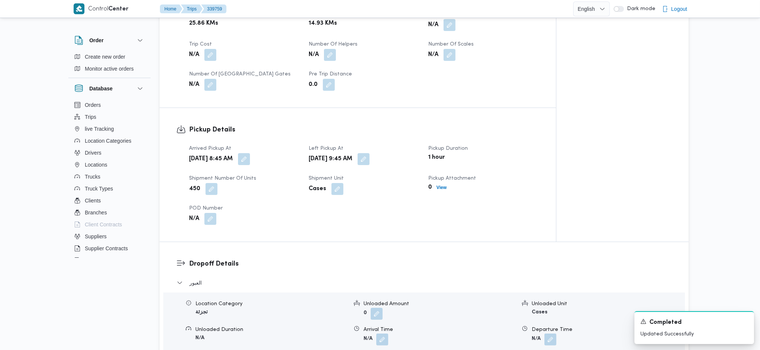
scroll to position [299, 0]
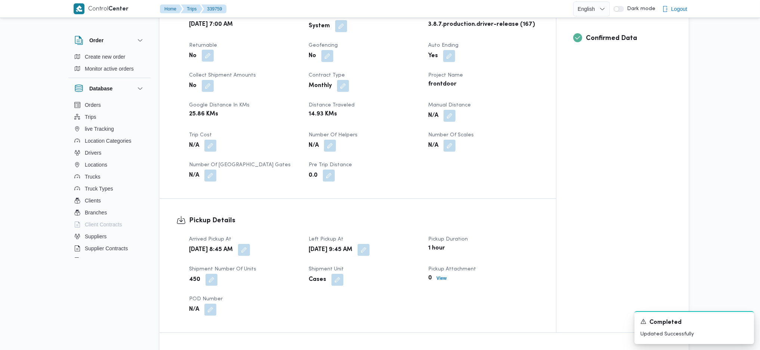
click at [207, 54] on button "button" at bounding box center [208, 56] width 12 height 12
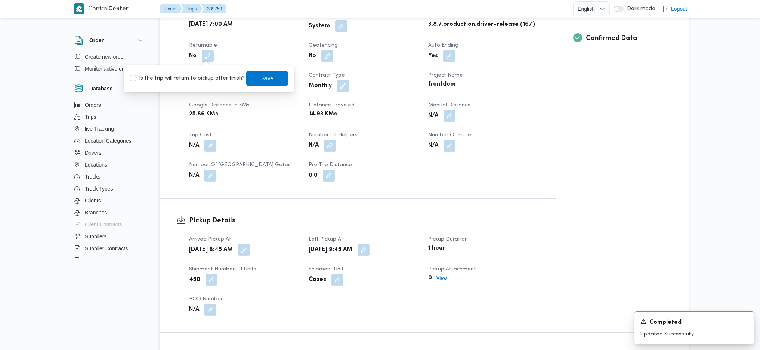
click at [187, 95] on div "Client Frontdoor Branch فرونت دور -بيوفانا Trip Type تجزئة Pickup date & time T…" at bounding box center [364, 83] width 359 height 206
click at [208, 82] on label "Is the trip will return to pickup after finish?" at bounding box center [187, 78] width 115 height 9
checkbox input "true"
click at [272, 80] on span "Save" at bounding box center [267, 78] width 42 height 15
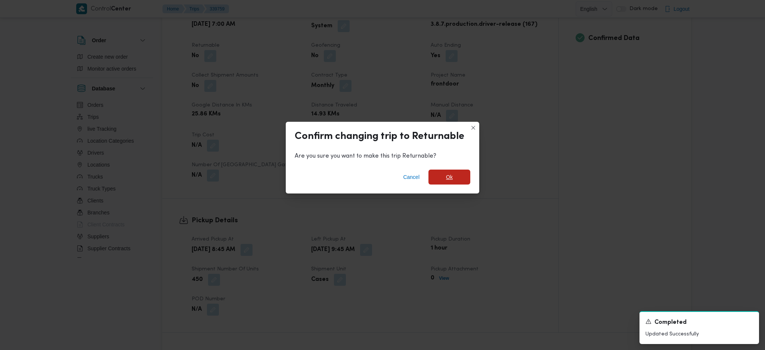
click at [459, 178] on span "Ok" at bounding box center [449, 177] width 42 height 15
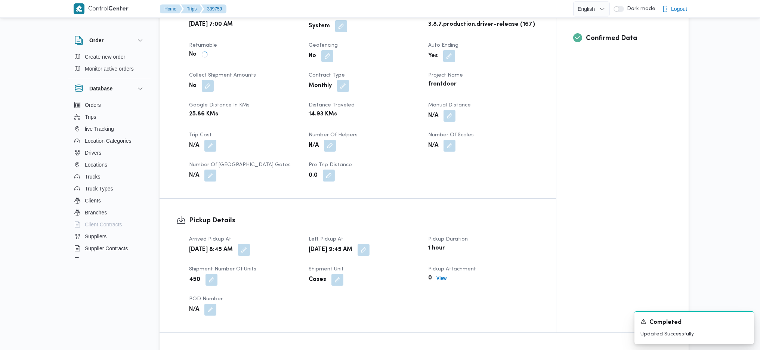
click at [557, 236] on div "Assignees Checklist Dropoffs details entered Driver Assigned Truck Assigned Doc…" at bounding box center [622, 85] width 132 height 494
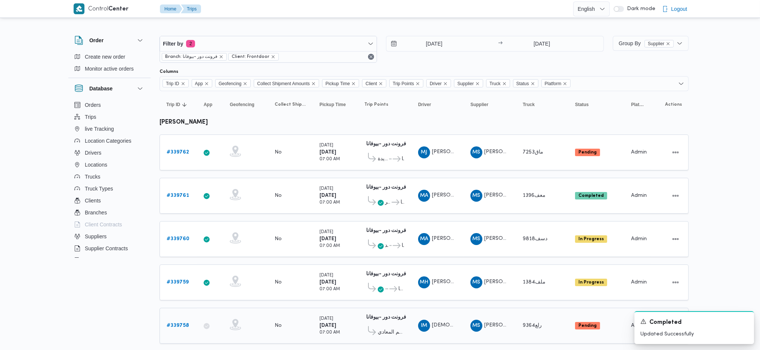
click at [180, 325] on div "# 339758" at bounding box center [179, 325] width 30 height 15
click at [178, 323] on b "# 339758" at bounding box center [178, 325] width 22 height 5
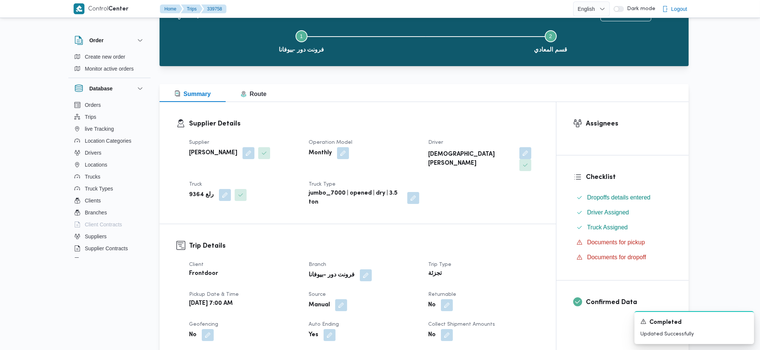
scroll to position [50, 0]
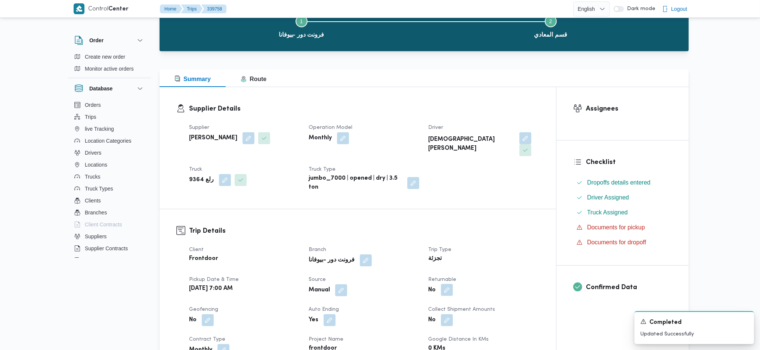
click at [444, 284] on button "button" at bounding box center [447, 290] width 12 height 12
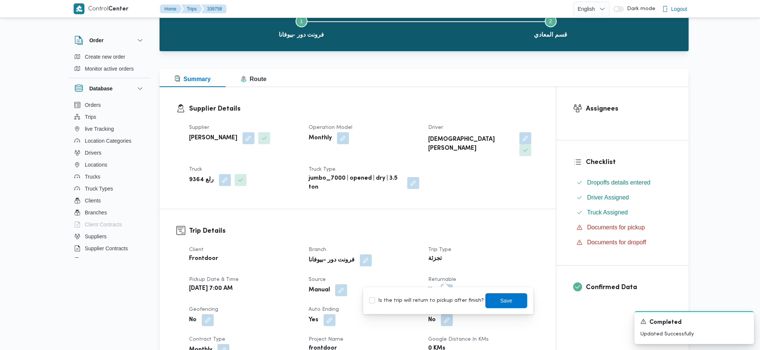
click at [423, 298] on label "Is the trip will return to pickup after finish?" at bounding box center [426, 300] width 115 height 9
checkbox input "true"
click at [500, 303] on span "Save" at bounding box center [506, 300] width 12 height 9
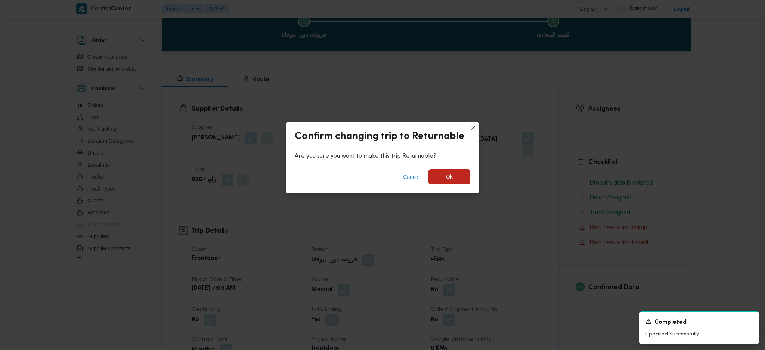
click at [444, 180] on span "Ok" at bounding box center [449, 176] width 42 height 15
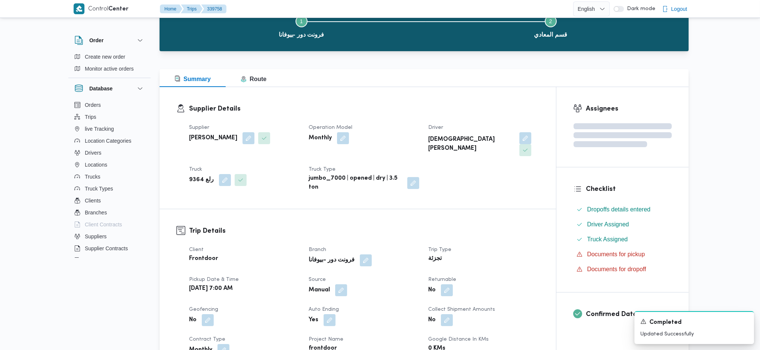
scroll to position [348, 0]
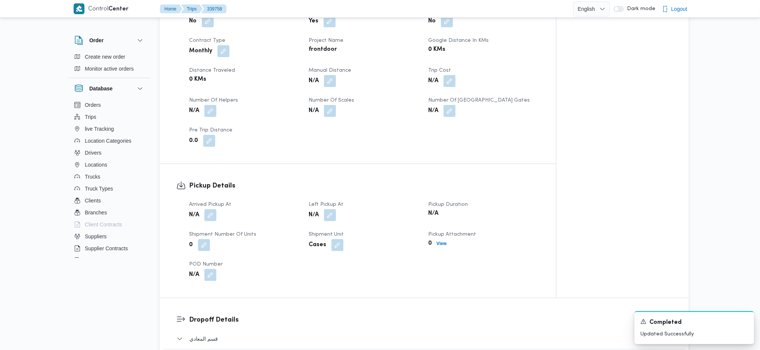
drag, startPoint x: 212, startPoint y: 204, endPoint x: 211, endPoint y: 209, distance: 5.7
click at [212, 209] on button "button" at bounding box center [210, 215] width 12 height 12
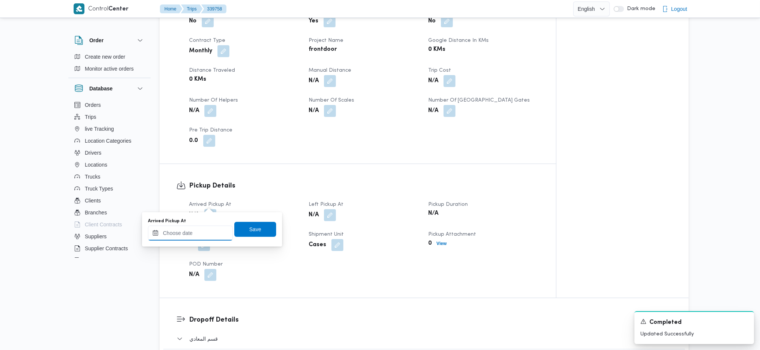
click at [198, 230] on input "Arrived Pickup At" at bounding box center [190, 233] width 85 height 15
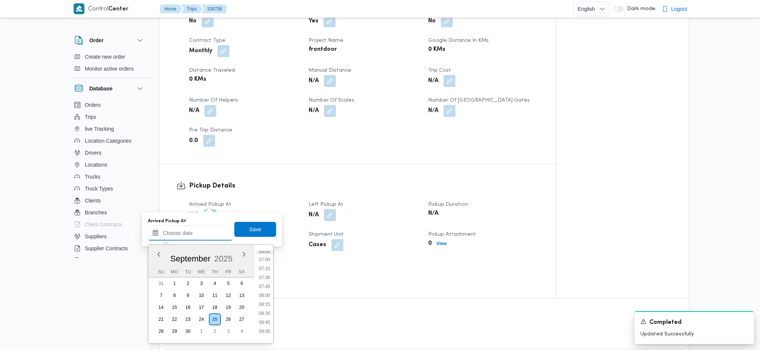
scroll to position [224, 0]
click at [265, 279] on li "07:00" at bounding box center [264, 281] width 17 height 7
type input "25/09/2025 07:00"
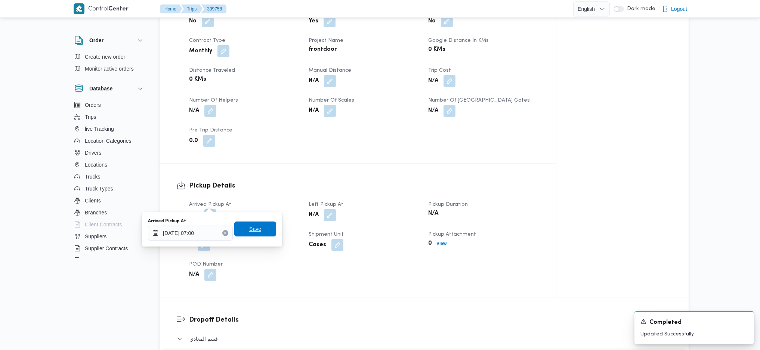
click at [254, 236] on div "Arrived Pickup At 25/09/2025 07:00 Save" at bounding box center [212, 229] width 130 height 24
click at [263, 230] on span "Save" at bounding box center [255, 228] width 42 height 15
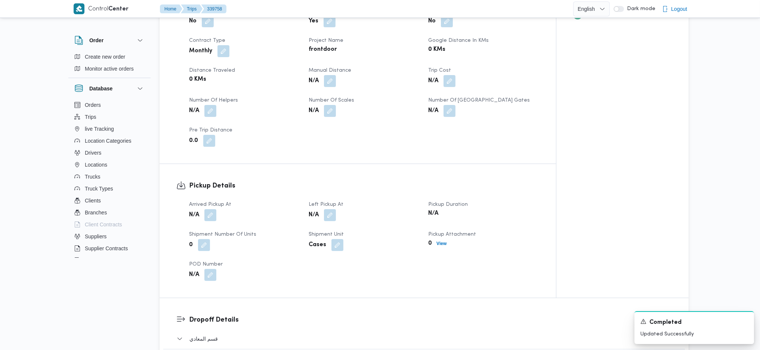
click at [325, 232] on span "Shipment Unit" at bounding box center [325, 234] width 35 height 5
drag, startPoint x: 325, startPoint y: 217, endPoint x: 328, endPoint y: 213, distance: 5.1
click at [326, 215] on div "Arrived Pickup At Thu, Sep 25, 2025 7:00 AM Left Pickup At N/A Pickup Duration …" at bounding box center [364, 241] width 359 height 90
drag, startPoint x: 332, startPoint y: 201, endPoint x: 333, endPoint y: 207, distance: 6.4
click at [334, 209] on button "button" at bounding box center [330, 215] width 12 height 12
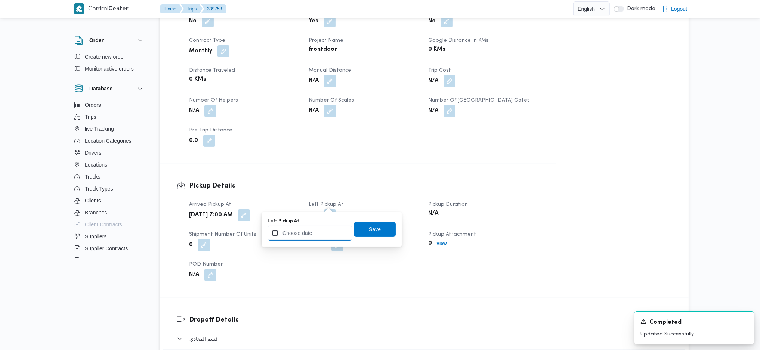
click at [316, 232] on input "Left Pickup At" at bounding box center [309, 233] width 85 height 15
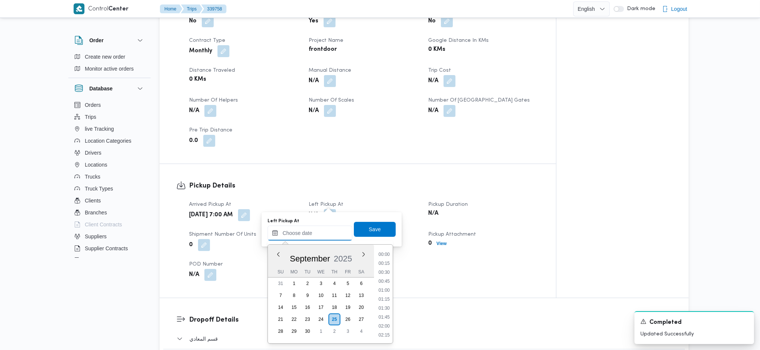
scroll to position [323, 0]
click at [387, 279] on li "09:45" at bounding box center [383, 280] width 17 height 7
type input "25/09/2025 09:45"
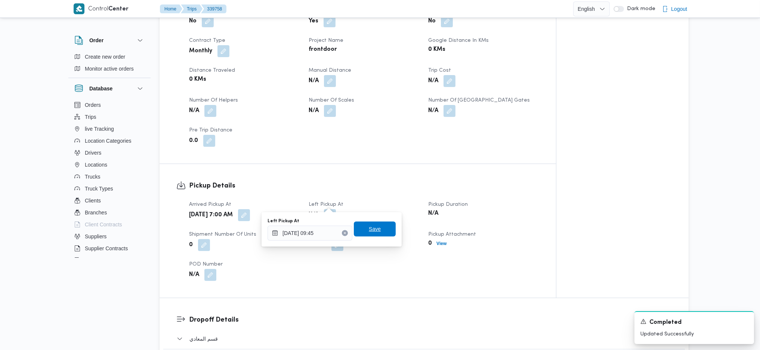
click at [376, 232] on span "Save" at bounding box center [375, 228] width 42 height 15
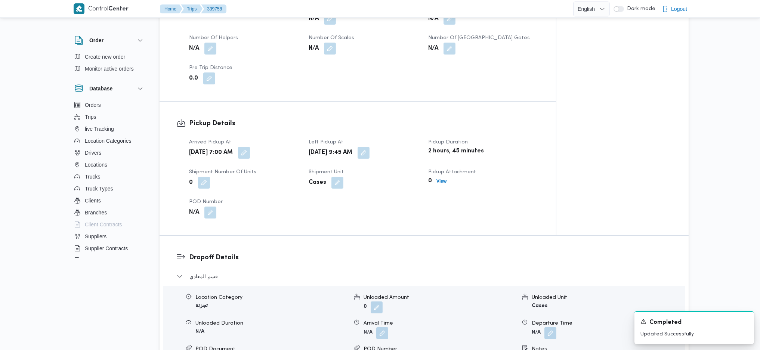
scroll to position [199, 0]
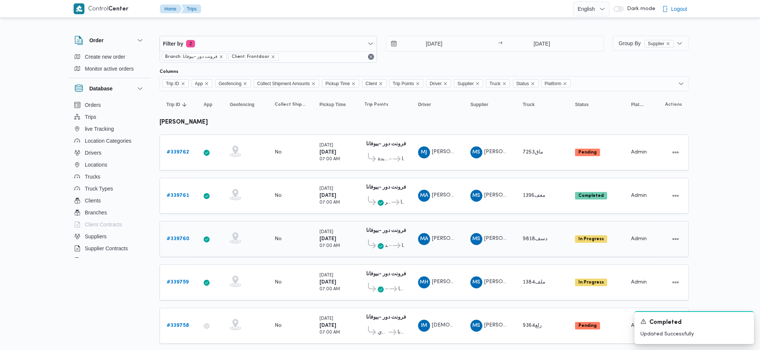
scroll to position [99, 0]
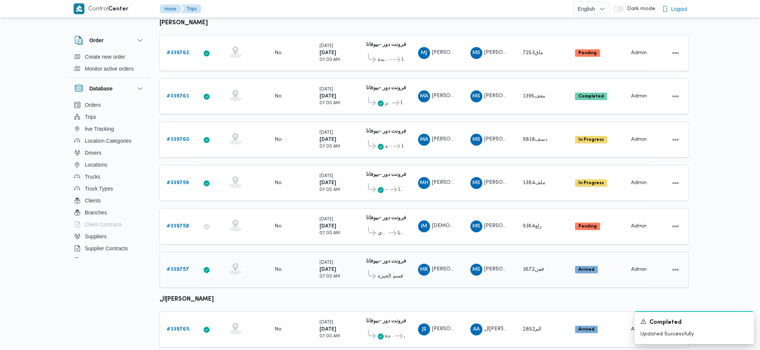
click at [188, 267] on b "# 339757" at bounding box center [178, 269] width 22 height 5
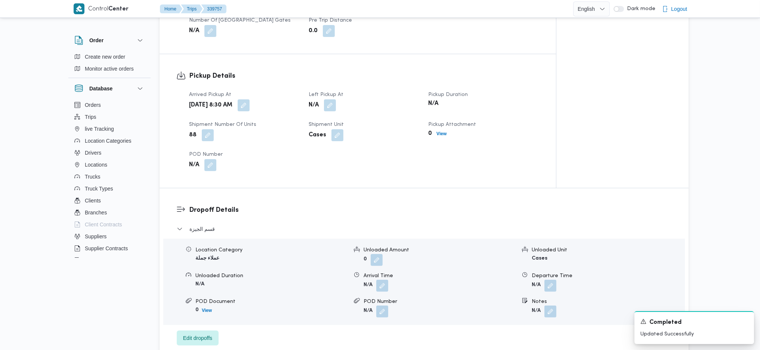
scroll to position [471, 0]
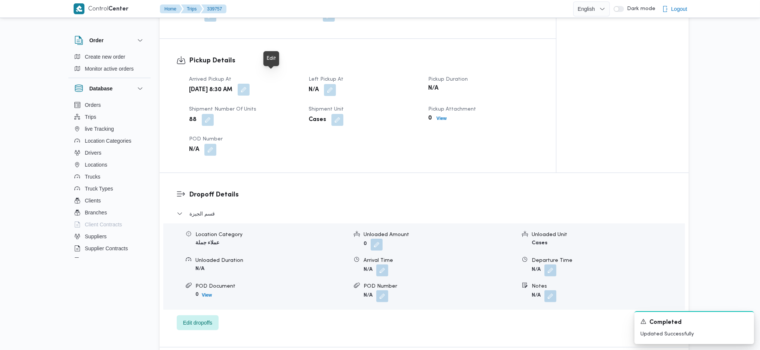
click at [249, 84] on button "button" at bounding box center [244, 90] width 12 height 12
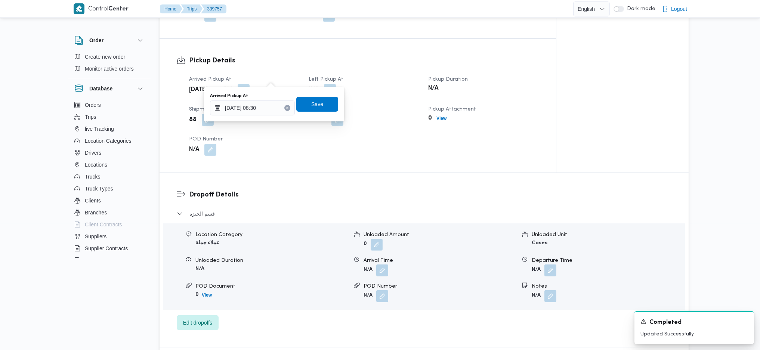
click at [258, 98] on div "Arrived Pickup At" at bounding box center [252, 96] width 85 height 6
click at [265, 110] on input "25/09/2025 08:30" at bounding box center [252, 107] width 85 height 15
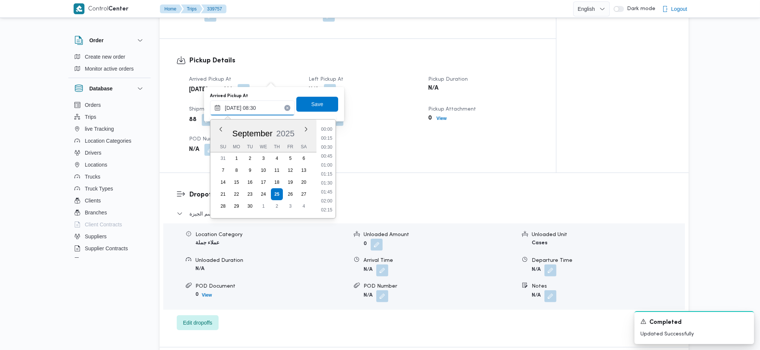
scroll to position [260, 0]
click at [326, 140] on li "07:30" at bounding box center [326, 137] width 17 height 7
type input "25/09/2025 07:30"
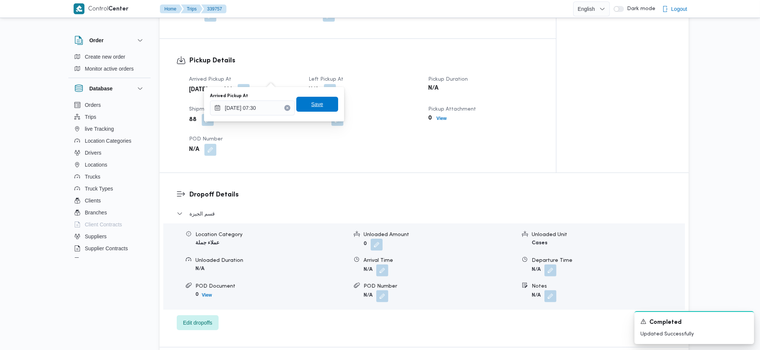
click at [323, 102] on span "Save" at bounding box center [317, 104] width 42 height 15
click at [329, 84] on button "button" at bounding box center [330, 90] width 12 height 12
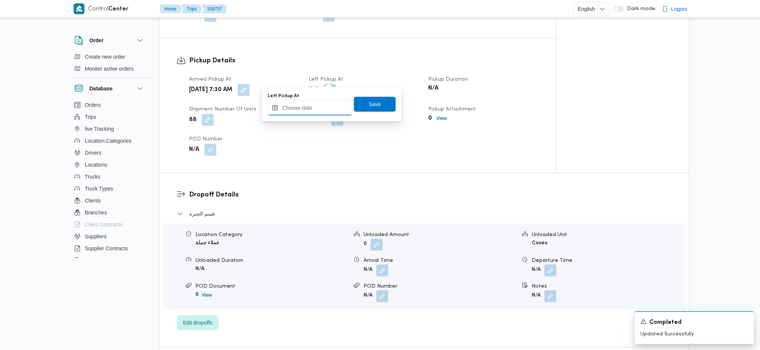
click at [313, 105] on input "Left Pickup At" at bounding box center [309, 107] width 85 height 15
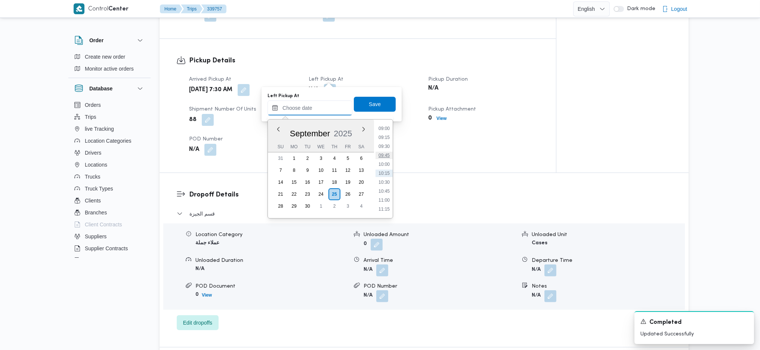
scroll to position [273, 0]
click at [384, 144] on li "08:00" at bounding box center [383, 142] width 17 height 7
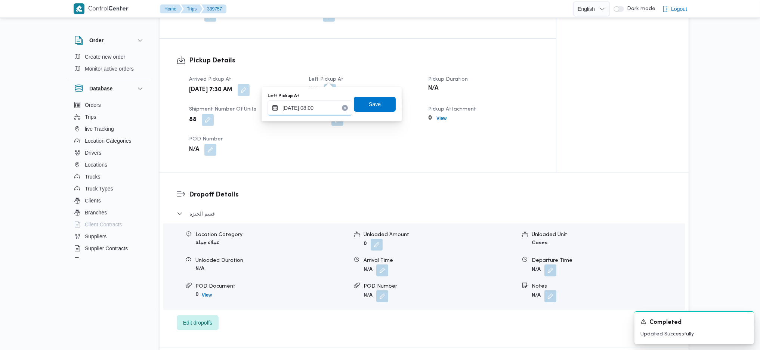
type input "25/09/2025 08:00"
drag, startPoint x: 373, startPoint y: 108, endPoint x: 378, endPoint y: 115, distance: 8.6
click at [373, 107] on span "Save" at bounding box center [375, 104] width 42 height 15
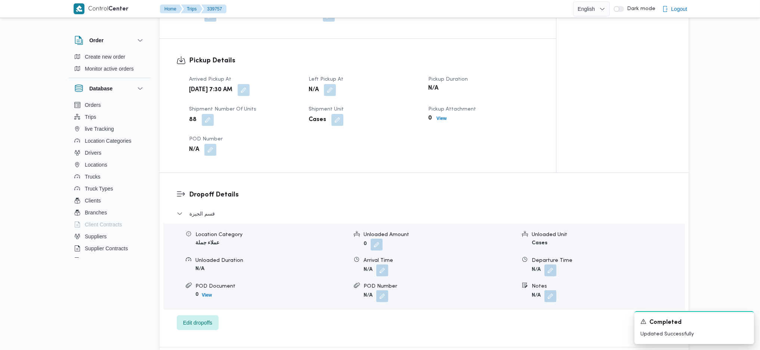
scroll to position [620, 0]
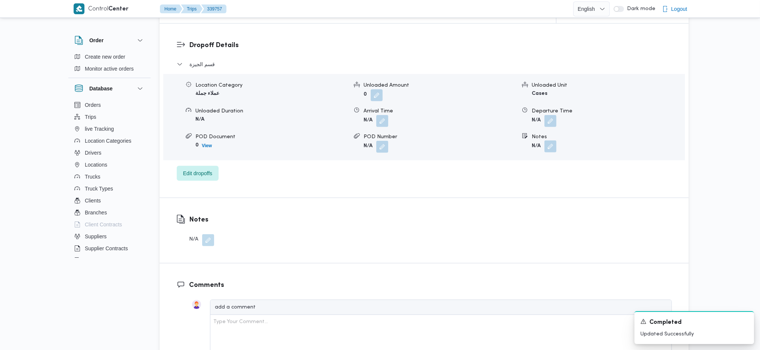
click at [547, 140] on button "button" at bounding box center [550, 146] width 12 height 12
click at [528, 168] on input "Notes" at bounding box center [530, 164] width 74 height 15
type input "البحر الاع"
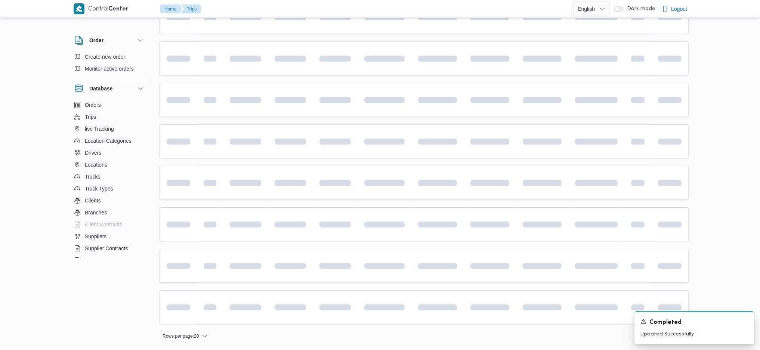
scroll to position [99, 0]
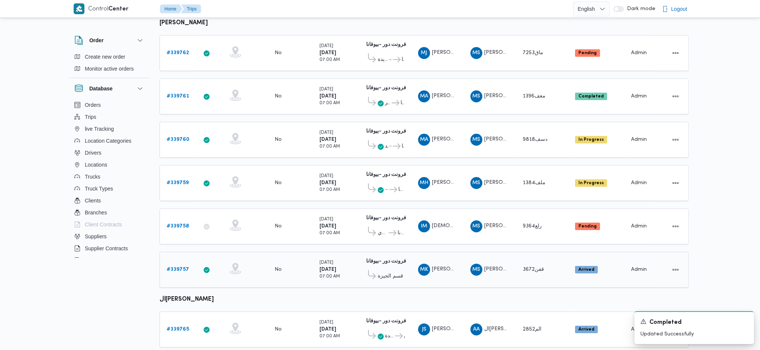
click at [178, 267] on b "# 339757" at bounding box center [178, 269] width 22 height 5
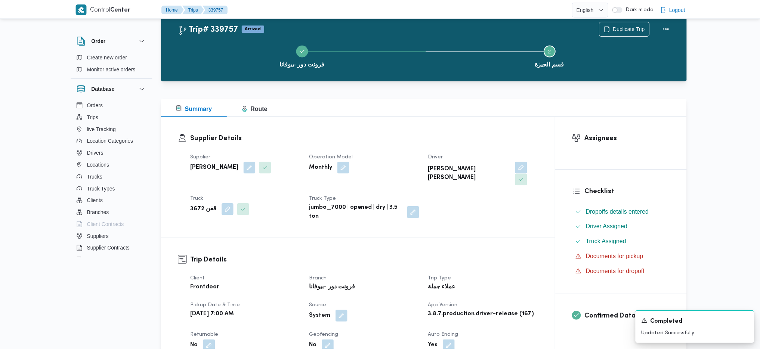
scroll to position [99, 0]
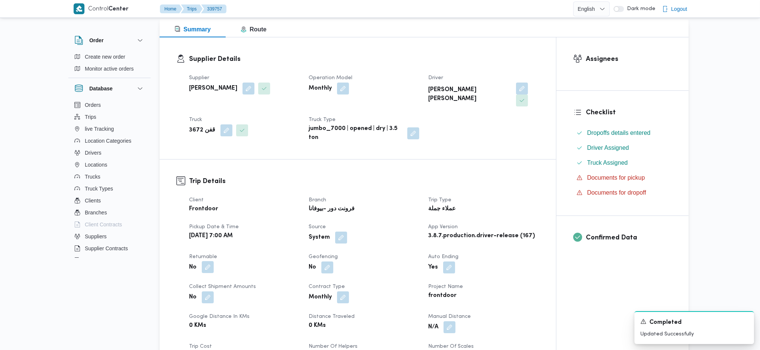
click at [200, 252] on dl "Returnable No" at bounding box center [244, 263] width 111 height 22
click at [209, 261] on button "button" at bounding box center [208, 267] width 12 height 12
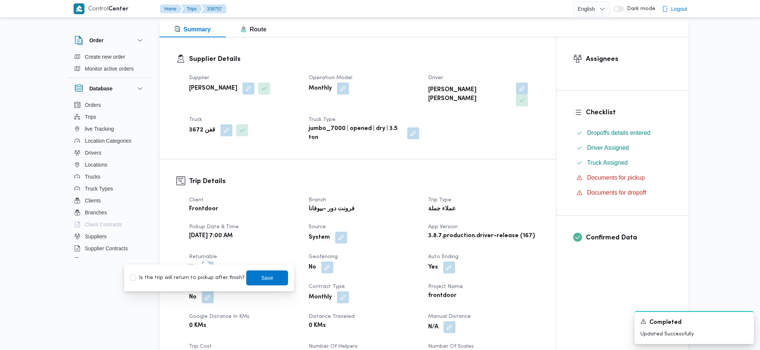
click at [198, 276] on label "Is the trip will return to pickup after finish?" at bounding box center [187, 277] width 115 height 9
checkbox input "true"
click at [253, 281] on span "Save" at bounding box center [267, 277] width 42 height 15
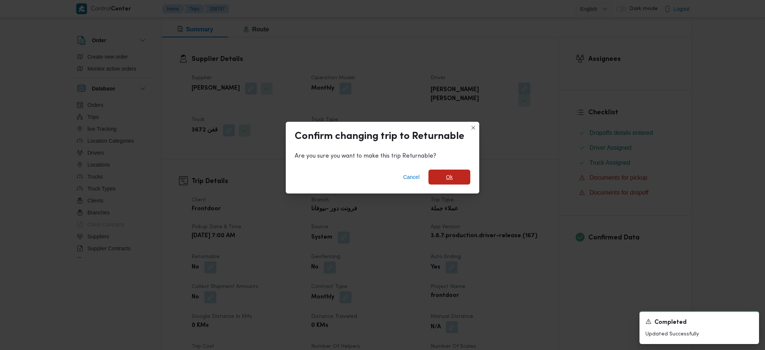
click at [443, 173] on span "Ok" at bounding box center [449, 177] width 42 height 15
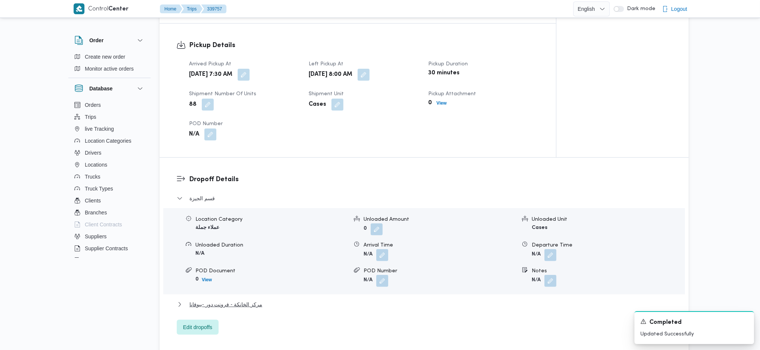
scroll to position [548, 0]
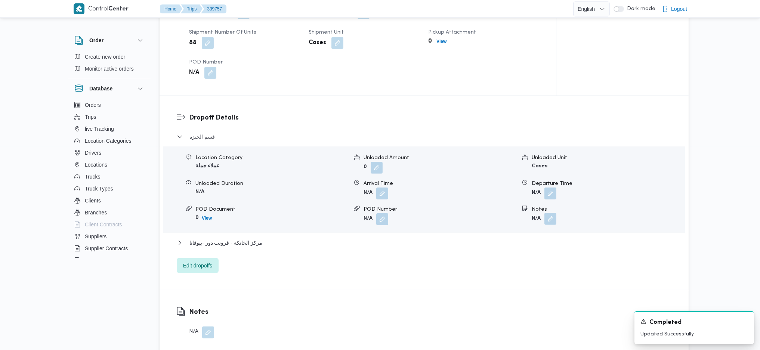
click at [552, 213] on button "button" at bounding box center [550, 219] width 12 height 12
drag, startPoint x: 514, startPoint y: 244, endPoint x: 518, endPoint y: 241, distance: 5.3
click at [514, 245] on div "Notes Save" at bounding box center [551, 233] width 119 height 24
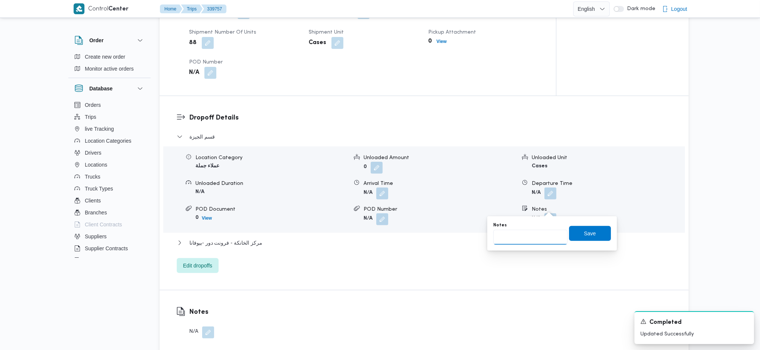
click at [522, 237] on input "Notes" at bounding box center [530, 237] width 74 height 15
type input "البحر الاعظم"
click button "Save" at bounding box center [590, 233] width 42 height 15
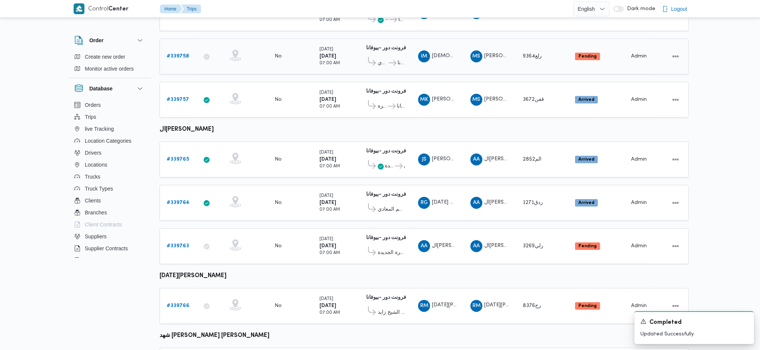
scroll to position [299, 0]
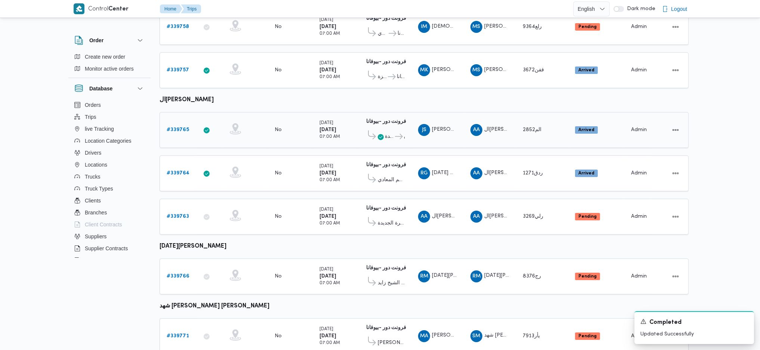
click at [177, 127] on b "# 339765" at bounding box center [178, 129] width 22 height 5
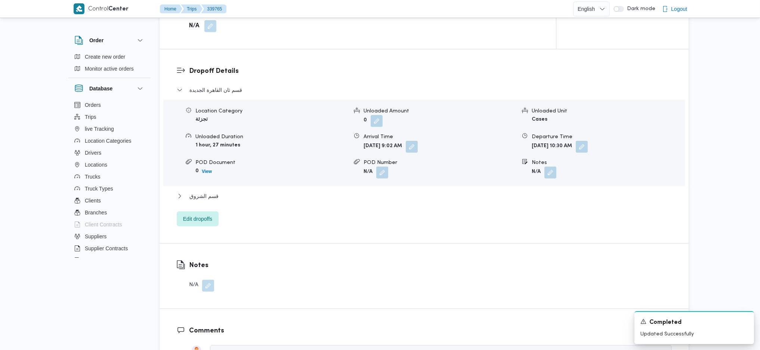
scroll to position [647, 0]
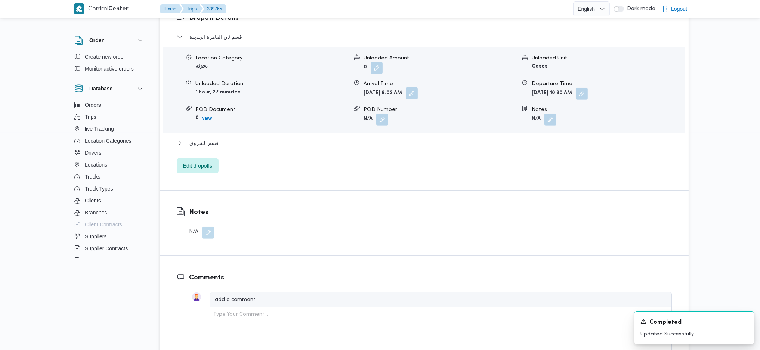
click at [418, 87] on button "button" at bounding box center [412, 93] width 12 height 12
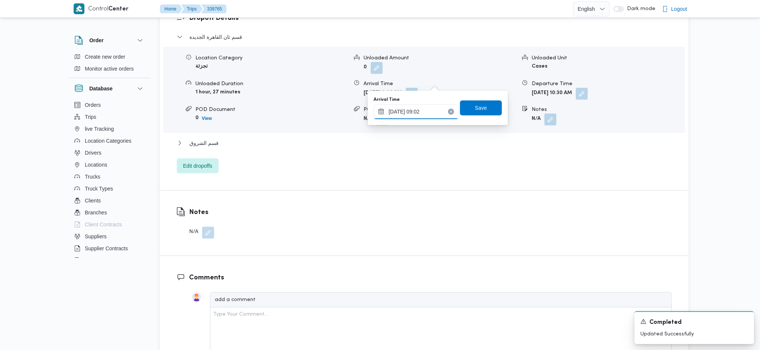
click at [422, 113] on input "25/09/2025 09:02" at bounding box center [415, 111] width 85 height 15
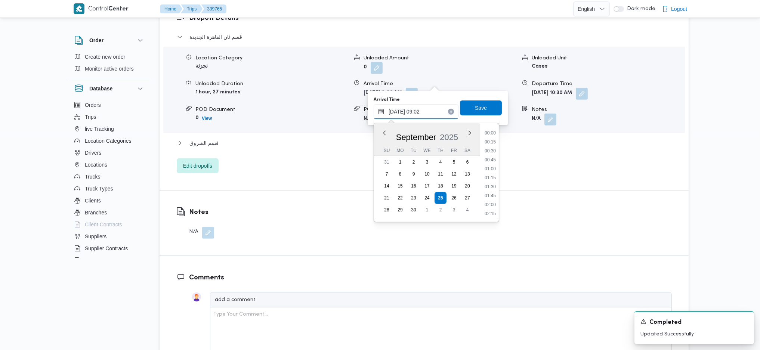
scroll to position [278, 0]
click at [492, 210] on li "10:00" at bounding box center [489, 213] width 17 height 7
type input "25/09/2025 10:00"
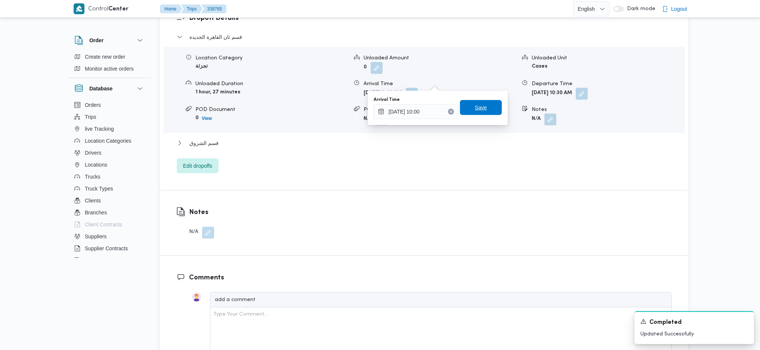
click at [475, 105] on span "Save" at bounding box center [481, 107] width 12 height 9
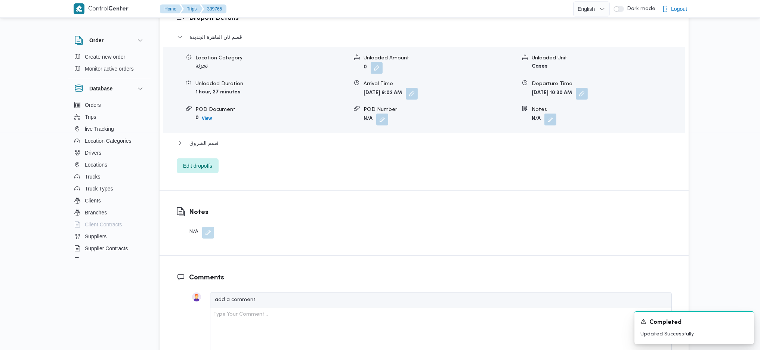
scroll to position [448, 0]
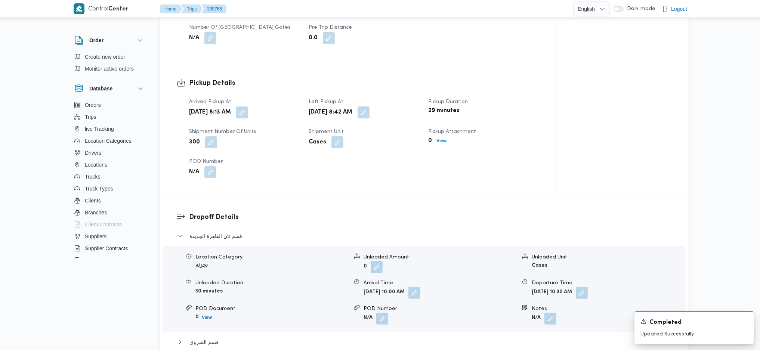
click at [248, 106] on button "button" at bounding box center [242, 112] width 12 height 12
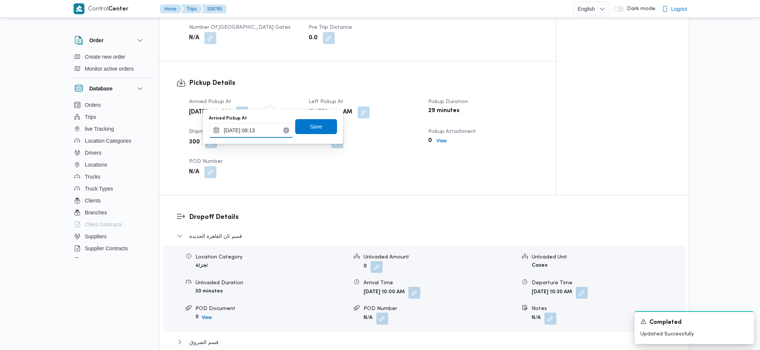
click at [257, 137] on div "25/09/2025 08:13" at bounding box center [251, 130] width 85 height 15
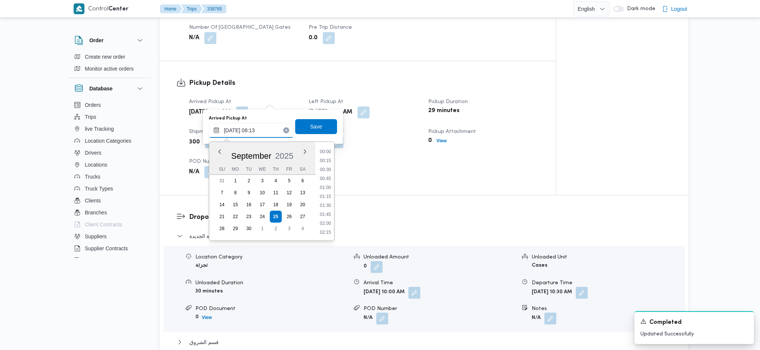
scroll to position [242, 0]
click at [327, 217] on li "08:30" at bounding box center [325, 213] width 17 height 7
type input "25/09/2025 08:30"
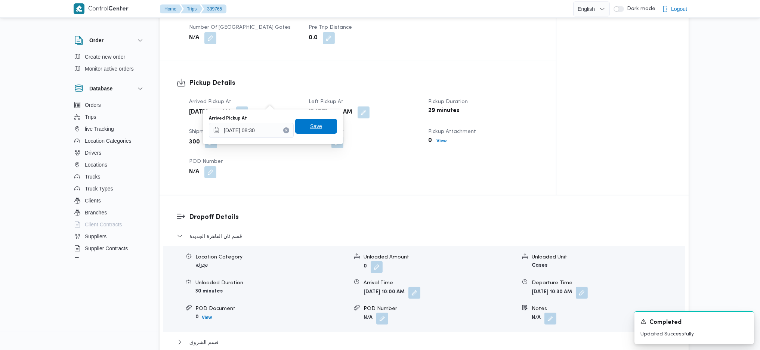
click at [315, 125] on span "Save" at bounding box center [316, 126] width 12 height 9
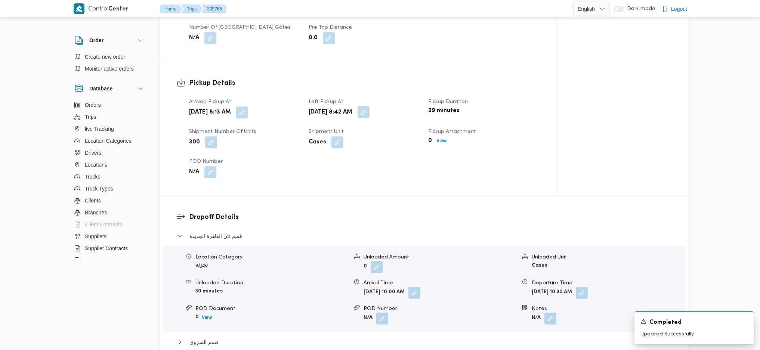
drag, startPoint x: 390, startPoint y: 101, endPoint x: 394, endPoint y: 105, distance: 5.3
click at [369, 106] on button "button" at bounding box center [363, 112] width 12 height 12
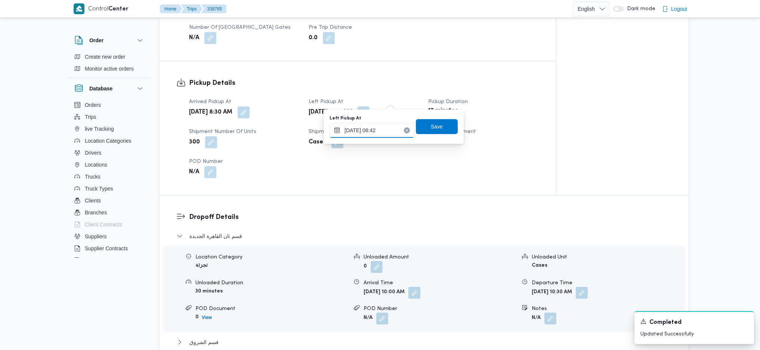
click at [385, 129] on input "25/09/2025 08:42" at bounding box center [371, 130] width 85 height 15
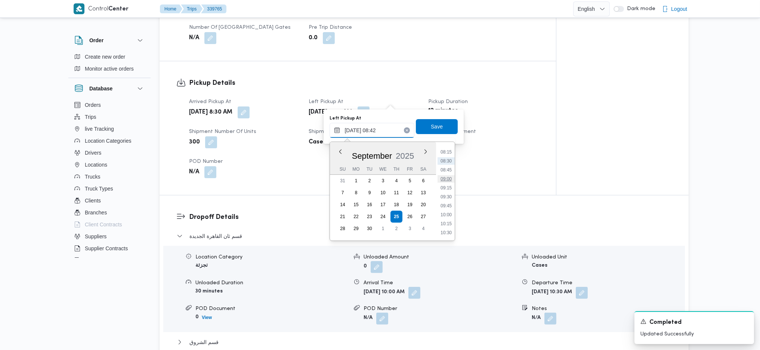
scroll to position [310, 0]
click at [449, 194] on li "09:45" at bounding box center [445, 190] width 17 height 7
type input "25/09/2025 09:45"
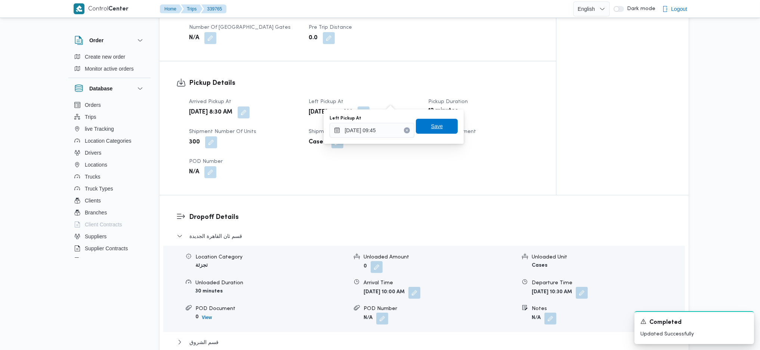
click at [437, 123] on span "Save" at bounding box center [437, 126] width 42 height 15
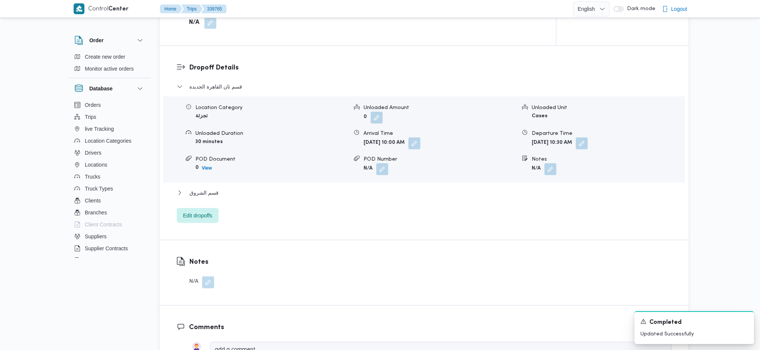
scroll to position [199, 0]
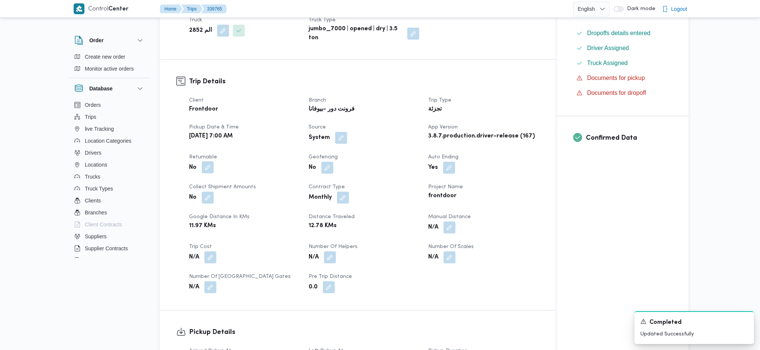
click at [206, 161] on button "button" at bounding box center [208, 167] width 12 height 12
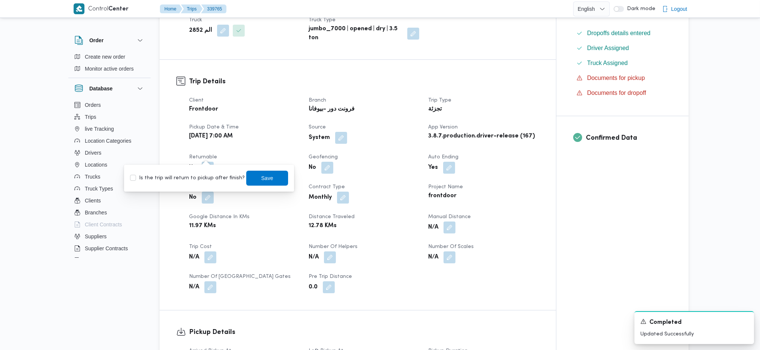
click at [196, 179] on label "Is the trip will return to pickup after finish?" at bounding box center [187, 178] width 115 height 9
checkbox input "true"
click at [249, 179] on span "Save" at bounding box center [267, 177] width 42 height 15
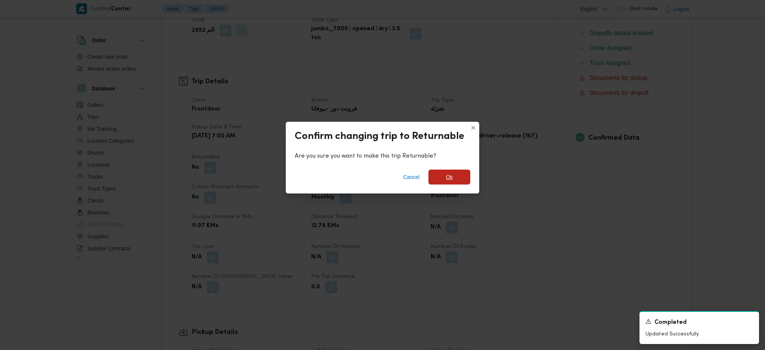
drag, startPoint x: 453, startPoint y: 170, endPoint x: 458, endPoint y: 174, distance: 5.9
click at [455, 171] on span "Ok" at bounding box center [449, 177] width 42 height 15
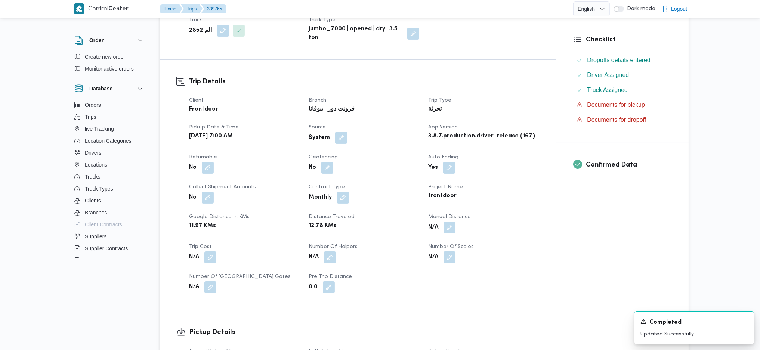
click at [515, 193] on div "Client Frontdoor Branch فرونت دور -بيوفانا Trip Type تجزئة Pickup date & time T…" at bounding box center [364, 195] width 359 height 206
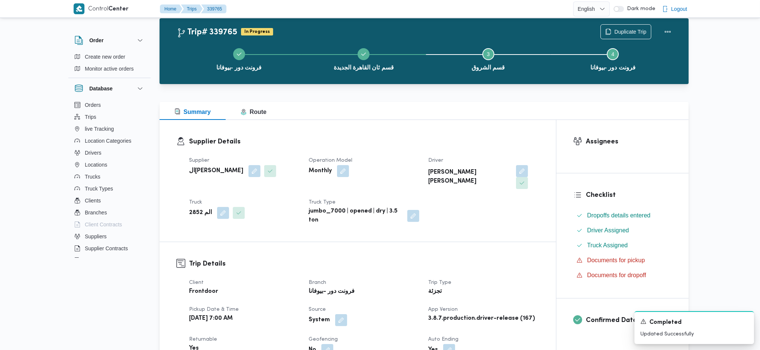
scroll to position [0, 0]
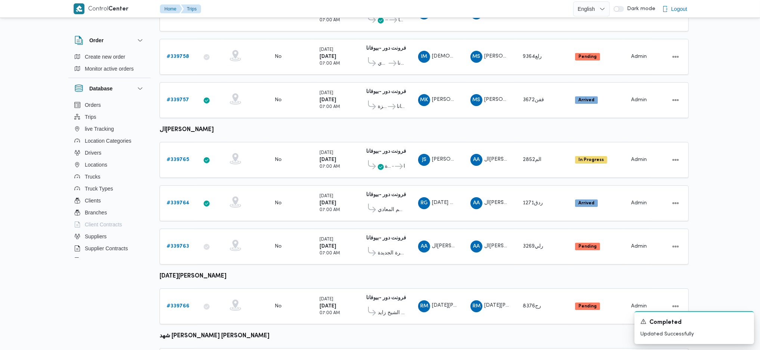
scroll to position [20, 0]
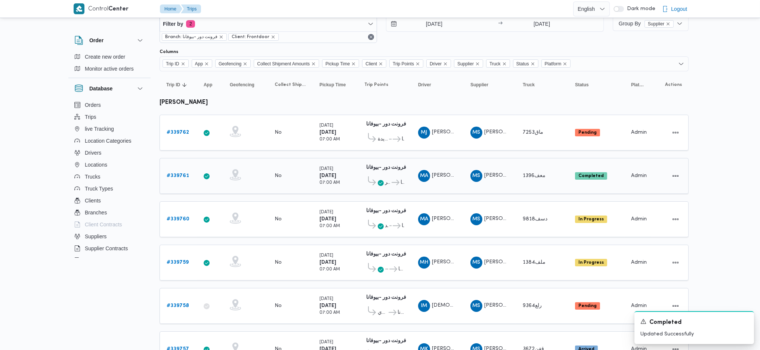
click at [396, 181] on icon at bounding box center [395, 183] width 8 height 6
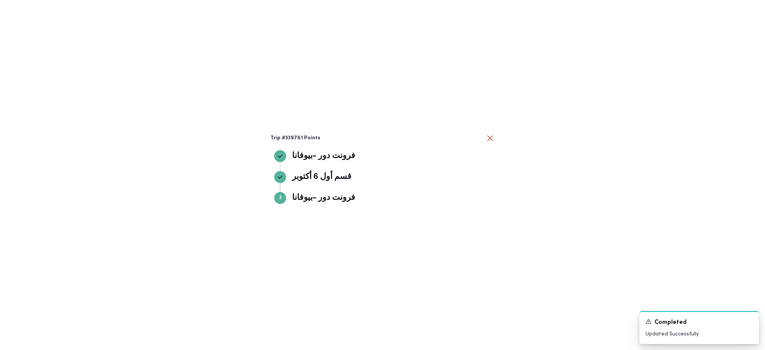
click at [521, 190] on div "Trip #339761 Points فرونت دور -بيوفانا فرونت دور -بيوفانا قسم أول 6 أكتوبر قسم …" at bounding box center [382, 175] width 765 height 350
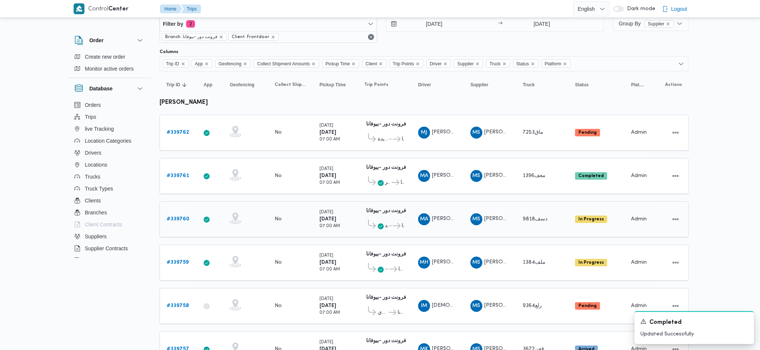
click at [376, 221] on span at bounding box center [370, 226] width 13 height 12
click at [396, 224] on icon at bounding box center [397, 226] width 8 height 6
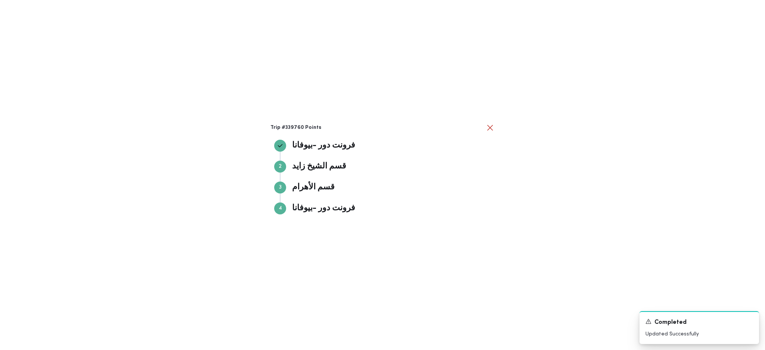
click at [536, 223] on div "Trip #339760 Points فرونت دور -بيوفانا فرونت دور -بيوفانا Step 2 2 قسم الشيخ زا…" at bounding box center [382, 175] width 765 height 350
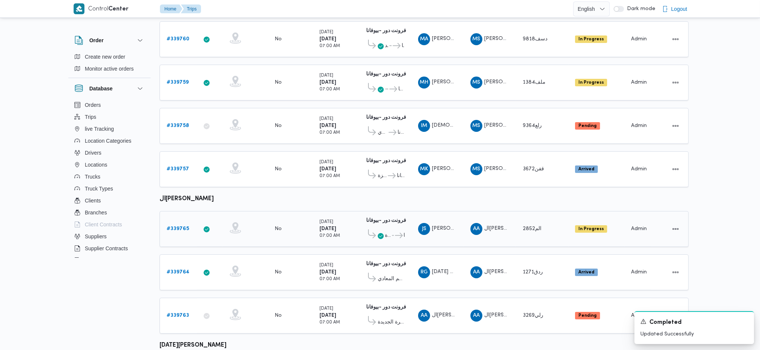
scroll to position [219, 0]
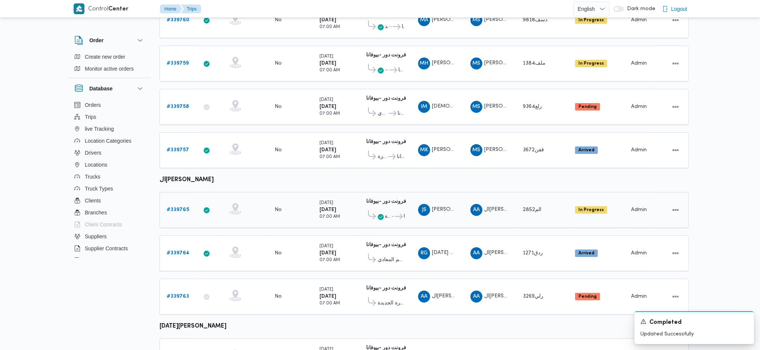
click at [391, 212] on span "..." at bounding box center [392, 216] width 3 height 9
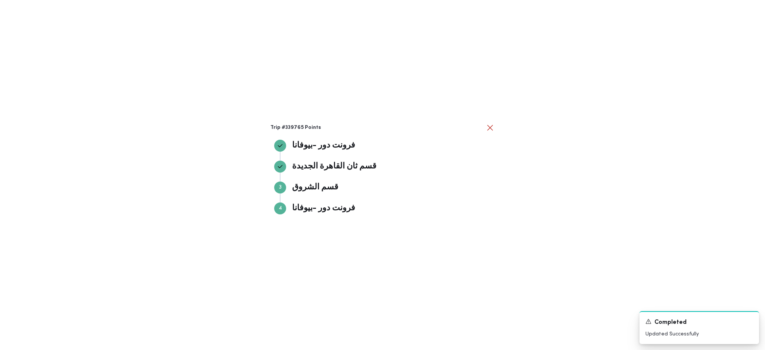
click at [498, 202] on div "Trip #339765 Points فرونت دور -بيوفانا فرونت دور -بيوفانا قسم ثان القاهرة الجدي…" at bounding box center [382, 175] width 765 height 350
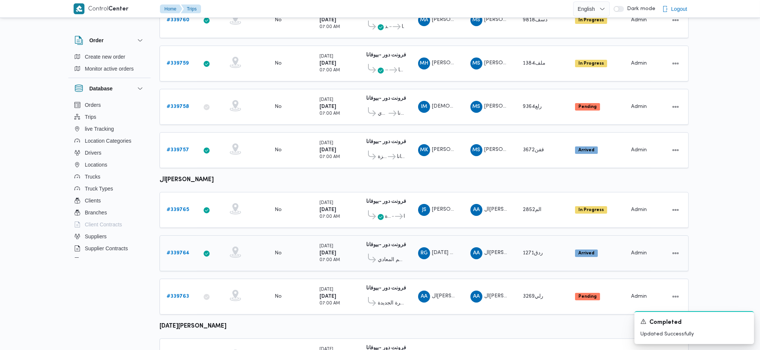
click at [181, 251] on b "# 339764" at bounding box center [178, 253] width 23 height 5
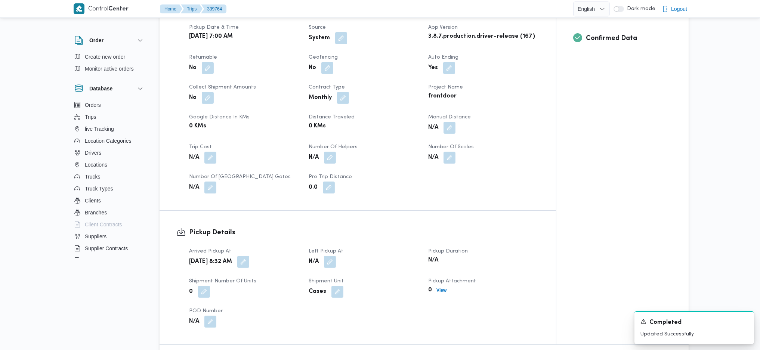
scroll to position [398, 0]
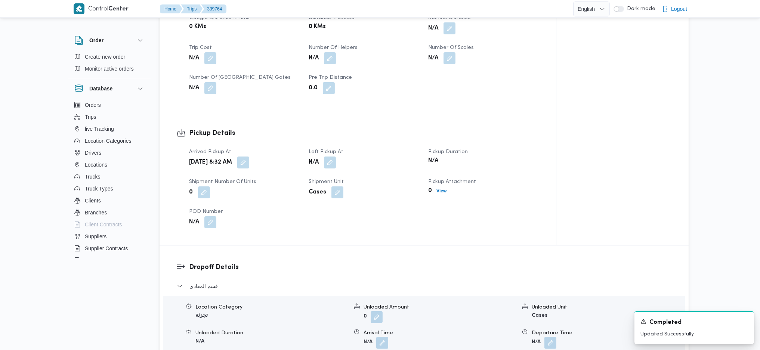
click at [337, 156] on div "N/A" at bounding box center [364, 162] width 112 height 13
click at [332, 156] on button "button" at bounding box center [330, 162] width 12 height 12
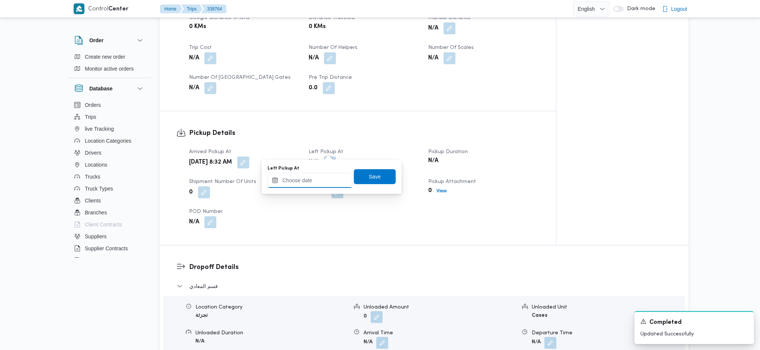
click at [324, 177] on input "Left Pickup At" at bounding box center [309, 180] width 85 height 15
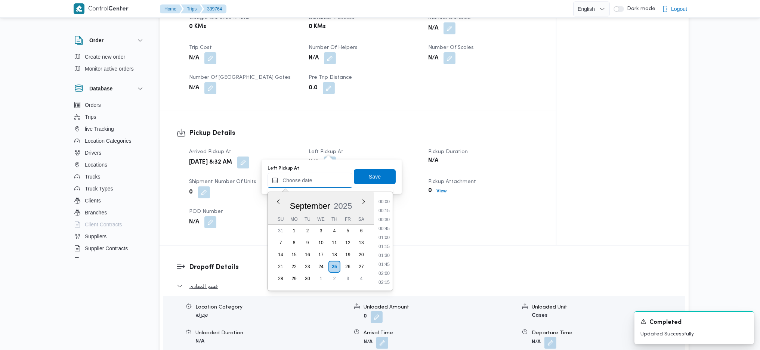
scroll to position [332, 0]
drag, startPoint x: 387, startPoint y: 216, endPoint x: 385, endPoint y: 213, distance: 4.0
click at [386, 216] on li "09:45" at bounding box center [383, 218] width 17 height 7
type input "25/09/2025 09:45"
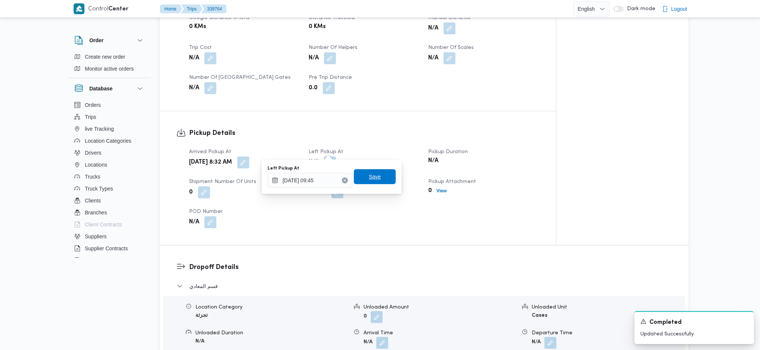
click at [372, 178] on span "Save" at bounding box center [375, 176] width 12 height 9
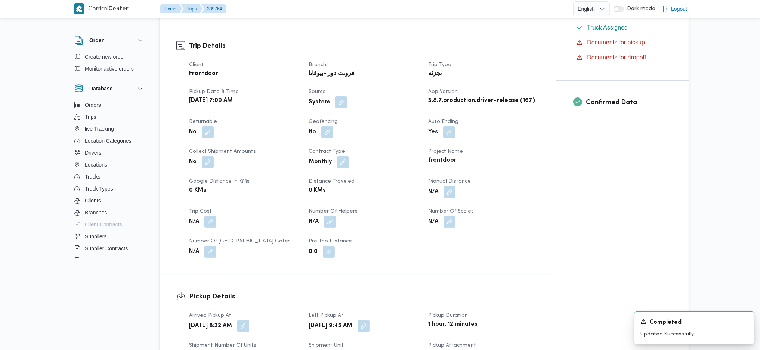
scroll to position [199, 0]
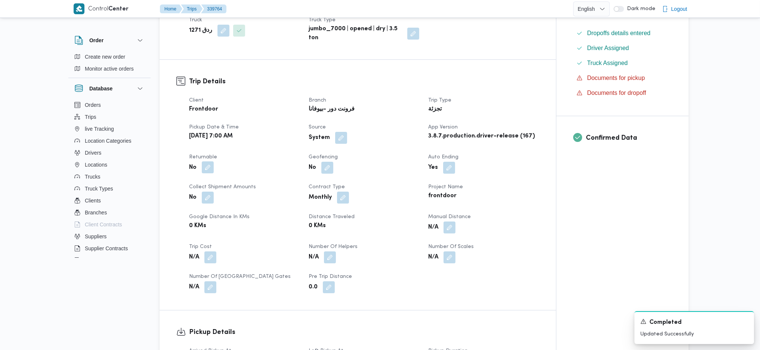
click at [204, 161] on button "button" at bounding box center [208, 167] width 12 height 12
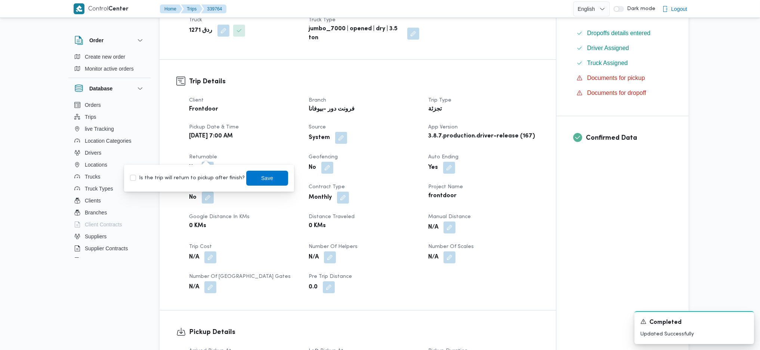
click at [205, 177] on label "Is the trip will return to pickup after finish?" at bounding box center [187, 178] width 115 height 9
checkbox input "true"
click at [246, 180] on span "Save" at bounding box center [267, 177] width 42 height 15
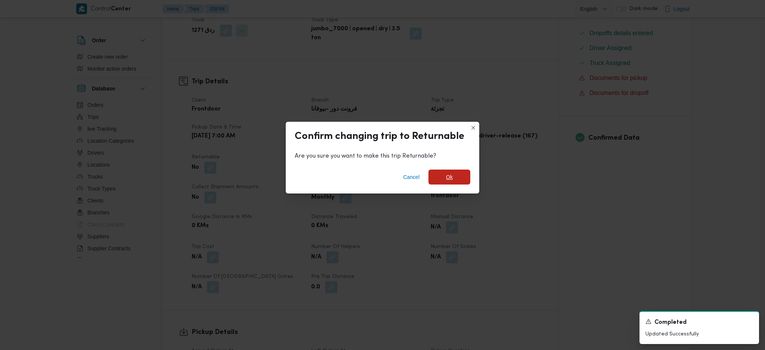
click at [453, 180] on span "Ok" at bounding box center [449, 177] width 42 height 15
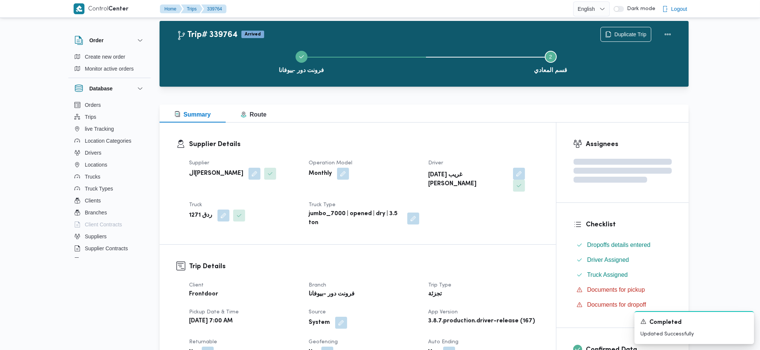
scroll to position [0, 0]
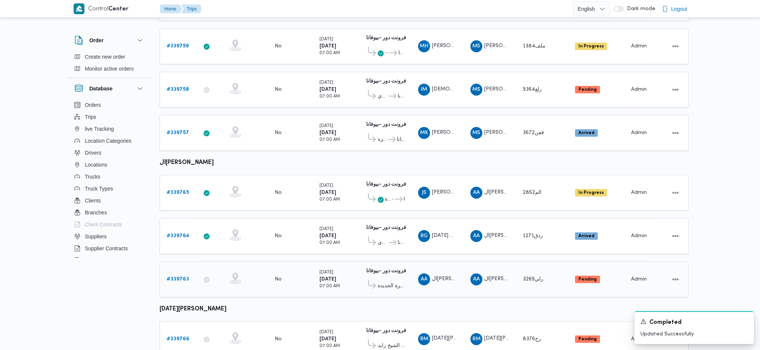
scroll to position [286, 0]
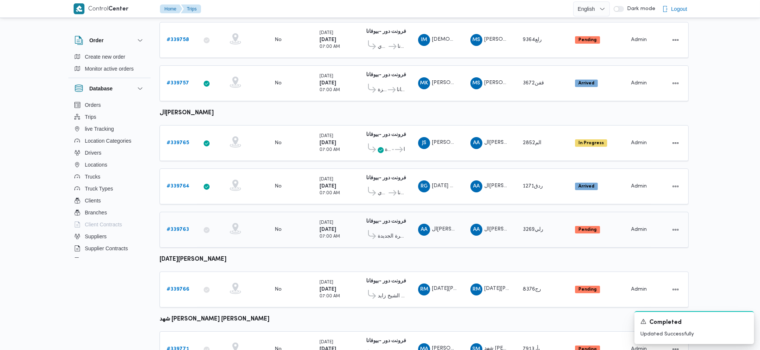
click at [181, 222] on div "# 339763" at bounding box center [179, 229] width 30 height 15
click at [181, 227] on b "# 339763" at bounding box center [178, 229] width 22 height 5
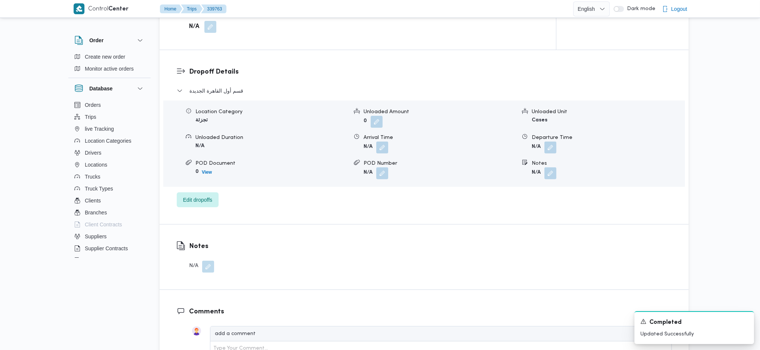
scroll to position [385, 0]
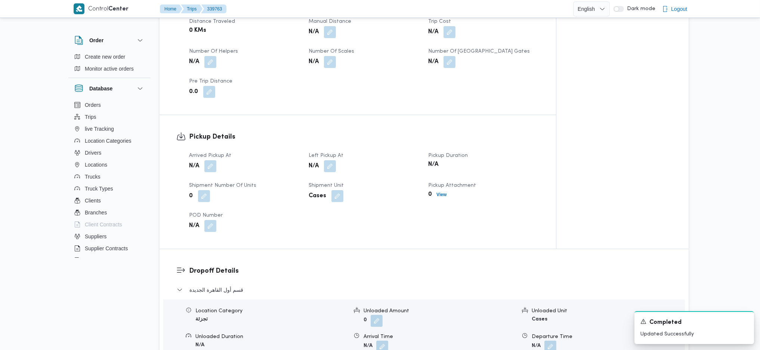
click at [211, 174] on div "Arrived Pickup At N/A Left Pickup At N/A Pickup Duration N/A Shipment Number of…" at bounding box center [364, 192] width 359 height 90
click at [210, 165] on button "button" at bounding box center [210, 166] width 12 height 12
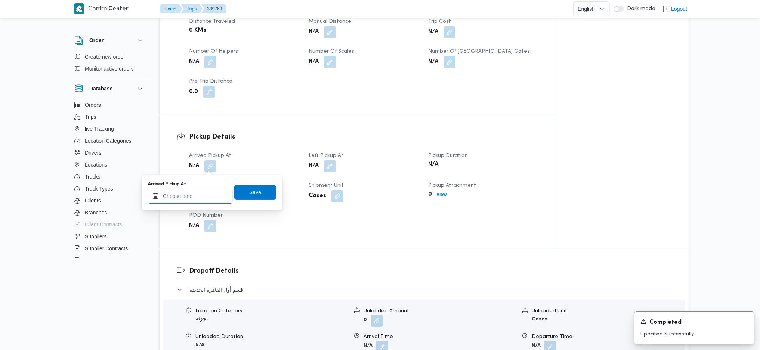
click at [205, 194] on input "Arrived Pickup At" at bounding box center [190, 196] width 85 height 15
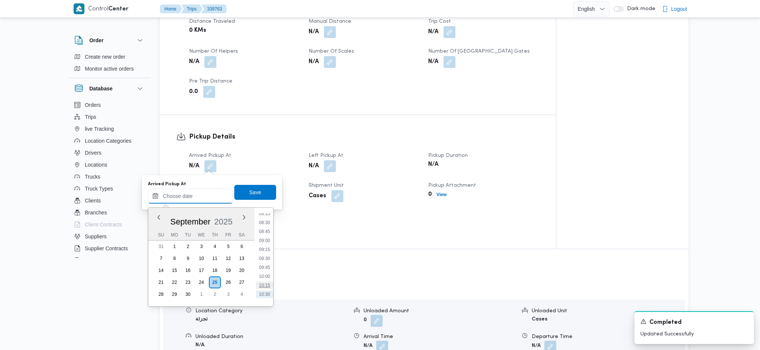
scroll to position [283, 0]
click at [264, 238] on li "08:30" at bounding box center [264, 239] width 17 height 7
type input "25/09/2025 08:30"
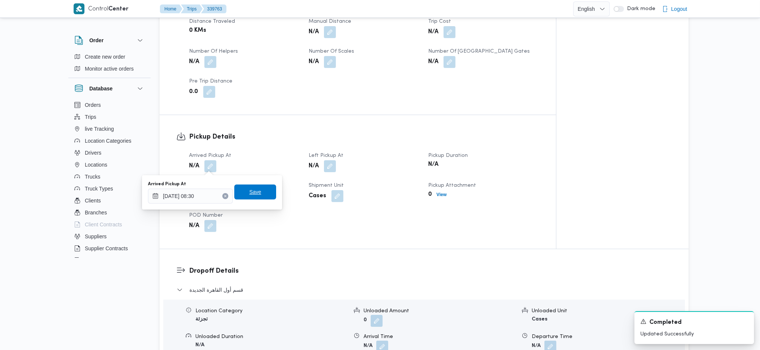
click at [254, 194] on span "Save" at bounding box center [255, 191] width 12 height 9
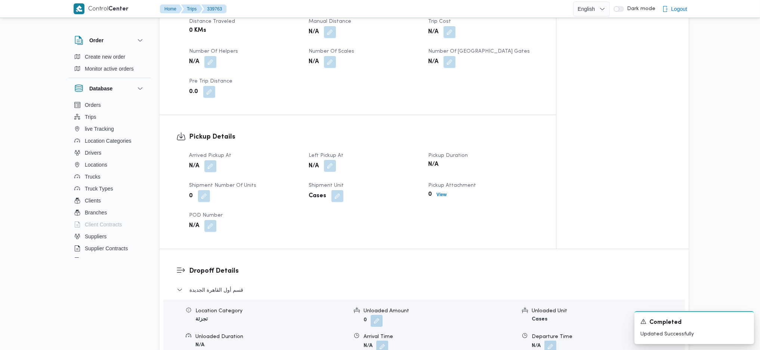
click at [332, 166] on button "button" at bounding box center [330, 166] width 12 height 12
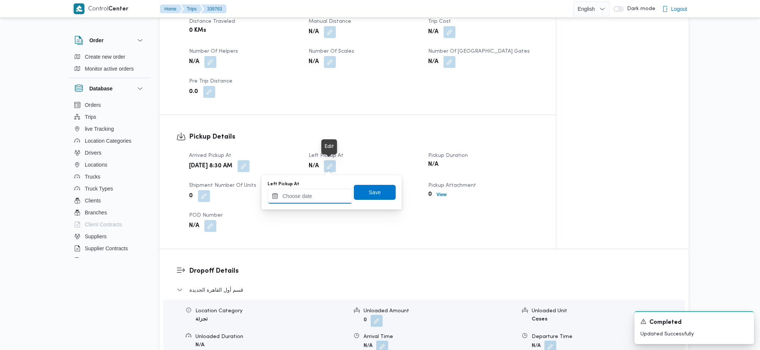
click at [314, 194] on input "Left Pickup At" at bounding box center [309, 196] width 85 height 15
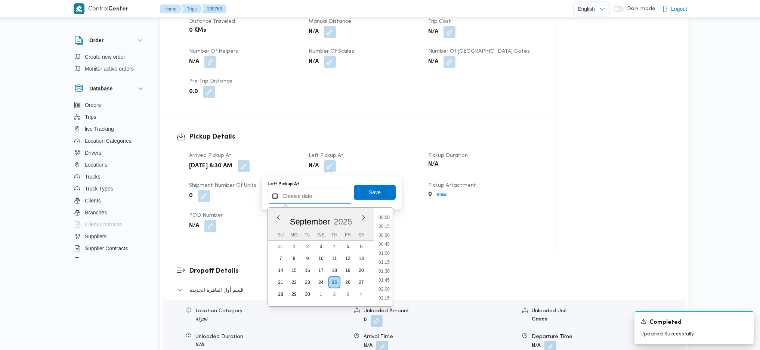
scroll to position [332, 0]
click at [384, 232] on li "09:45" at bounding box center [383, 234] width 17 height 7
type input "25/09/2025 09:45"
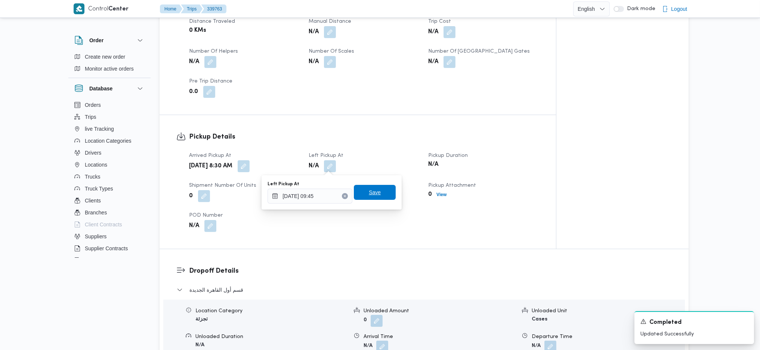
drag, startPoint x: 371, startPoint y: 197, endPoint x: 353, endPoint y: 195, distance: 18.0
click at [371, 196] on span "Save" at bounding box center [375, 192] width 42 height 15
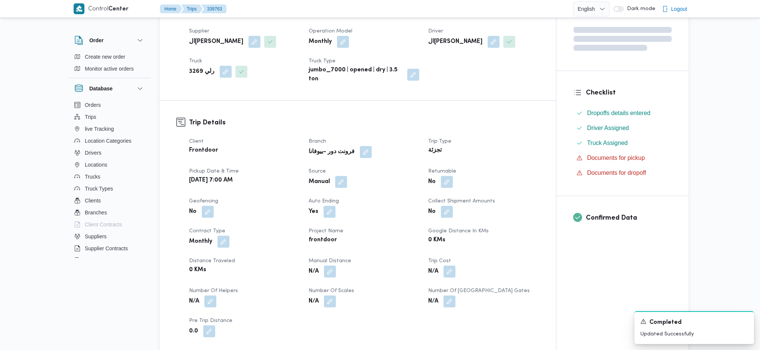
scroll to position [136, 0]
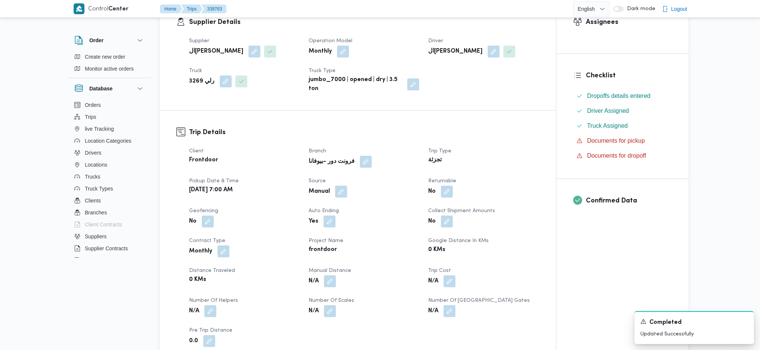
click at [455, 192] on div "No" at bounding box center [483, 191] width 112 height 13
click at [448, 191] on button "button" at bounding box center [447, 191] width 12 height 12
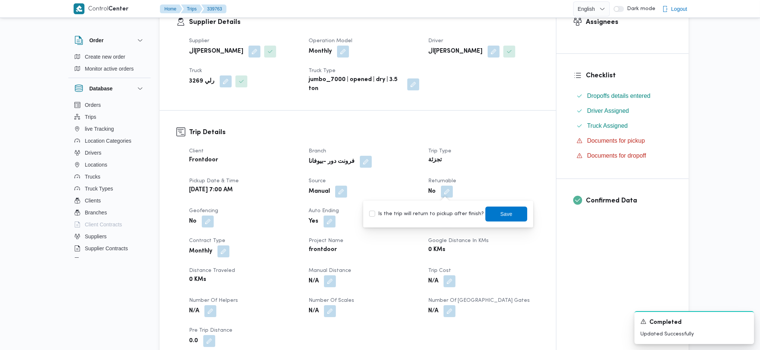
click at [434, 213] on label "Is the trip will return to pickup after finish?" at bounding box center [426, 214] width 115 height 9
checkbox input "true"
click at [500, 214] on span "Save" at bounding box center [506, 213] width 12 height 9
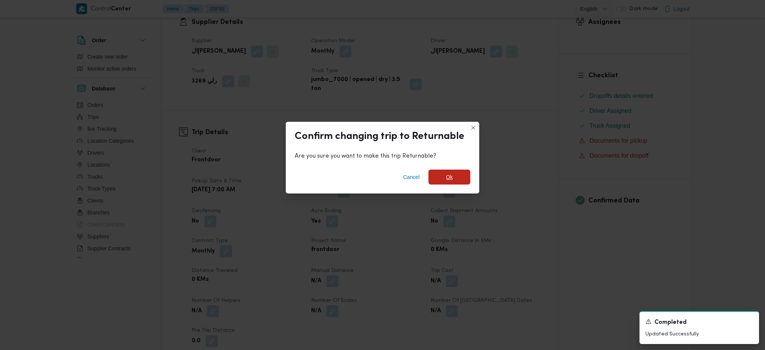
click at [461, 176] on span "Ok" at bounding box center [449, 177] width 42 height 15
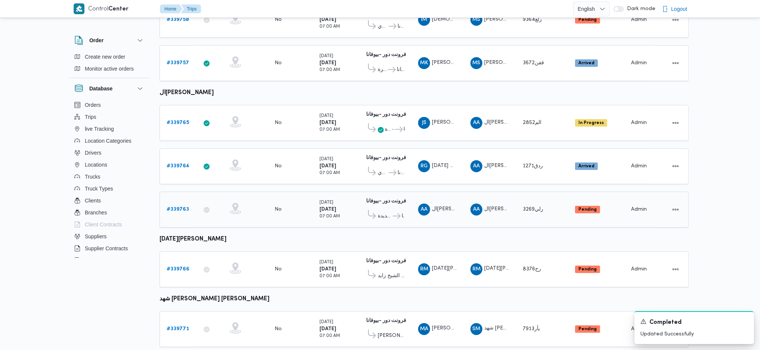
scroll to position [405, 0]
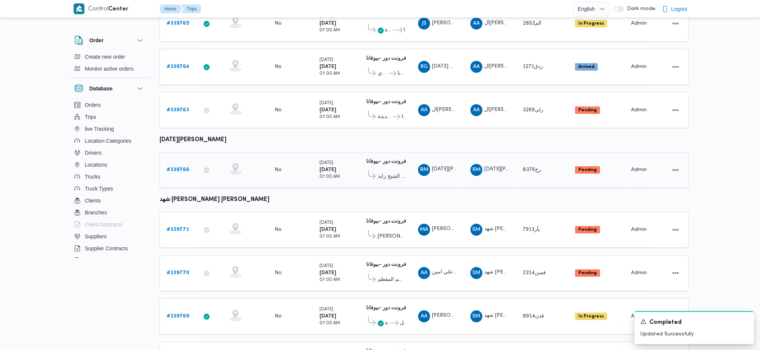
click at [176, 167] on b "# 339766" at bounding box center [178, 169] width 23 height 5
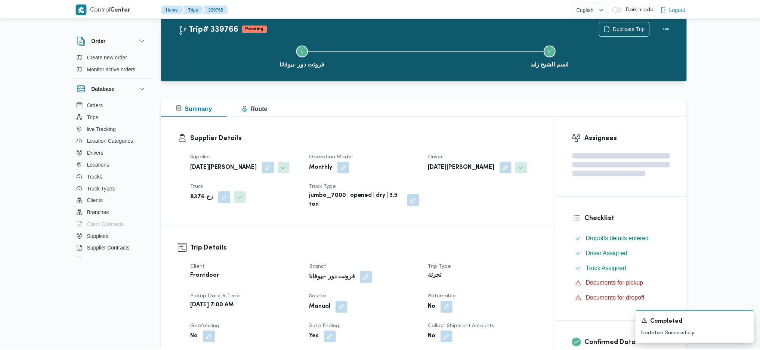
scroll to position [405, 0]
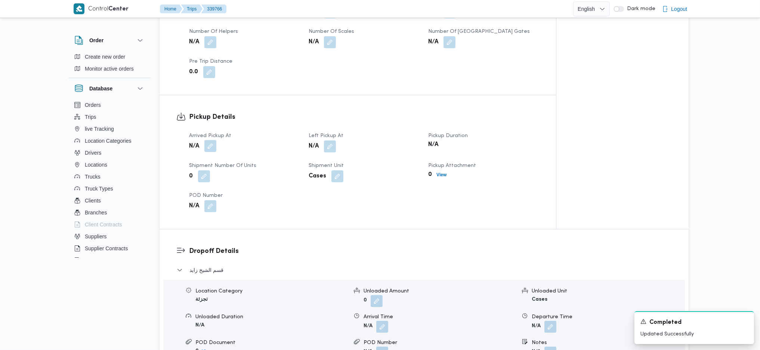
click at [208, 145] on button "button" at bounding box center [210, 146] width 12 height 12
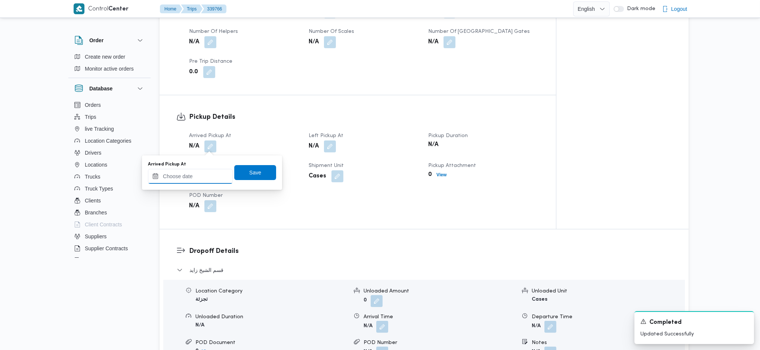
click at [186, 170] on input "Arrived Pickup At" at bounding box center [190, 176] width 85 height 15
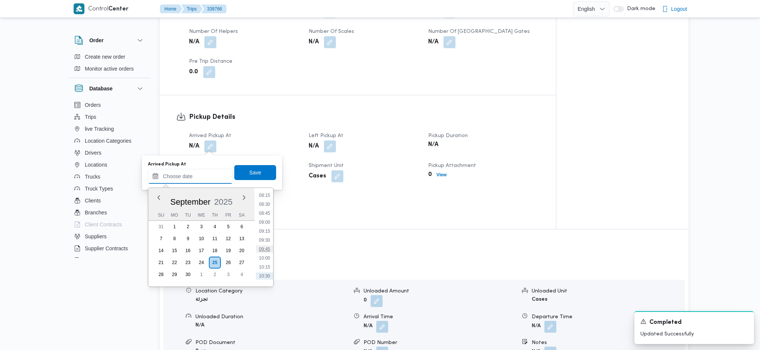
scroll to position [283, 0]
click at [266, 213] on li "08:15" at bounding box center [264, 210] width 17 height 7
type input "25/09/2025 08:15"
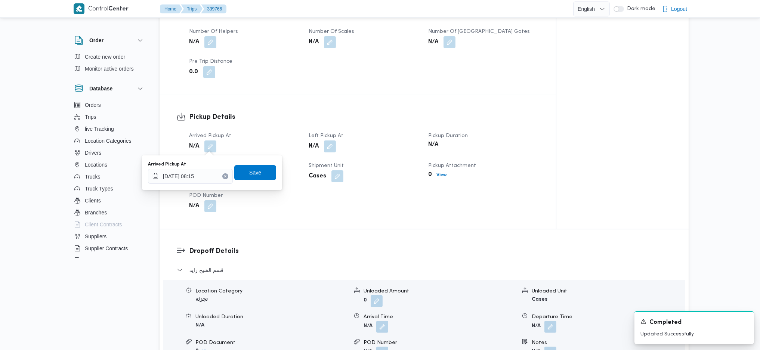
drag, startPoint x: 248, startPoint y: 175, endPoint x: 318, endPoint y: 158, distance: 72.6
click at [249, 174] on span "Save" at bounding box center [255, 172] width 12 height 9
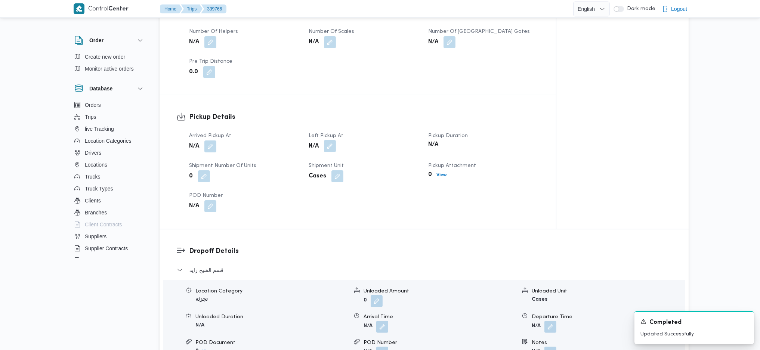
click at [330, 148] on button "button" at bounding box center [330, 146] width 12 height 12
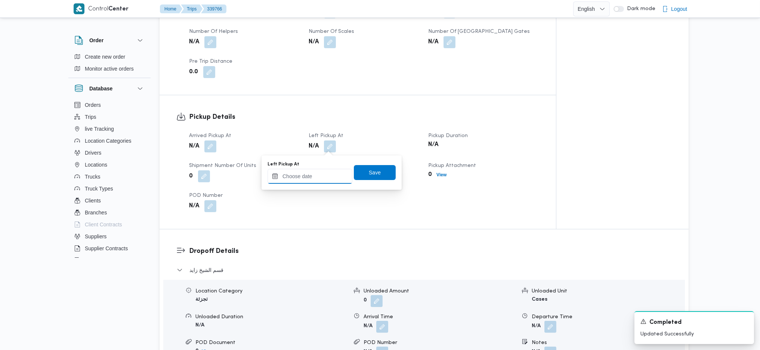
click at [299, 177] on input "Left Pickup At" at bounding box center [309, 176] width 85 height 15
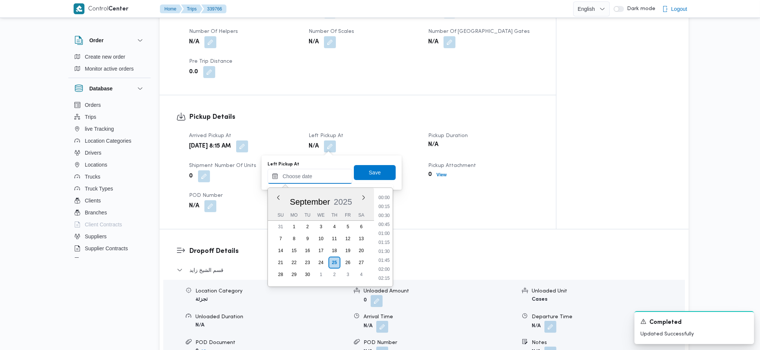
scroll to position [332, 0]
click at [384, 214] on li "09:45" at bounding box center [383, 214] width 17 height 7
type input "25/09/2025 09:45"
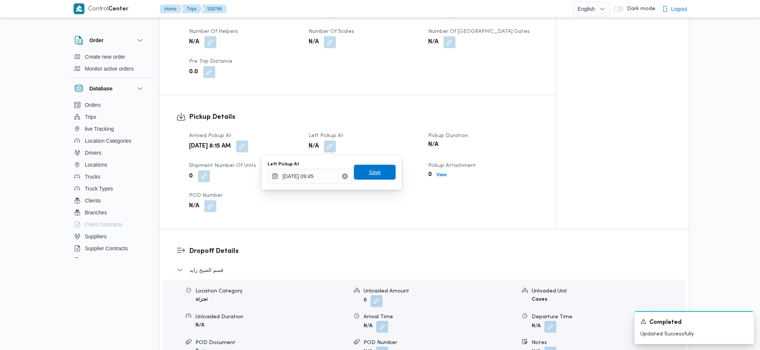
click at [368, 177] on span "Save" at bounding box center [375, 172] width 42 height 15
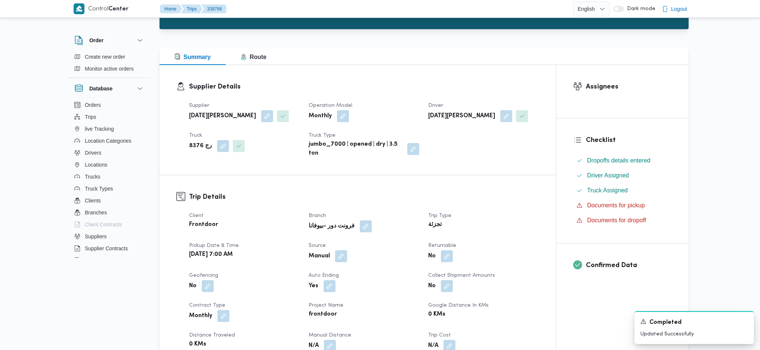
scroll to position [106, 0]
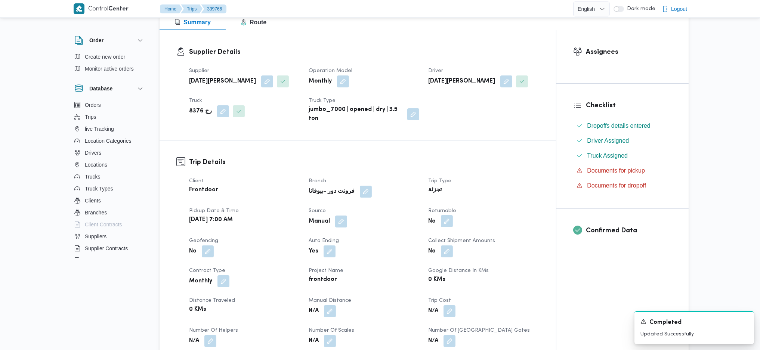
click at [441, 224] on button "button" at bounding box center [447, 221] width 12 height 12
click at [433, 243] on label "Is the trip will return to pickup after finish?" at bounding box center [426, 243] width 115 height 9
checkbox input "true"
click at [505, 242] on span "Save" at bounding box center [506, 243] width 12 height 9
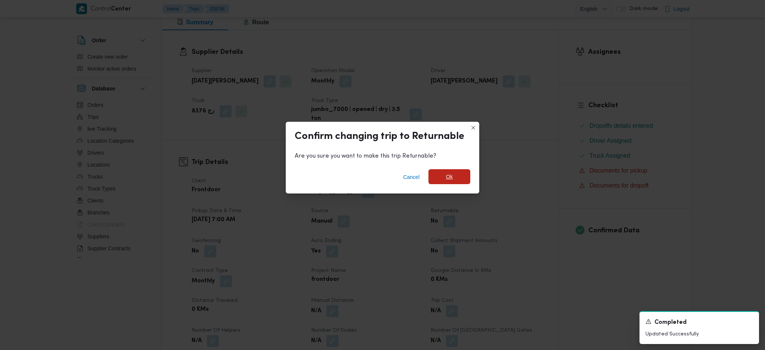
click at [454, 178] on span "Ok" at bounding box center [449, 176] width 42 height 15
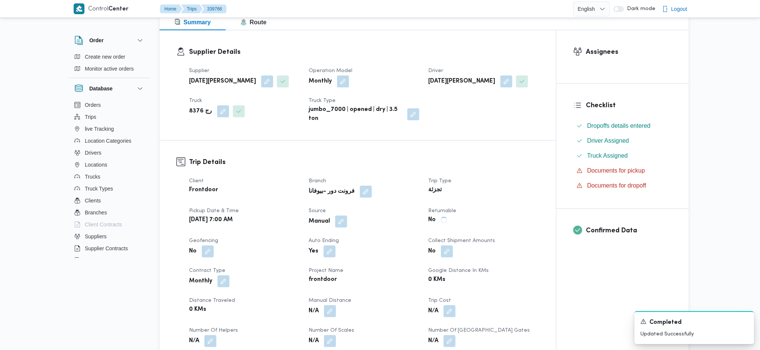
click at [469, 189] on div "تجزئة" at bounding box center [483, 190] width 112 height 10
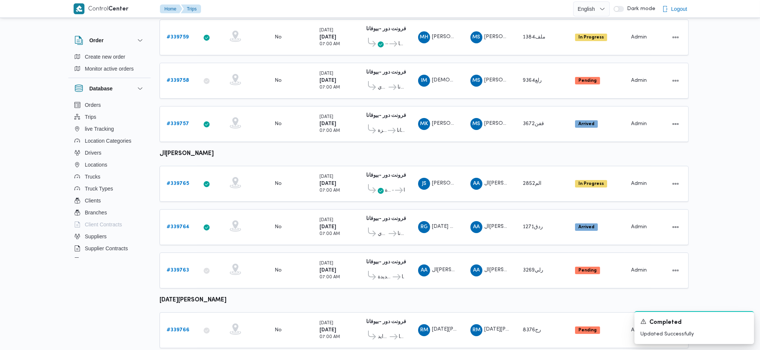
scroll to position [485, 0]
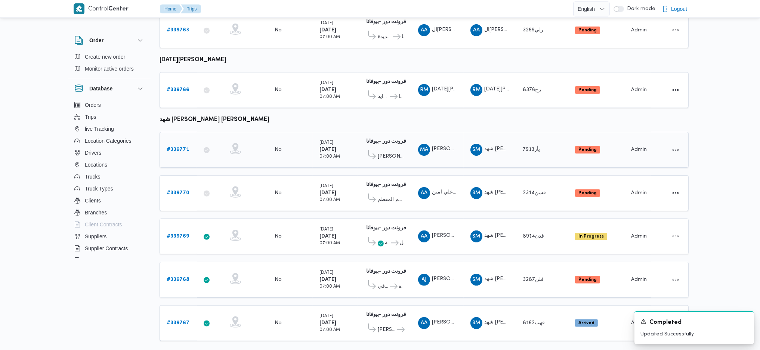
click at [182, 147] on b "# 339771" at bounding box center [178, 149] width 22 height 5
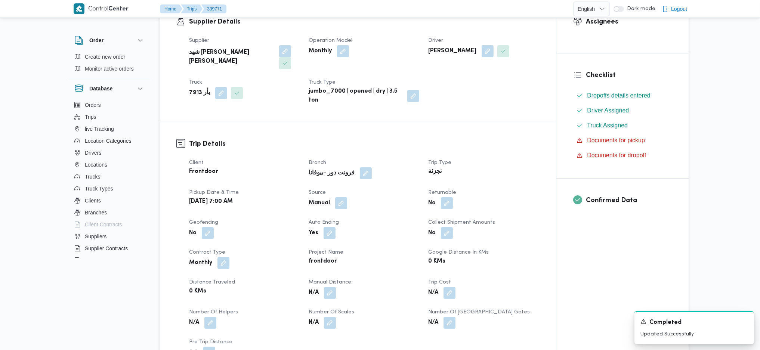
scroll to position [199, 0]
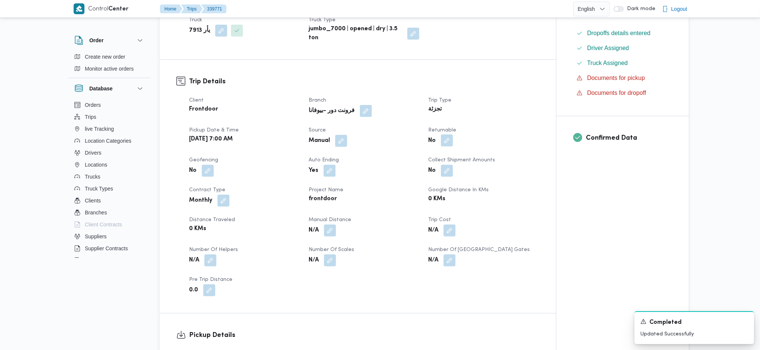
click at [444, 134] on button "button" at bounding box center [447, 140] width 12 height 12
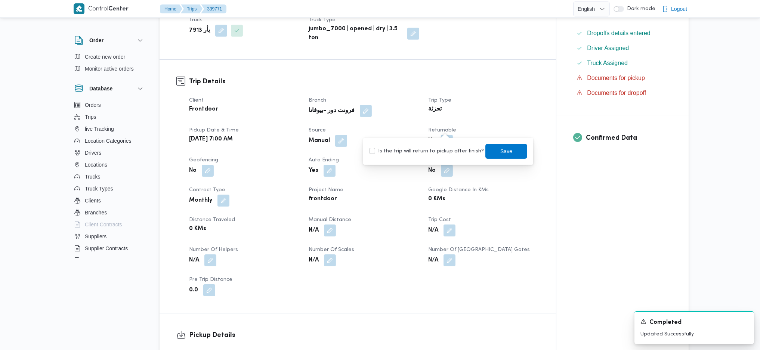
click at [428, 158] on div "Is the trip will return to pickup after finish? Save" at bounding box center [447, 151] width 159 height 16
drag, startPoint x: 431, startPoint y: 153, endPoint x: 438, endPoint y: 152, distance: 7.3
click at [433, 152] on label "Is the trip will return to pickup after finish?" at bounding box center [426, 151] width 115 height 9
drag, startPoint x: 484, startPoint y: 151, endPoint x: 497, endPoint y: 157, distance: 14.0
click at [486, 152] on span "Save" at bounding box center [506, 151] width 42 height 15
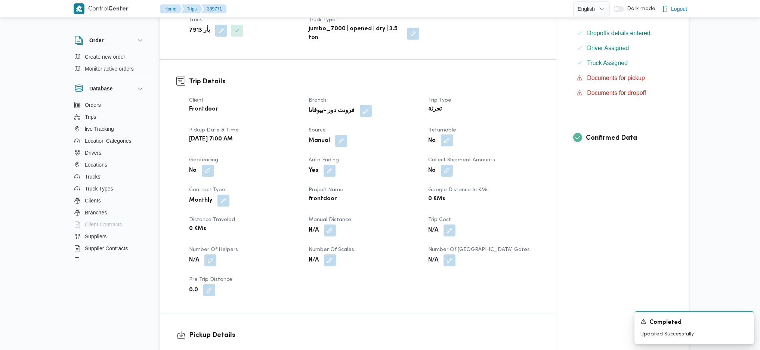
click at [441, 134] on button "button" at bounding box center [447, 140] width 12 height 12
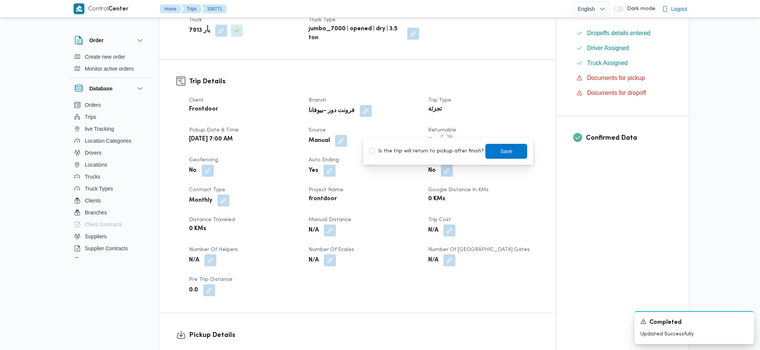
drag, startPoint x: 427, startPoint y: 148, endPoint x: 441, endPoint y: 153, distance: 16.0
click at [425, 148] on label "Is the trip will return to pickup after finish?" at bounding box center [426, 151] width 115 height 9
click at [480, 154] on div "Is the trip will return to pickup after finish? Save" at bounding box center [447, 151] width 159 height 16
click at [432, 153] on label "Is the trip will return to pickup after finish?" at bounding box center [426, 151] width 115 height 9
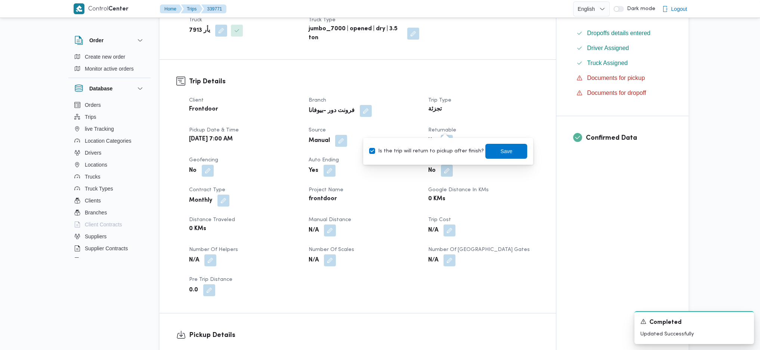
checkbox input "true"
click at [500, 154] on span "Save" at bounding box center [506, 150] width 12 height 9
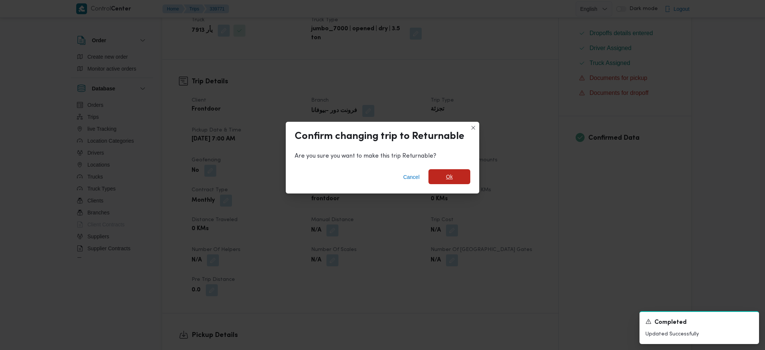
click at [447, 182] on span "Ok" at bounding box center [449, 176] width 42 height 15
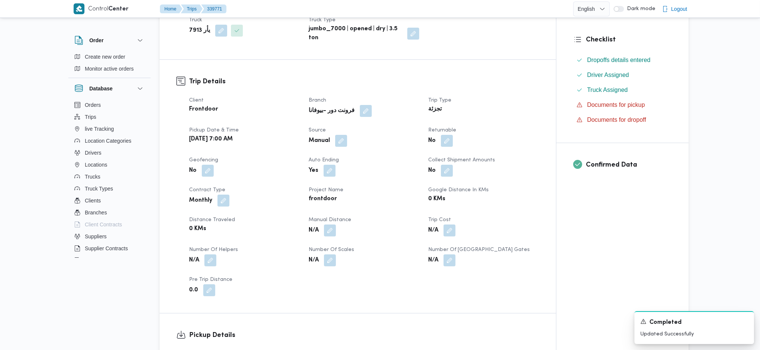
scroll to position [498, 0]
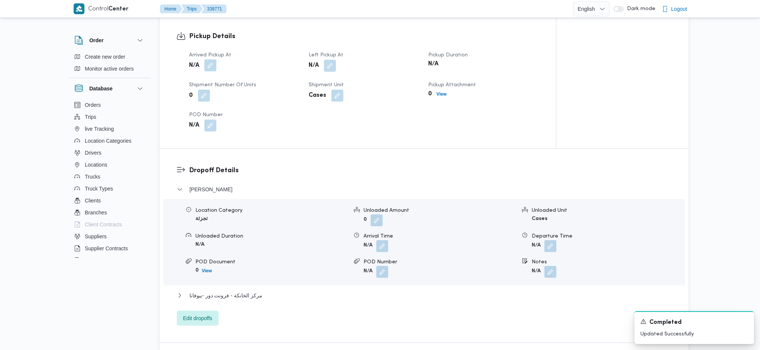
click at [208, 59] on button "button" at bounding box center [210, 65] width 12 height 12
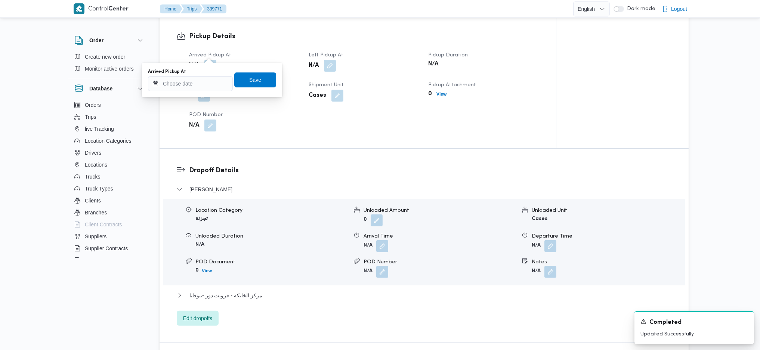
click at [189, 80] on div "Arrived Pickup At" at bounding box center [190, 80] width 85 height 22
click at [189, 83] on input "Arrived Pickup At" at bounding box center [190, 83] width 85 height 15
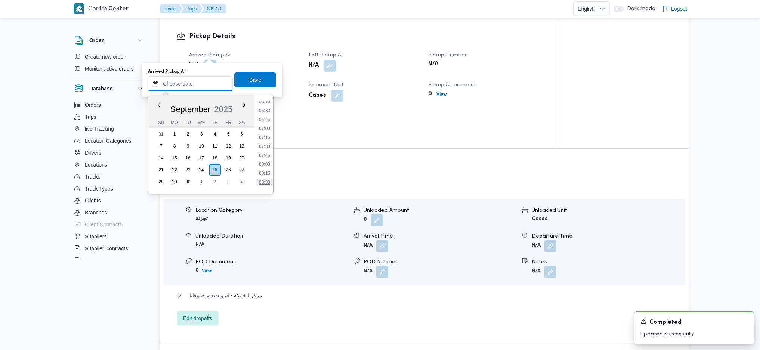
scroll to position [183, 0]
drag, startPoint x: 265, startPoint y: 172, endPoint x: 264, endPoint y: 163, distance: 8.6
click at [265, 171] on li "07:00" at bounding box center [264, 172] width 17 height 7
type input "25/09/2025 07:00"
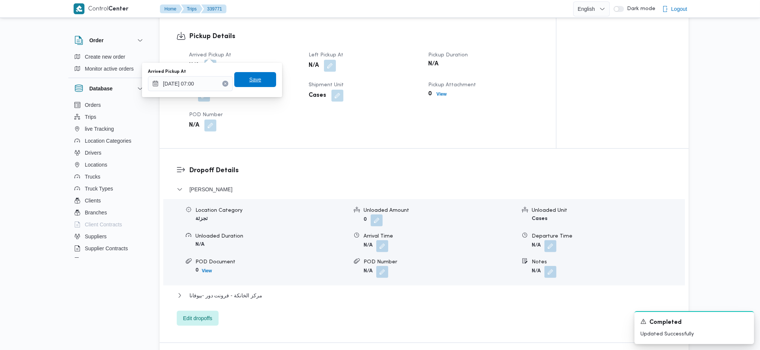
click at [259, 82] on span "Save" at bounding box center [255, 79] width 42 height 15
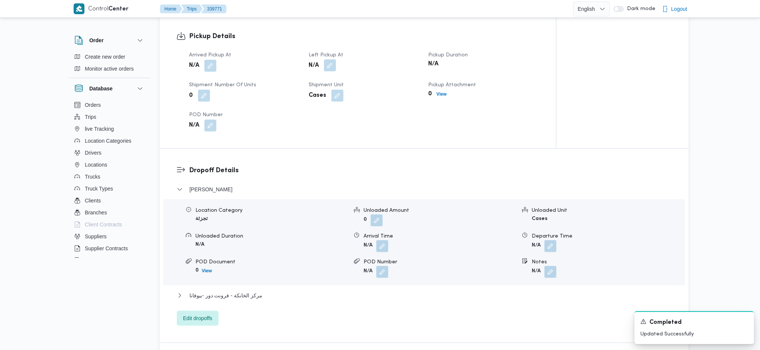
click at [326, 59] on button "button" at bounding box center [330, 65] width 12 height 12
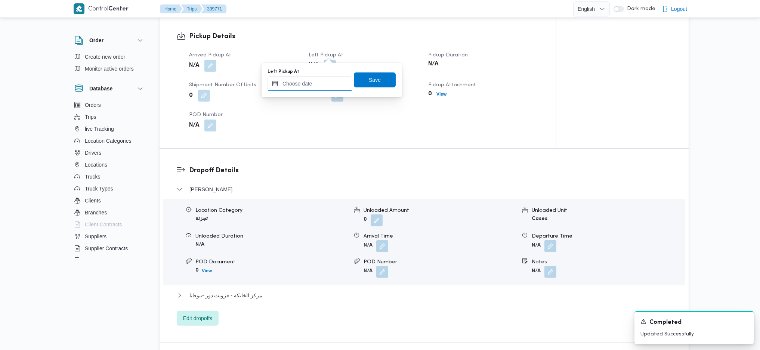
click at [308, 87] on input "Left Pickup At" at bounding box center [309, 83] width 85 height 15
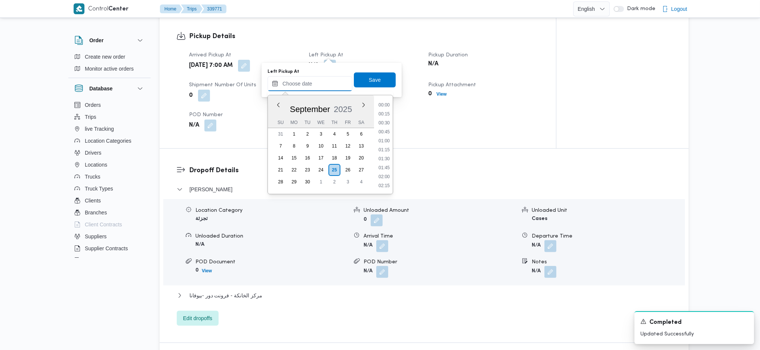
scroll to position [332, 0]
click at [384, 118] on li "09:45" at bounding box center [383, 121] width 17 height 7
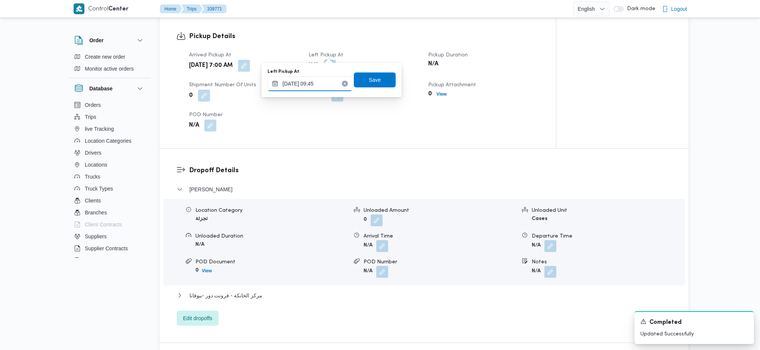
click at [337, 79] on input "25/09/2025 09:45" at bounding box center [309, 83] width 85 height 15
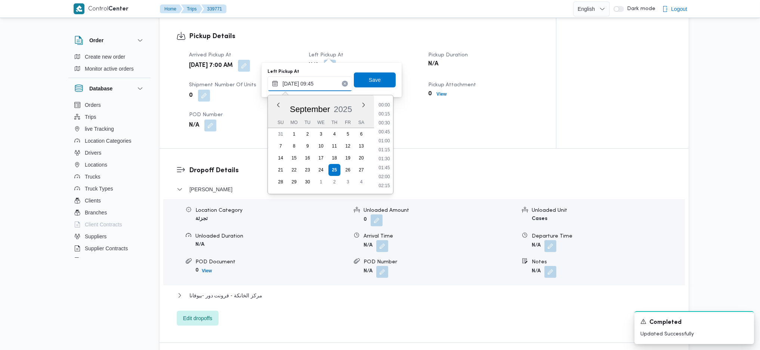
scroll to position [305, 0]
click at [383, 140] on li "09:30" at bounding box center [383, 140] width 17 height 7
type input "25/09/2025 09:30"
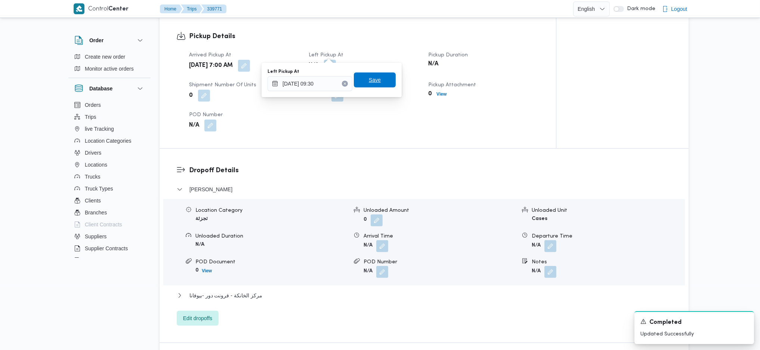
click at [371, 83] on span "Save" at bounding box center [375, 79] width 42 height 15
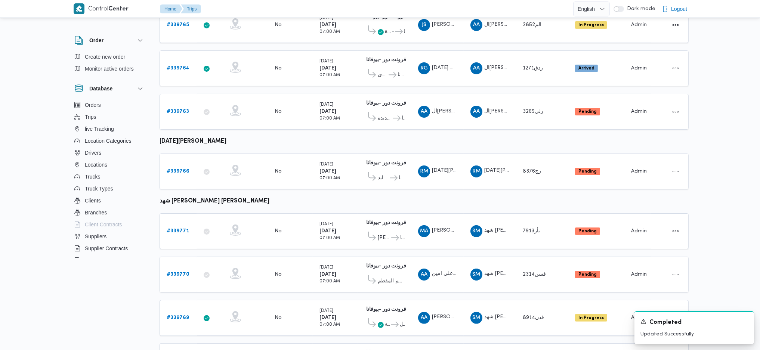
scroll to position [485, 0]
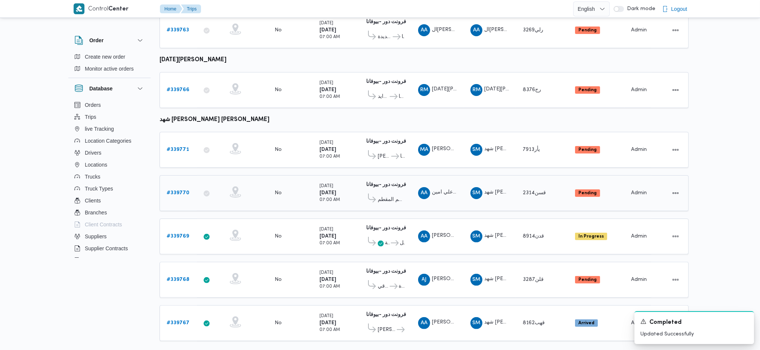
click at [174, 190] on b "# 339770" at bounding box center [178, 192] width 23 height 5
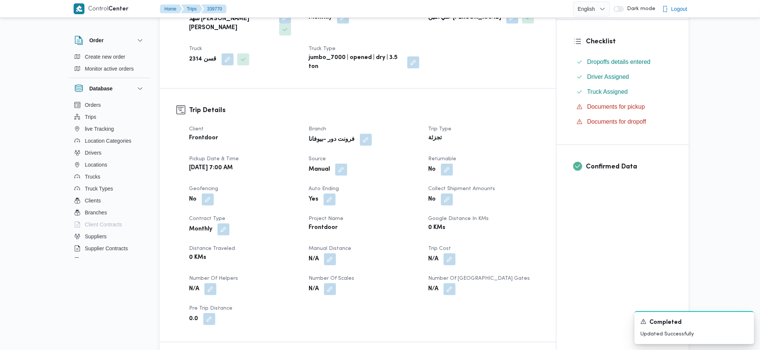
scroll to position [199, 0]
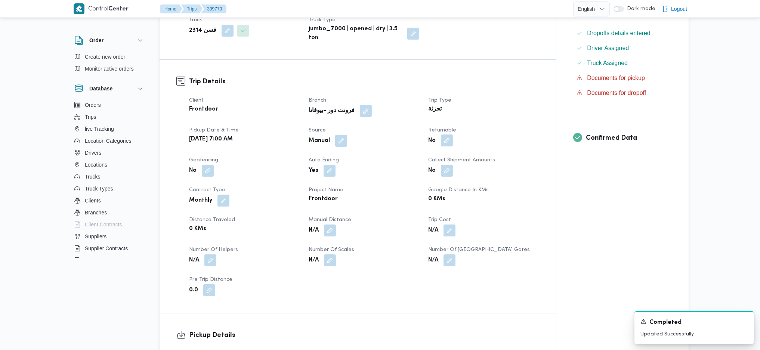
click at [446, 134] on button "button" at bounding box center [447, 140] width 12 height 12
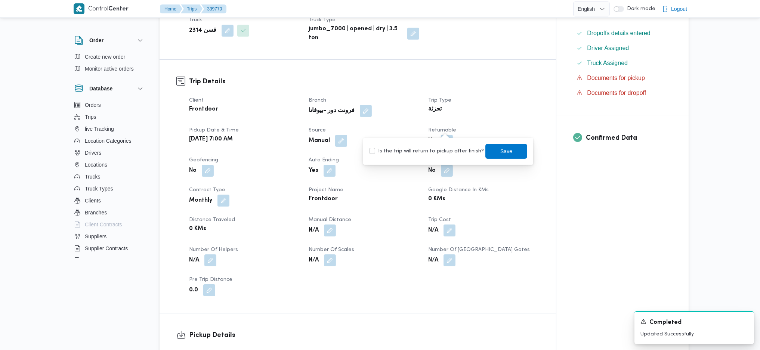
click at [429, 154] on label "Is the trip will return to pickup after finish?" at bounding box center [426, 151] width 115 height 9
checkbox input "true"
click at [500, 151] on span "Save" at bounding box center [506, 150] width 12 height 9
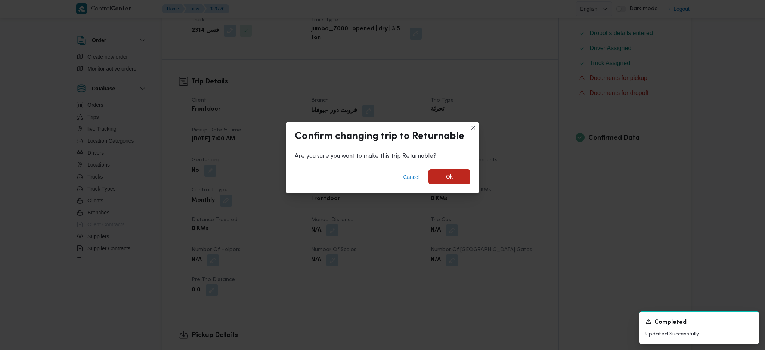
click at [449, 182] on span "Ok" at bounding box center [449, 176] width 42 height 15
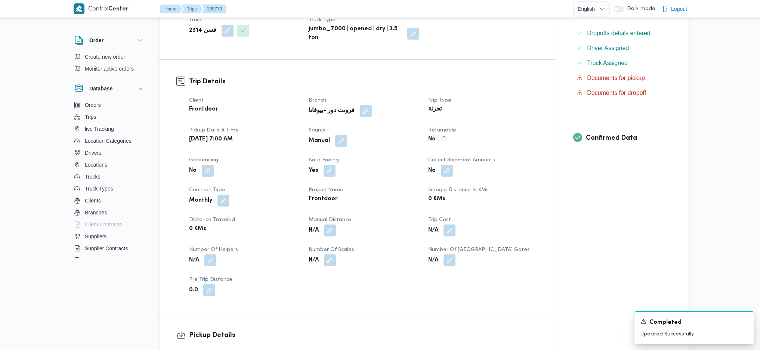
scroll to position [398, 0]
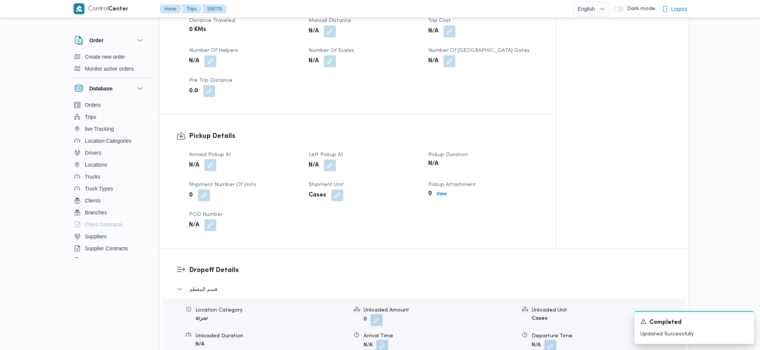
click at [207, 159] on button "button" at bounding box center [210, 165] width 12 height 12
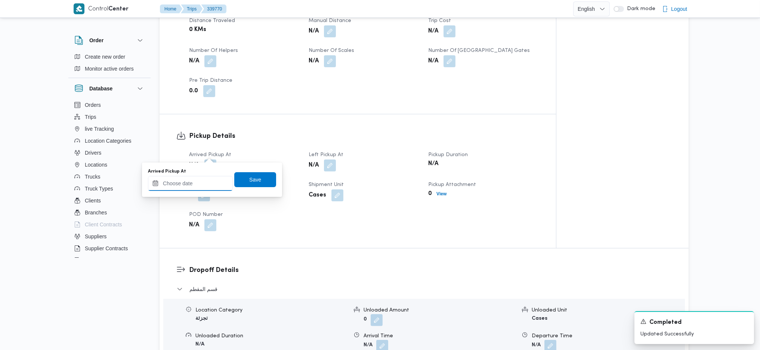
click at [200, 183] on input "Arrived Pickup At" at bounding box center [190, 183] width 85 height 15
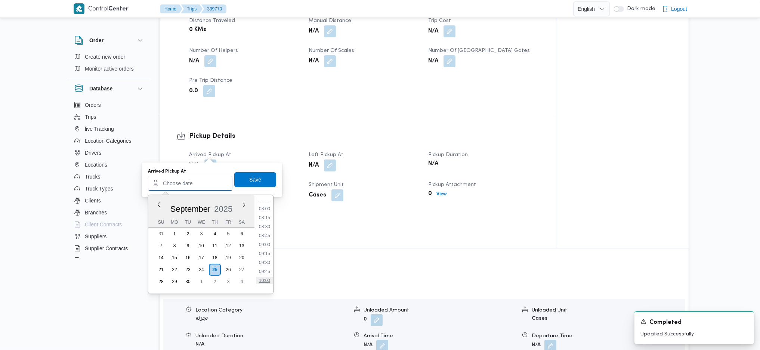
scroll to position [233, 0]
click at [262, 219] on li "07:00" at bounding box center [264, 222] width 17 height 7
type input "25/09/2025 07:00"
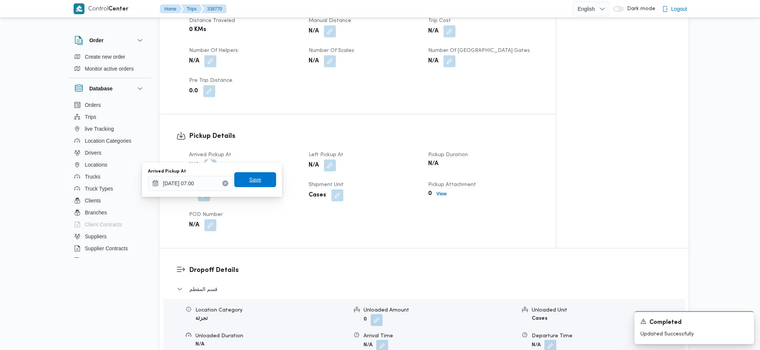
click at [255, 181] on span "Save" at bounding box center [255, 179] width 42 height 15
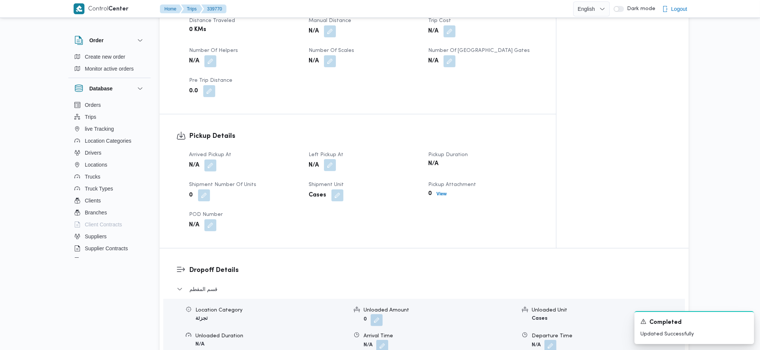
click at [330, 159] on button "button" at bounding box center [330, 165] width 12 height 12
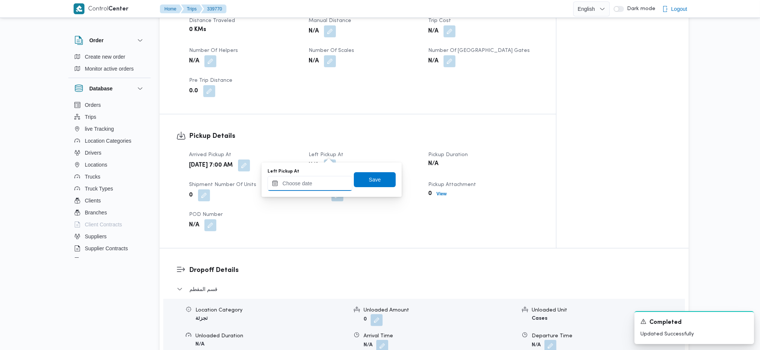
click at [322, 186] on input "Left Pickup At" at bounding box center [309, 183] width 85 height 15
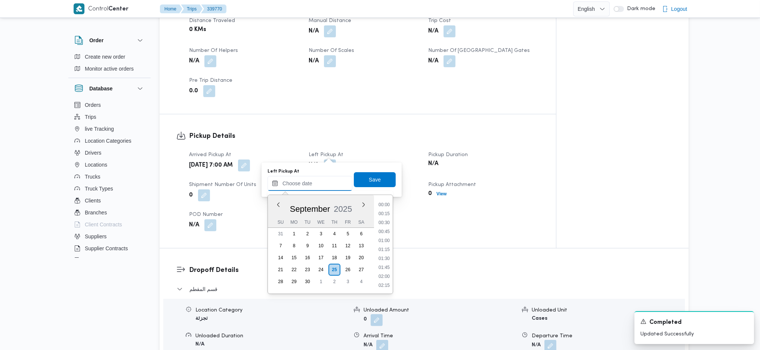
scroll to position [332, 0]
click at [383, 214] on li "09:30" at bounding box center [383, 212] width 17 height 7
type input "25/09/2025 09:30"
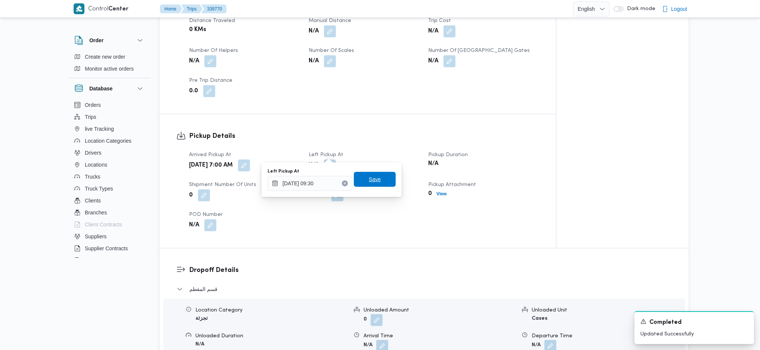
click at [369, 179] on span "Save" at bounding box center [375, 179] width 12 height 9
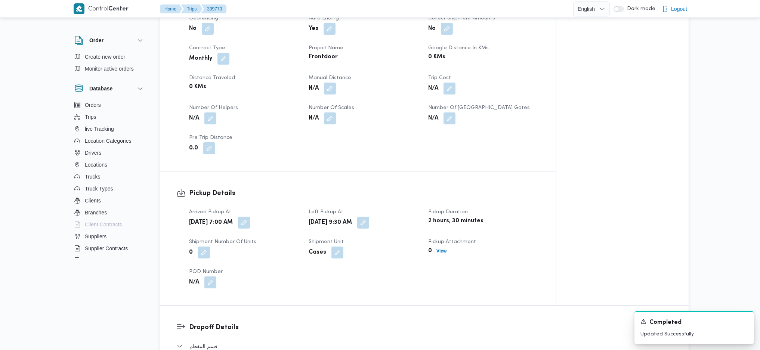
scroll to position [299, 0]
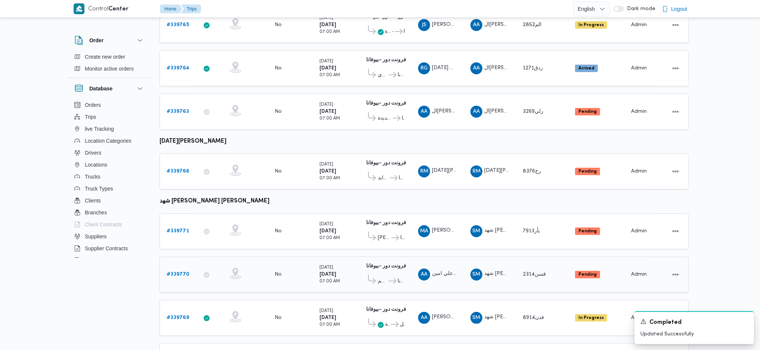
scroll to position [444, 0]
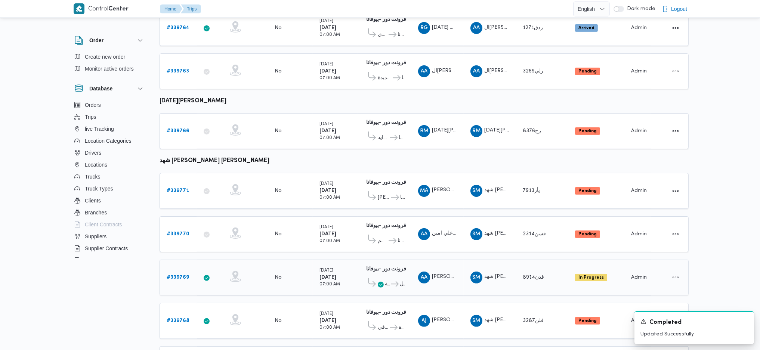
click at [177, 270] on div "# 339769" at bounding box center [179, 277] width 30 height 15
click at [176, 275] on b "# 339769" at bounding box center [178, 277] width 22 height 5
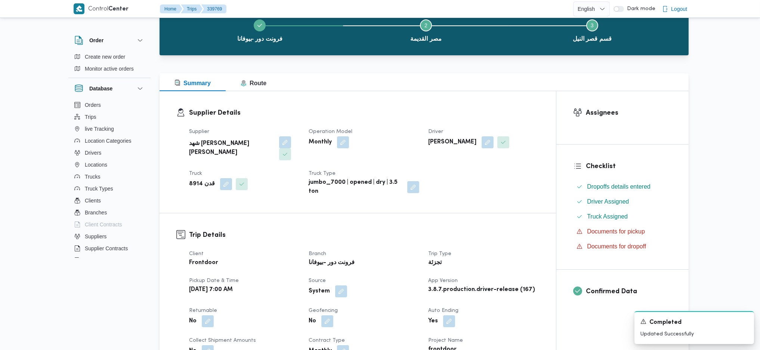
scroll to position [245, 0]
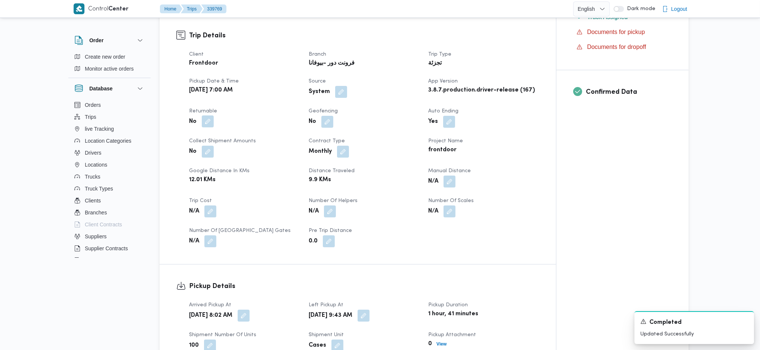
click at [207, 115] on button "button" at bounding box center [208, 121] width 12 height 12
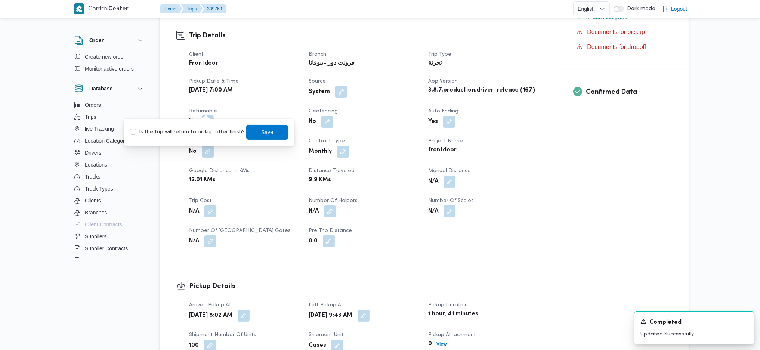
click at [193, 129] on label "Is the trip will return to pickup after finish?" at bounding box center [187, 132] width 115 height 9
checkbox input "true"
click at [259, 137] on span "Save" at bounding box center [267, 131] width 42 height 15
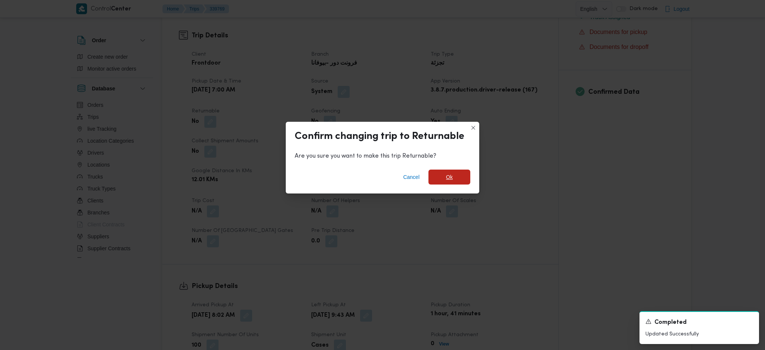
click at [446, 180] on span "Ok" at bounding box center [449, 177] width 42 height 15
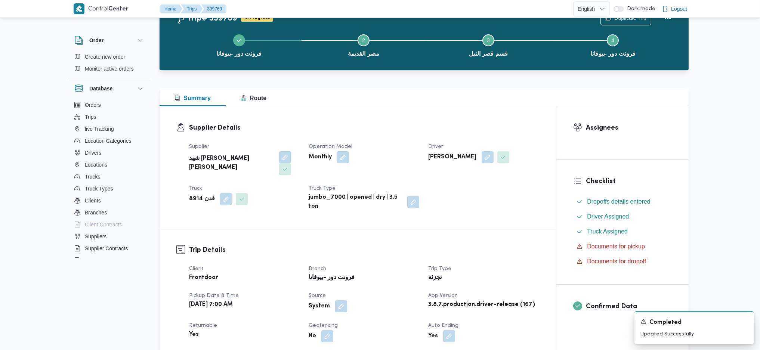
scroll to position [0, 0]
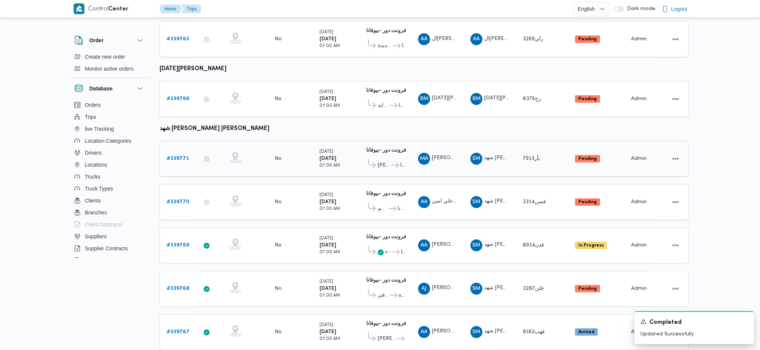
scroll to position [485, 0]
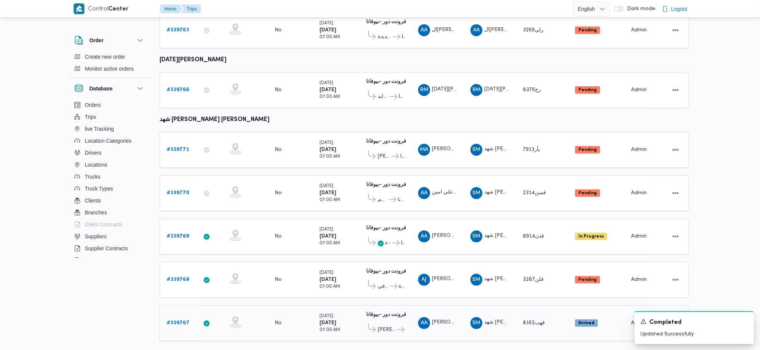
click at [179, 320] on b "# 339767" at bounding box center [178, 322] width 23 height 5
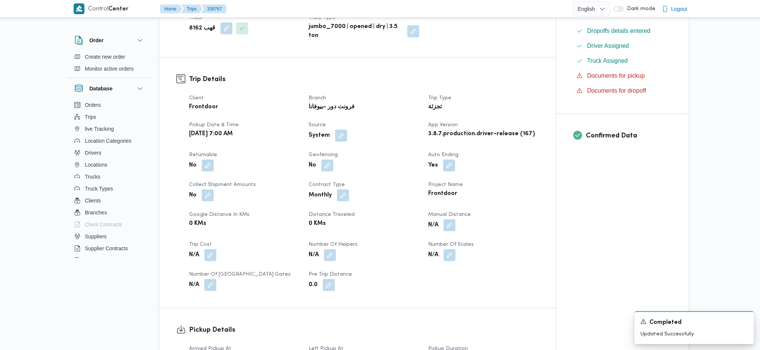
scroll to position [249, 0]
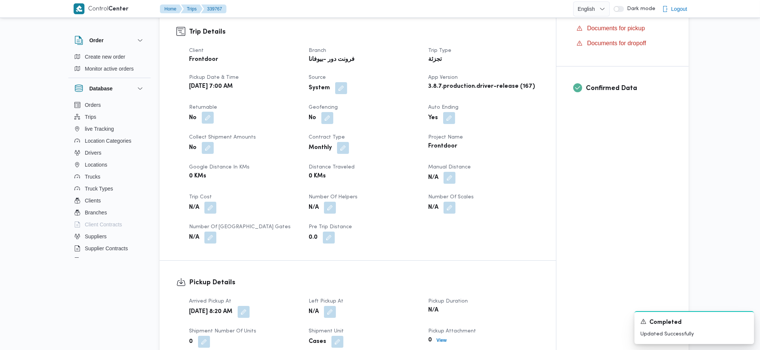
drag, startPoint x: 196, startPoint y: 107, endPoint x: 205, endPoint y: 108, distance: 9.3
click at [197, 111] on div "No" at bounding box center [244, 117] width 112 height 13
click at [206, 112] on button "button" at bounding box center [208, 118] width 12 height 12
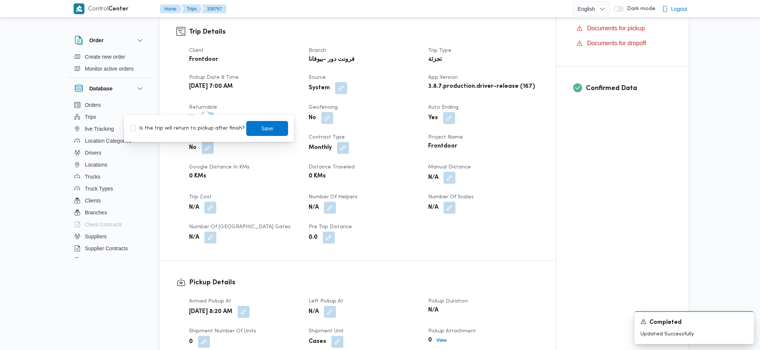
click at [198, 130] on label "Is the trip will return to pickup after finish?" at bounding box center [187, 128] width 115 height 9
checkbox input "true"
click at [261, 125] on span "Save" at bounding box center [267, 128] width 12 height 9
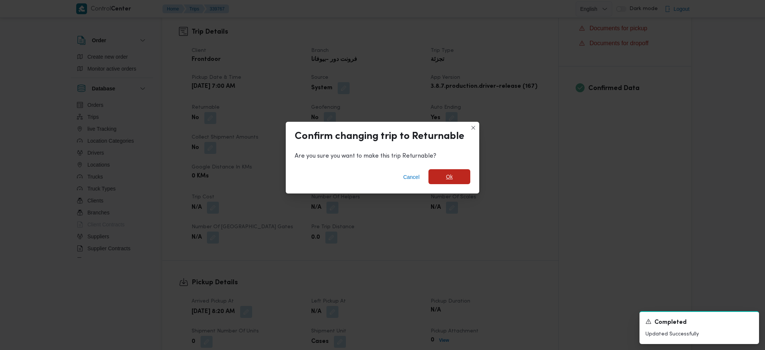
click at [454, 173] on span "Ok" at bounding box center [449, 176] width 42 height 15
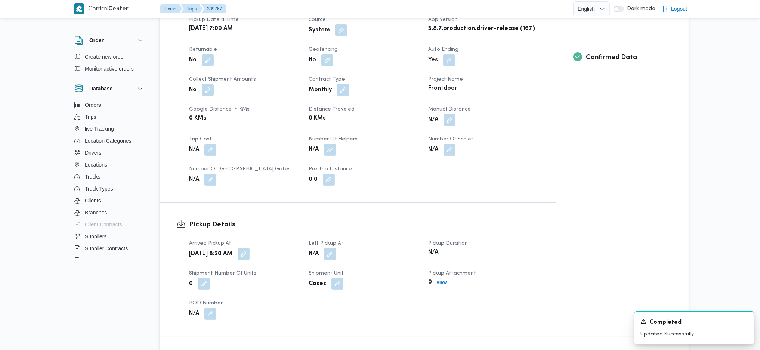
scroll to position [348, 0]
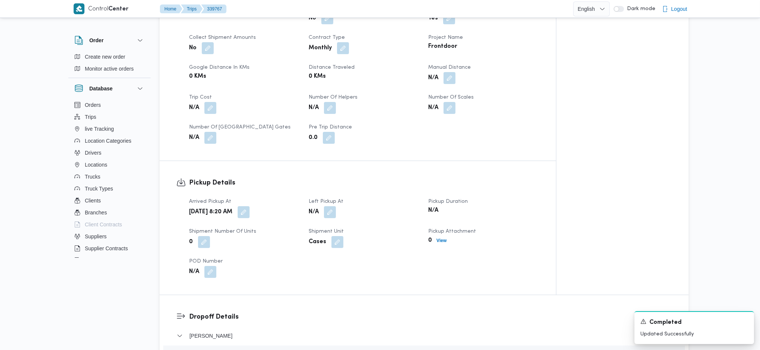
click at [337, 205] on div "N/A" at bounding box center [364, 211] width 112 height 13
click at [321, 208] on div "Arrived Pickup At Thu, Sep 25, 2025 8:20 AM Left Pickup At N/A Pickup Duration …" at bounding box center [364, 238] width 359 height 90
click at [327, 206] on button "button" at bounding box center [330, 212] width 12 height 12
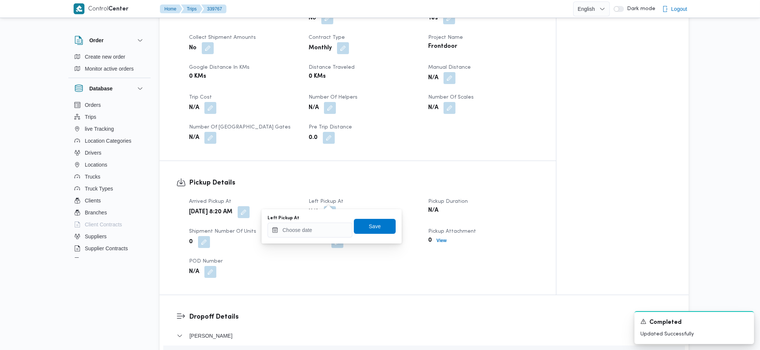
click at [317, 239] on div "You are in a dialog. To close this dialog, hit escape. Left Pickup At Save" at bounding box center [331, 226] width 140 height 34
click at [320, 231] on input "Left Pickup At" at bounding box center [309, 230] width 85 height 15
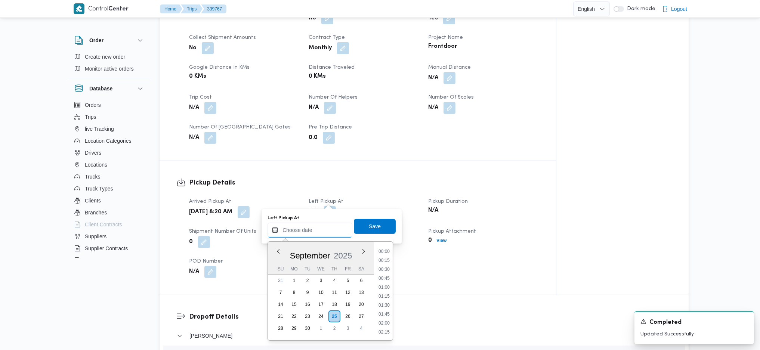
scroll to position [332, 0]
click at [388, 286] on li "10:15" at bounding box center [383, 286] width 17 height 7
type input "25/09/2025 10:15"
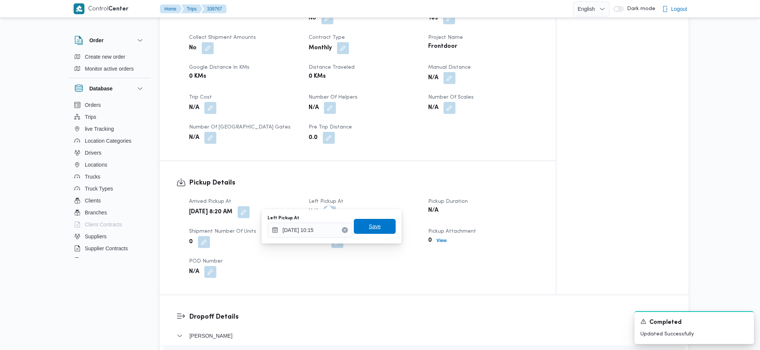
click at [372, 219] on span "Save" at bounding box center [375, 226] width 42 height 15
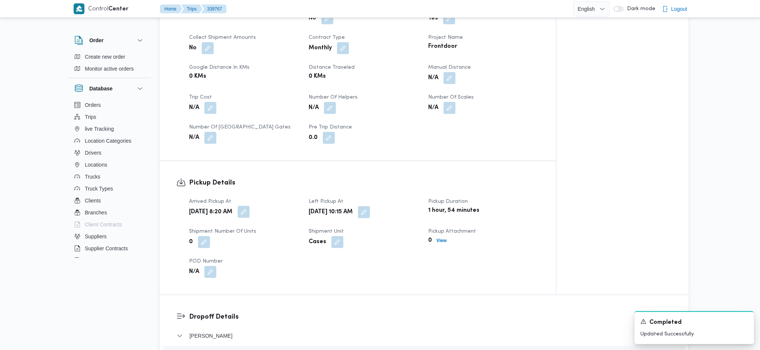
click at [249, 206] on button "button" at bounding box center [244, 212] width 12 height 12
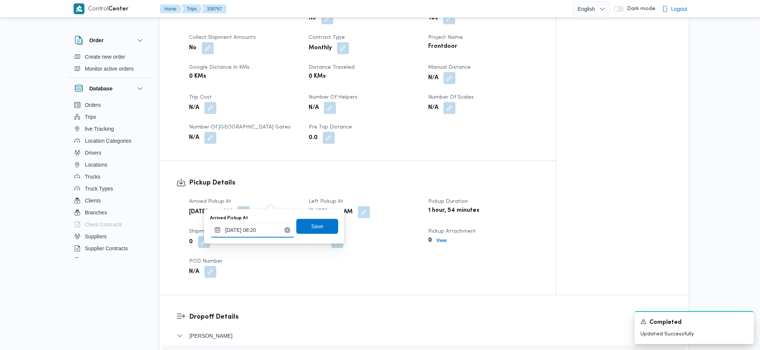
click at [258, 234] on input "25/09/2025 08:20" at bounding box center [252, 230] width 85 height 15
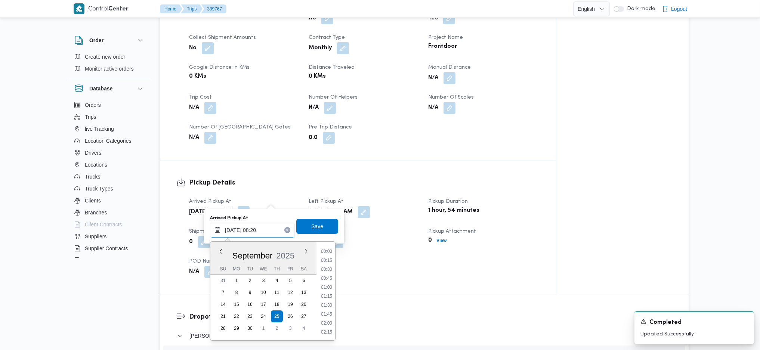
scroll to position [251, 0]
click at [328, 276] on li "07:45" at bounding box center [326, 277] width 17 height 7
type input "25/09/2025 07:45"
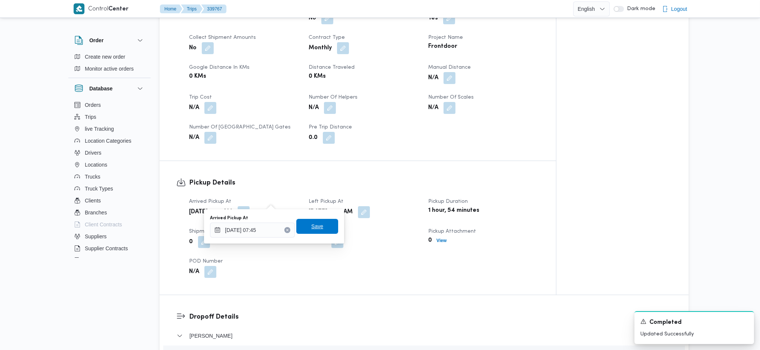
drag, startPoint x: 317, startPoint y: 226, endPoint x: 321, endPoint y: 215, distance: 11.9
click at [317, 226] on span "Save" at bounding box center [317, 226] width 42 height 15
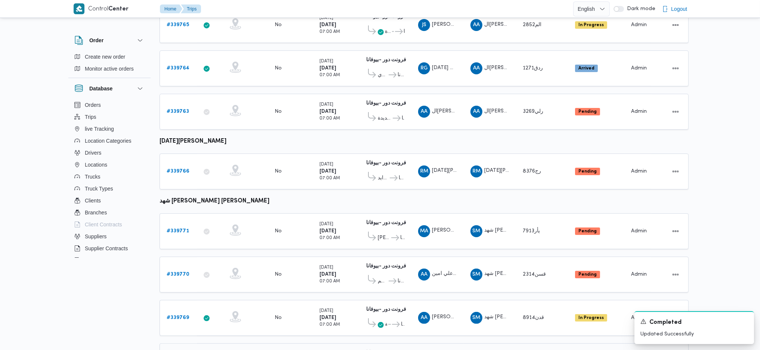
scroll to position [444, 0]
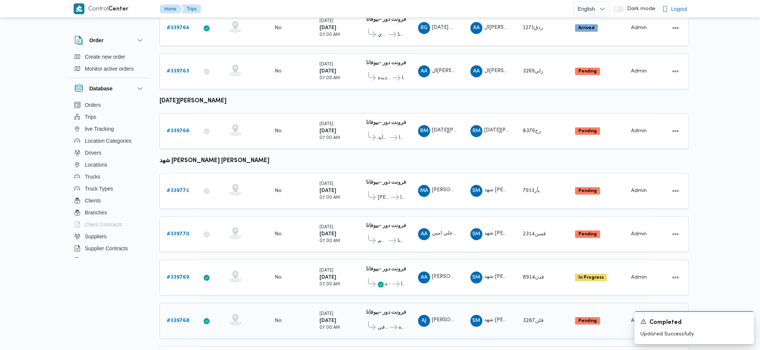
click at [179, 318] on b "# 339768" at bounding box center [178, 320] width 23 height 5
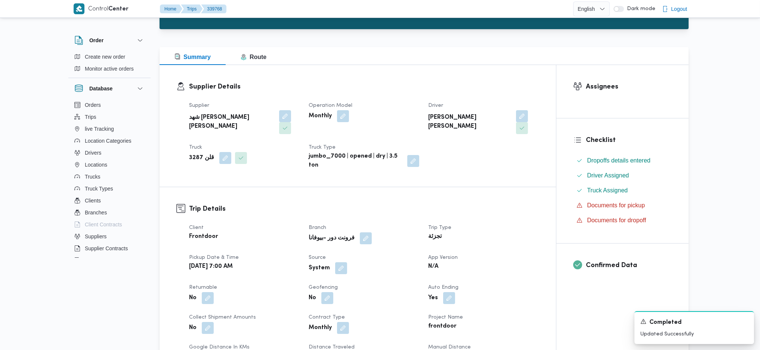
scroll to position [46, 0]
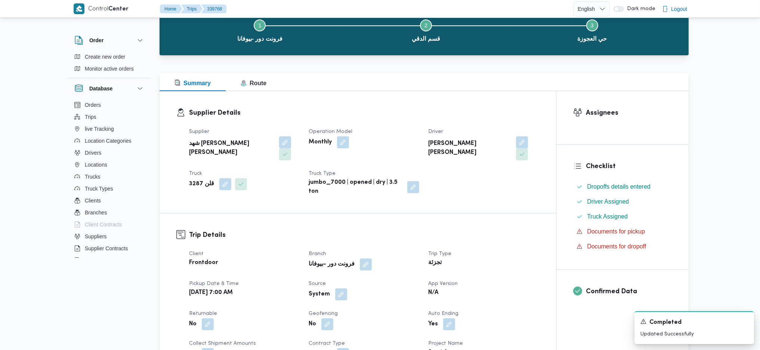
drag, startPoint x: 499, startPoint y: 144, endPoint x: 505, endPoint y: 152, distance: 9.6
click at [516, 145] on button "button" at bounding box center [522, 142] width 12 height 12
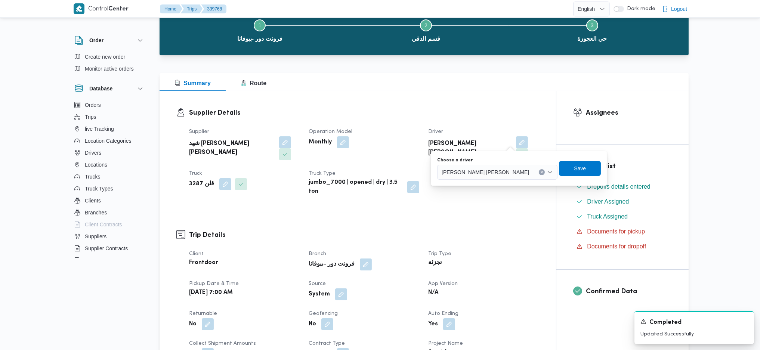
drag, startPoint x: 493, startPoint y: 174, endPoint x: 764, endPoint y: 340, distance: 318.0
click at [498, 174] on span "احمد جمال محمد محمود الجيزاوي" at bounding box center [484, 172] width 87 height 8
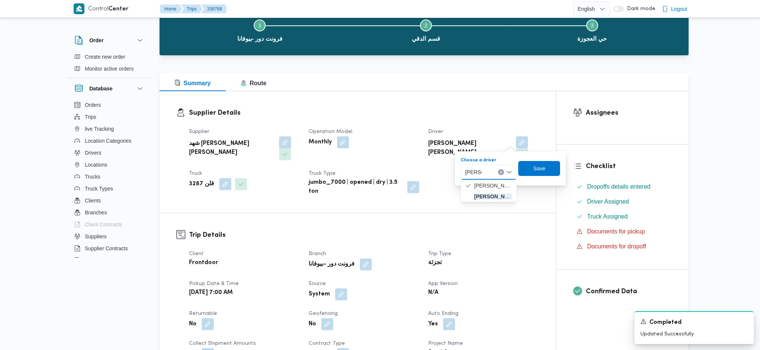
type input "محمود"
click at [219, 178] on button "button" at bounding box center [225, 184] width 12 height 12
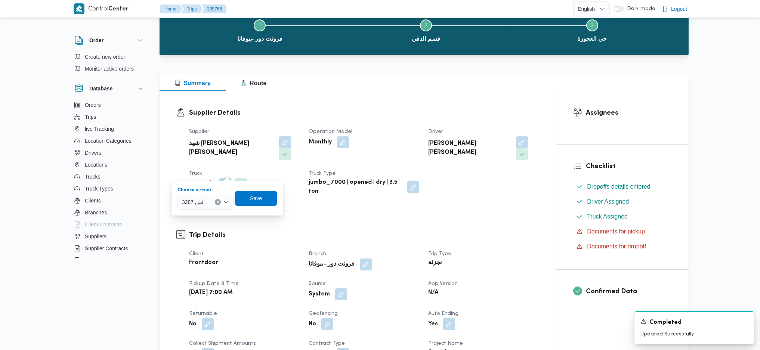
click at [212, 202] on div "قلن 3287" at bounding box center [205, 202] width 56 height 15
type input "682"
click at [189, 217] on span "قيب 682 7 | null" at bounding box center [205, 216] width 50 height 12
drag, startPoint x: 263, startPoint y: 199, endPoint x: 380, endPoint y: 220, distance: 118.9
click at [264, 199] on span "Save" at bounding box center [261, 198] width 12 height 9
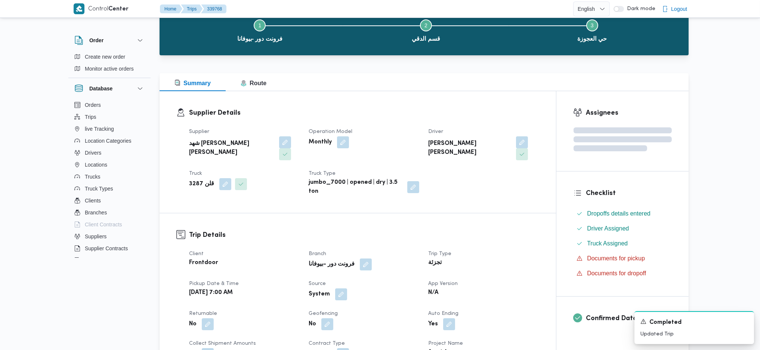
drag, startPoint x: 502, startPoint y: 143, endPoint x: 502, endPoint y: 161, distance: 18.3
click at [516, 143] on button "button" at bounding box center [522, 142] width 12 height 12
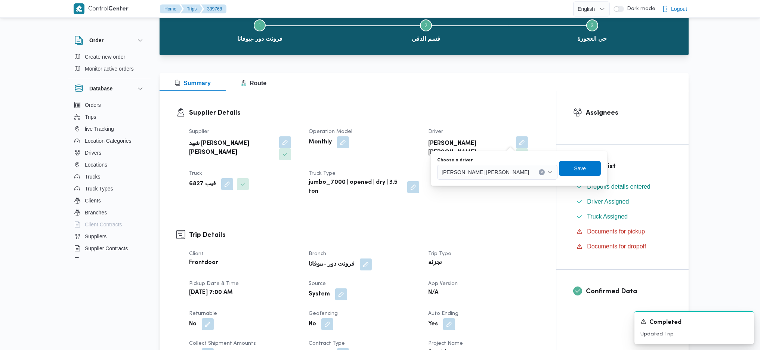
click at [486, 173] on span "احمد جمال محمد محمود الجيزاوي" at bounding box center [484, 172] width 87 height 8
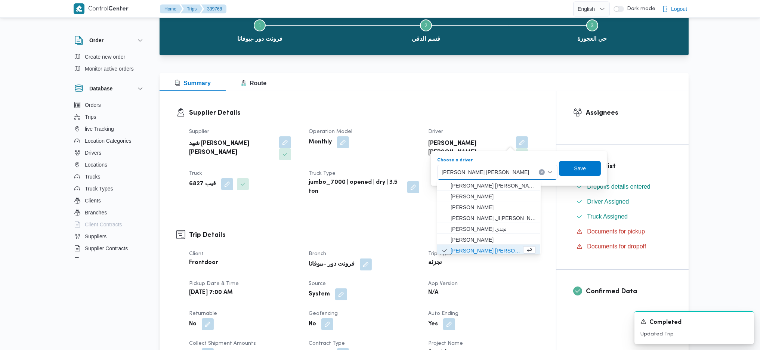
scroll to position [1, 0]
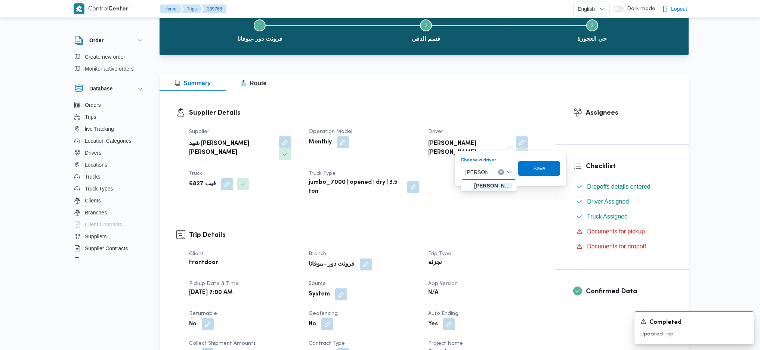
type input "محمود اب"
click at [486, 188] on span "محمود اب راهيم سعيد ابراهيم" at bounding box center [493, 185] width 38 height 9
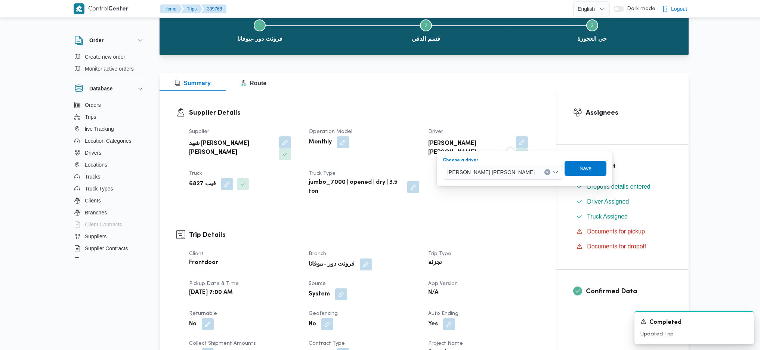
click at [564, 171] on span "Save" at bounding box center [585, 168] width 42 height 15
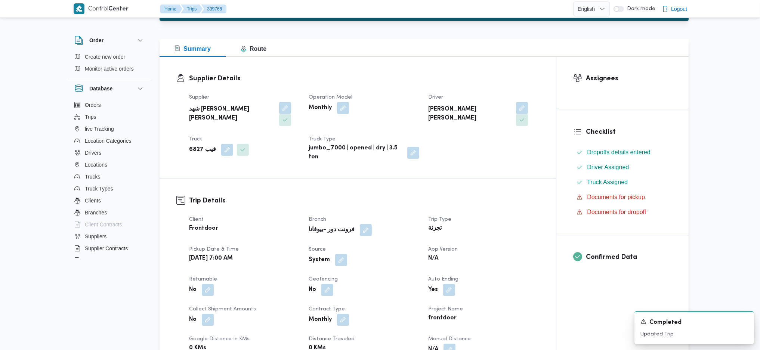
scroll to position [195, 0]
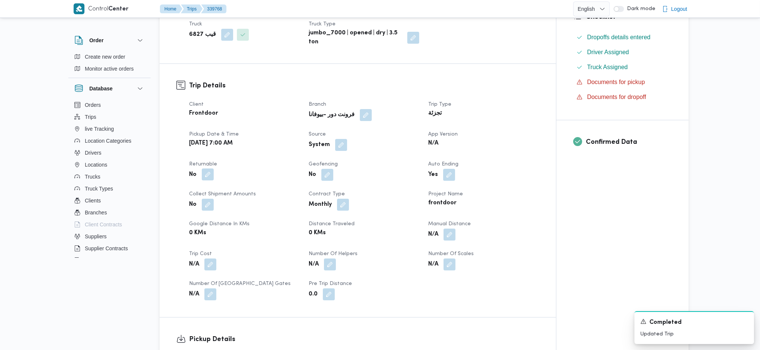
click at [207, 168] on button "button" at bounding box center [208, 174] width 12 height 12
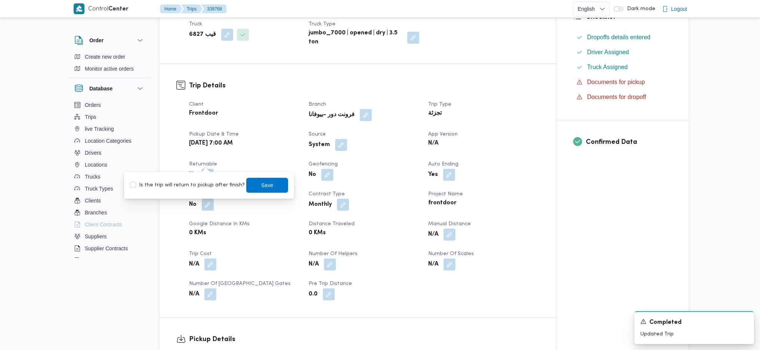
click at [199, 186] on label "Is the trip will return to pickup after finish?" at bounding box center [187, 185] width 115 height 9
checkbox input "true"
click at [246, 183] on span "Save" at bounding box center [267, 184] width 42 height 15
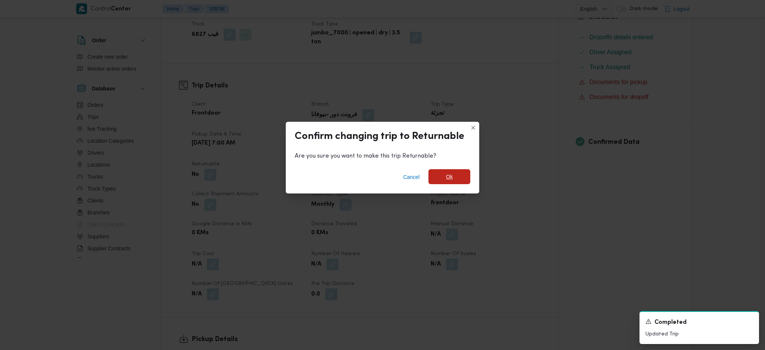
click at [453, 176] on span "Ok" at bounding box center [449, 176] width 42 height 15
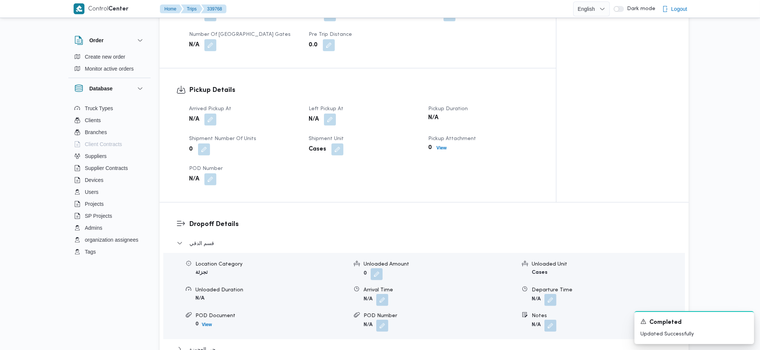
scroll to position [494, 0]
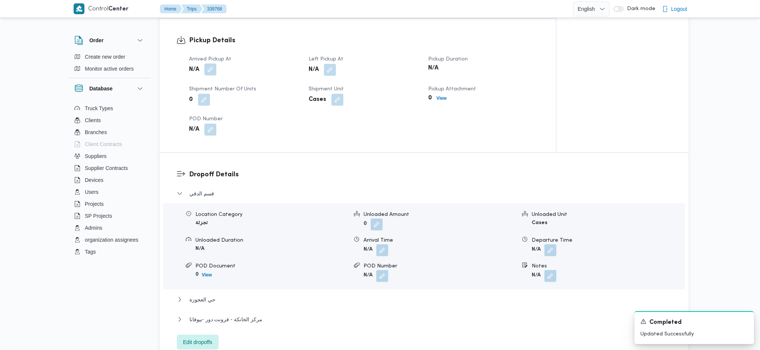
click at [210, 63] on button "button" at bounding box center [210, 69] width 12 height 12
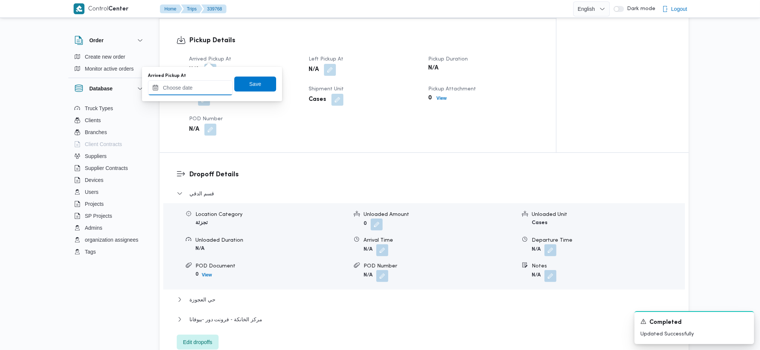
click at [201, 80] on div "Arrived Pickup At" at bounding box center [190, 84] width 85 height 22
click at [204, 87] on input "Arrived Pickup At" at bounding box center [190, 87] width 85 height 15
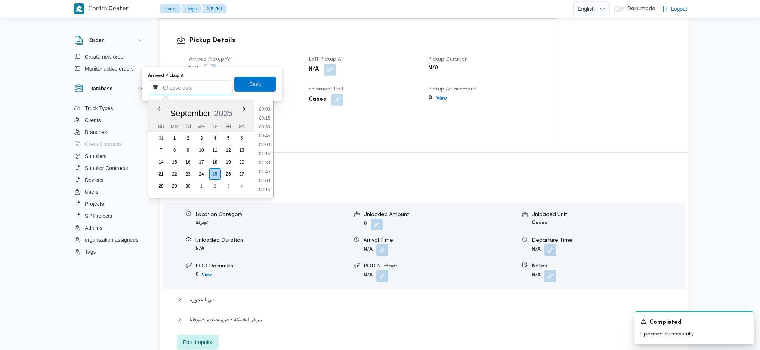
scroll to position [332, 0]
click at [263, 108] on li "09:15" at bounding box center [264, 108] width 17 height 7
type input "25/09/2025 09:15"
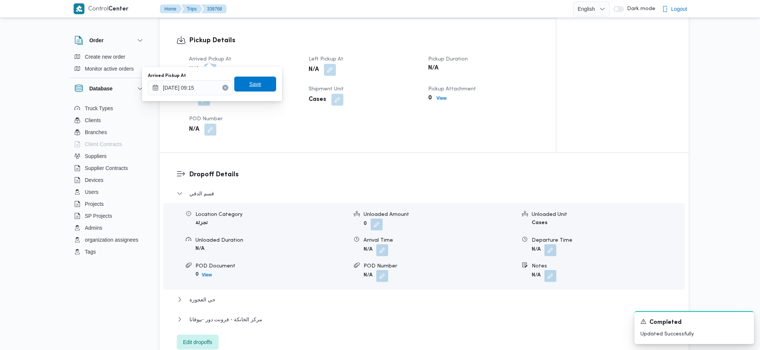
drag, startPoint x: 253, startPoint y: 88, endPoint x: 320, endPoint y: 71, distance: 69.2
click at [253, 86] on span "Save" at bounding box center [255, 84] width 12 height 9
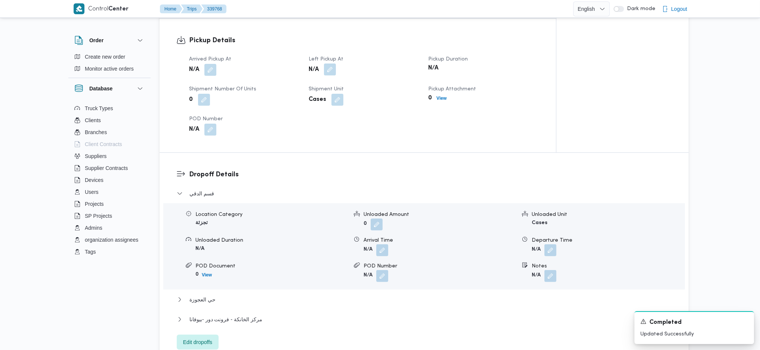
click at [328, 63] on button "button" at bounding box center [330, 69] width 12 height 12
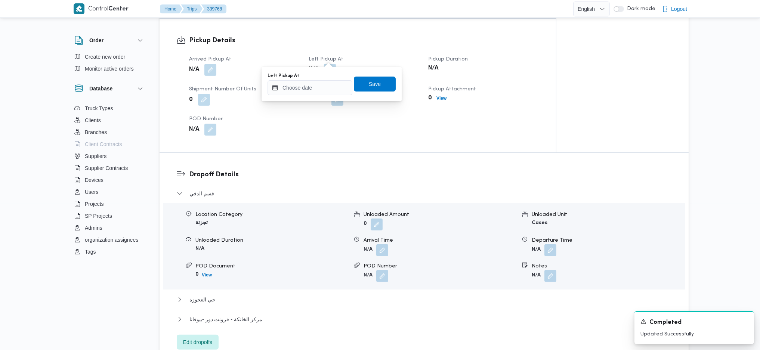
drag, startPoint x: 311, startPoint y: 103, endPoint x: 317, endPoint y: 90, distance: 14.5
click at [312, 102] on div "Arrived Pickup At N/A Left Pickup At N/A Pickup Duration N/A Shipment Number of…" at bounding box center [364, 95] width 359 height 90
drag, startPoint x: 319, startPoint y: 88, endPoint x: 456, endPoint y: 152, distance: 152.1
click at [319, 88] on input "Left Pickup At" at bounding box center [309, 87] width 85 height 15
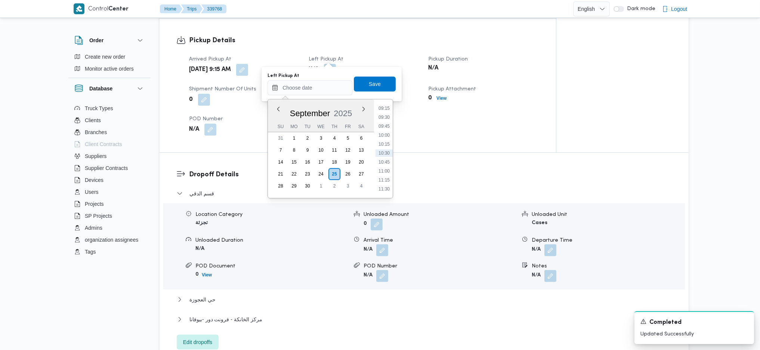
click at [382, 133] on li "10:00" at bounding box center [383, 134] width 17 height 7
type input "25/09/2025 10:00"
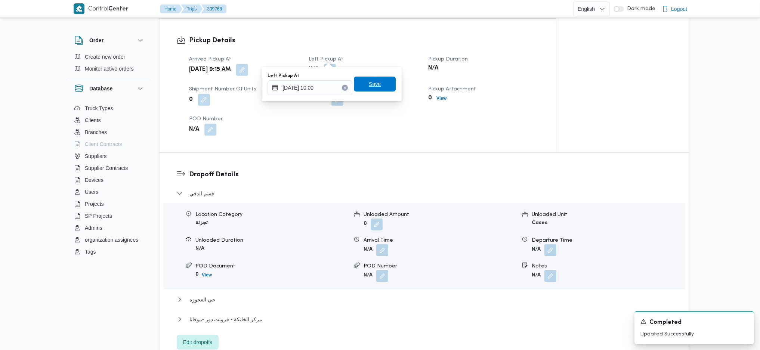
drag, startPoint x: 372, startPoint y: 89, endPoint x: 422, endPoint y: 119, distance: 58.1
click at [372, 89] on span "Save" at bounding box center [375, 84] width 42 height 15
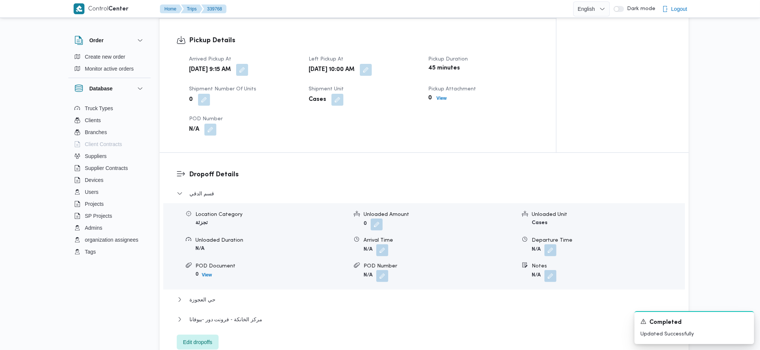
drag, startPoint x: 486, startPoint y: 148, endPoint x: 477, endPoint y: 114, distance: 35.6
click at [486, 153] on div "Dropoff Details قسم الدقي Location Category تجزئة Unloaded Amount 0 Unloaded Un…" at bounding box center [423, 260] width 529 height 214
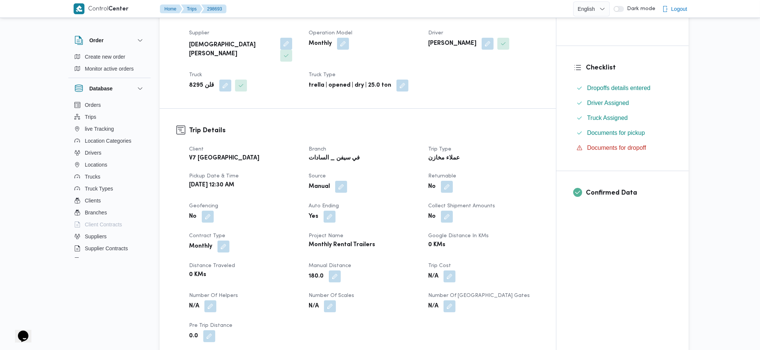
scroll to position [343, 0]
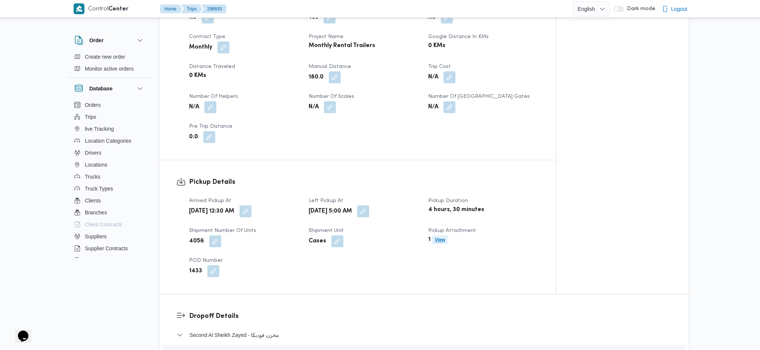
click at [432, 235] on span "View" at bounding box center [440, 239] width 16 height 9
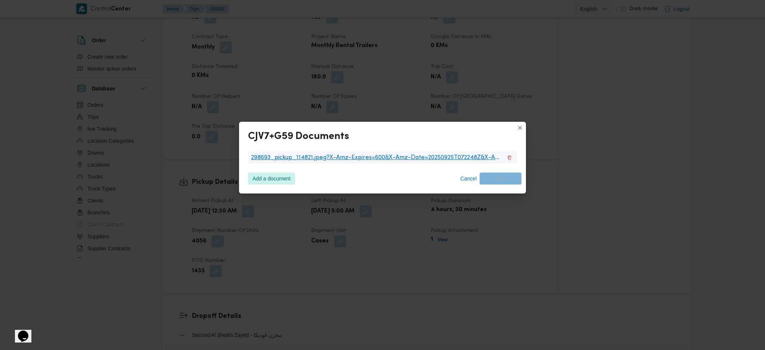
click at [409, 158] on span "298693_pickup_114821.jpeg?X-Amz-Expires=600&X-Amz-Date=20250925T072248Z&X-Amz-A…" at bounding box center [376, 157] width 251 height 9
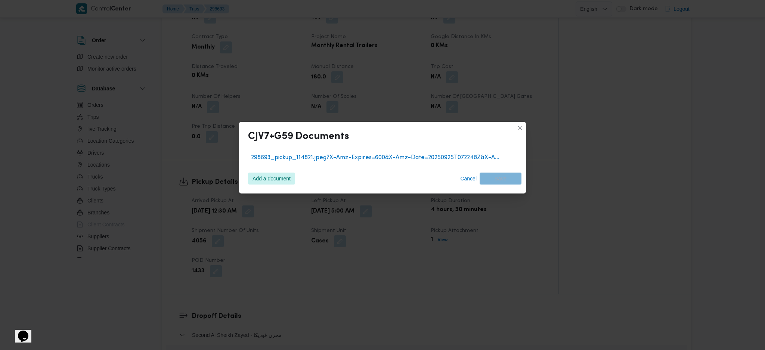
click at [631, 227] on div "CJV7+G59 Documents 298693_pickup_114821.jpeg?X-Amz-Expires=600&X-Amz-Date=20250…" at bounding box center [382, 175] width 765 height 350
click at [518, 127] on button "Closes this modal window" at bounding box center [519, 127] width 9 height 9
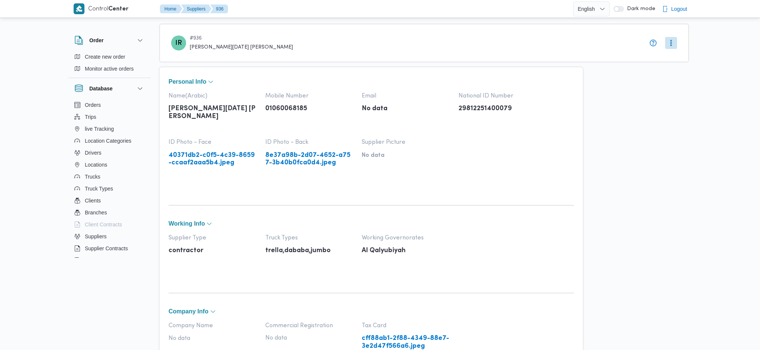
select select "8"
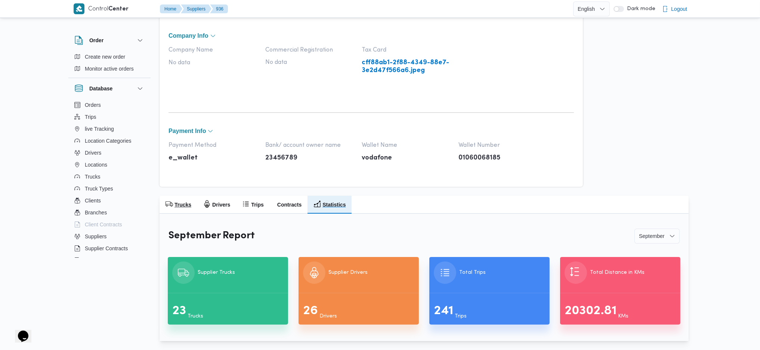
click at [189, 205] on h2 "Trucks" at bounding box center [182, 204] width 17 height 9
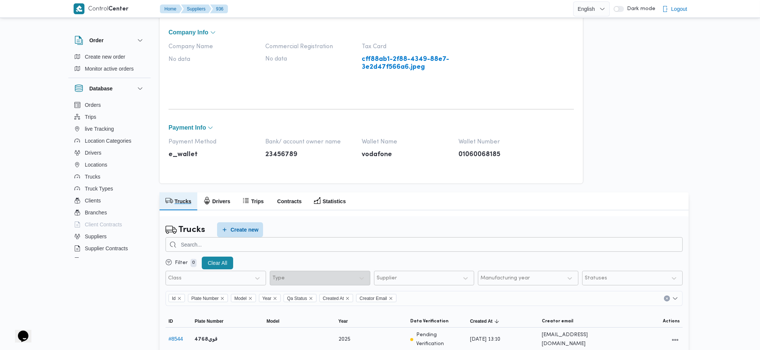
scroll to position [425, 0]
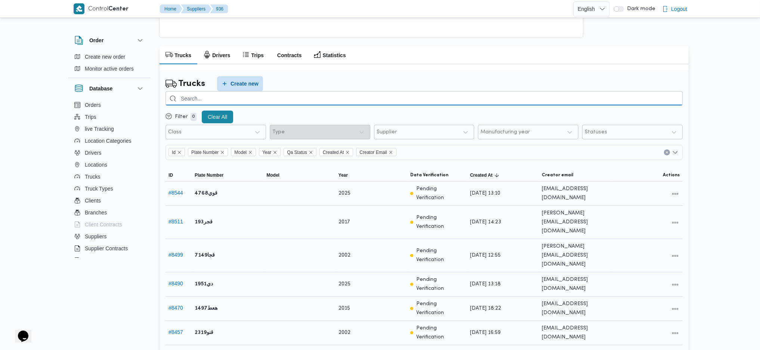
drag, startPoint x: 327, startPoint y: 99, endPoint x: 333, endPoint y: 106, distance: 9.0
click at [327, 99] on input "search" at bounding box center [423, 98] width 517 height 15
type input "6827"
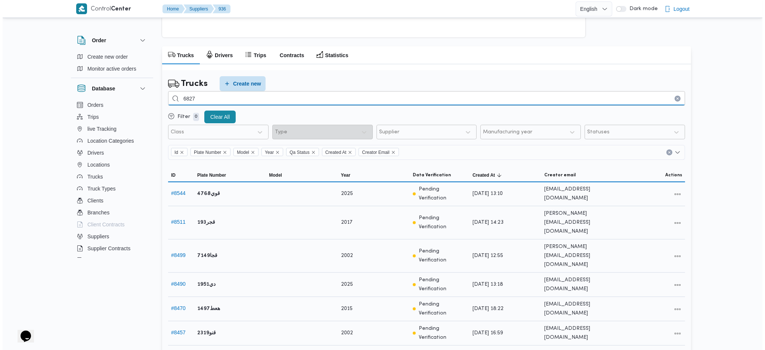
scroll to position [312, 0]
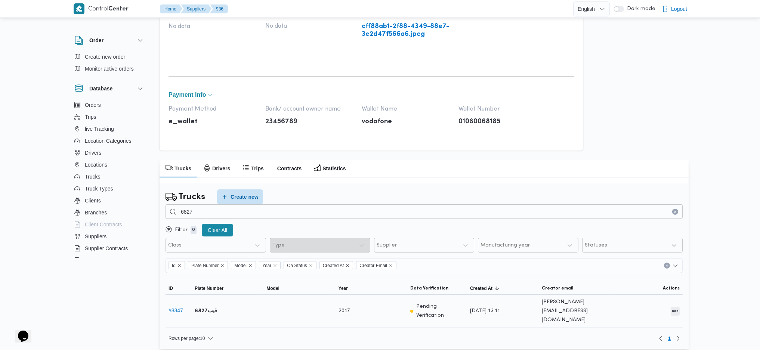
click at [672, 308] on button "All actions" at bounding box center [674, 311] width 9 height 9
click at [652, 308] on span "Edit" at bounding box center [651, 307] width 24 height 6
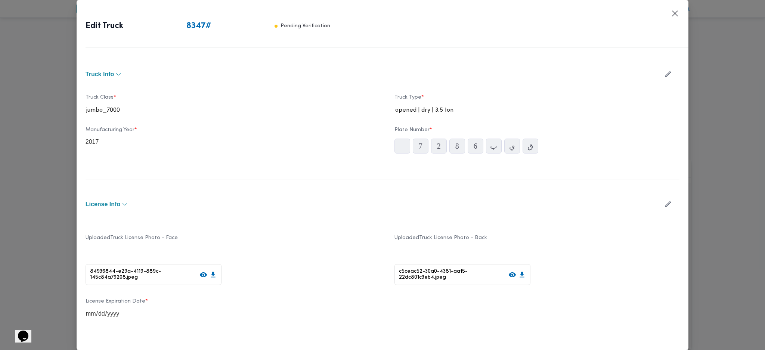
type input "2017"
type input "[DATE]"
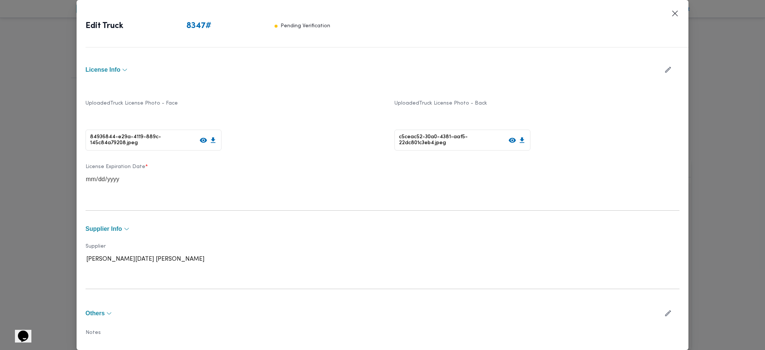
scroll to position [149, 0]
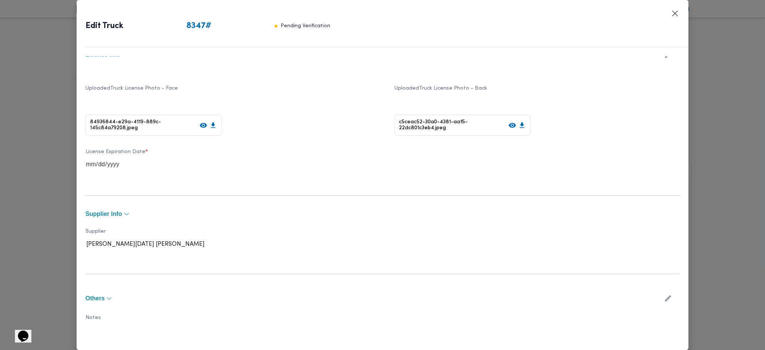
click at [649, 214] on button "Supplier Info" at bounding box center [383, 214] width 594 height 6
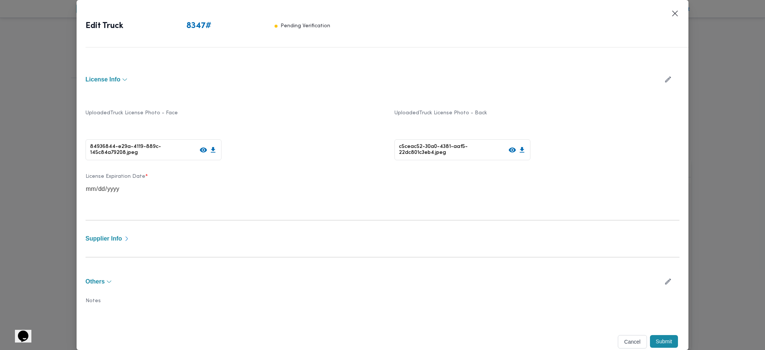
scroll to position [125, 0]
click at [644, 216] on div "Truck Info Truck Class * jumbo_7000 Truck Type * opened | dry | 3.5 ton Manufac…" at bounding box center [383, 144] width 594 height 411
click at [635, 234] on div "Supplier Info" at bounding box center [383, 239] width 594 height 10
click at [468, 248] on div "Truck Info Truck Class * jumbo_7000 Truck Type * opened | dry | 3.5 ton Manufac…" at bounding box center [383, 144] width 594 height 411
click at [112, 239] on span "Supplier Info" at bounding box center [104, 239] width 37 height 6
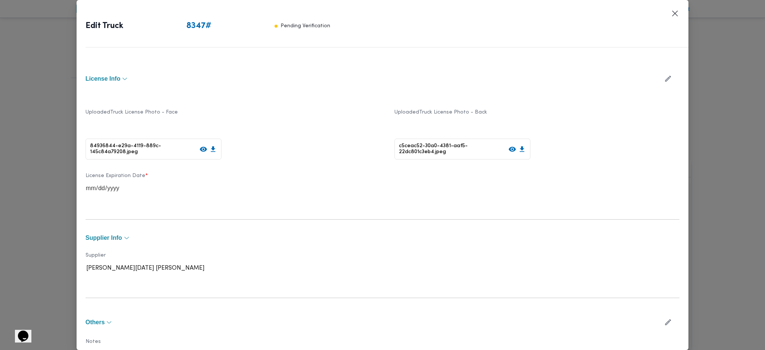
scroll to position [167, 0]
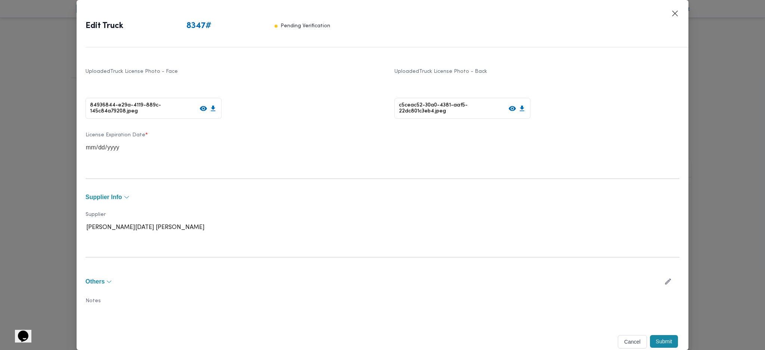
click at [153, 233] on div "Supplier [PERSON_NAME][DATE] [PERSON_NAME]" at bounding box center [383, 222] width 594 height 41
click at [128, 197] on icon "button" at bounding box center [127, 197] width 6 height 6
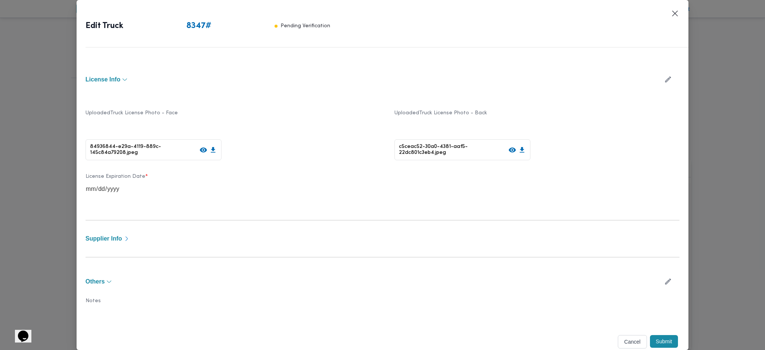
scroll to position [125, 0]
click at [122, 238] on button "Supplier Info" at bounding box center [383, 239] width 594 height 6
click at [658, 77] on button "button" at bounding box center [668, 78] width 20 height 15
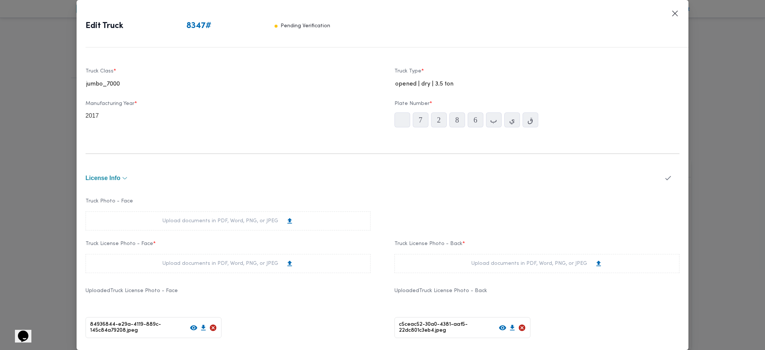
scroll to position [0, 0]
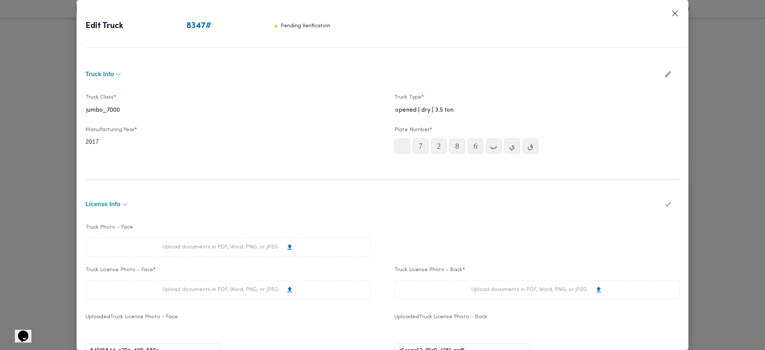
click at [658, 74] on button "button" at bounding box center [668, 74] width 20 height 15
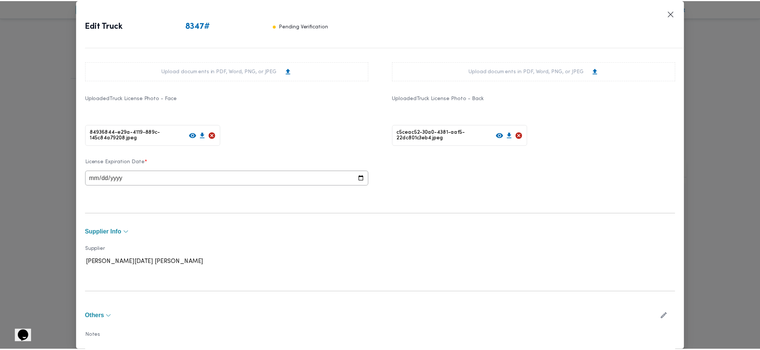
scroll to position [259, 0]
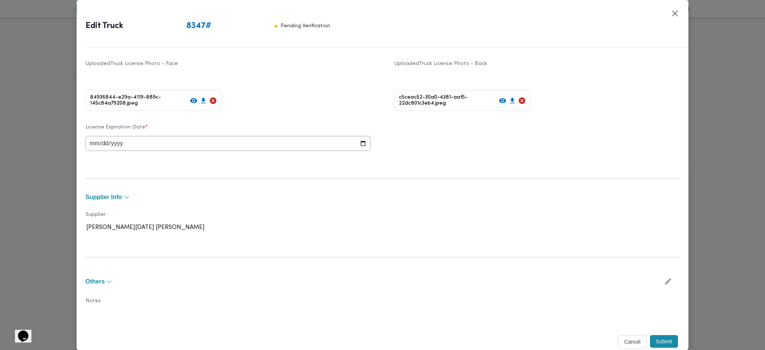
click at [657, 199] on div "Supplier Info" at bounding box center [383, 197] width 594 height 10
click at [126, 227] on div "Supplier [PERSON_NAME][DATE] [PERSON_NAME]" at bounding box center [228, 223] width 285 height 22
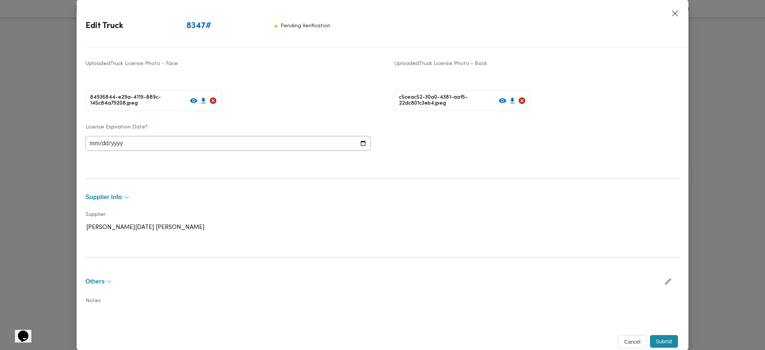
click at [605, 338] on div "Cancel Submit" at bounding box center [383, 342] width 594 height 16
click at [625, 338] on button "Cancel" at bounding box center [632, 341] width 29 height 13
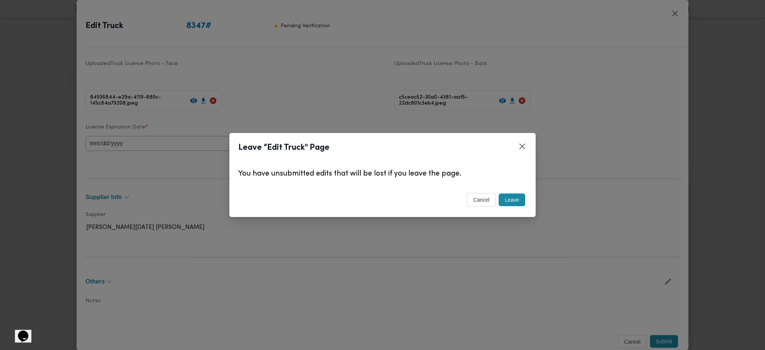
click at [514, 199] on button "Leave" at bounding box center [512, 199] width 26 height 13
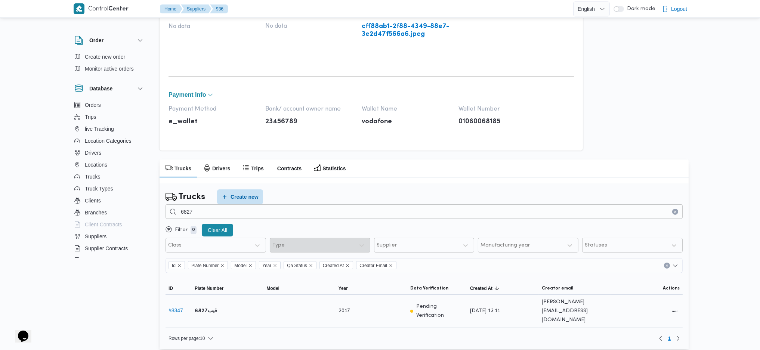
click at [217, 308] on div "قيب6827" at bounding box center [228, 311] width 72 height 15
drag, startPoint x: 206, startPoint y: 308, endPoint x: 202, endPoint y: 308, distance: 4.5
click at [202, 308] on div "قيب6827" at bounding box center [228, 311] width 72 height 15
drag, startPoint x: 202, startPoint y: 308, endPoint x: 190, endPoint y: 308, distance: 11.6
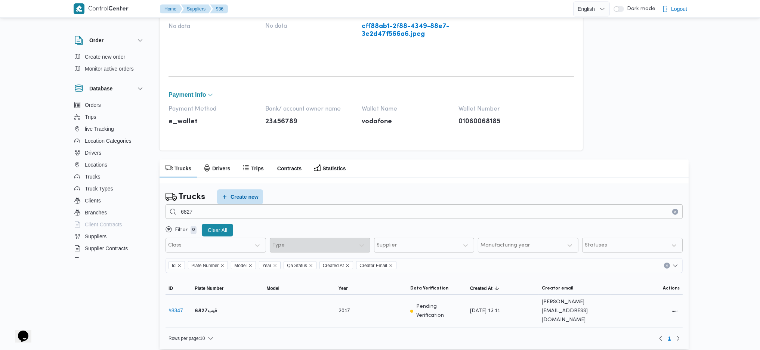
click at [190, 308] on div "# 8347" at bounding box center [178, 311] width 26 height 15
click at [191, 307] on div "# 8347" at bounding box center [178, 311] width 26 height 15
drag, startPoint x: 191, startPoint y: 307, endPoint x: 214, endPoint y: 307, distance: 23.2
click at [214, 307] on tr "ID # 8347 Plate Number قيب6827 Model Year [DATE] Data Verification Pending Veri…" at bounding box center [423, 311] width 517 height 33
copy tr "Plate Number قيب6827"
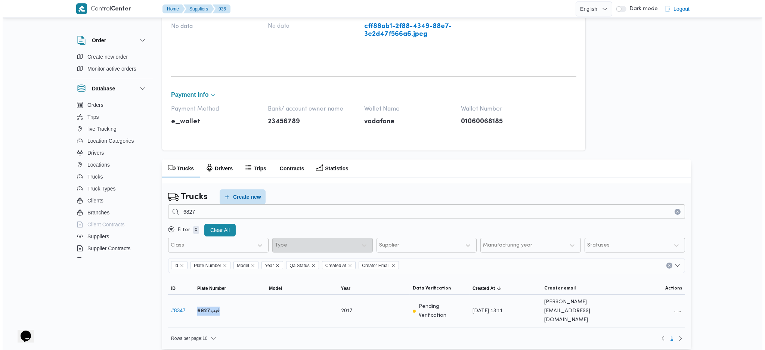
scroll to position [0, 0]
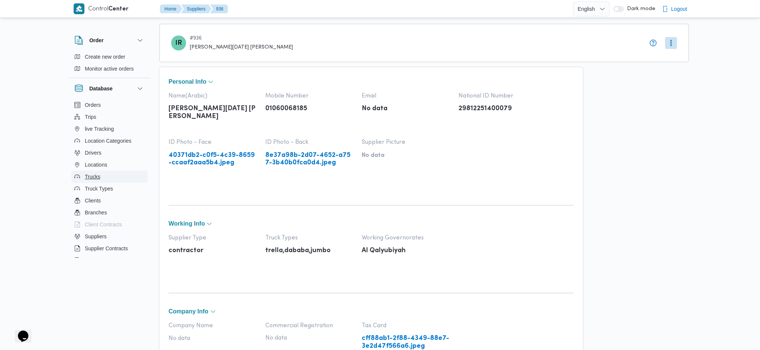
click at [111, 173] on button "Trucks" at bounding box center [109, 177] width 76 height 12
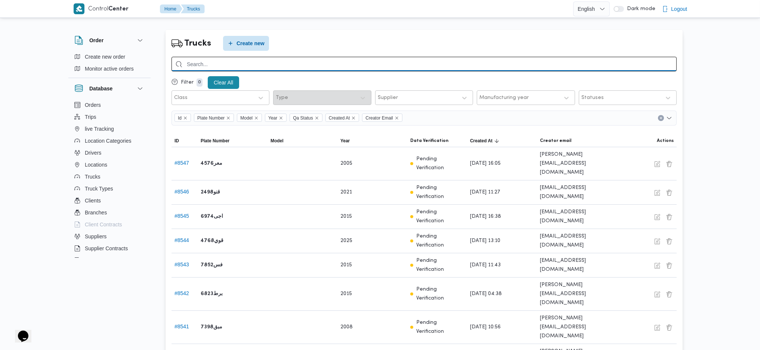
click at [260, 64] on input "search" at bounding box center [423, 64] width 505 height 15
paste input "قيب6827"
type input "قيب6827"
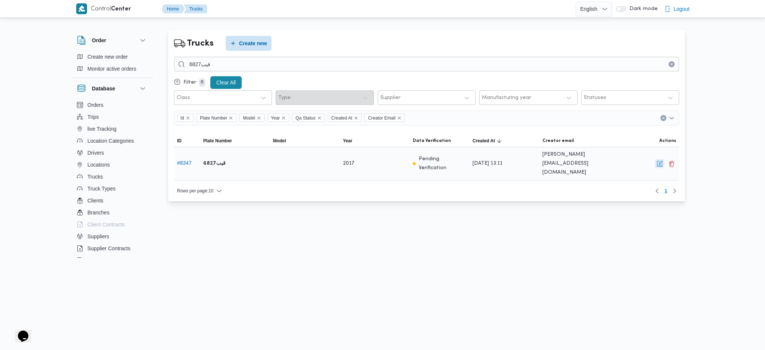
click at [658, 162] on button "button" at bounding box center [659, 163] width 9 height 9
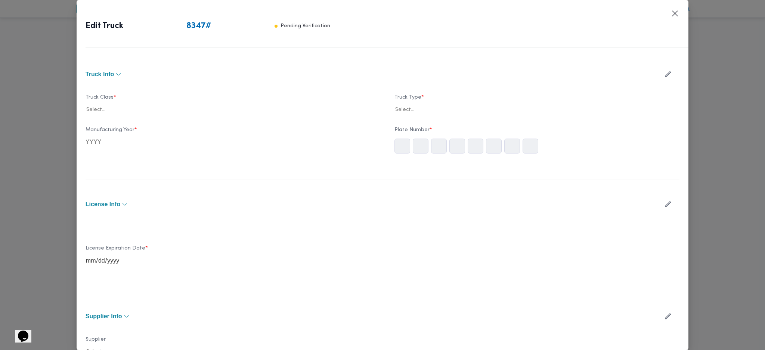
type input "2017"
type input "[DATE]"
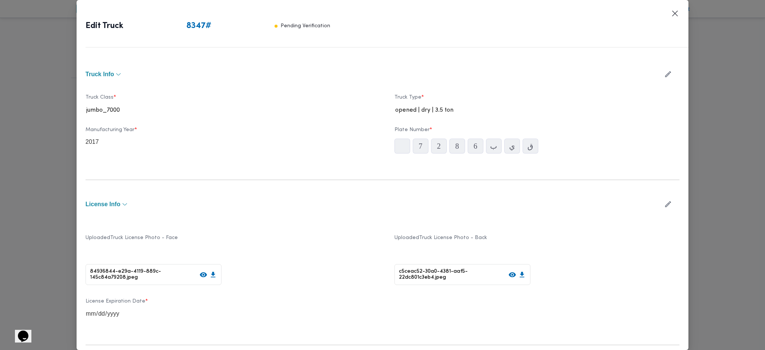
scroll to position [178, 0]
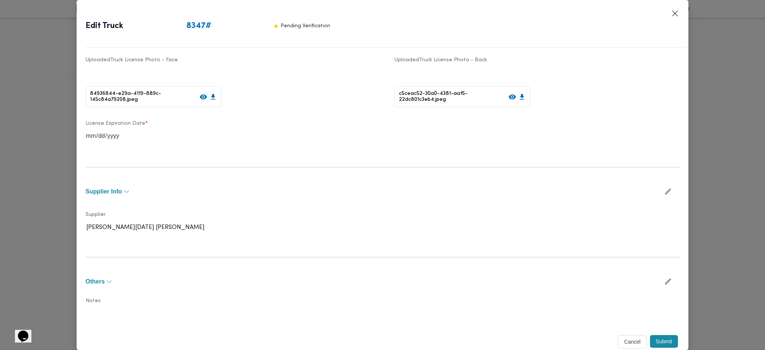
click at [658, 192] on button "button" at bounding box center [668, 191] width 20 height 15
click at [297, 231] on div at bounding box center [267, 230] width 148 height 7
type input "شهد"
click at [130, 247] on div "شهد [PERSON_NAME] [PERSON_NAME]" at bounding box center [228, 250] width 284 height 13
click at [664, 343] on button "Submit" at bounding box center [664, 345] width 28 height 13
